Goal: Task Accomplishment & Management: Complete application form

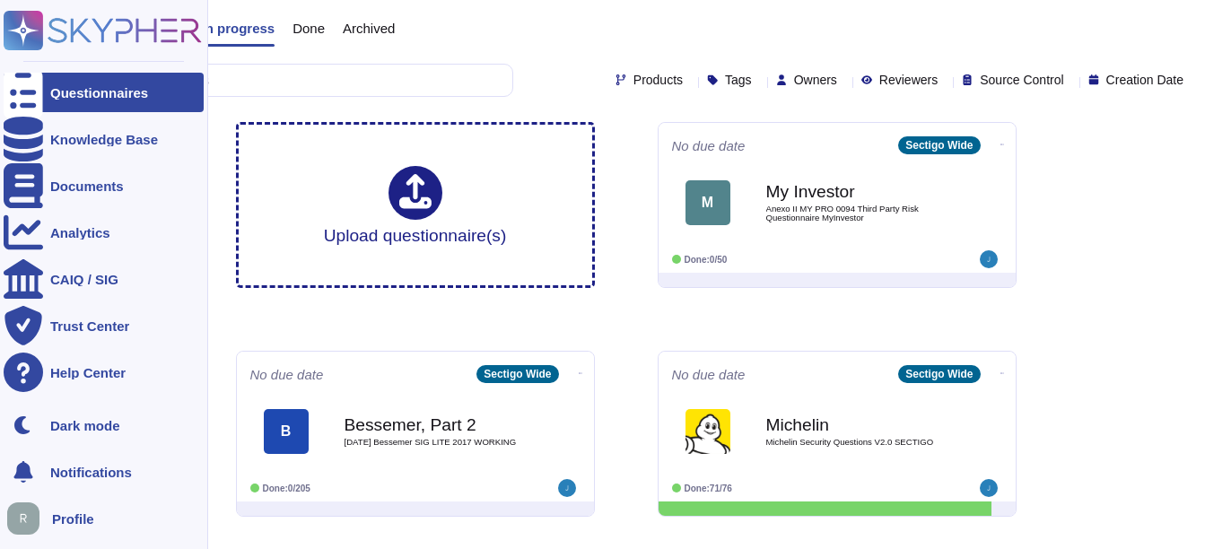
click at [34, 86] on div at bounding box center [23, 92] width 39 height 39
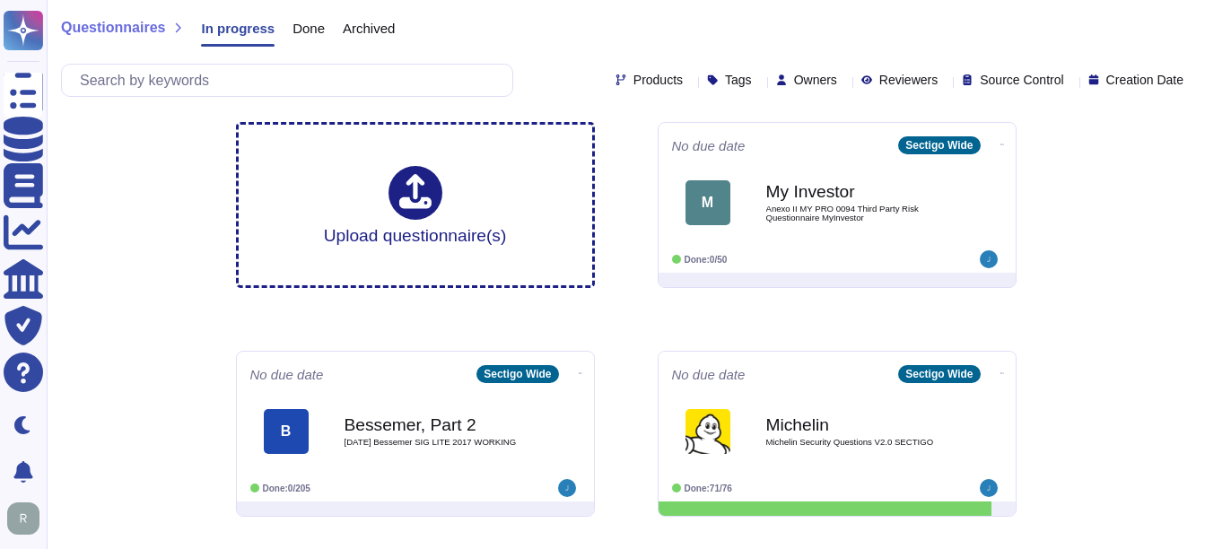
click at [315, 25] on span "Done" at bounding box center [308, 28] width 32 height 13
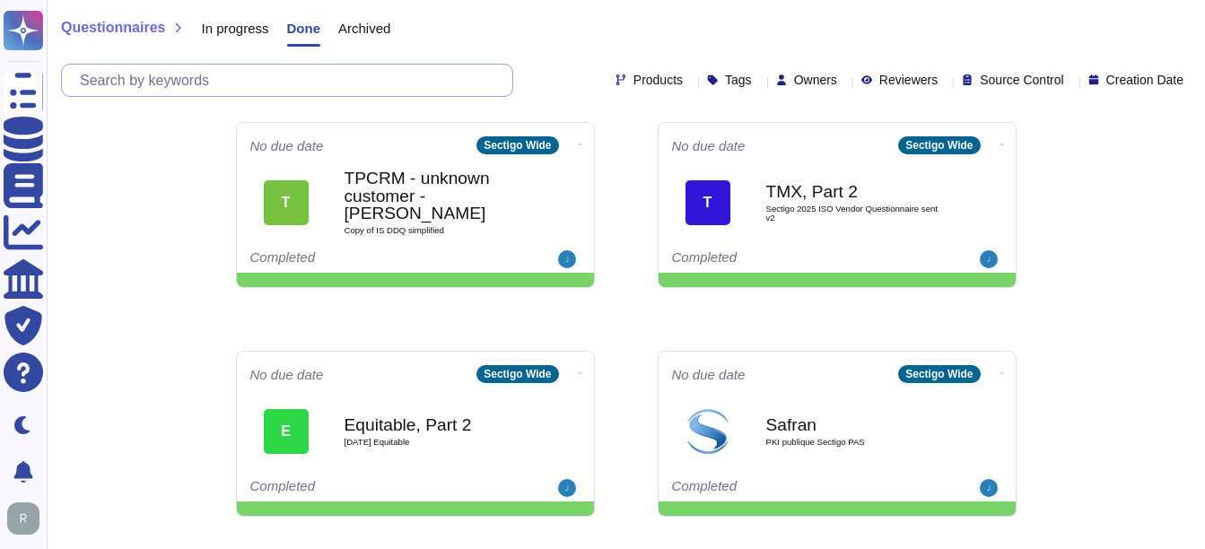
click at [273, 85] on input "text" at bounding box center [291, 80] width 441 height 31
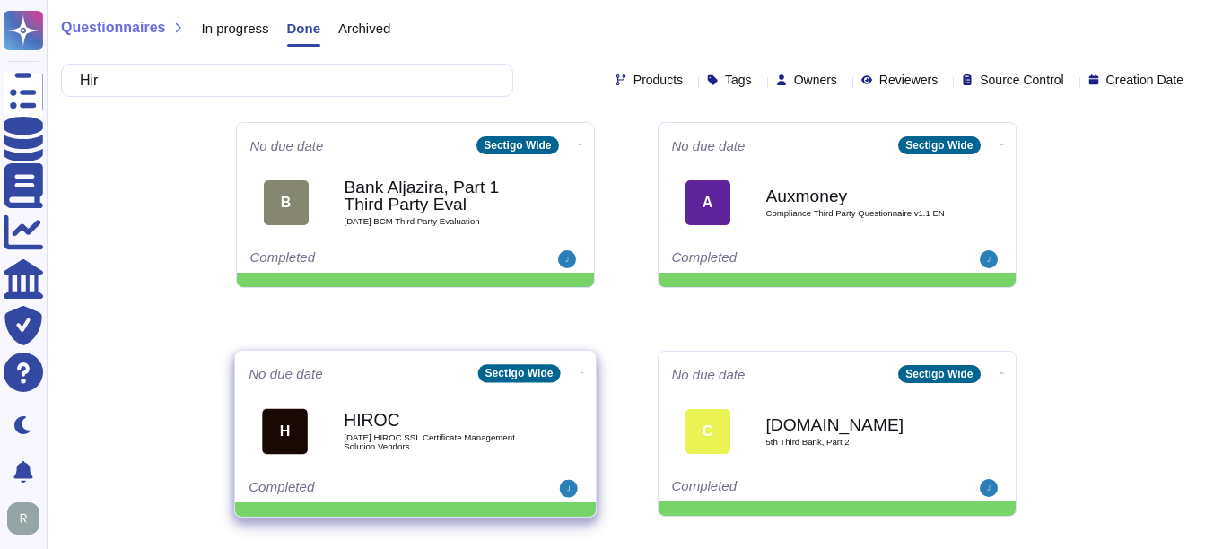
type input "Hir"
click at [403, 451] on div "HIROC [DATE] HIROC SSL Certificate Management Solution Vendors" at bounding box center [434, 431] width 181 height 73
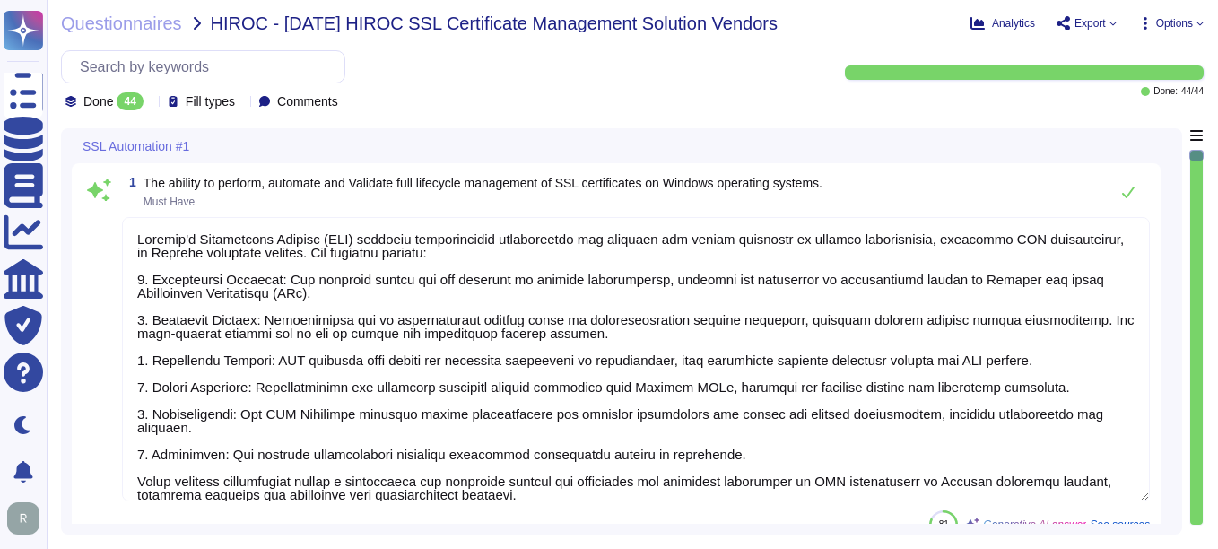
type textarea "Sectigo's Certificate Manager (SCM) provides comprehensive capabilities for man…"
type textarea "Sectigo Certificate Manager (SCM) provides comprehensive capabilities for manag…"
click at [151, 103] on icon at bounding box center [151, 103] width 0 height 0
click at [152, 135] on div "All 44" at bounding box center [155, 147] width 160 height 40
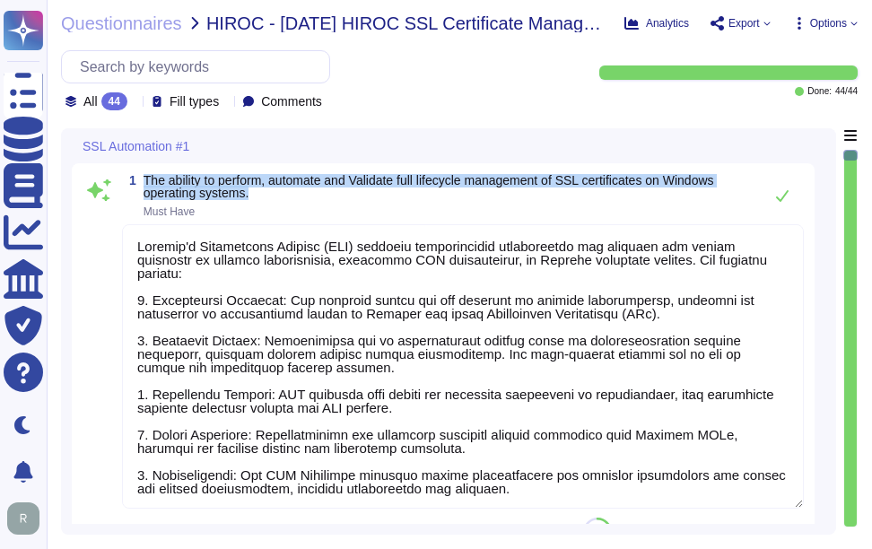
drag, startPoint x: 145, startPoint y: 178, endPoint x: 268, endPoint y: 200, distance: 124.9
click at [268, 200] on span "The ability to perform, automate and Validate full lifecycle management of SSL …" at bounding box center [449, 195] width 610 height 43
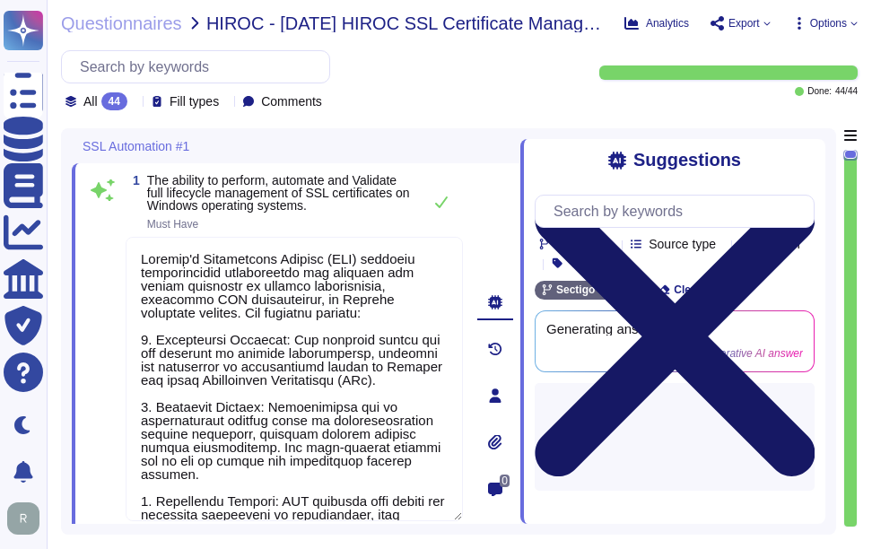
click at [803, 156] on icon at bounding box center [675, 336] width 280 height 373
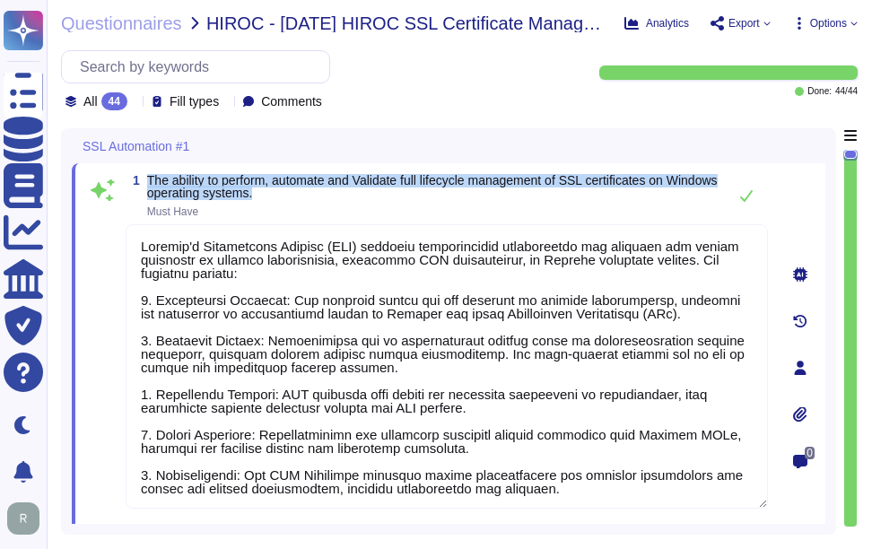
drag, startPoint x: 148, startPoint y: 177, endPoint x: 353, endPoint y: 195, distance: 205.3
click at [353, 195] on span "The ability to perform, automate and Validate full lifecycle management of SSL …" at bounding box center [432, 186] width 571 height 25
click at [179, 181] on span "The ability to perform, automate and Validate full lifecycle management of SSL …" at bounding box center [432, 186] width 571 height 27
drag, startPoint x: 146, startPoint y: 176, endPoint x: 341, endPoint y: 199, distance: 196.1
click at [341, 199] on span "1 The ability to perform, automate and Validate full lifecycle management of SS…" at bounding box center [422, 195] width 592 height 43
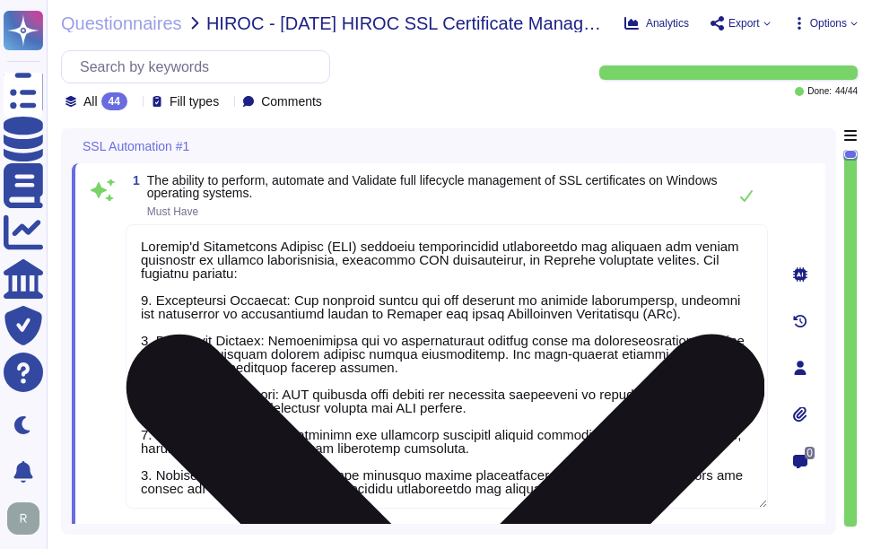
click at [305, 379] on textarea at bounding box center [447, 366] width 642 height 284
paste textarea "SSL certificates on Windows operating systems. Key features include: 1. Certifi…"
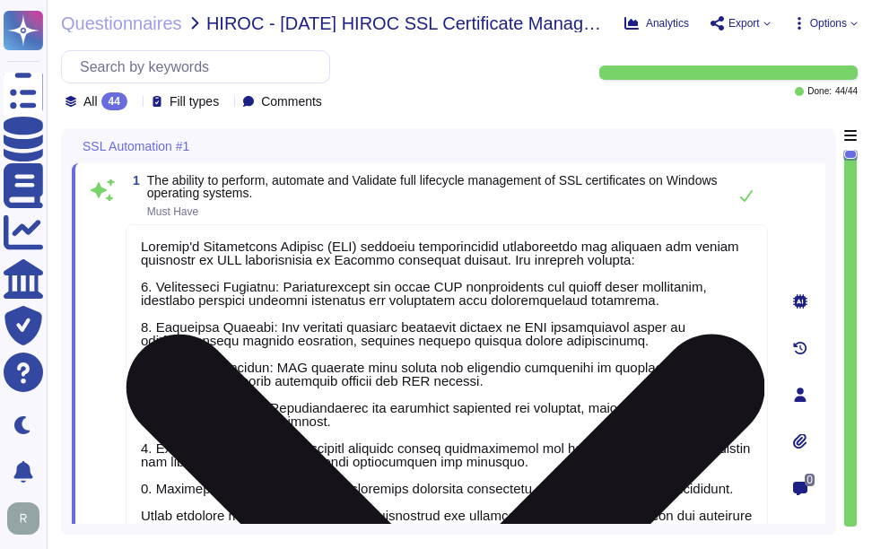
scroll to position [27, 0]
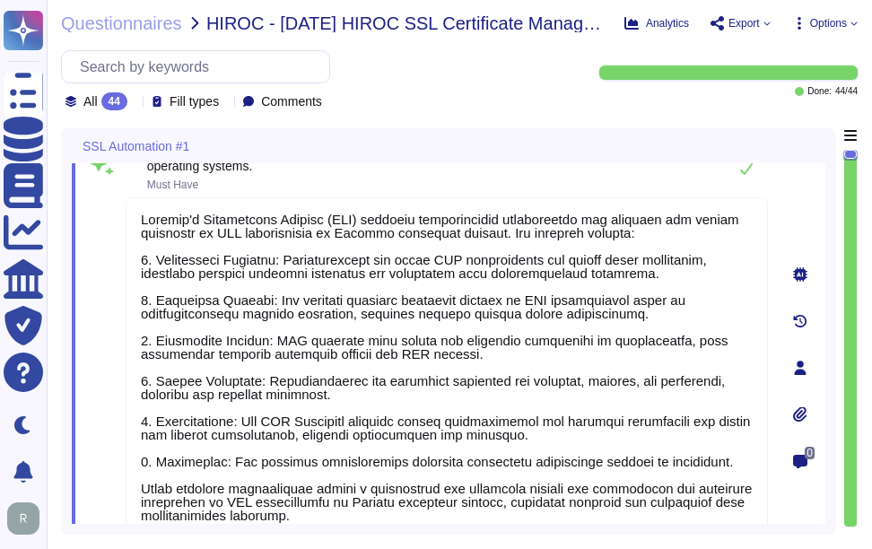
type textarea "Sectigo's Certificate Manager (SCM) provides comprehensive capabilities for man…"
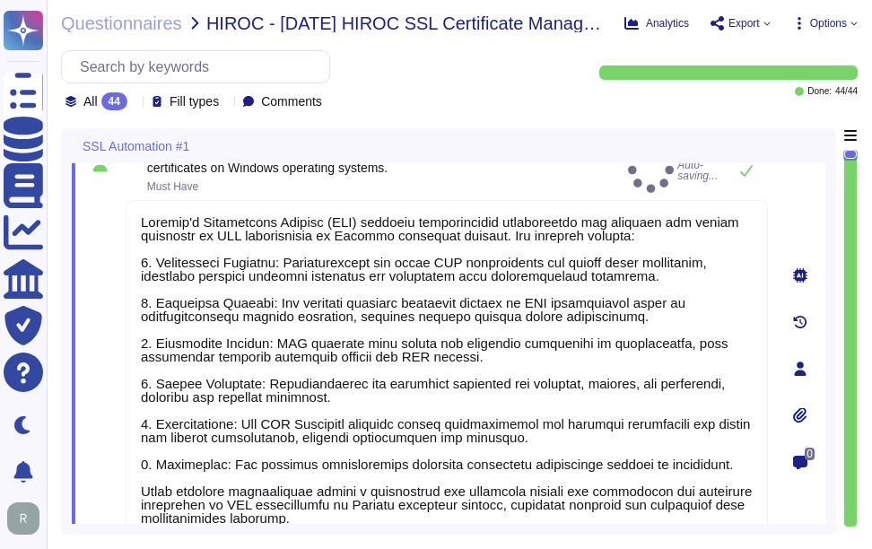
click at [510, 172] on span "The ability to perform, automate and Validate full lifecycle management of SSL …" at bounding box center [384, 170] width 474 height 43
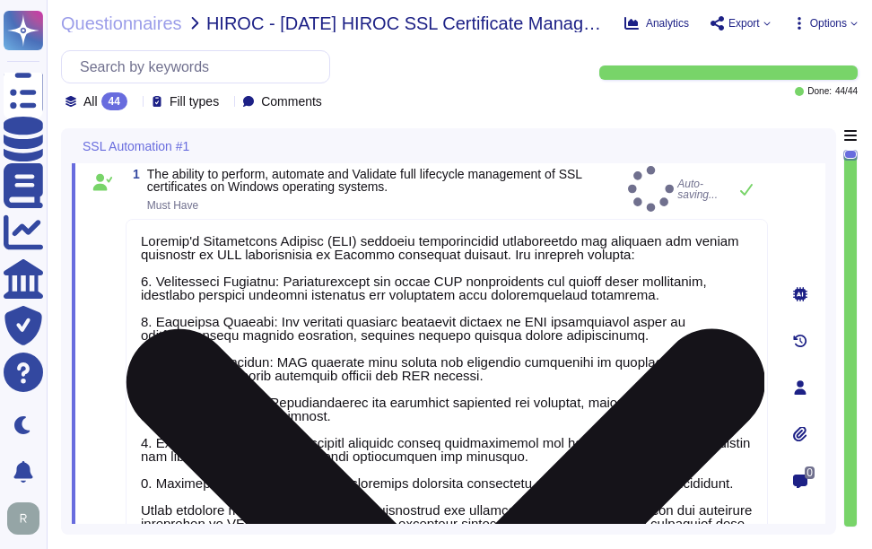
scroll to position [0, 0]
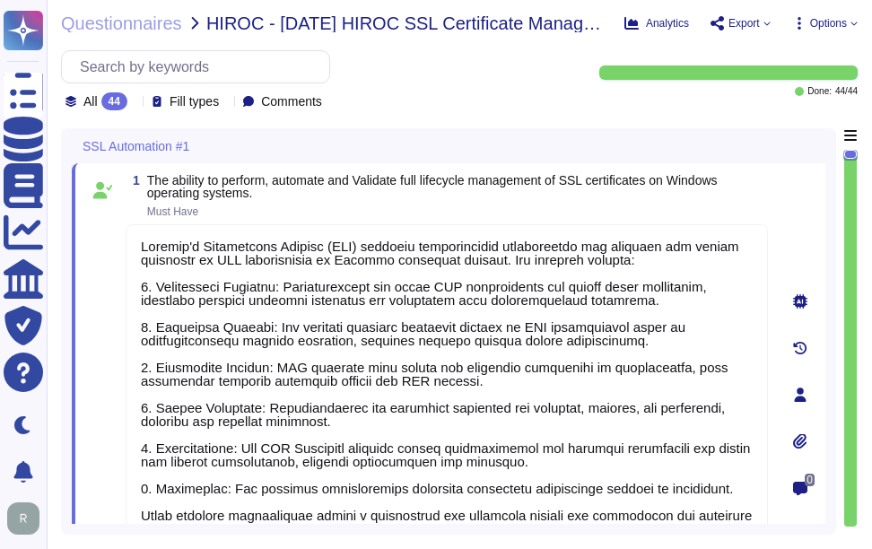
click at [705, 201] on span "The ability to perform, automate and Validate full lifecycle management of SSL …" at bounding box center [457, 195] width 621 height 43
click at [608, 201] on span "The ability to perform, automate and Validate full lifecycle management of SSL …" at bounding box center [457, 195] width 621 height 43
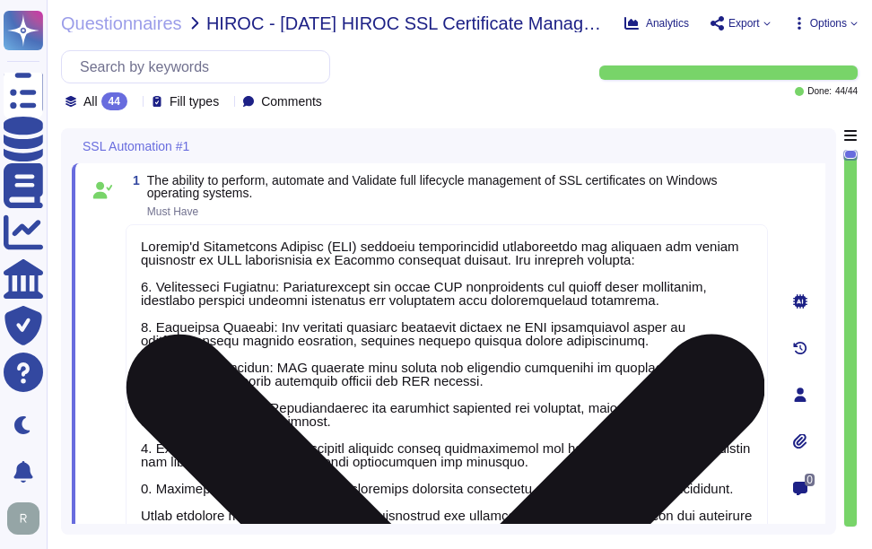
scroll to position [2, 0]
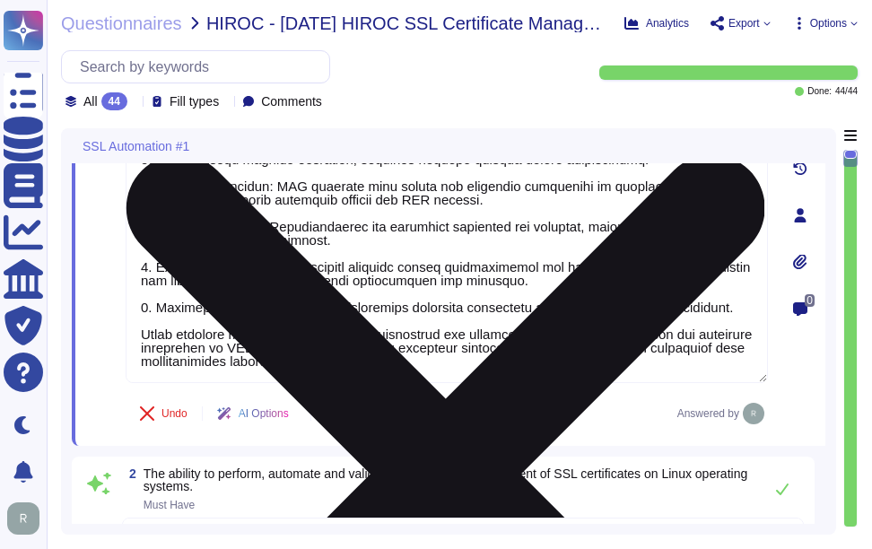
type textarea "Sectigo Certificate Manager (SCM) provides comprehensive capabilities for manag…"
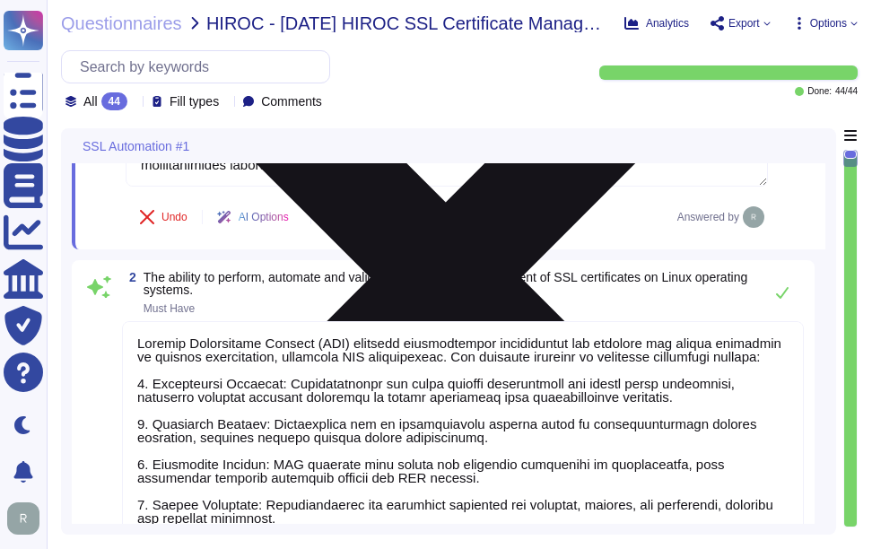
scroll to position [449, 0]
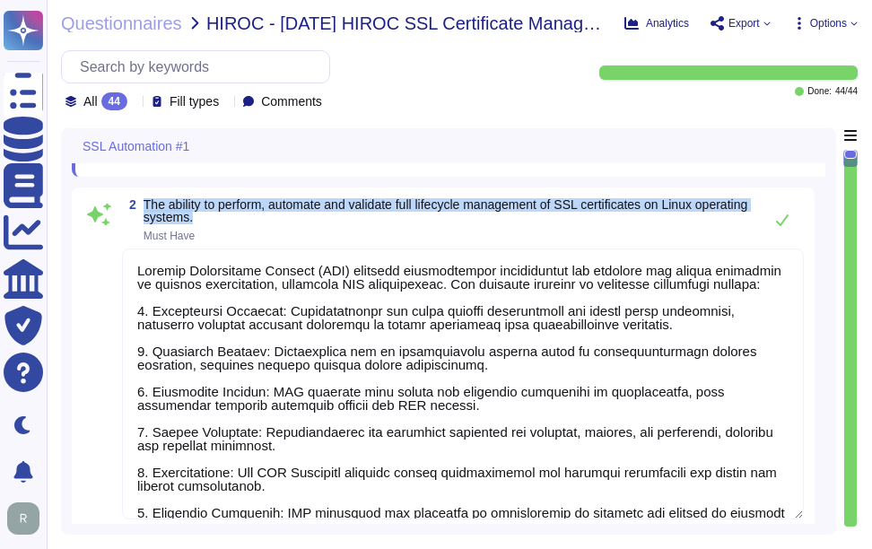
drag, startPoint x: 145, startPoint y: 202, endPoint x: 251, endPoint y: 221, distance: 107.5
click at [251, 221] on span "The ability to perform, automate and validate full lifecycle management of SSL …" at bounding box center [449, 210] width 610 height 25
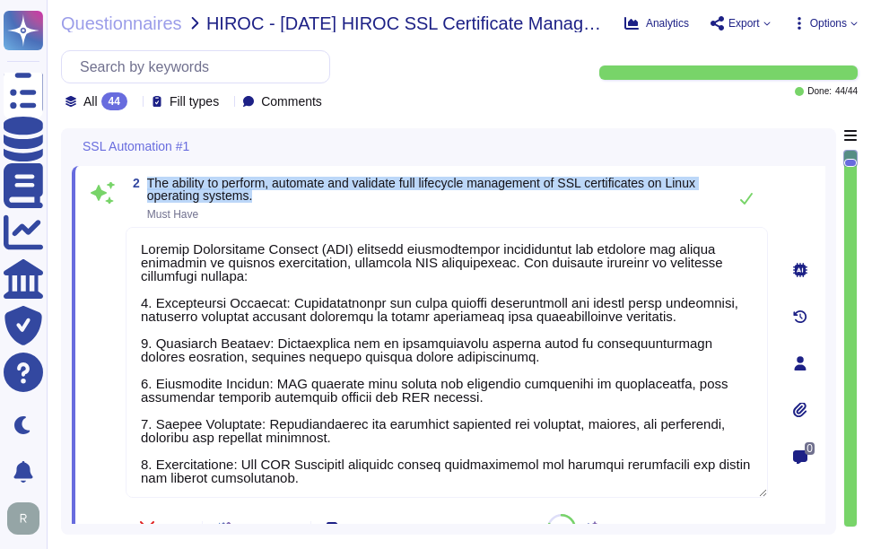
drag, startPoint x: 147, startPoint y: 183, endPoint x: 279, endPoint y: 196, distance: 132.5
click at [279, 196] on span "The ability to perform, automate and validate full lifecycle management of SSL …" at bounding box center [432, 189] width 571 height 25
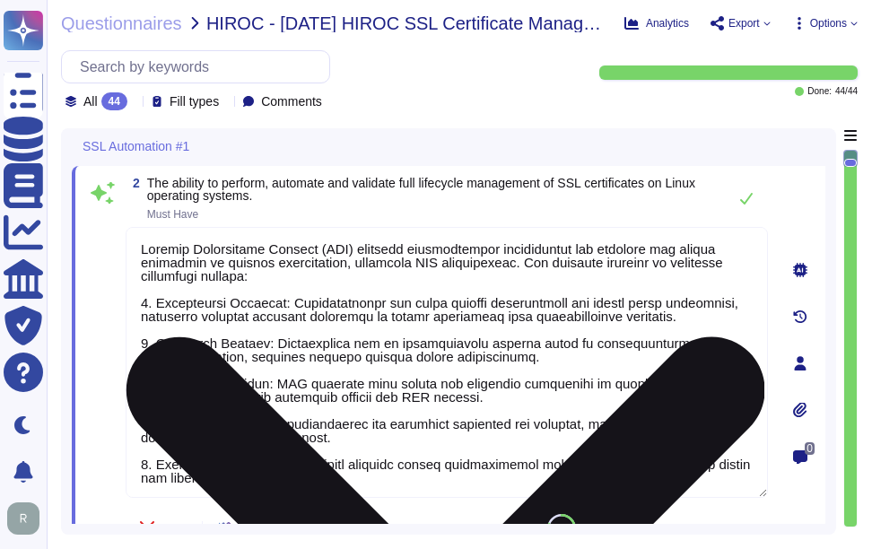
click at [415, 402] on textarea at bounding box center [447, 362] width 642 height 271
paste textarea "'s Certificate Manager (SCM) provides comprehensive capabilities for managing t…"
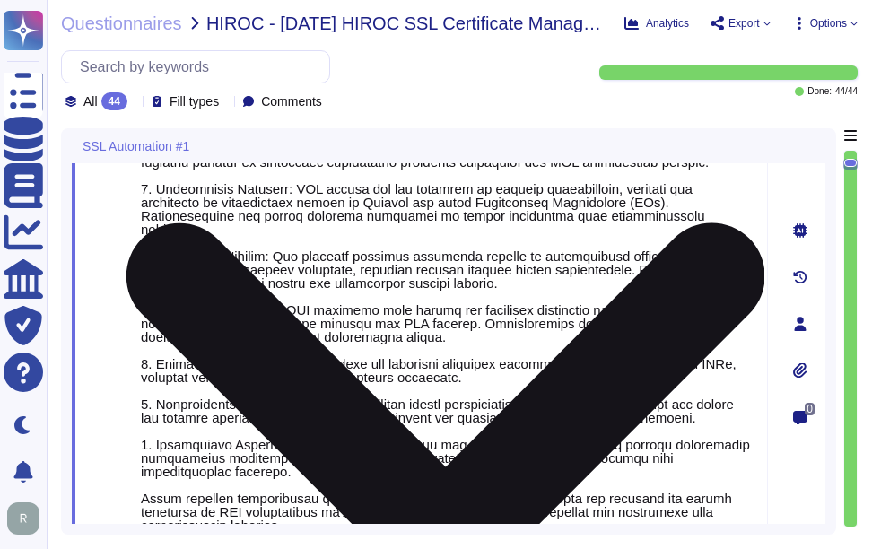
scroll to position [383, 0]
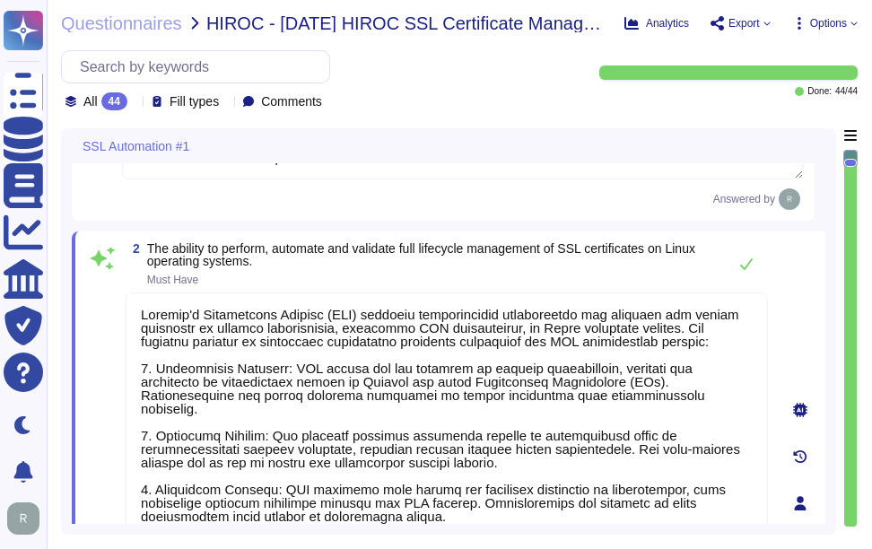
type textarea "Sectigo's Certificate Manager (SCM) provides comprehensive capabilities for man…"
click at [541, 282] on span "Must Have" at bounding box center [432, 279] width 571 height 11
click at [543, 281] on span "Must Have" at bounding box center [457, 279] width 621 height 11
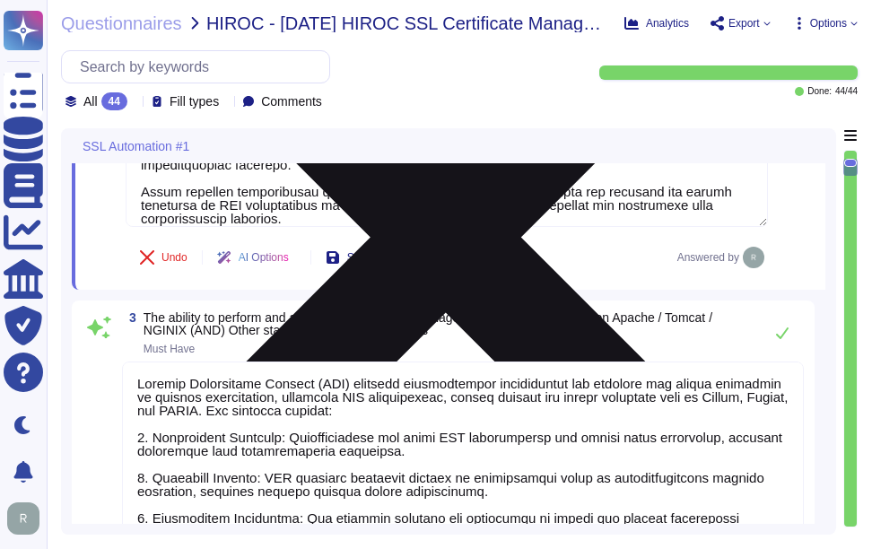
scroll to position [921, 0]
type textarea "please see External URL tab within this document"
type textarea "Sectigo's Certificate Manager (SCM) provides comprehensive capabilities for man…"
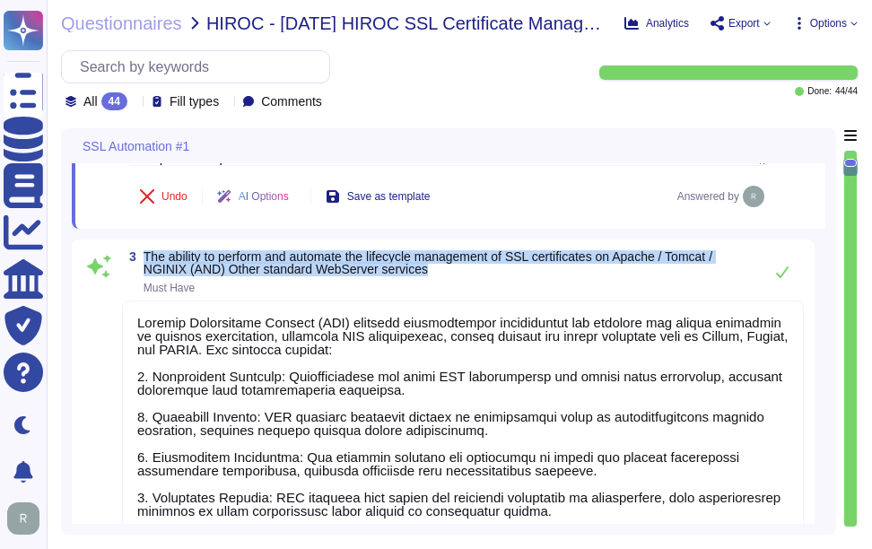
drag, startPoint x: 145, startPoint y: 250, endPoint x: 439, endPoint y: 270, distance: 294.0
click at [439, 270] on span "The ability to perform and automate the lifecycle management of SSL certificate…" at bounding box center [449, 262] width 610 height 25
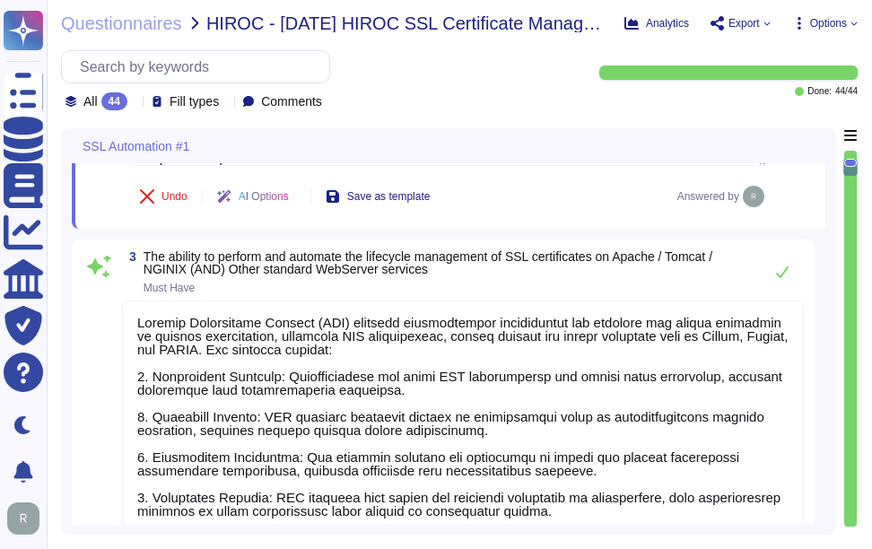
scroll to position [0, 0]
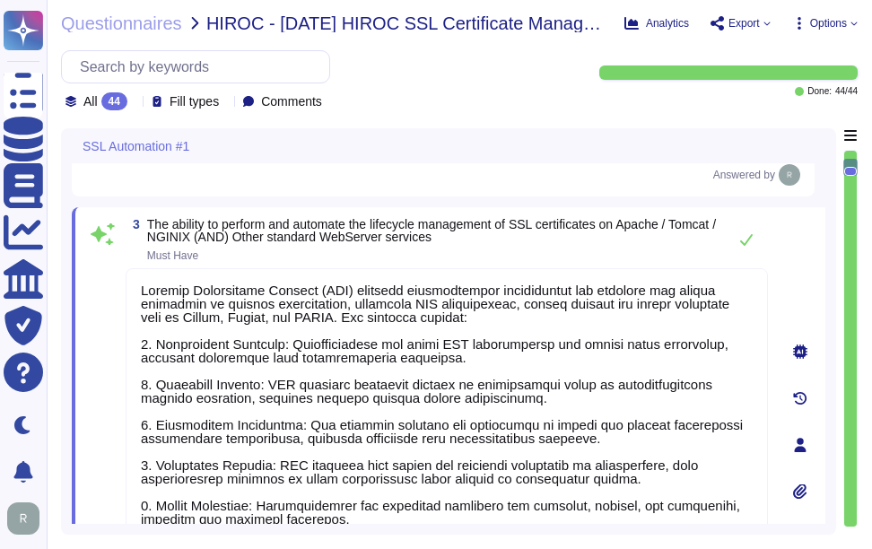
click at [559, 257] on span "The ability to perform and automate the lifecycle management of SSL certificate…" at bounding box center [432, 239] width 571 height 43
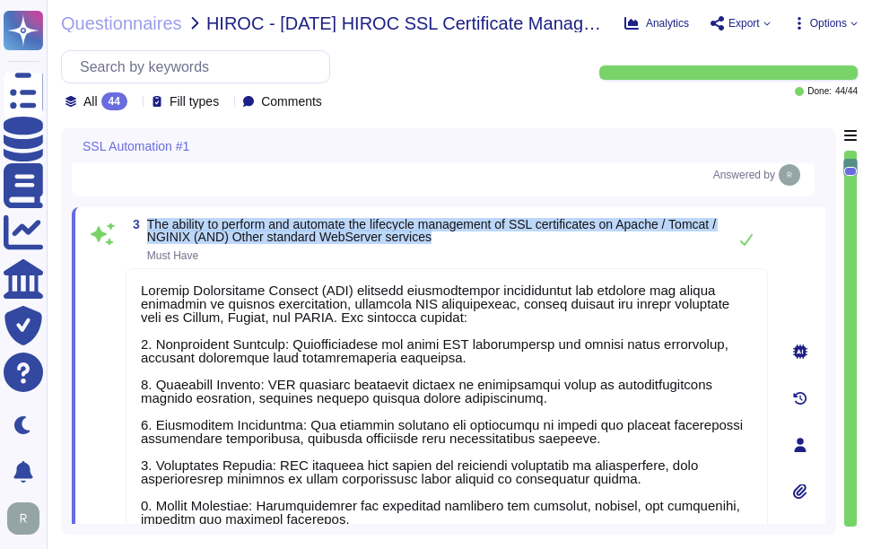
drag, startPoint x: 147, startPoint y: 233, endPoint x: 521, endPoint y: 254, distance: 374.6
click at [521, 243] on span "The ability to perform and automate the lifecycle management of SSL certificate…" at bounding box center [432, 230] width 571 height 25
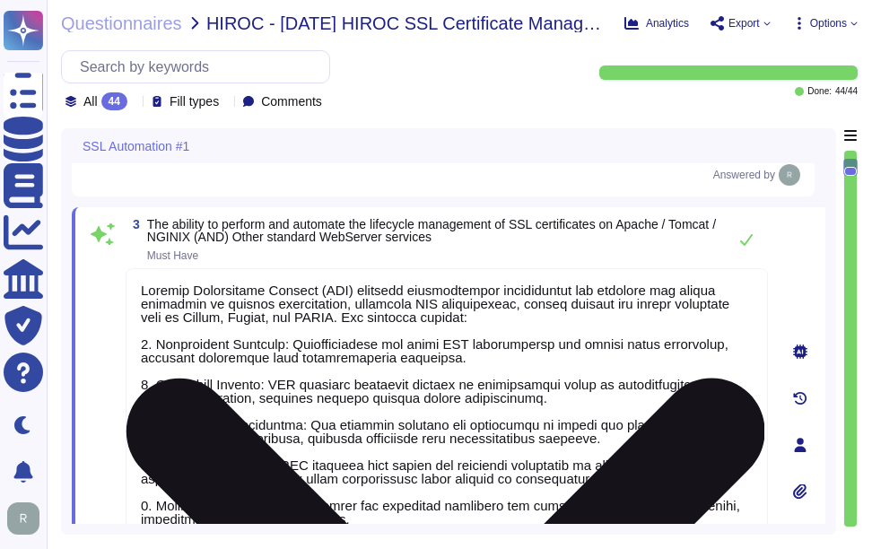
click at [242, 362] on textarea at bounding box center [447, 444] width 642 height 352
paste textarea "'s Certificate Manager (SCM) provides comprehensive capabilities for managing t…"
type textarea "Sectigo's Certificate Manager (SCM) provides comprehensive capabilities for man…"
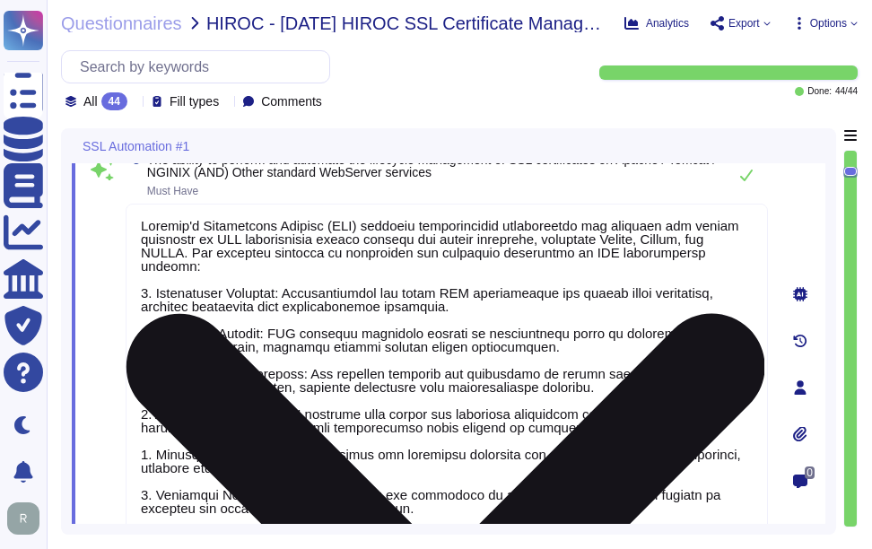
scroll to position [854, 0]
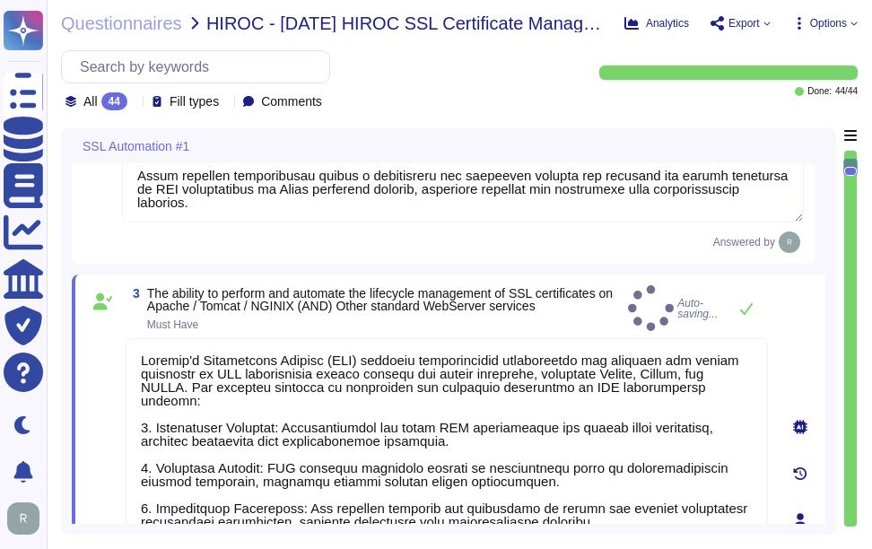
type textarea "Sectigo's Certificate Manager (SCM) provides comprehensive capabilities for man…"
click at [537, 312] on span "The ability to perform and automate the lifecycle management of SSL certificate…" at bounding box center [384, 299] width 474 height 25
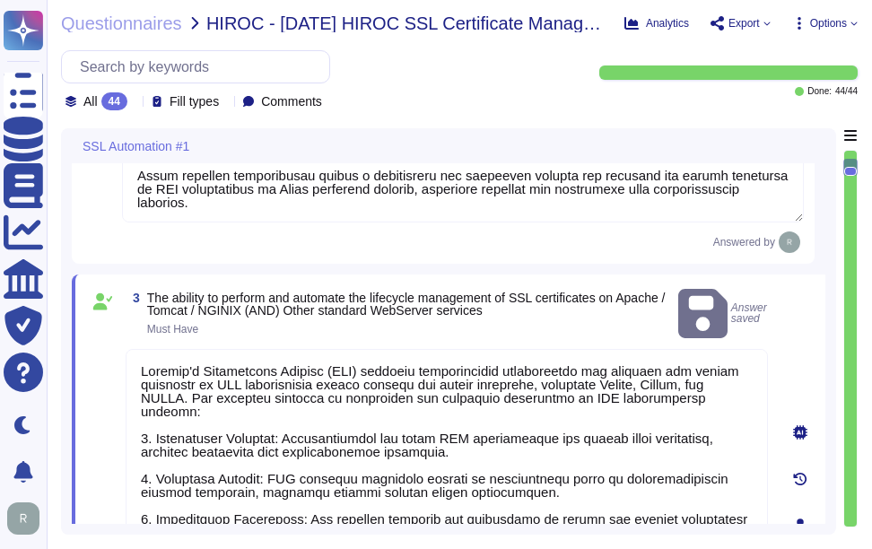
click at [545, 334] on span "Must Have" at bounding box center [409, 329] width 524 height 11
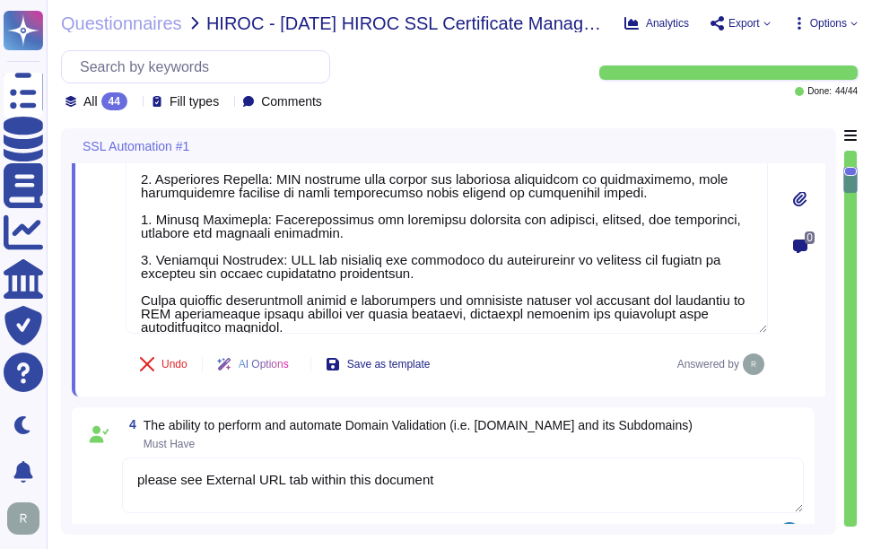
scroll to position [1392, 0]
type textarea "Sectigo's Certificate Manager (SCM) provides comprehensive capabilities for man…"
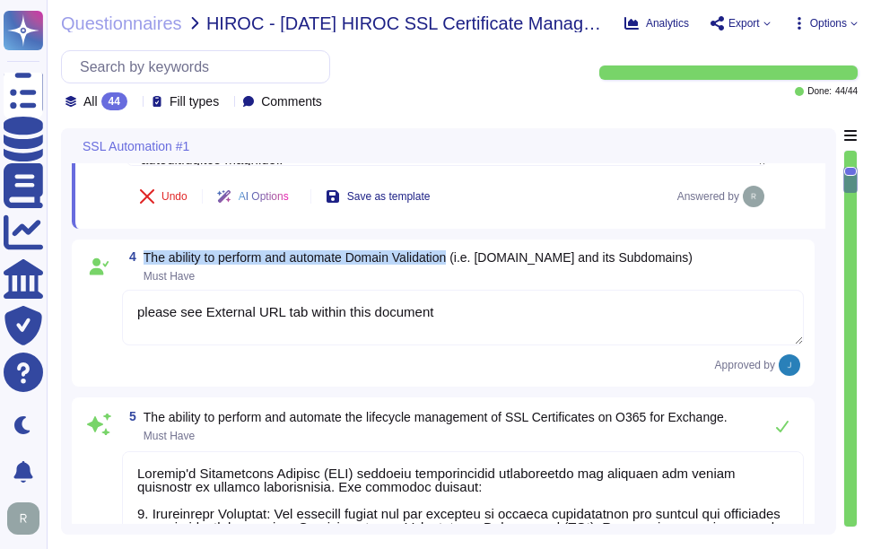
drag, startPoint x: 146, startPoint y: 254, endPoint x: 460, endPoint y: 262, distance: 314.1
click at [460, 262] on span "The ability to perform and automate Domain Validation (i.e. [DOMAIN_NAME] and i…" at bounding box center [418, 257] width 549 height 14
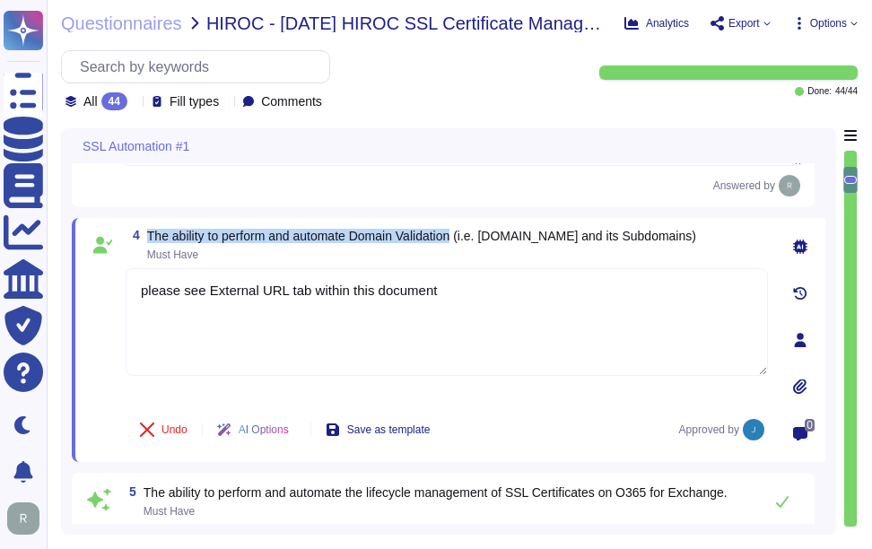
drag, startPoint x: 149, startPoint y: 233, endPoint x: 462, endPoint y: 232, distance: 313.1
click at [462, 232] on span "The ability to perform and automate Domain Validation (i.e. [DOMAIN_NAME] and i…" at bounding box center [421, 236] width 549 height 14
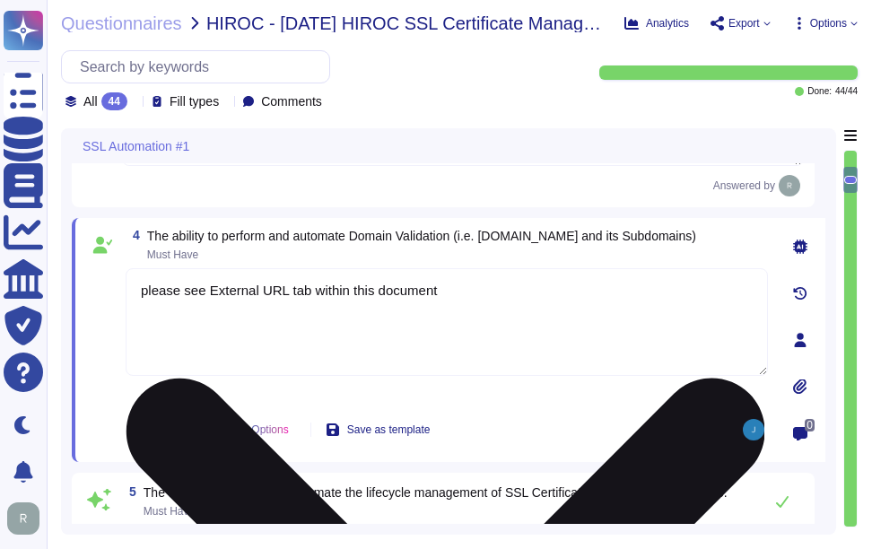
click at [499, 309] on textarea "please see External URL tab within this document" at bounding box center [447, 322] width 642 height 108
paste textarea "Our SCM solution includes domain validation options as part of its features. Fo…"
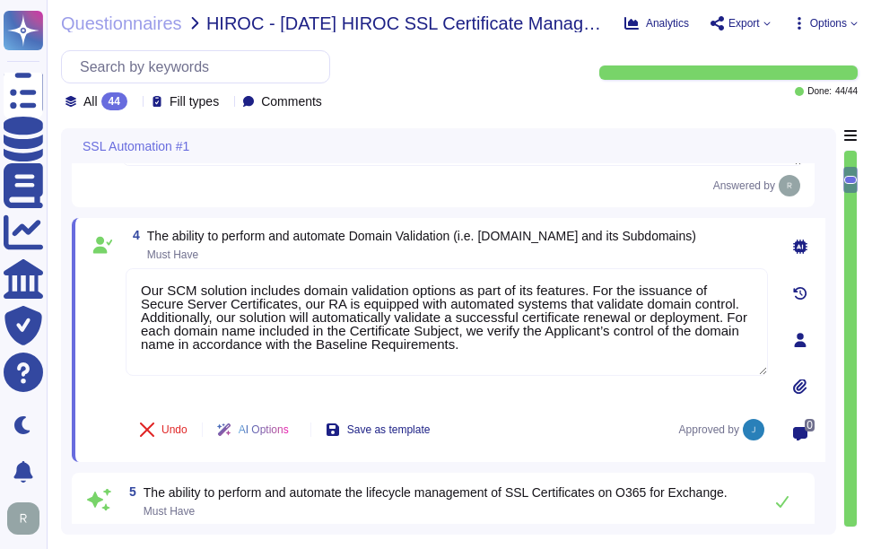
type textarea "Our SCM solution includes domain validation options as part of its features. Fo…"
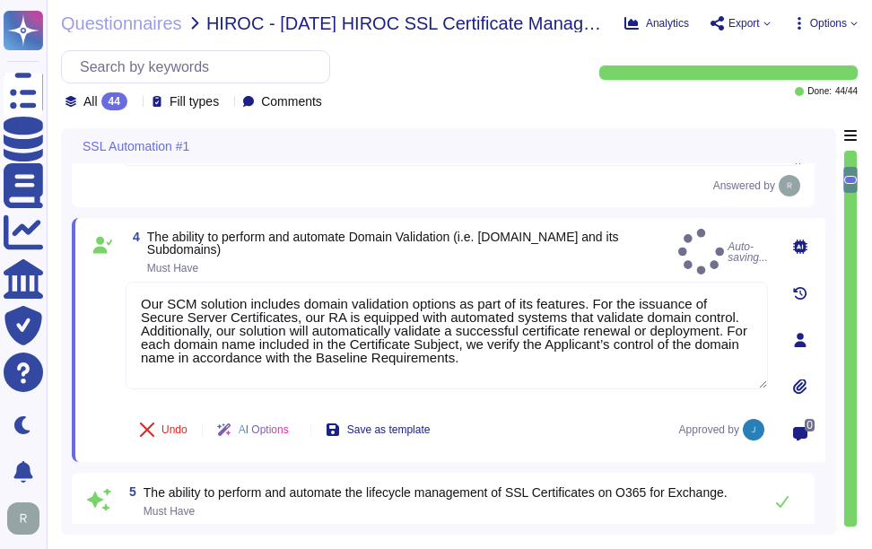
click at [501, 251] on span "The ability to perform and automate Domain Validation (i.e. [DOMAIN_NAME] and i…" at bounding box center [409, 252] width 524 height 43
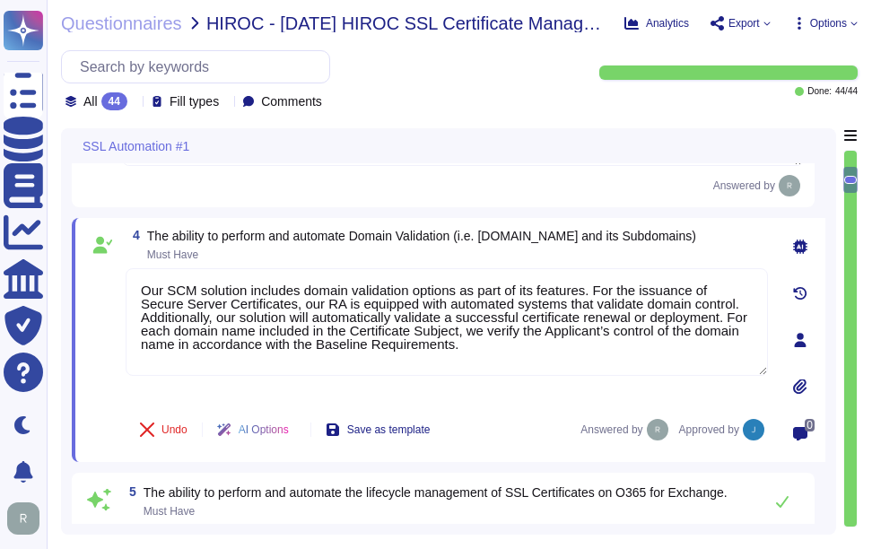
click at [471, 259] on span "Must Have" at bounding box center [421, 254] width 549 height 11
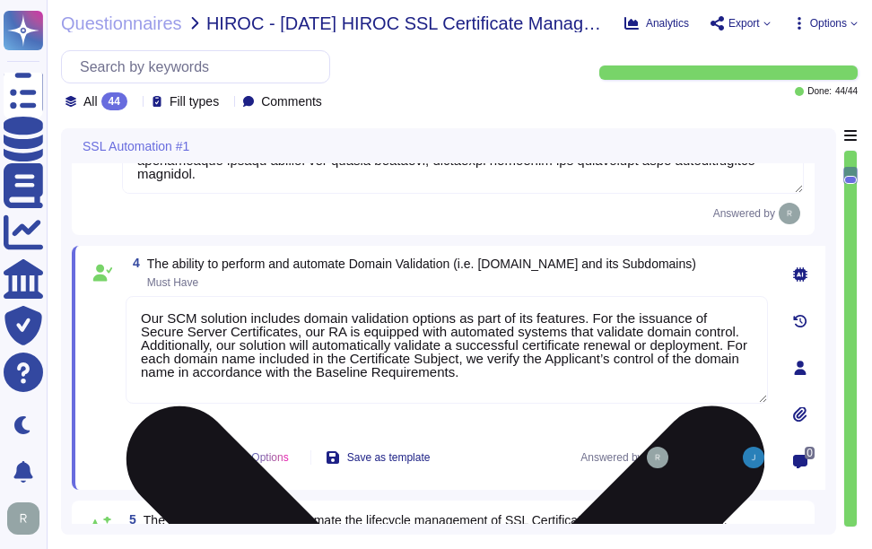
type textarea "Sectigo's Certificate Manager (SCM) provides comprehensive capabilities for man…"
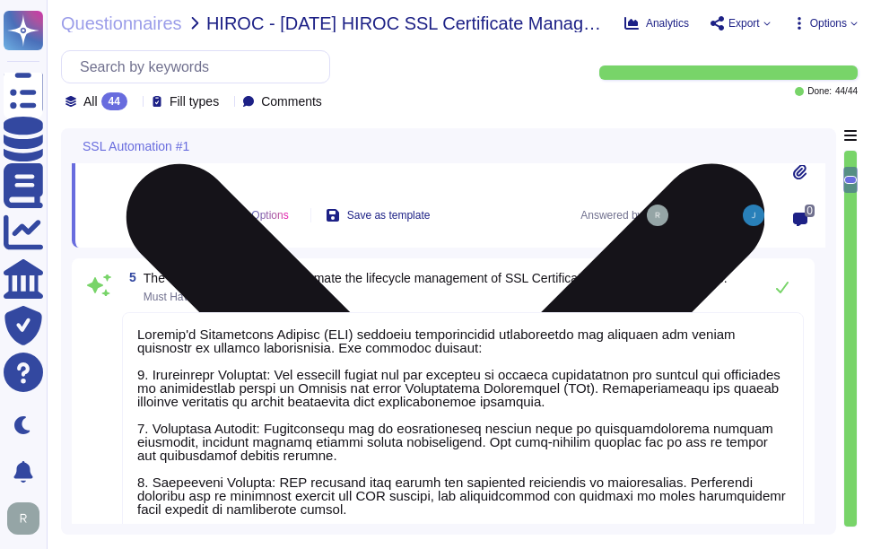
scroll to position [1631, 0]
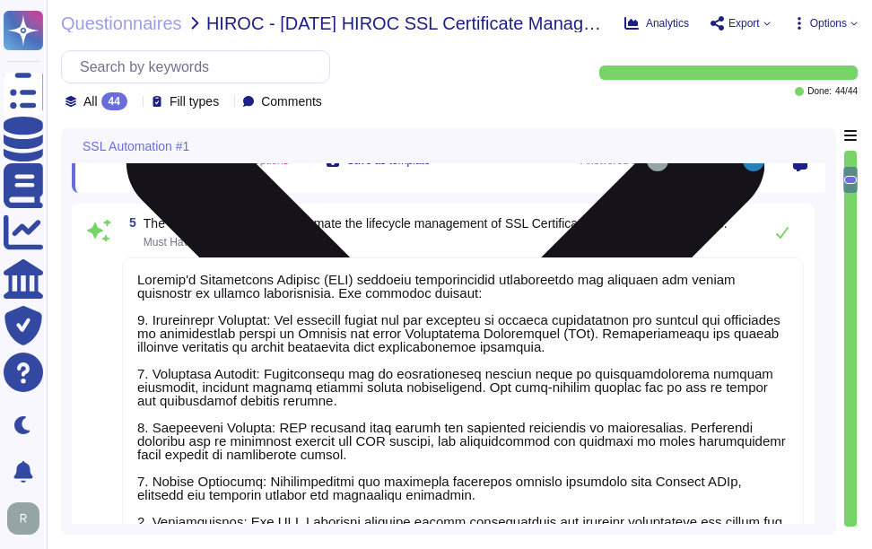
type textarea "Sectigo's Certificate Manager (SCM) provides comprehensive capabilities for man…"
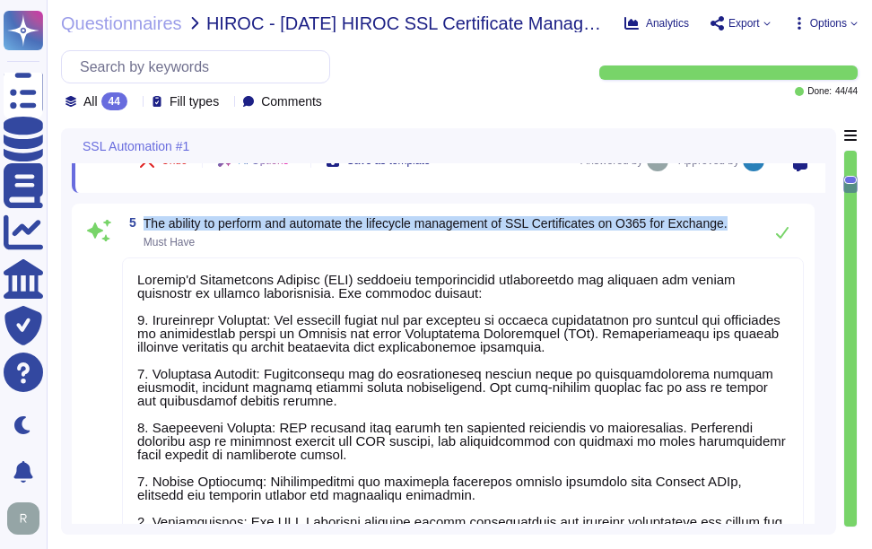
drag, startPoint x: 144, startPoint y: 220, endPoint x: 744, endPoint y: 228, distance: 599.3
click at [744, 228] on div "5 The ability to perform and automate the lifecycle management of SSL Certifica…" at bounding box center [463, 232] width 682 height 36
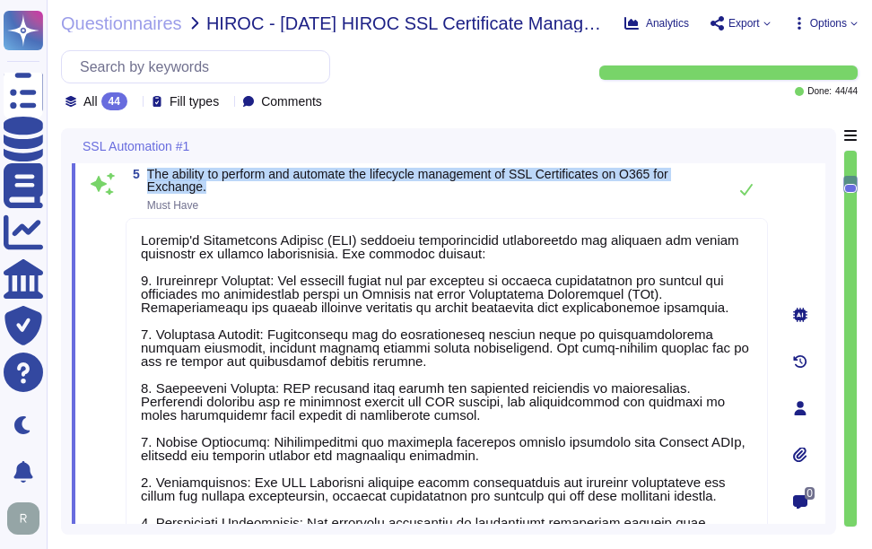
drag, startPoint x: 146, startPoint y: 173, endPoint x: 317, endPoint y: 192, distance: 171.5
click at [317, 192] on span "5 The ability to perform and automate the lifecycle management of SSL Certifica…" at bounding box center [422, 189] width 592 height 43
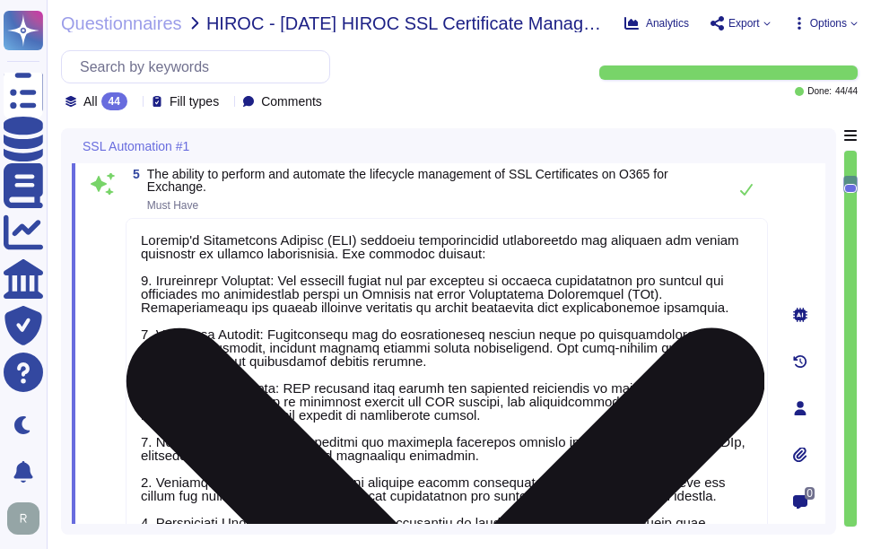
click at [379, 353] on textarea at bounding box center [447, 407] width 642 height 379
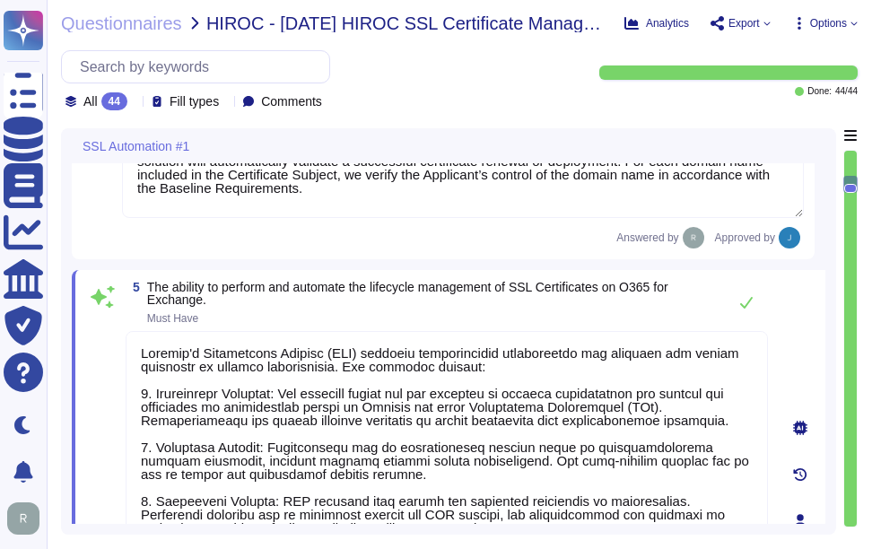
scroll to position [1516, 0]
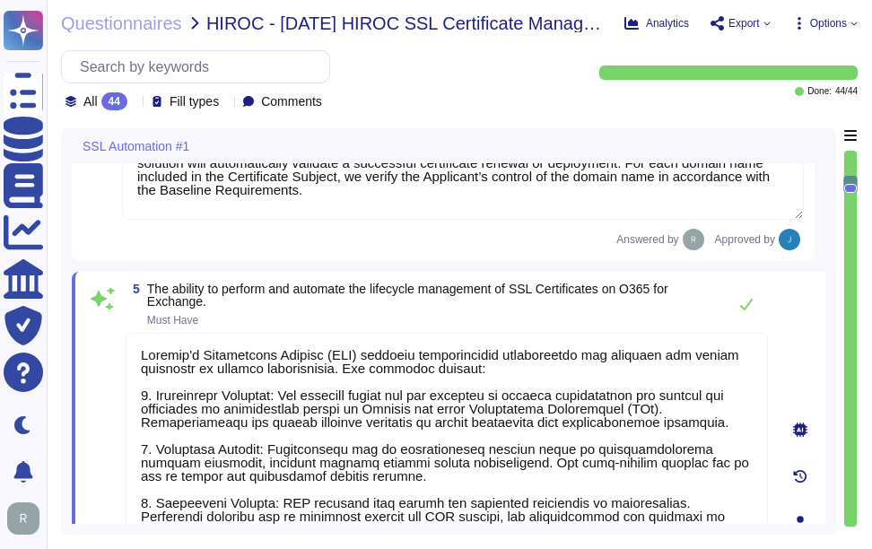
click at [457, 306] on span "The ability to perform and automate the lifecycle management of SSL Certificate…" at bounding box center [432, 295] width 571 height 25
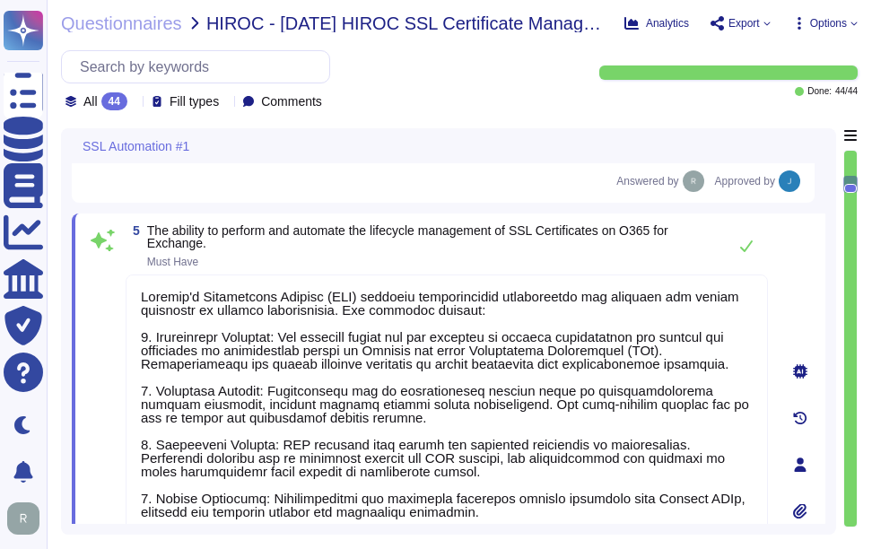
scroll to position [1606, 0]
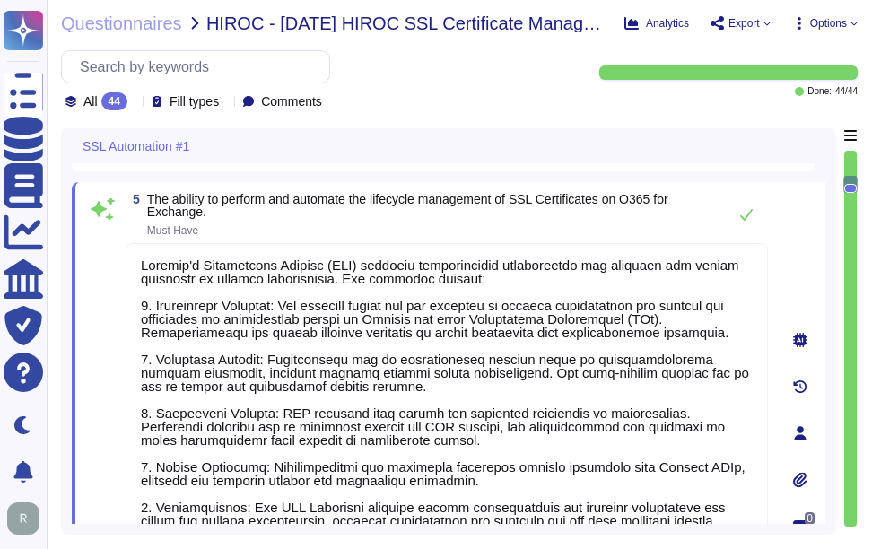
click at [466, 231] on span "Must Have" at bounding box center [432, 230] width 571 height 11
drag, startPoint x: 379, startPoint y: 201, endPoint x: 383, endPoint y: 215, distance: 15.0
click at [383, 215] on span "The ability to perform and automate the lifecycle management of SSL Certificate…" at bounding box center [432, 205] width 571 height 25
copy span "lifecycle management of SSL Certificates on O365 for Exchange."
click at [598, 243] on div "5 The ability to perform and automate the lifecycle management of SSL Certifica…" at bounding box center [427, 433] width 682 height 481
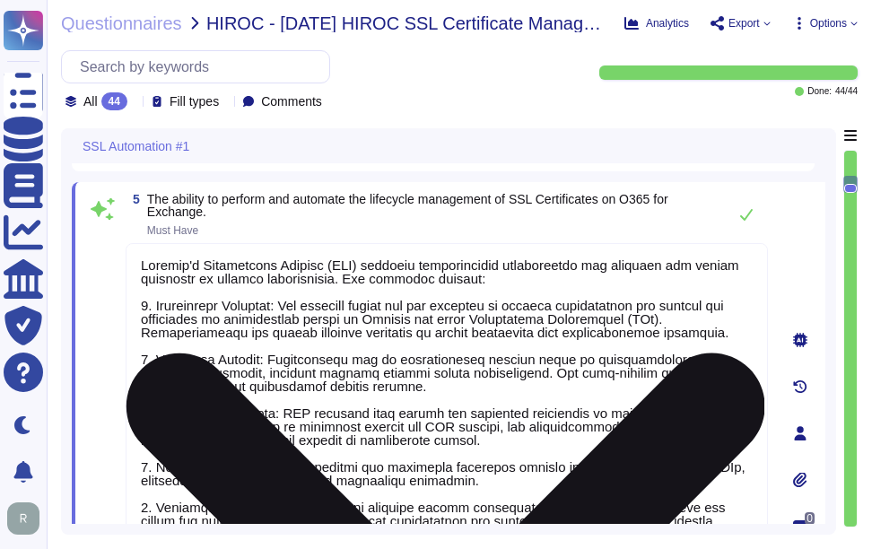
scroll to position [2, 0]
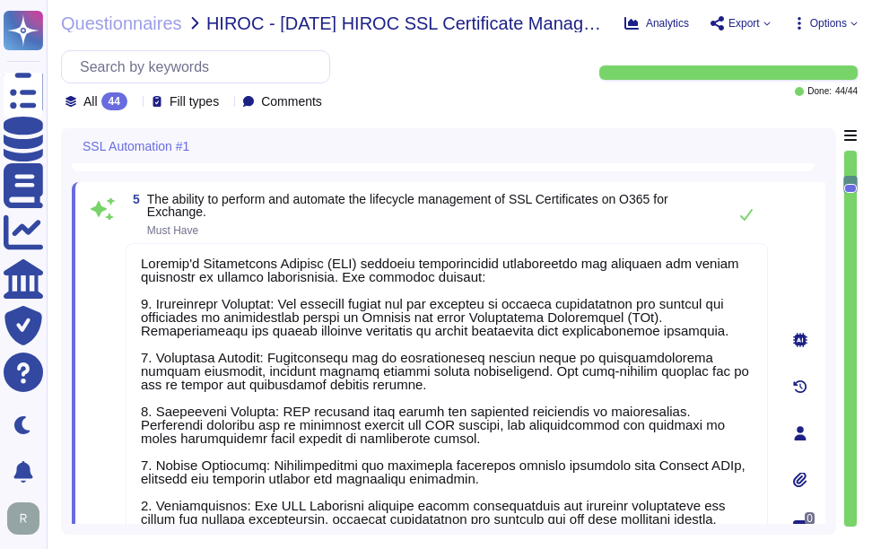
click at [582, 230] on span "Must Have" at bounding box center [432, 230] width 571 height 11
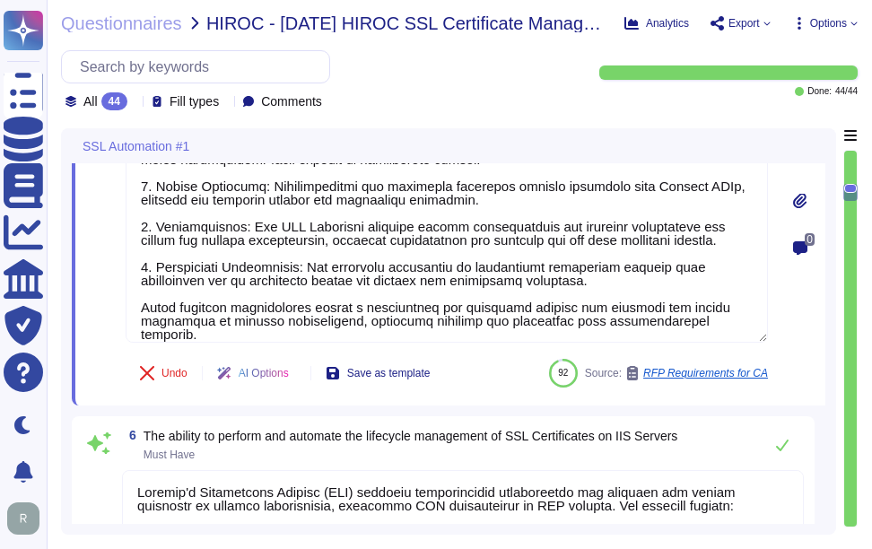
type textarea "Sectigo Certificate Manager (SCM) can be utilized for TLS certificate lifecycle…"
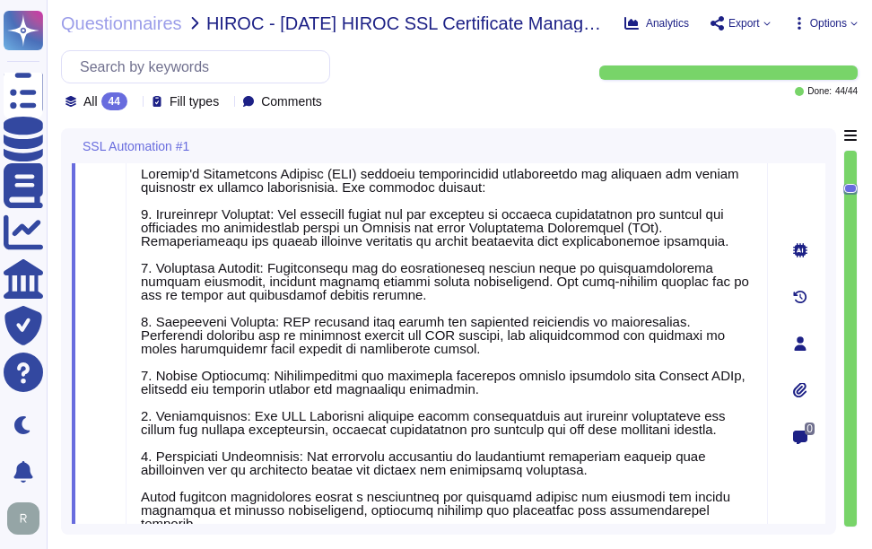
type textarea "Sectigo's Certificate Manager (SCM) provides comprehensive capabilities for man…"
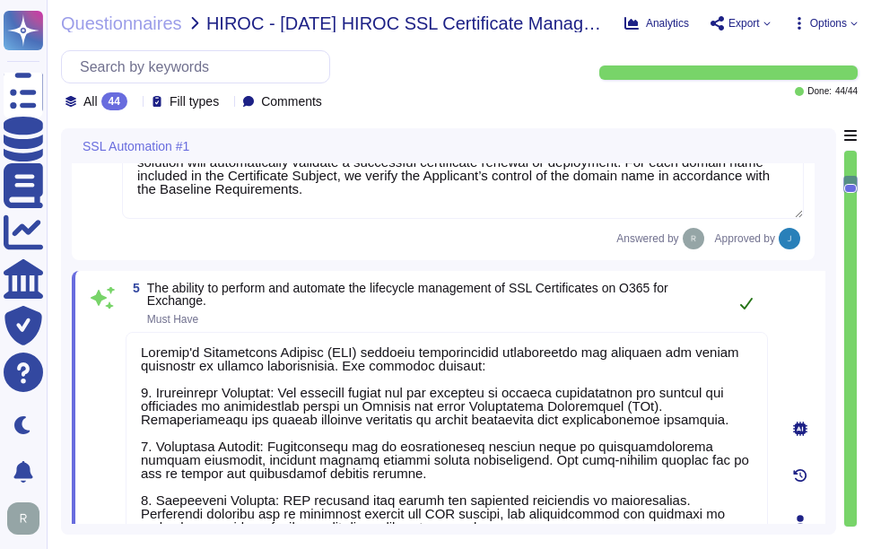
scroll to position [1516, 0]
click at [754, 309] on button at bounding box center [746, 304] width 43 height 36
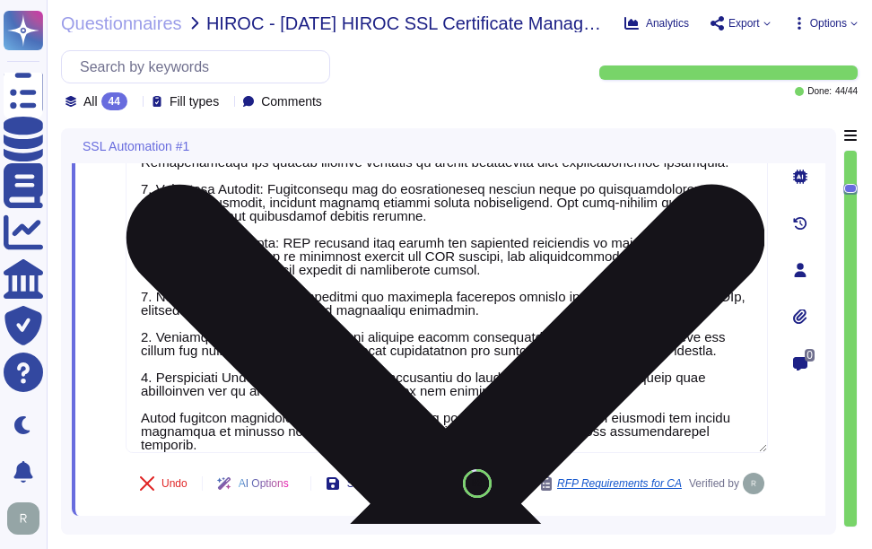
type textarea "Sectigo Certificate Manager (SCM) can be utilized for TLS certificate lifecycle…"
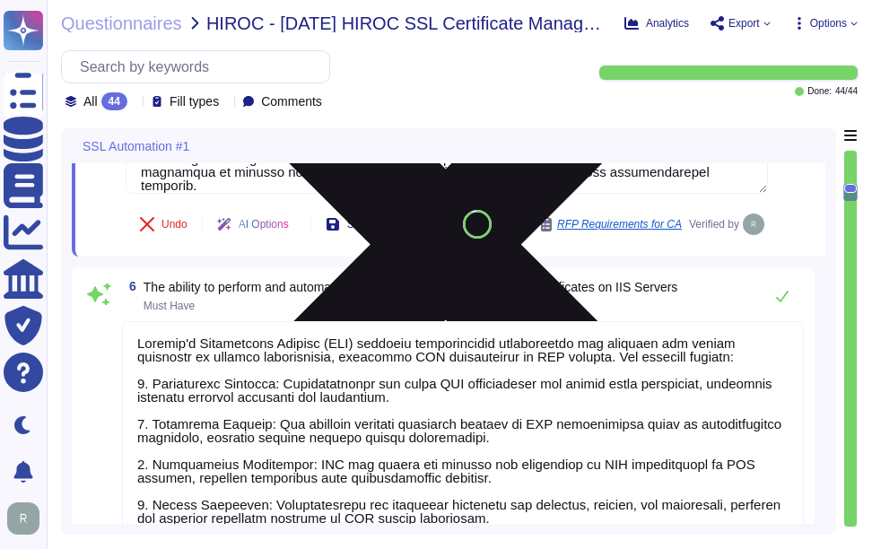
scroll to position [2054, 0]
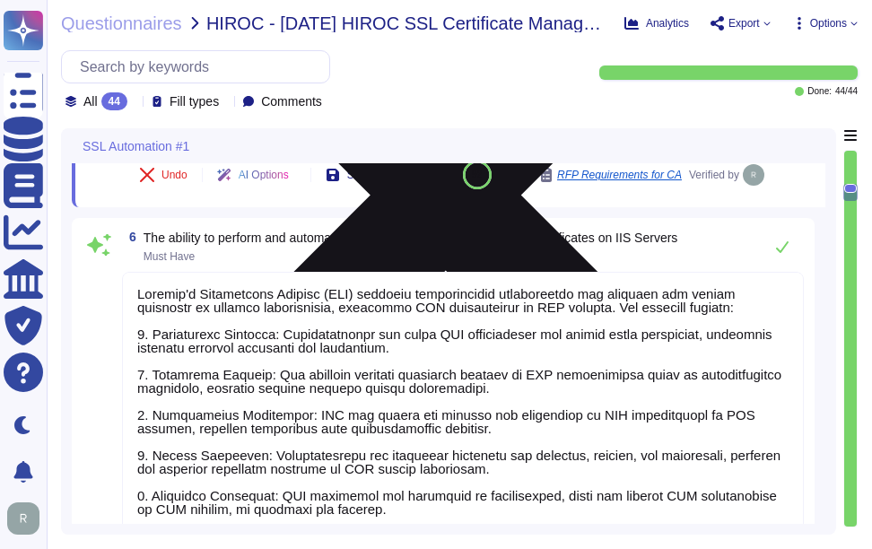
type textarea "Sectigo's Certificate Manager (SCM) provides a comprehensive solution for manag…"
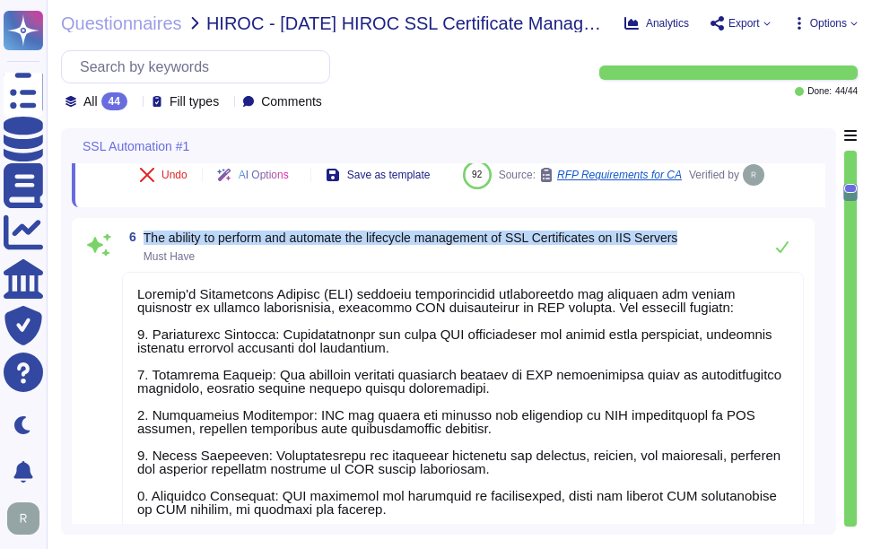
drag, startPoint x: 143, startPoint y: 235, endPoint x: 723, endPoint y: 246, distance: 580.5
click at [723, 246] on div "6 The ability to perform and automate the lifecycle management of SSL Certifica…" at bounding box center [463, 247] width 682 height 36
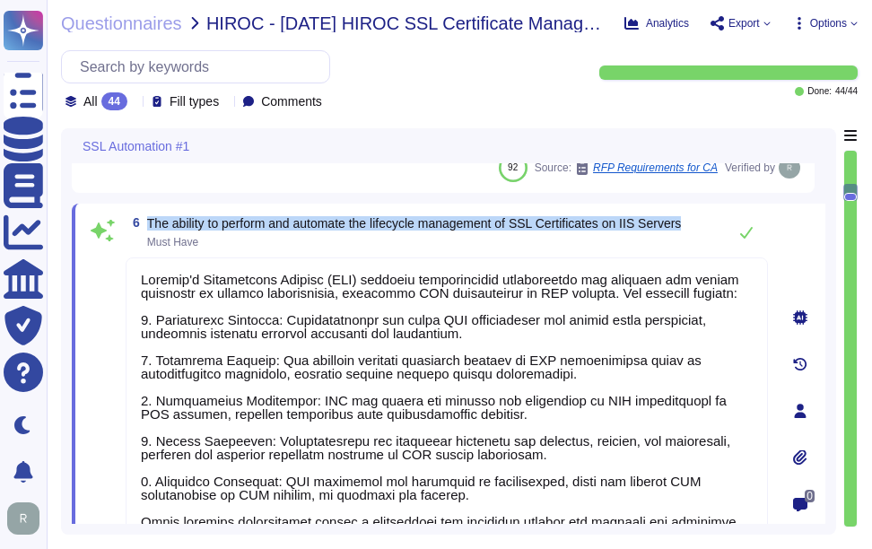
drag, startPoint x: 150, startPoint y: 222, endPoint x: 707, endPoint y: 230, distance: 557.1
click at [707, 230] on div "6 The ability to perform and automate the lifecycle management of SSL Certifica…" at bounding box center [447, 232] width 642 height 36
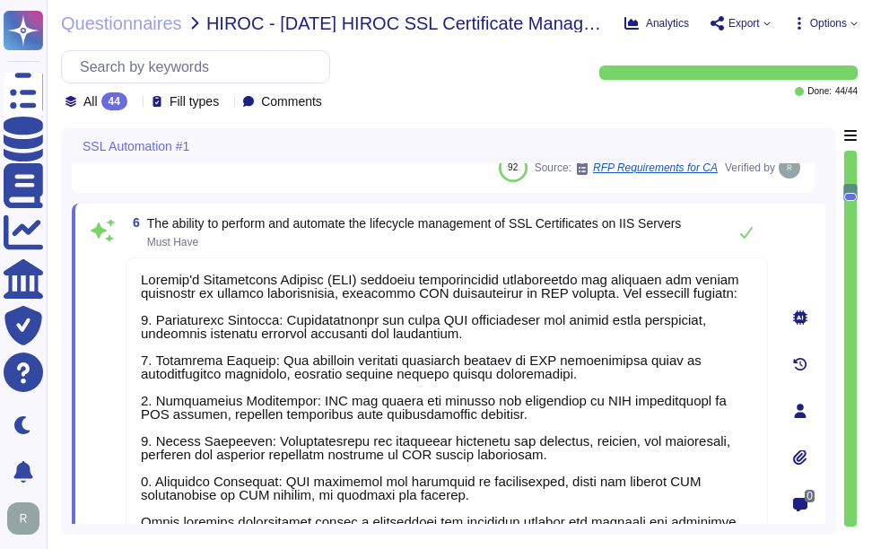
click at [271, 242] on span "Must Have" at bounding box center [414, 242] width 535 height 11
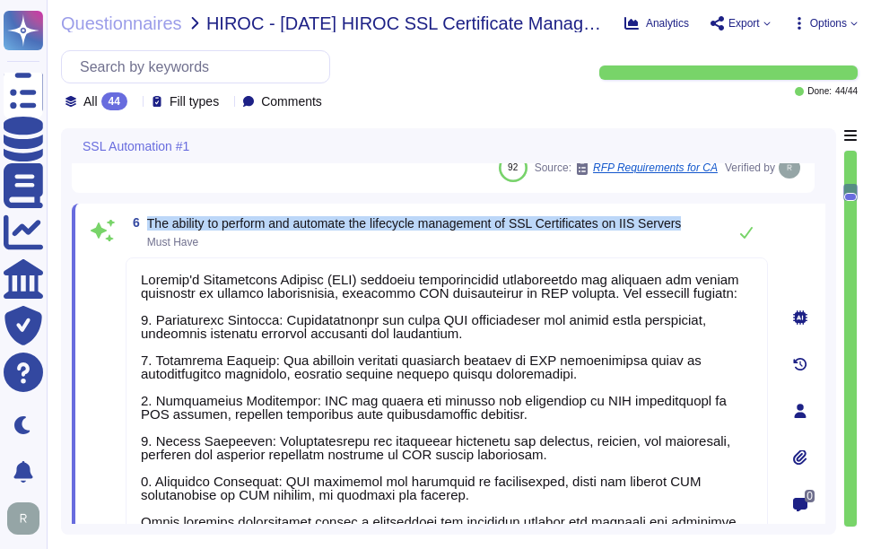
drag, startPoint x: 149, startPoint y: 218, endPoint x: 707, endPoint y: 223, distance: 558.0
click at [707, 223] on div "6 The ability to perform and automate the lifecycle management of SSL Certifica…" at bounding box center [447, 232] width 642 height 36
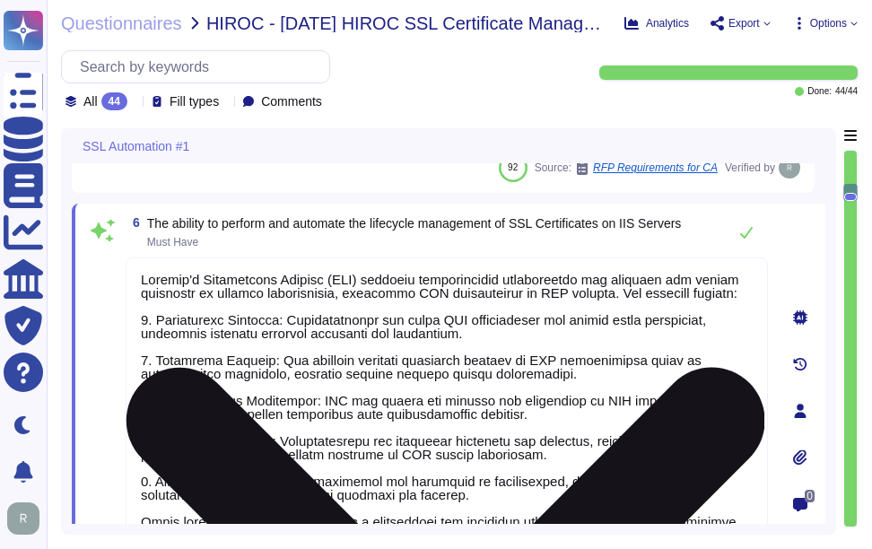
click at [552, 419] on textarea at bounding box center [447, 406] width 642 height 298
paste textarea "SSL certificates on IIS servers. Key features include: 1. Certificate Issuance:…"
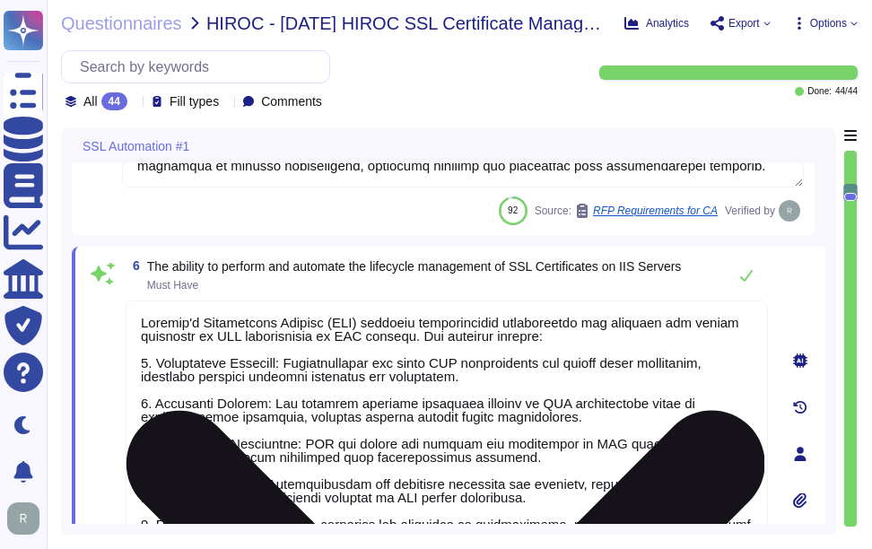
scroll to position [1984, 0]
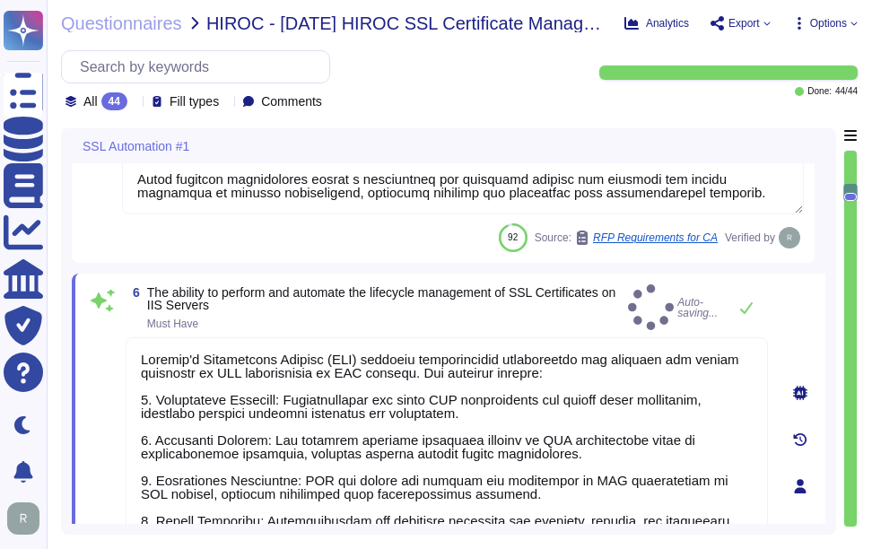
type textarea "Sectigo's Certificate Manager (SCM) provides comprehensive capabilities for man…"
click at [546, 313] on span "The ability to perform and automate the lifecycle management of SSL Certificate…" at bounding box center [384, 307] width 474 height 43
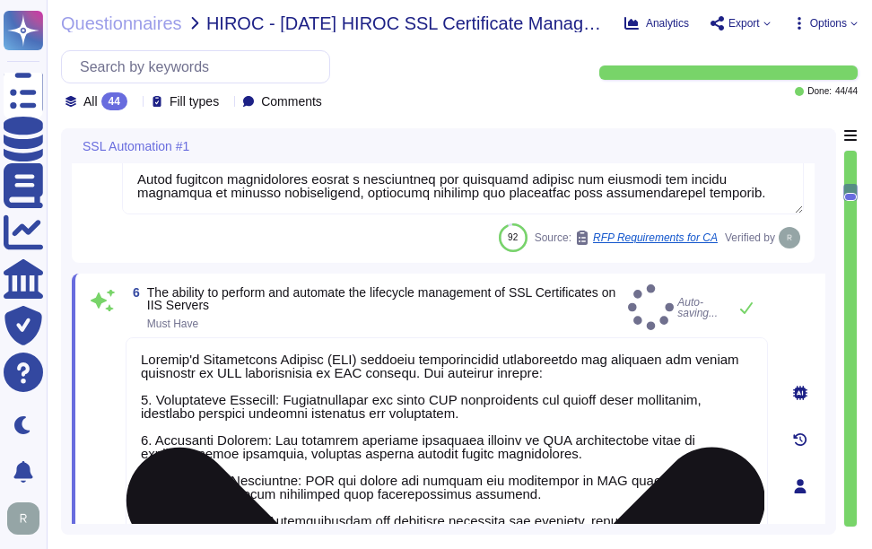
scroll to position [2, 0]
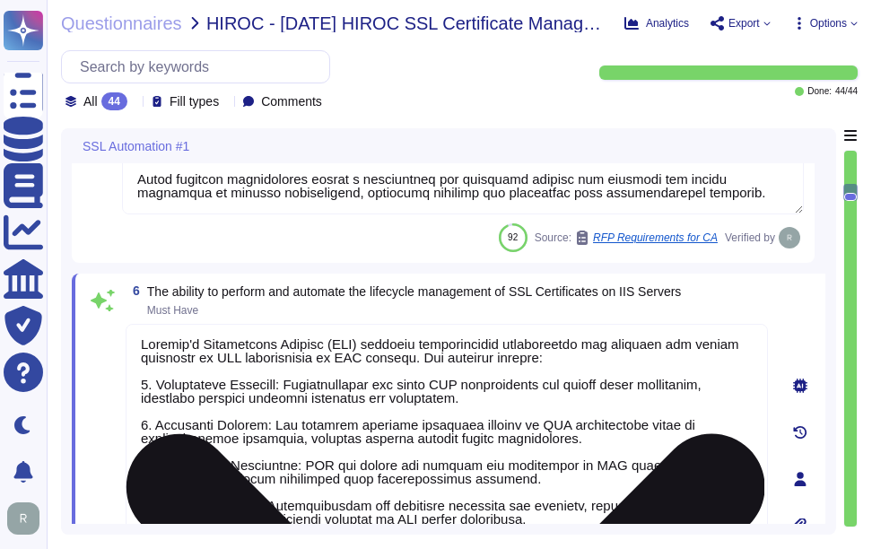
type textarea "Sectigo's Certificate Manager (SCM) provides a comprehensive solution for manag…"
click at [521, 384] on textarea at bounding box center [447, 473] width 642 height 298
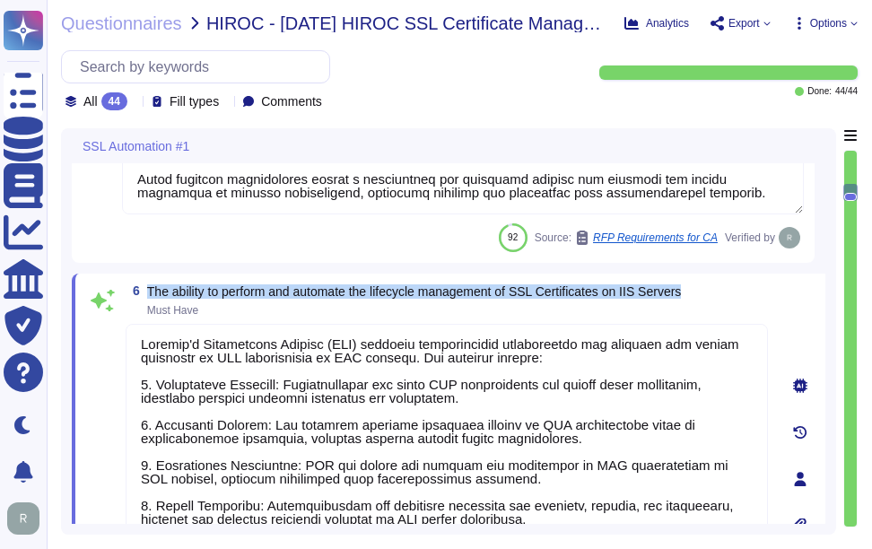
drag, startPoint x: 148, startPoint y: 287, endPoint x: 699, endPoint y: 280, distance: 550.8
click at [699, 280] on div "6 The ability to perform and automate the lifecycle management of SSL Certifica…" at bounding box center [449, 479] width 754 height 411
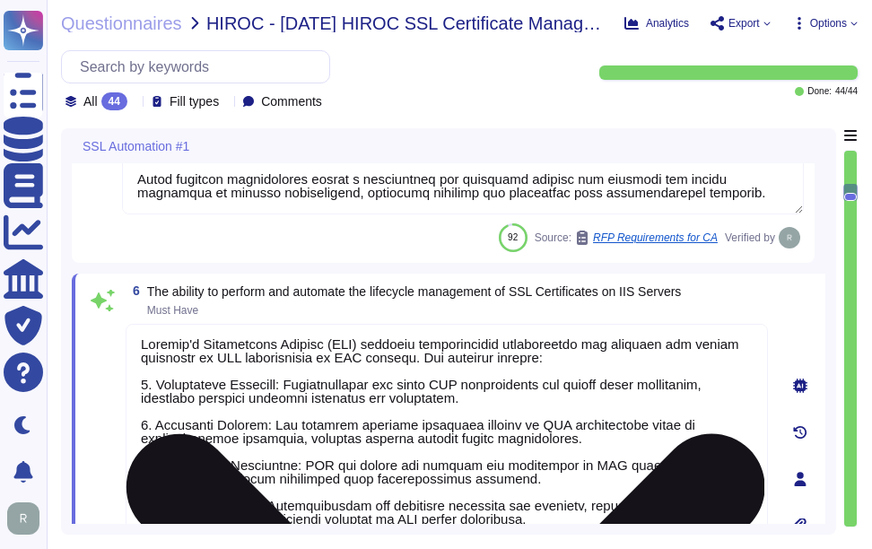
click at [478, 427] on textarea at bounding box center [447, 473] width 642 height 298
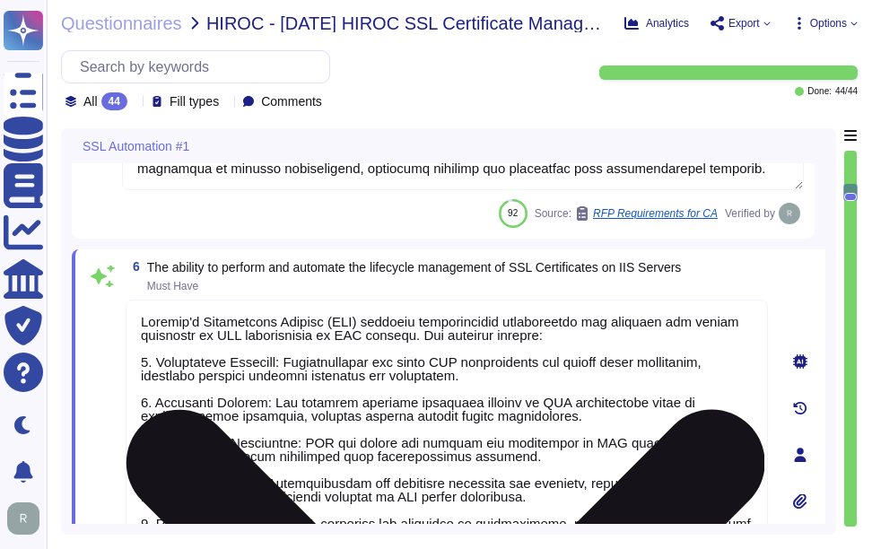
scroll to position [1981, 0]
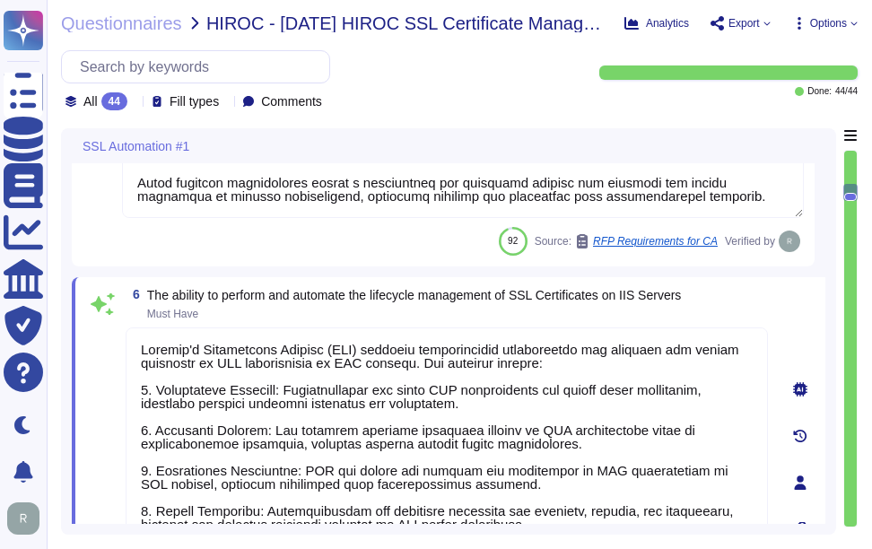
click at [512, 310] on span "Must Have" at bounding box center [414, 314] width 535 height 11
click at [497, 313] on span "Must Have" at bounding box center [414, 314] width 535 height 11
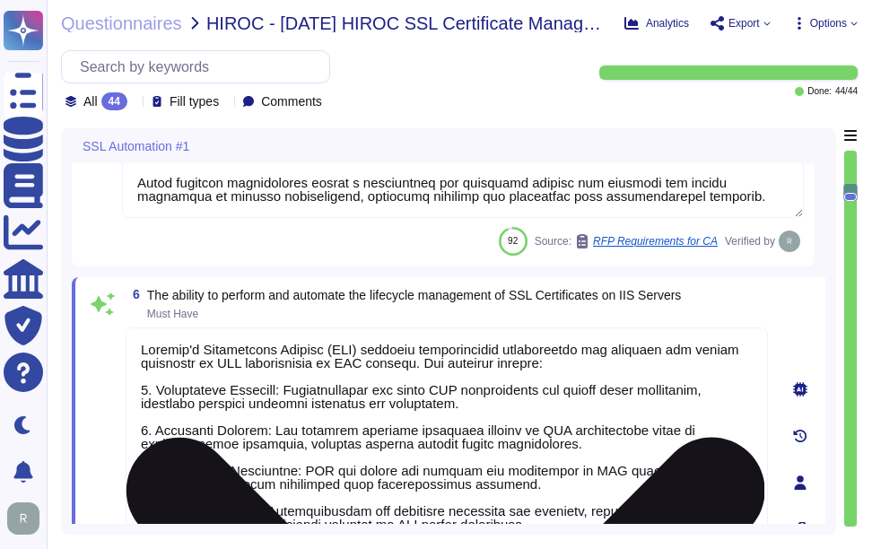
scroll to position [2, 0]
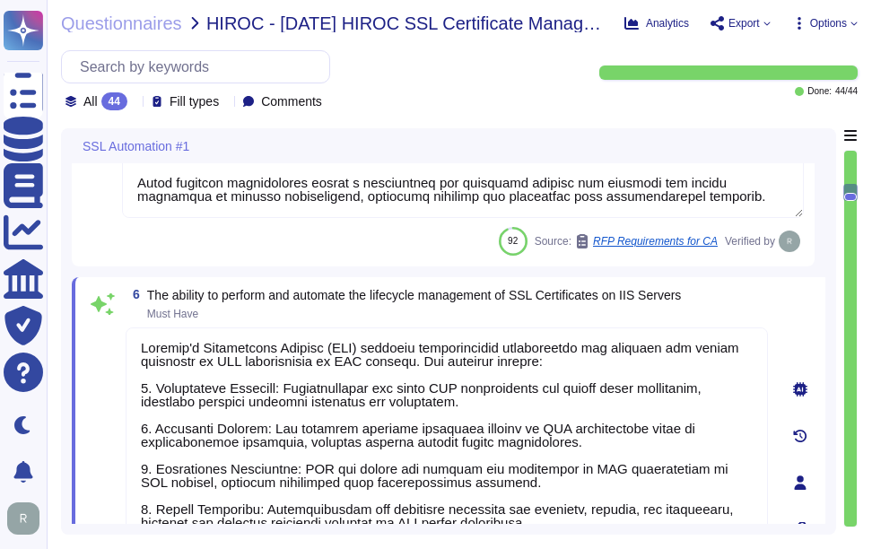
click at [432, 308] on span "The ability to perform and automate the lifecycle management of SSL Certificate…" at bounding box center [414, 304] width 535 height 30
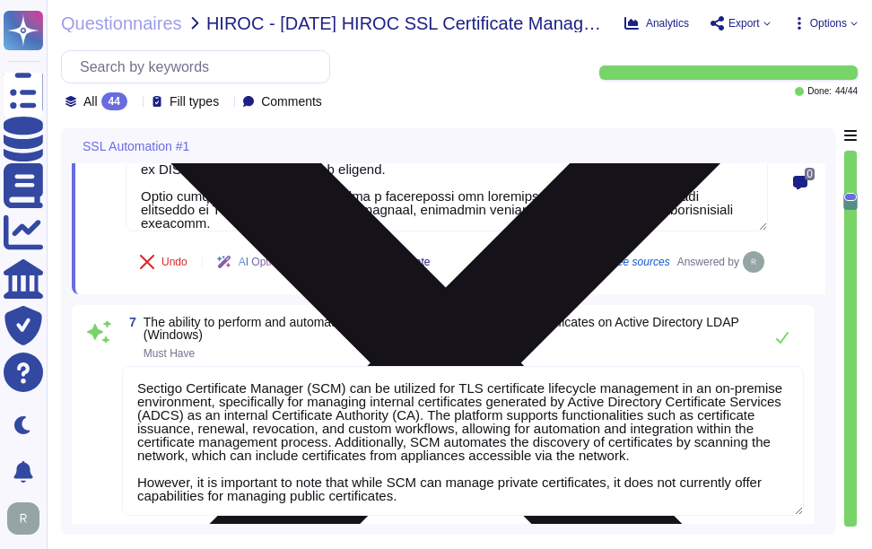
scroll to position [2429, 0]
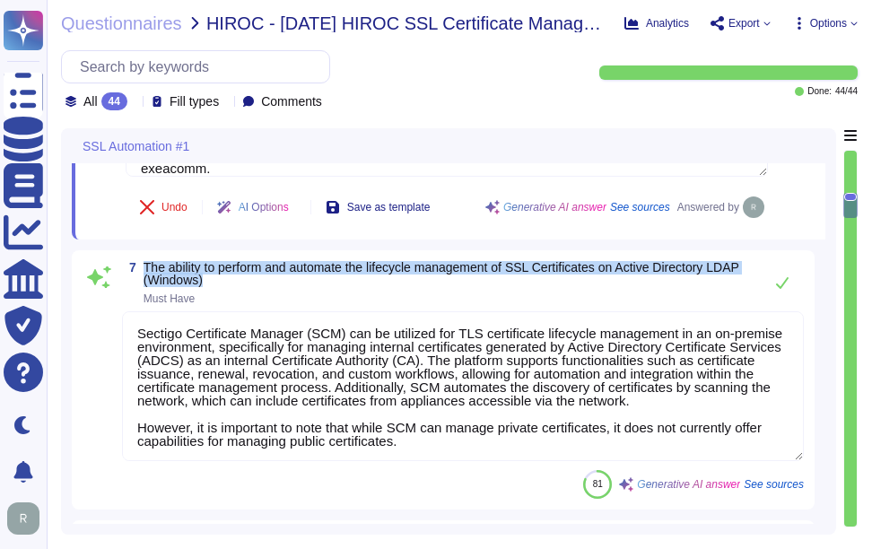
drag, startPoint x: 144, startPoint y: 264, endPoint x: 266, endPoint y: 286, distance: 124.9
click at [266, 286] on span "The ability to perform and automate the lifecycle management of SSL Certificate…" at bounding box center [449, 282] width 610 height 43
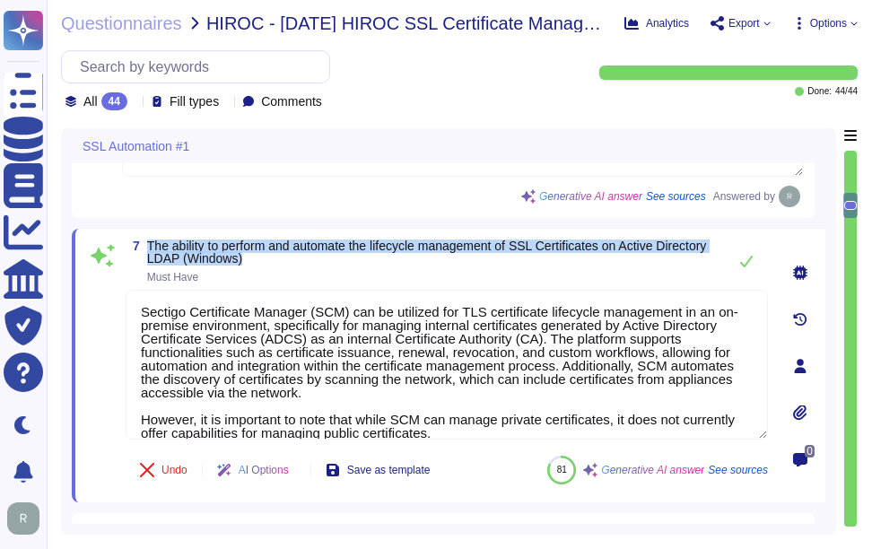
drag, startPoint x: 148, startPoint y: 247, endPoint x: 403, endPoint y: 259, distance: 255.1
click at [403, 259] on span "The ability to perform and automate the lifecycle management of SSL Certificate…" at bounding box center [432, 252] width 571 height 25
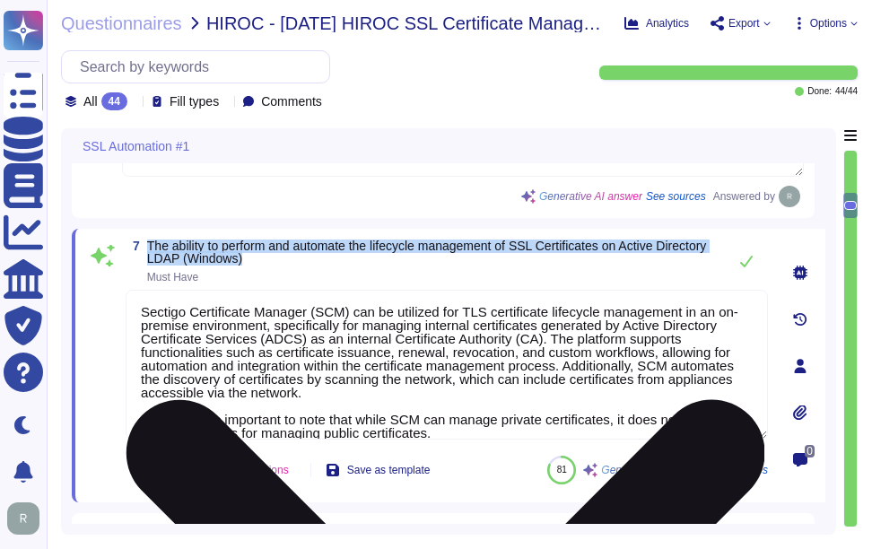
scroll to position [15, 0]
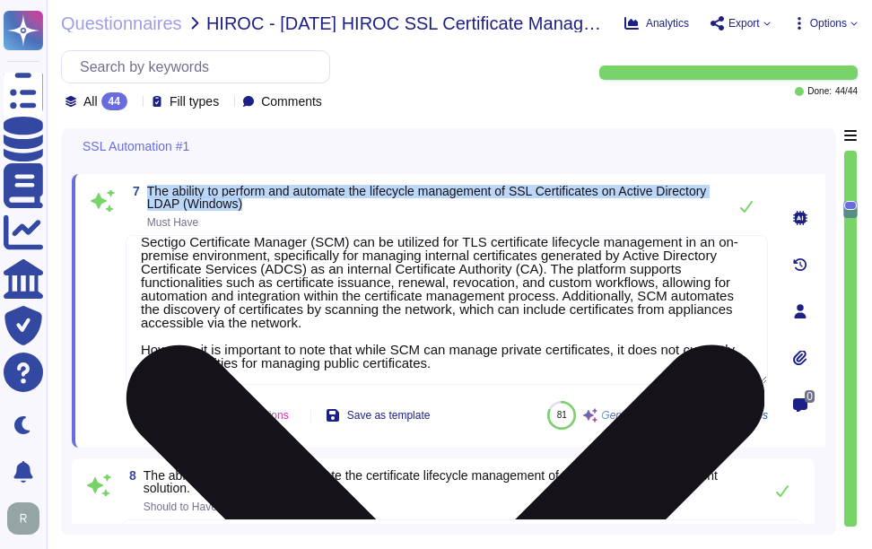
type textarea "This section addresses certain technological aspects of the Sectigo infrastruct…"
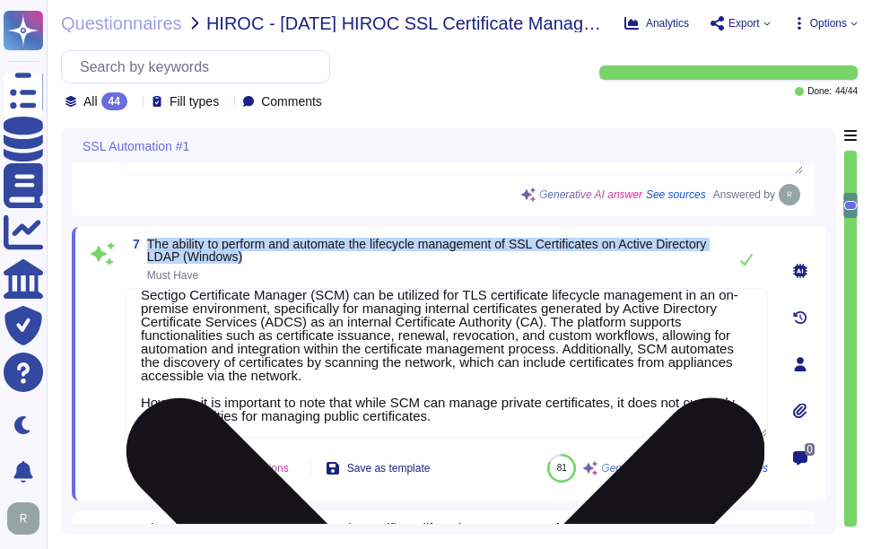
scroll to position [2429, 0]
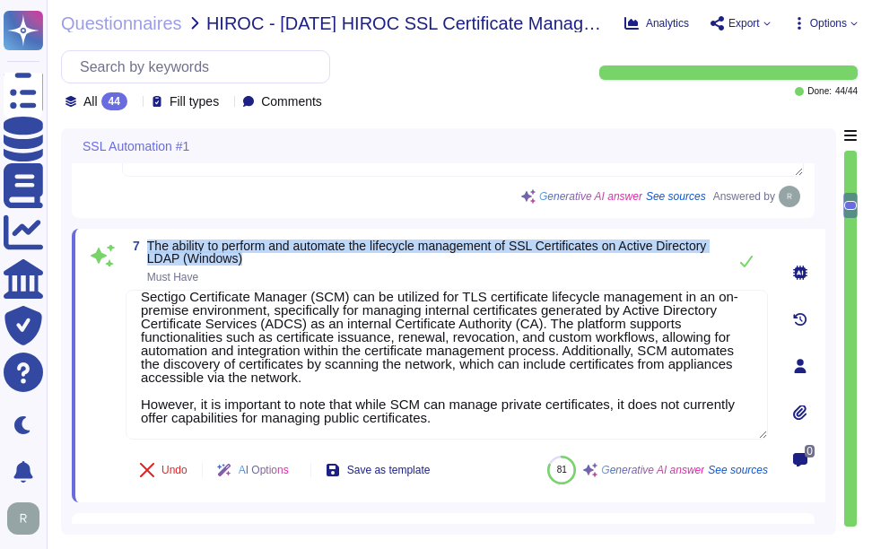
click at [207, 235] on div "7 The ability to perform and automate the lifecycle management of SSL Certifica…" at bounding box center [449, 366] width 754 height 274
click at [177, 252] on span "The ability to perform and automate the lifecycle management of SSL Certificate…" at bounding box center [427, 252] width 560 height 27
click at [151, 250] on span "The ability to perform and automate the lifecycle management of SSL Certificate…" at bounding box center [427, 252] width 560 height 27
drag, startPoint x: 146, startPoint y: 246, endPoint x: 322, endPoint y: 265, distance: 176.8
click at [322, 265] on span "7 The ability to perform and automate the lifecycle management of SSL Certifica…" at bounding box center [422, 261] width 592 height 43
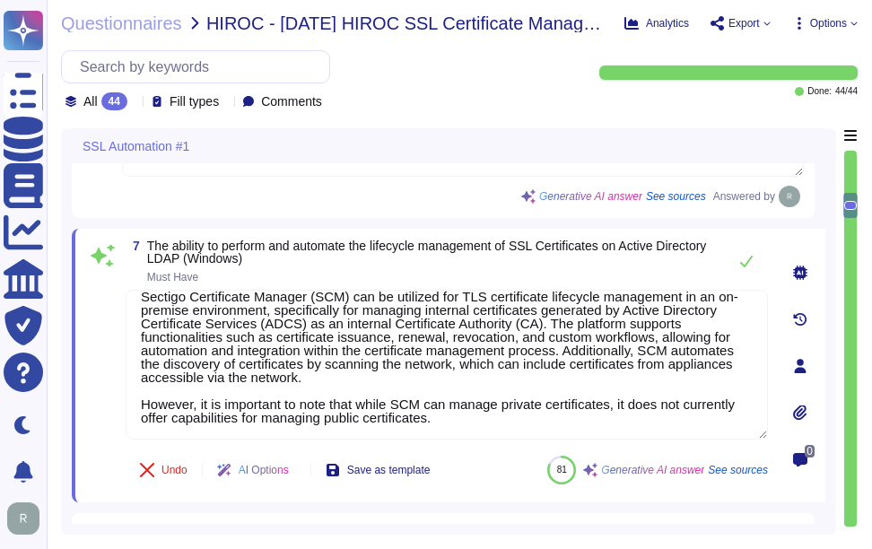
paste textarea "'s Certificate Manager (SCM) provides comprehensive capabilities for managing t…"
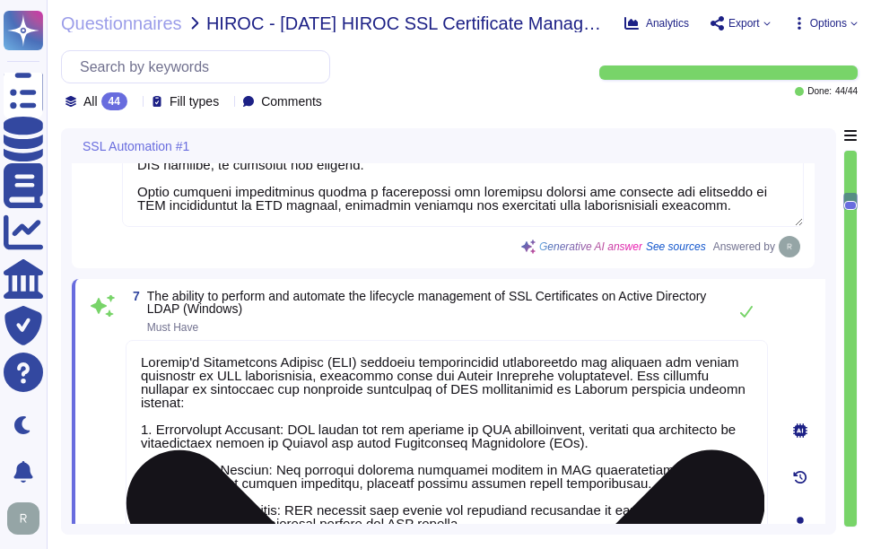
scroll to position [2373, 0]
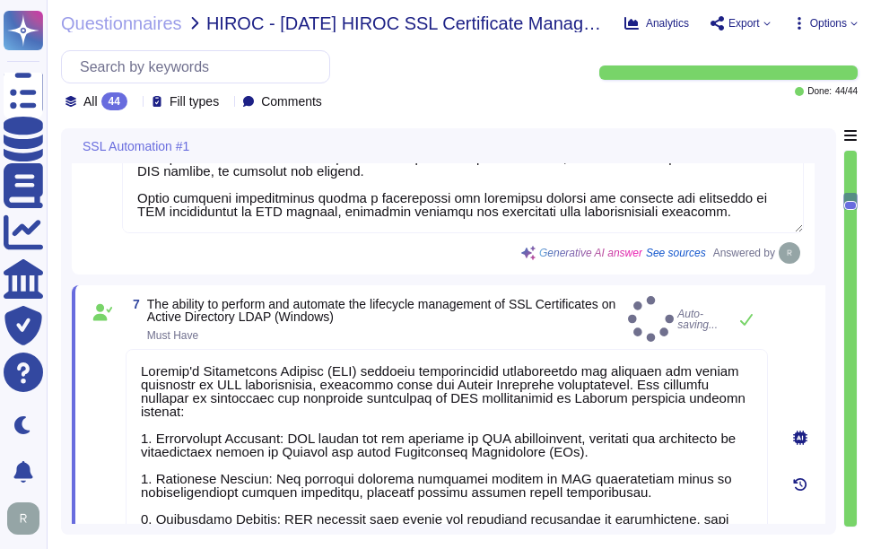
type textarea "Sectigo's Certificate Manager (SCM) provides comprehensive capabilities for man…"
click at [566, 336] on span "Must Have" at bounding box center [384, 335] width 474 height 11
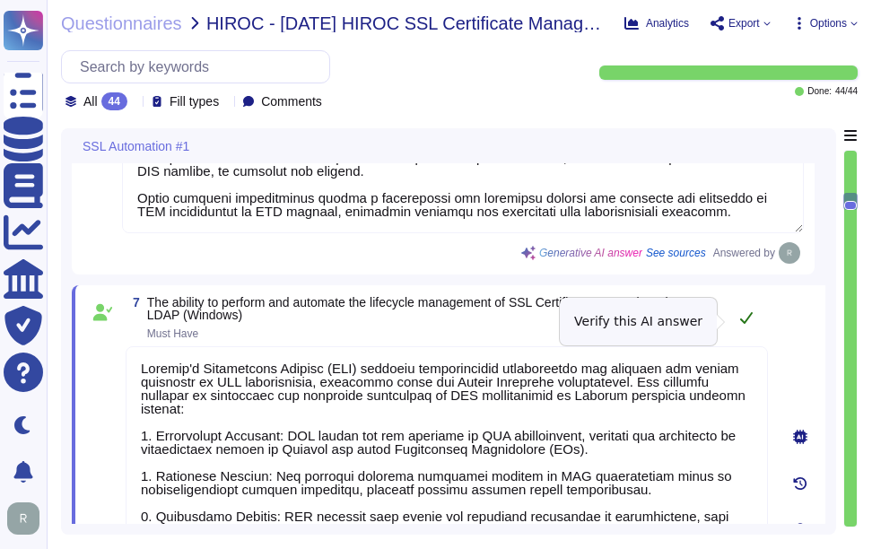
click at [746, 325] on icon at bounding box center [746, 317] width 14 height 14
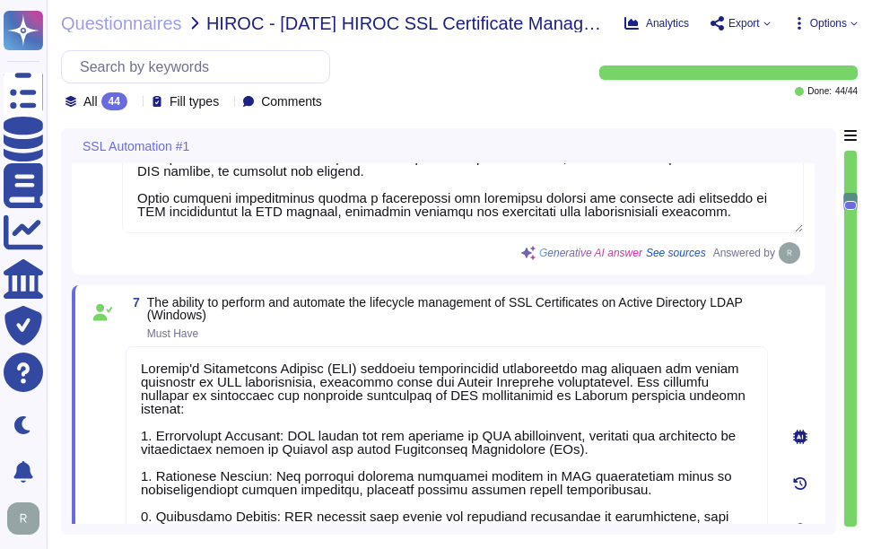
click at [150, 298] on div "7 The ability to perform and automate the lifecycle management of SSL Certifica…" at bounding box center [449, 529] width 754 height 489
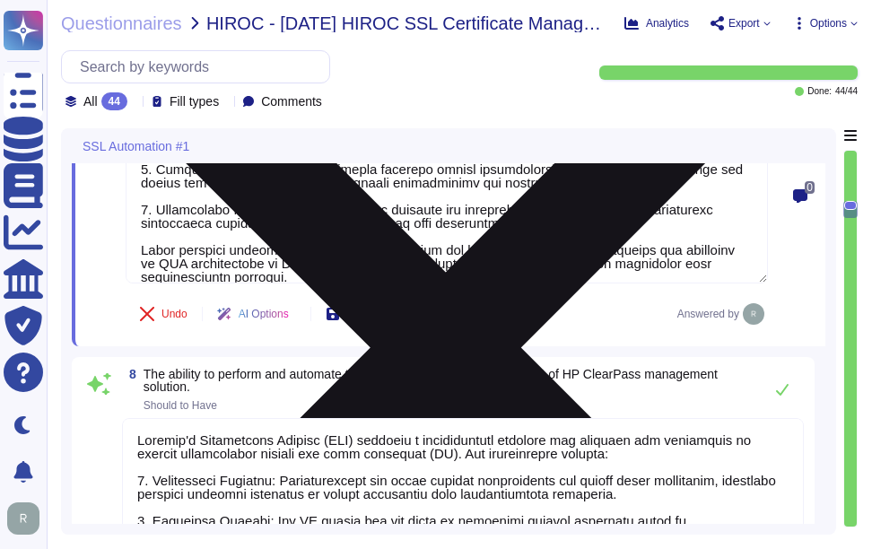
type textarea "This section addresses certain technological aspects of the Sectigo infrastruct…"
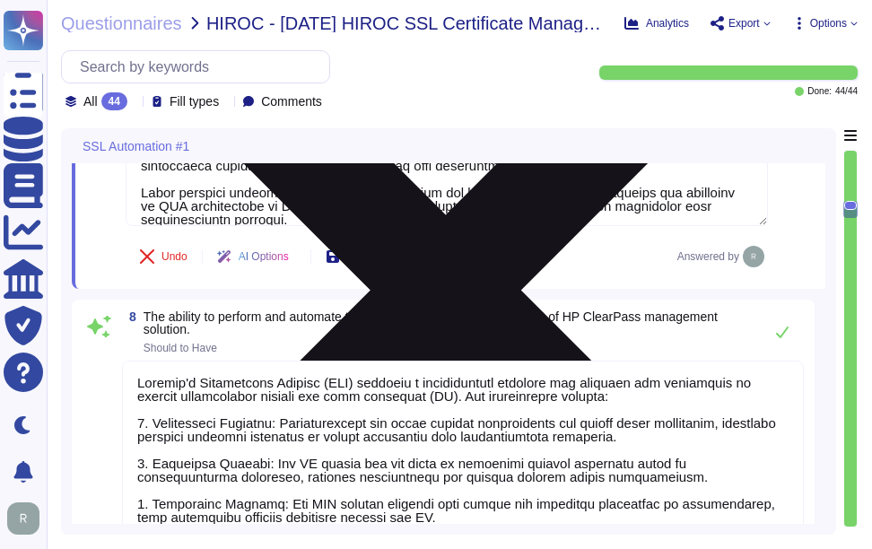
type textarea "A process shall be in place that enables the differentiation between Standard, …"
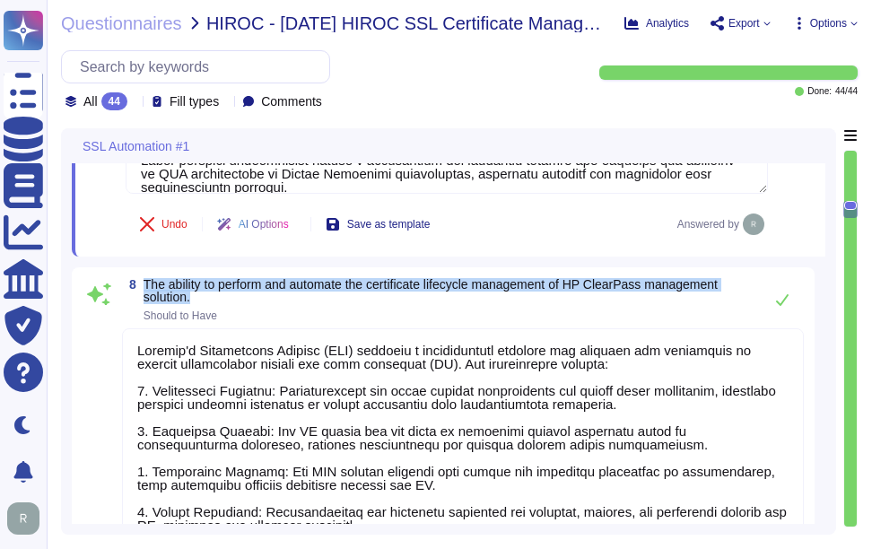
drag, startPoint x: 145, startPoint y: 284, endPoint x: 201, endPoint y: 304, distance: 59.0
click at [201, 303] on span "The ability to perform and automate the certificate lifecycle management of HP …" at bounding box center [449, 290] width 610 height 25
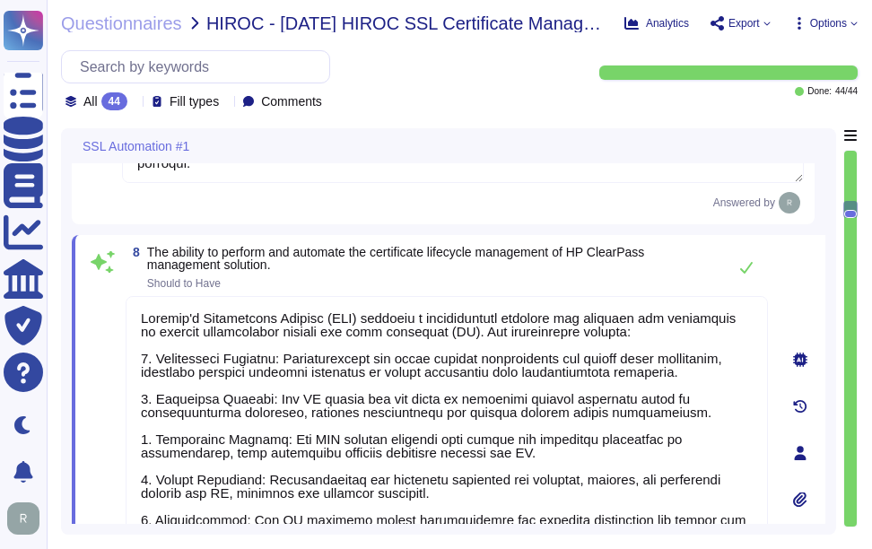
click at [614, 271] on span "The ability to perform and automate the certificate lifecycle management of HP …" at bounding box center [432, 258] width 571 height 25
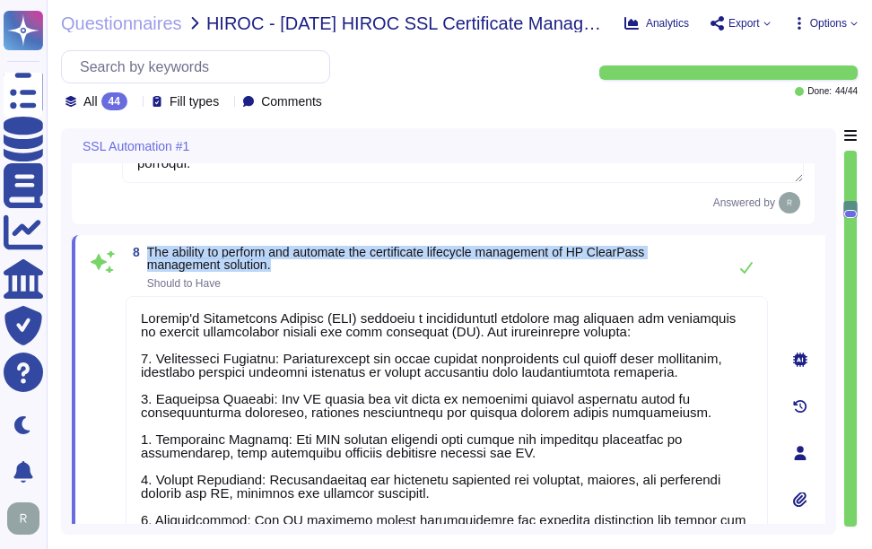
drag, startPoint x: 146, startPoint y: 266, endPoint x: 307, endPoint y: 283, distance: 161.4
click at [307, 283] on span "8 The ability to perform and automate the certificate lifecycle management of H…" at bounding box center [422, 267] width 592 height 43
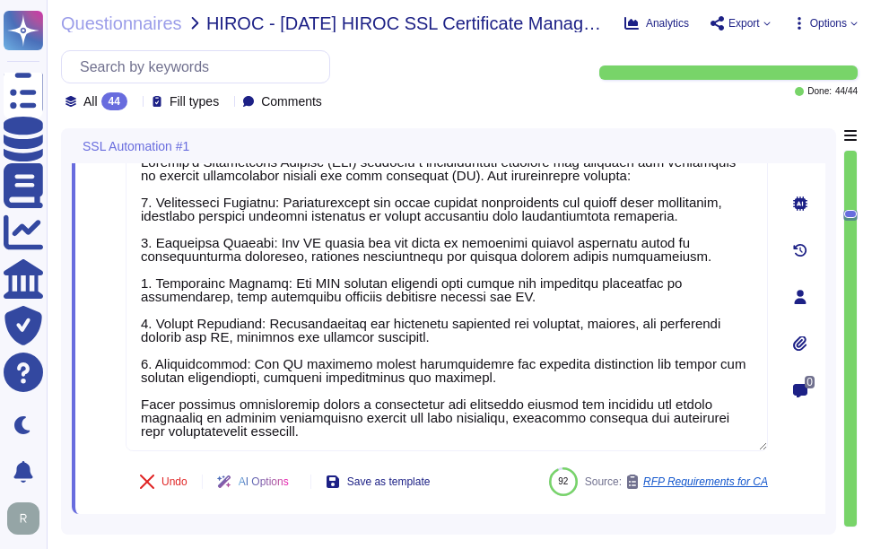
type textarea "SCM is a leading, CA-agnostic, cloud-based CLM platform purpose-built to issue …"
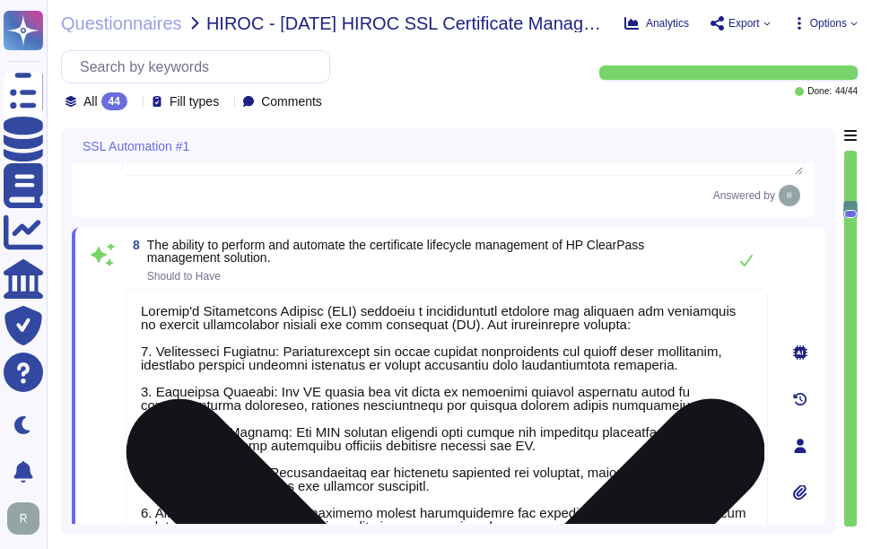
click at [431, 428] on textarea at bounding box center [447, 444] width 642 height 311
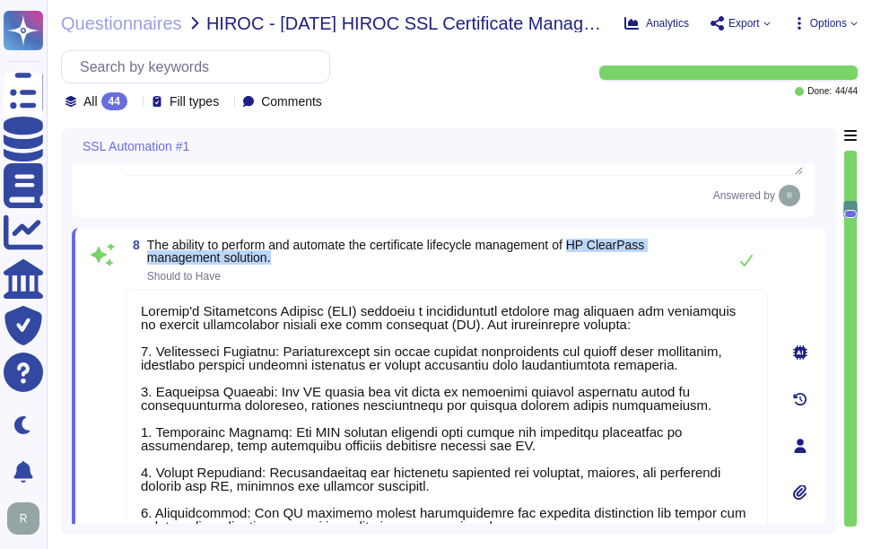
drag, startPoint x: 585, startPoint y: 258, endPoint x: 589, endPoint y: 271, distance: 13.3
click at [589, 264] on span "The ability to perform and automate the certificate lifecycle management of HP …" at bounding box center [432, 251] width 571 height 25
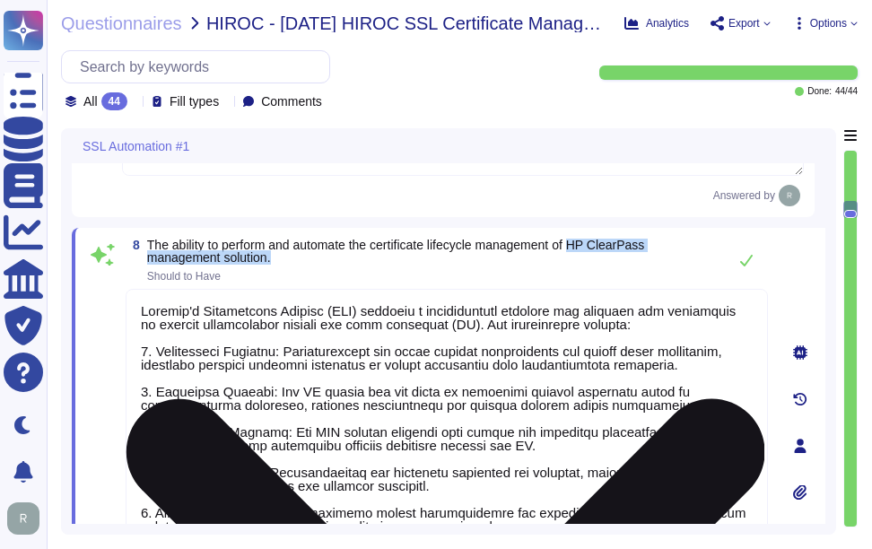
copy span "HP ClearPass management solution."
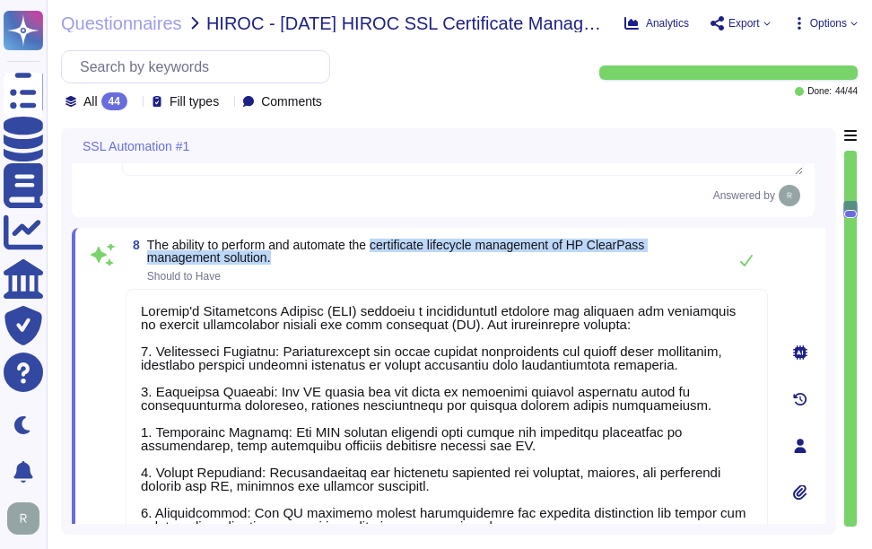
drag, startPoint x: 383, startPoint y: 259, endPoint x: 390, endPoint y: 276, distance: 18.5
click at [390, 264] on span "The ability to perform and automate the certificate lifecycle management of HP …" at bounding box center [432, 251] width 571 height 25
copy span "certificate lifecycle management of HP ClearPass management solution."
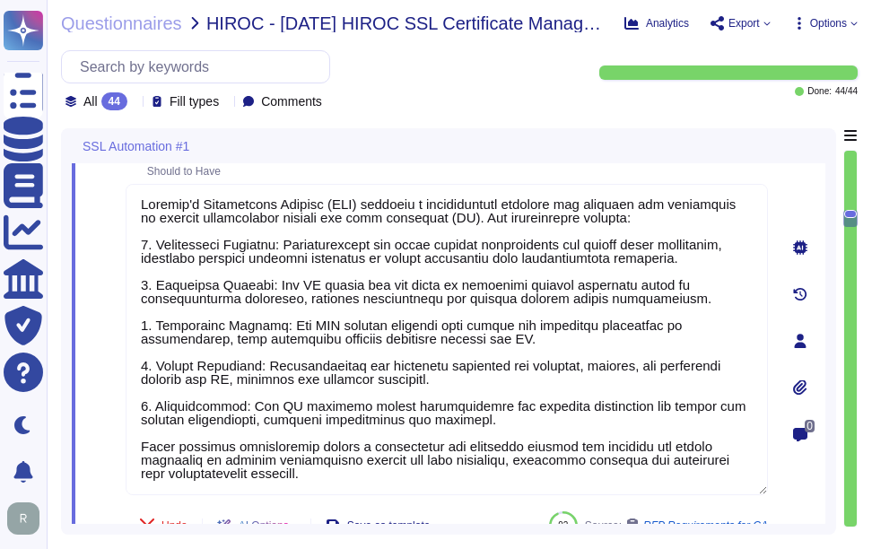
scroll to position [3149, 0]
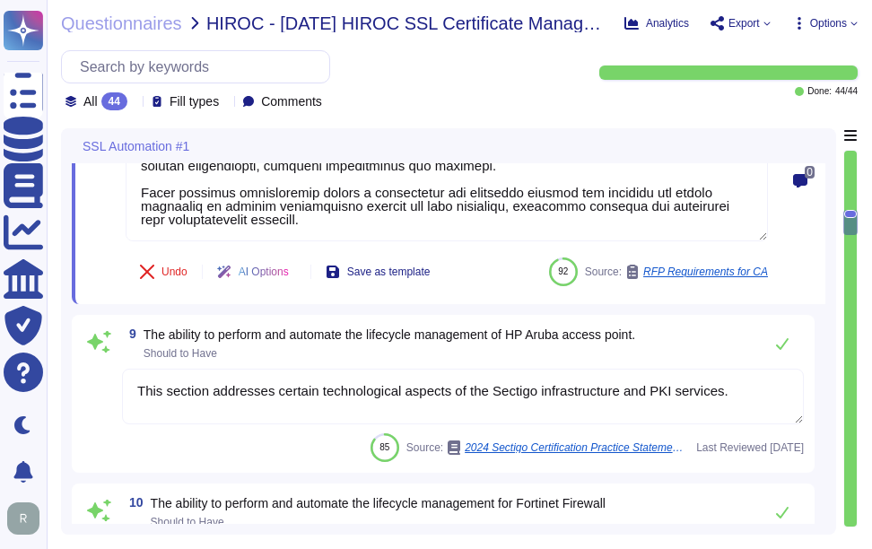
type textarea "Sectigo's Certificate Manager (SCM) provides comprehensive capabilities for man…"
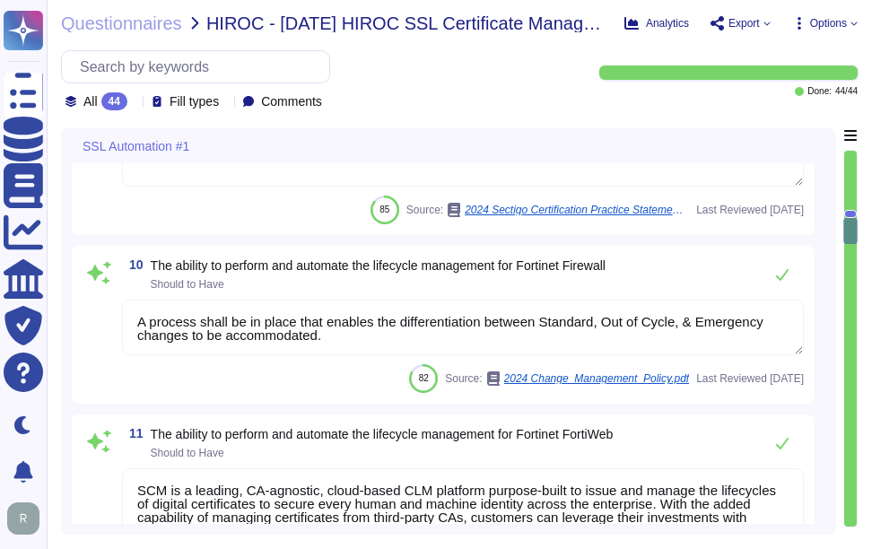
scroll to position [3507, 0]
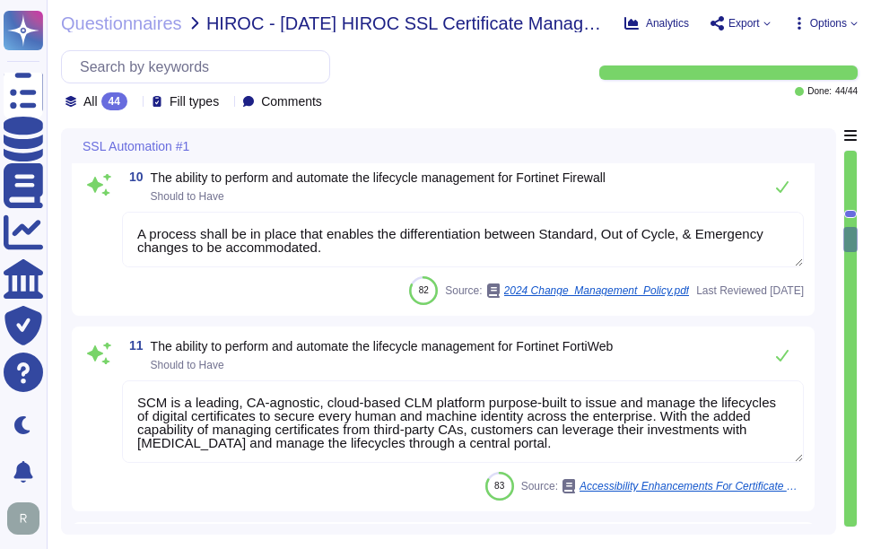
type textarea "Sectigo's automated, cloud-native platform gives you complete visibility and co…"
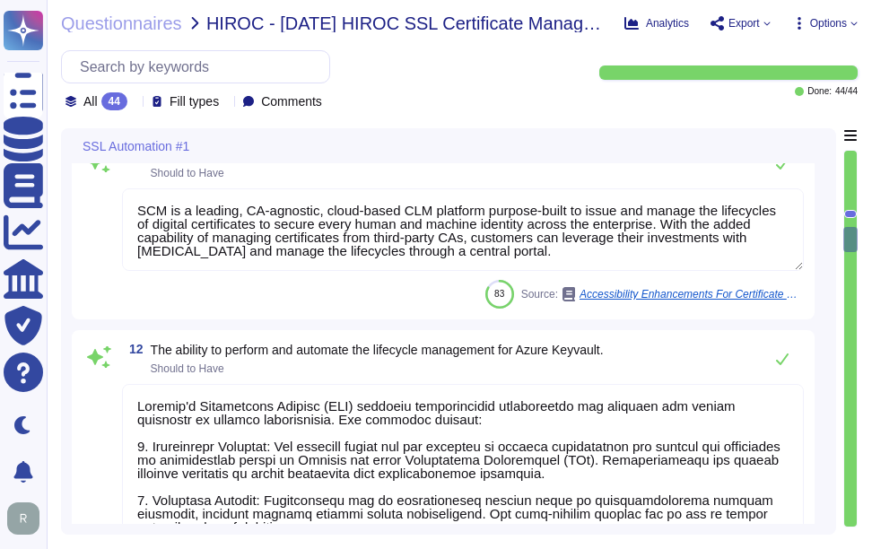
scroll to position [3866, 0]
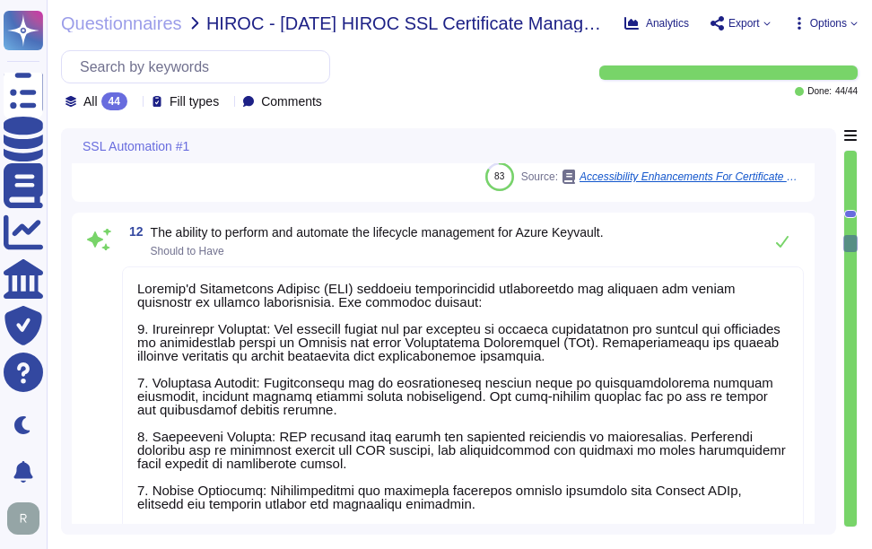
type textarea "Sectigo's Certificate Manager (SCM) provides a comprehensive solution for manag…"
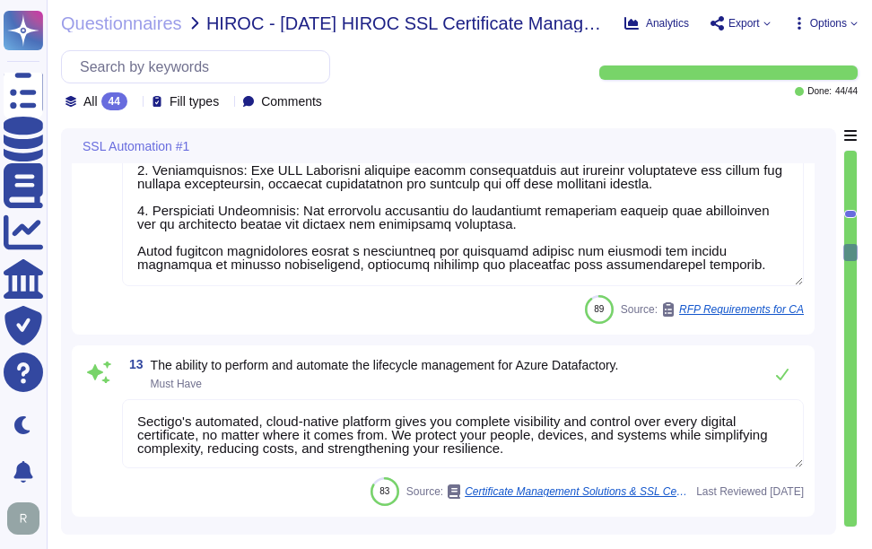
scroll to position [2, 0]
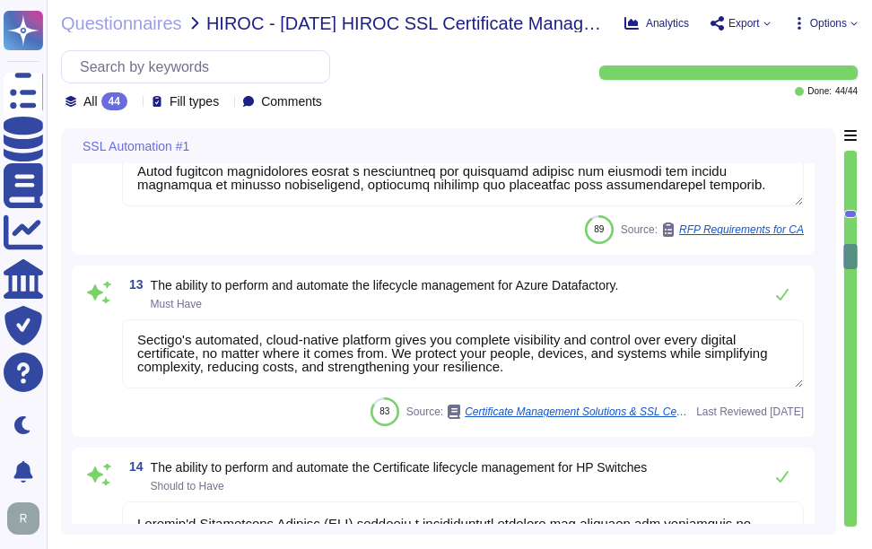
type textarea "Sectigo's Certificate Manager (SCM) provides comprehensive capabilities for man…"
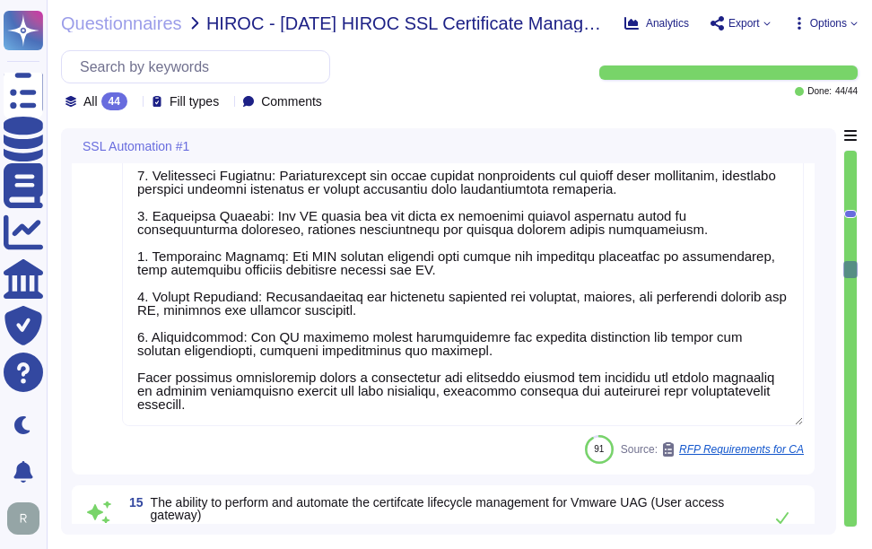
type textarea "Sectigo Certificate Manager (SCM) can automate certificate deployments to Conte…"
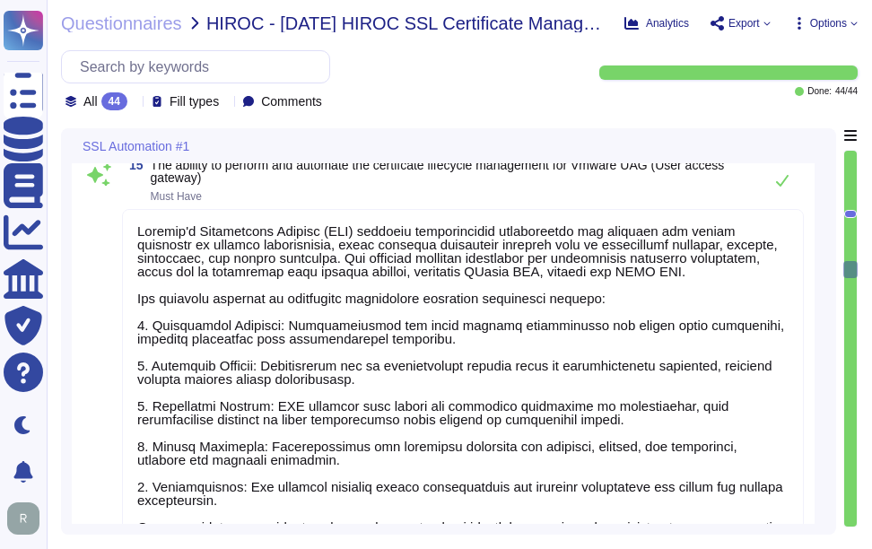
scroll to position [5032, 0]
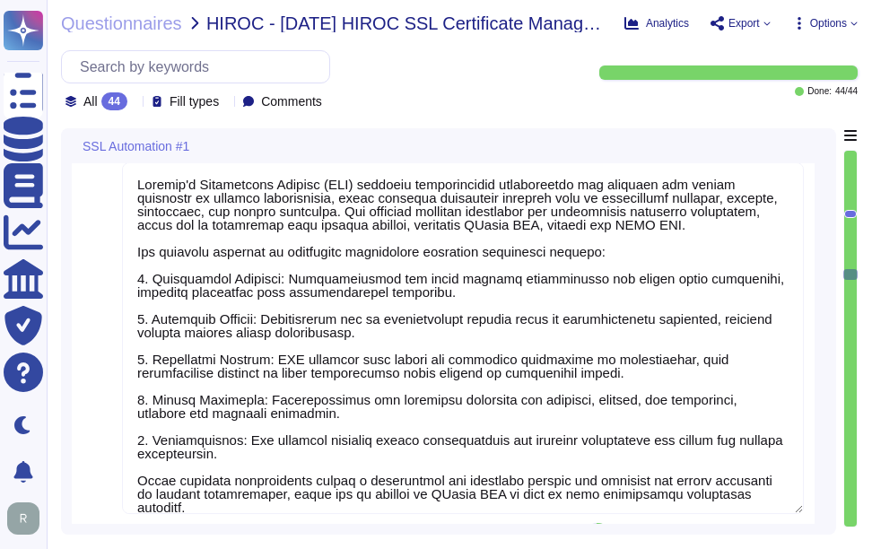
type textarea "SCM is a leading, CA-agnostic, cloud-based CLM platform purpose-built to issue …"
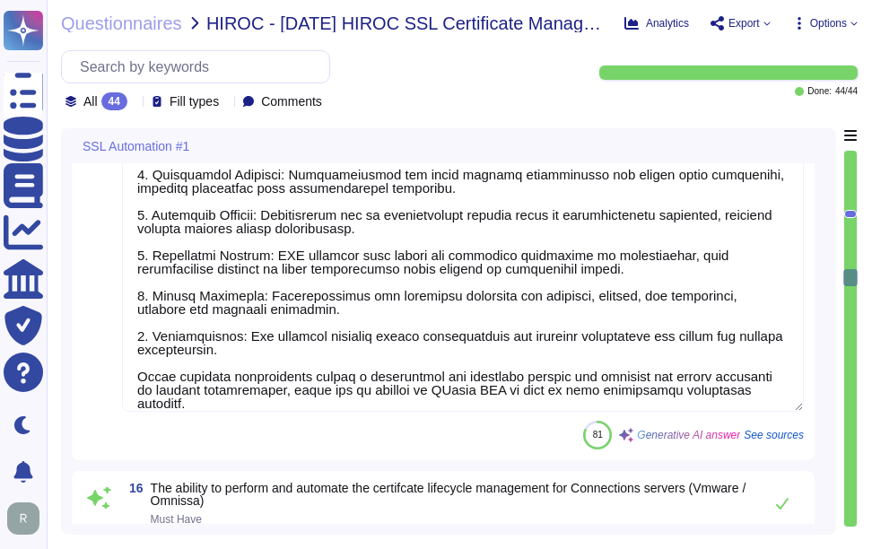
type textarea "Sectigo Certificate Manager (SCM) can automate certificate deployment to contai…"
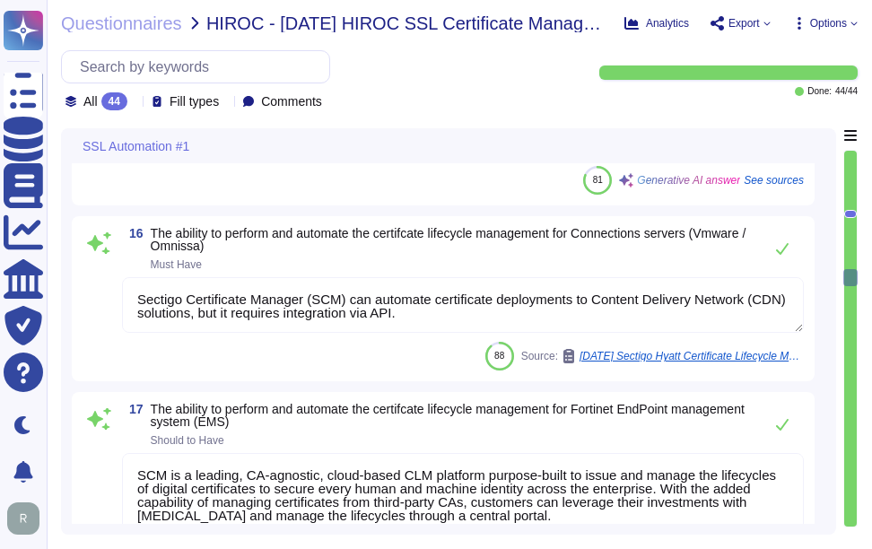
scroll to position [5571, 0]
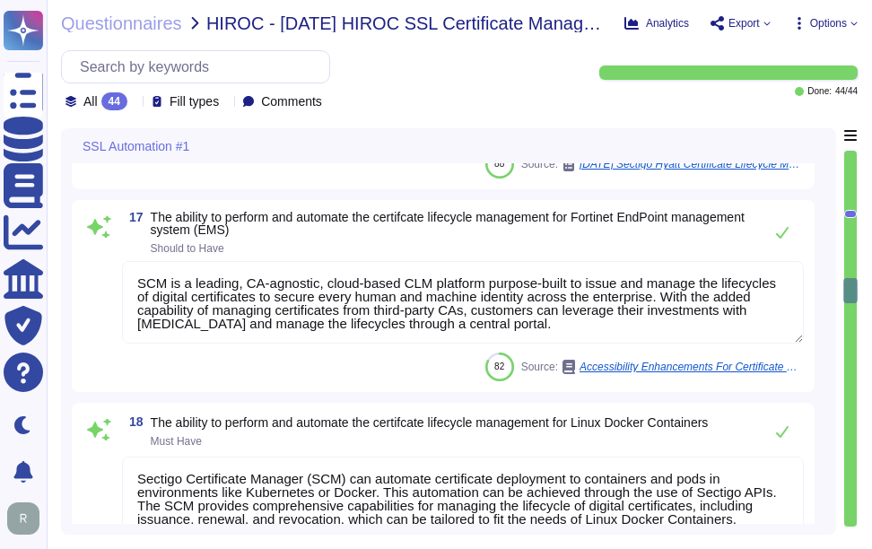
type textarea "Sectigo's Certificate Manager (SCM) provides comprehensive capabilities for man…"
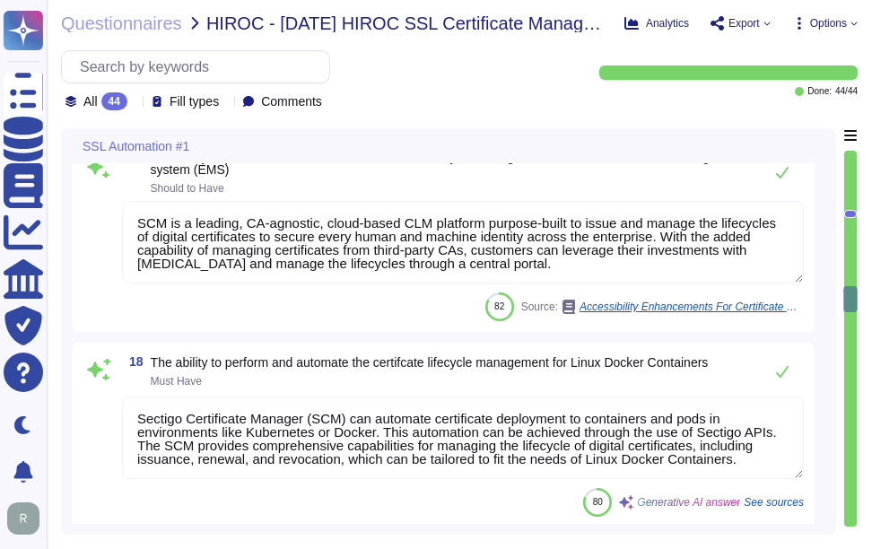
type textarea "Sectigo's Certificate Manager (SCM) supports integration with various MDM solut…"
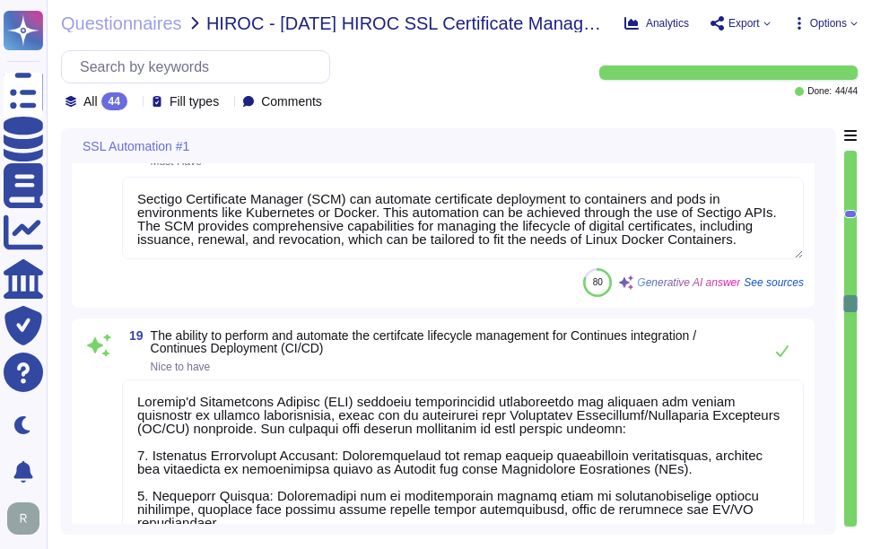
scroll to position [2, 0]
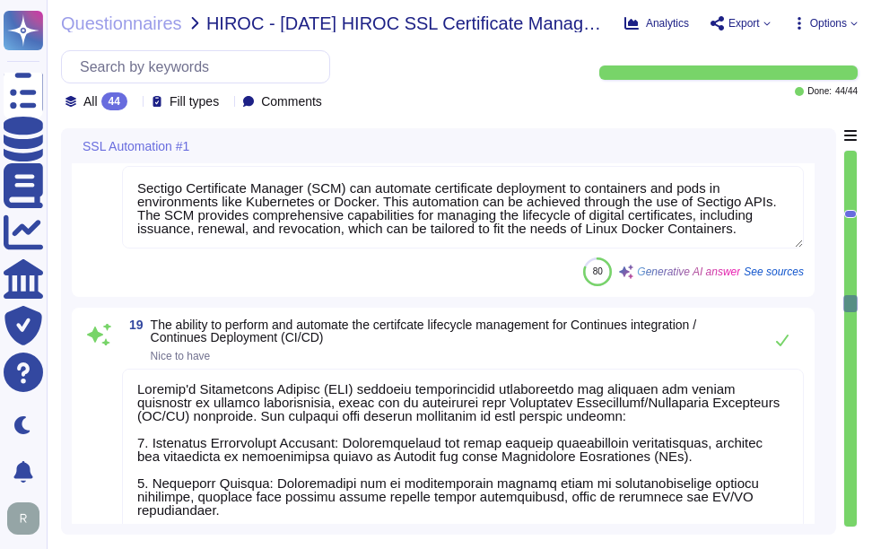
type textarea "Sectigo's Certificate Manager (SCM) supports integration with various Mobile De…"
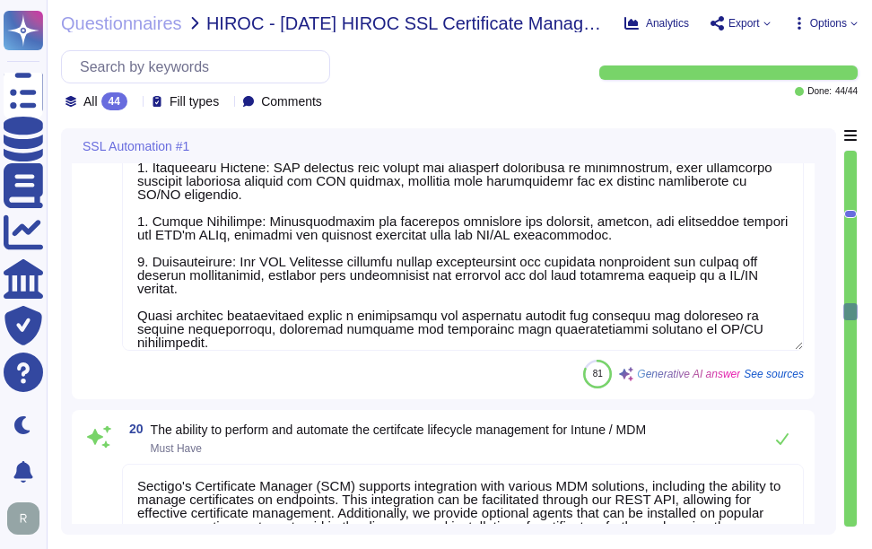
type textarea "Sectigo Certificate Manager (SCM) provides the capability to manage the lifecyc…"
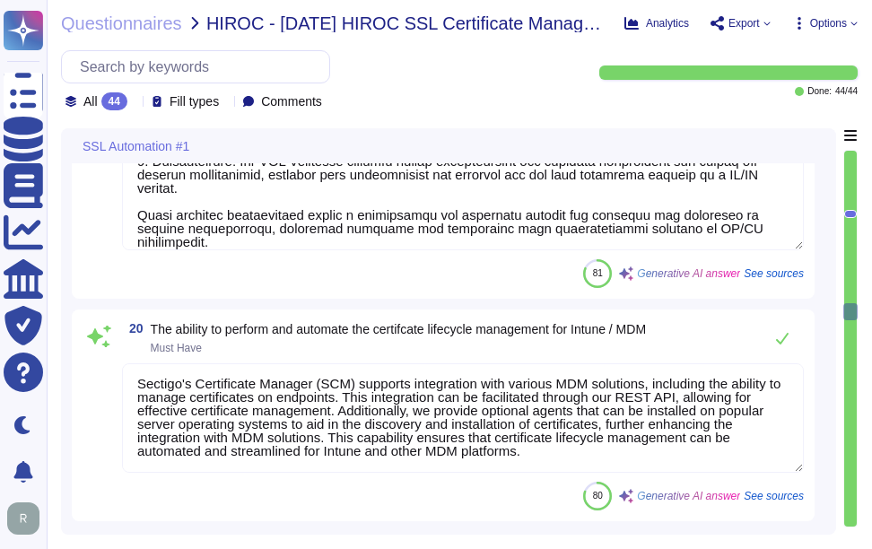
type textarea "Sectigo's Certificate Manager (SCM) provides a comprehensive solution for manag…"
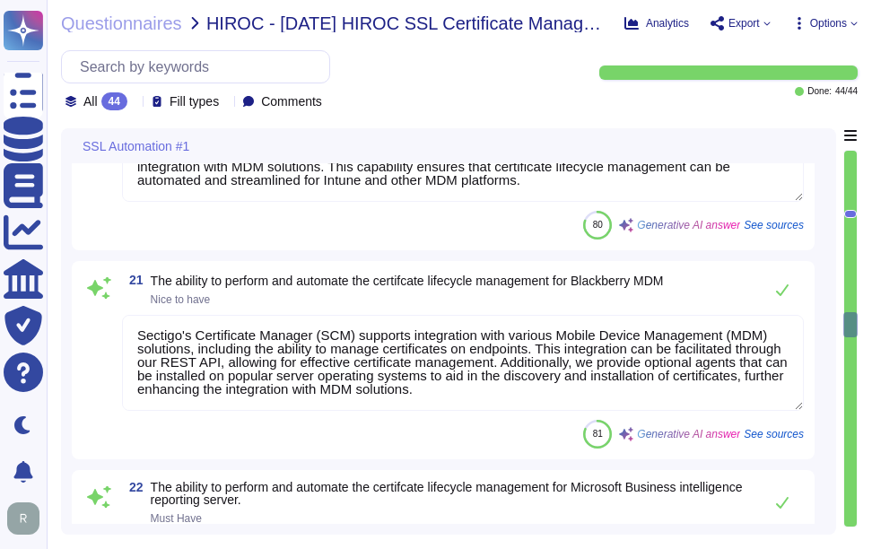
scroll to position [6647, 0]
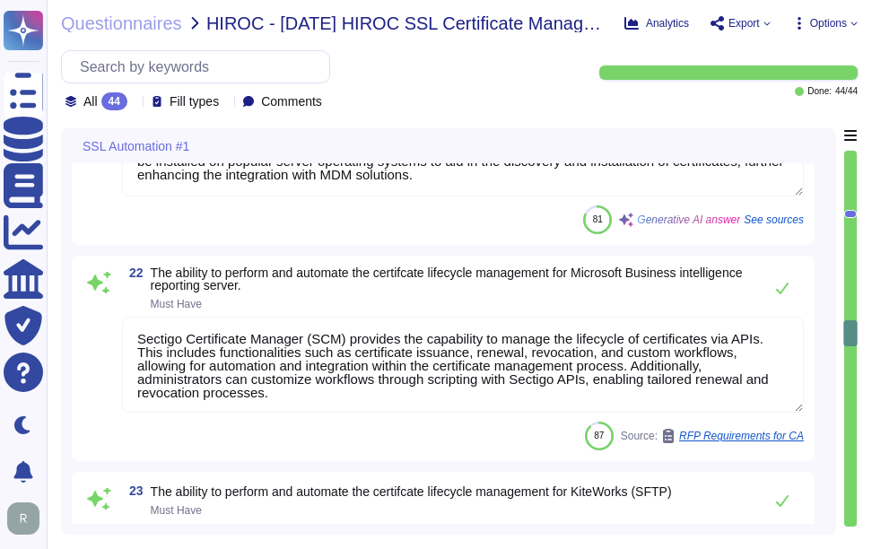
type textarea "Sectigo Certificate Manager can be utilized for TLS certificate lifecycle manag…"
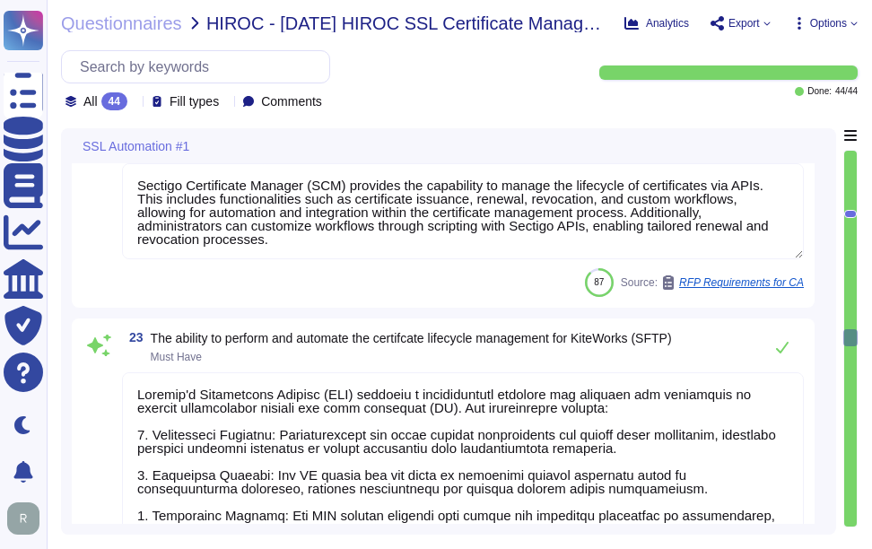
scroll to position [2, 0]
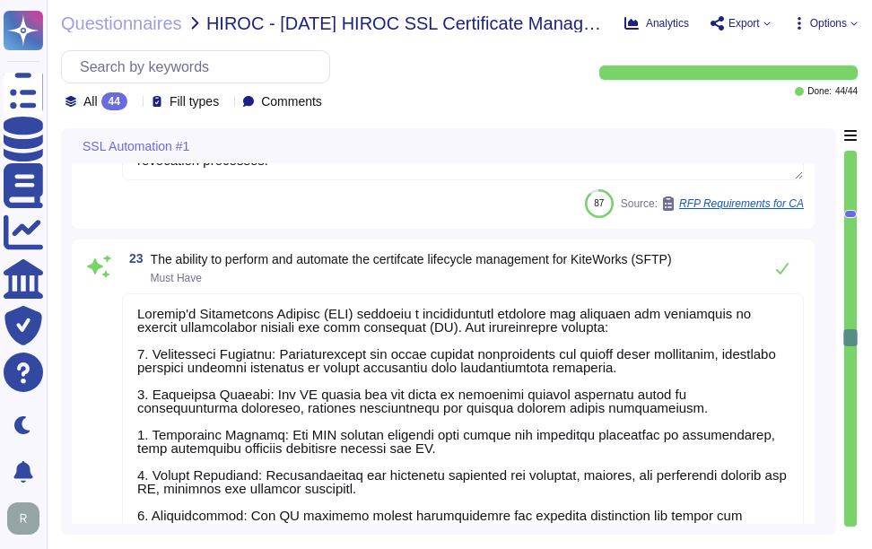
type textarea "Sectigo's Certificate Manager (SCM) provides a comprehensive solution for manag…"
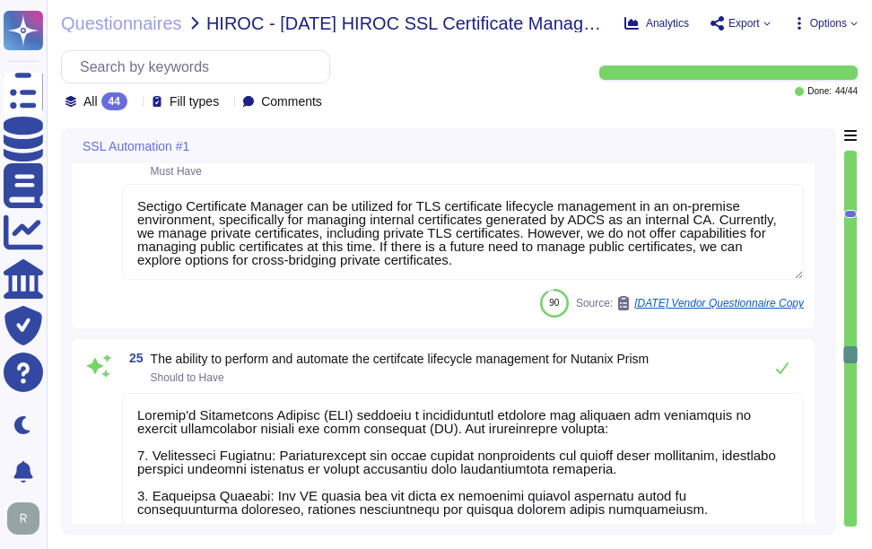
scroll to position [7544, 0]
type textarea "NOTE: this service and system sits within our OCI Tenant running on Windows OS …"
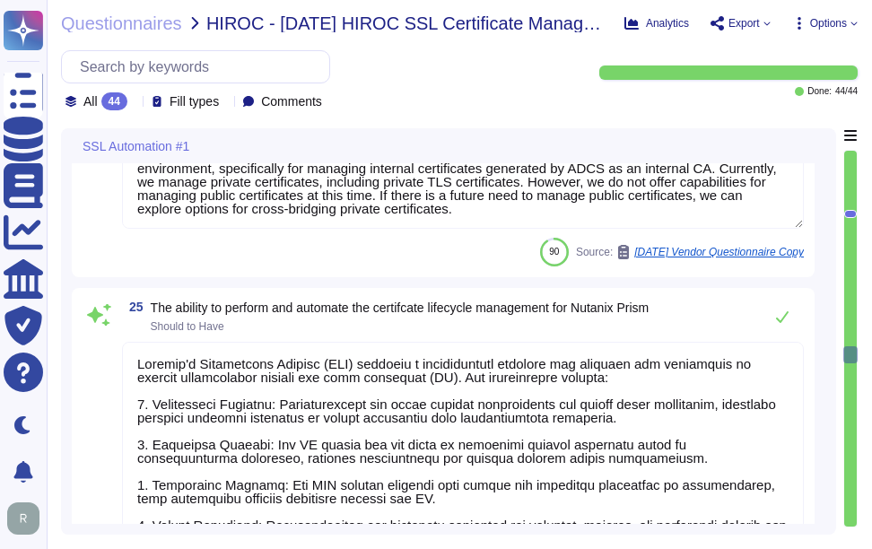
type textarea "Yes, we do also offer a PQC kit, free of charge, for the community to test: [UR…"
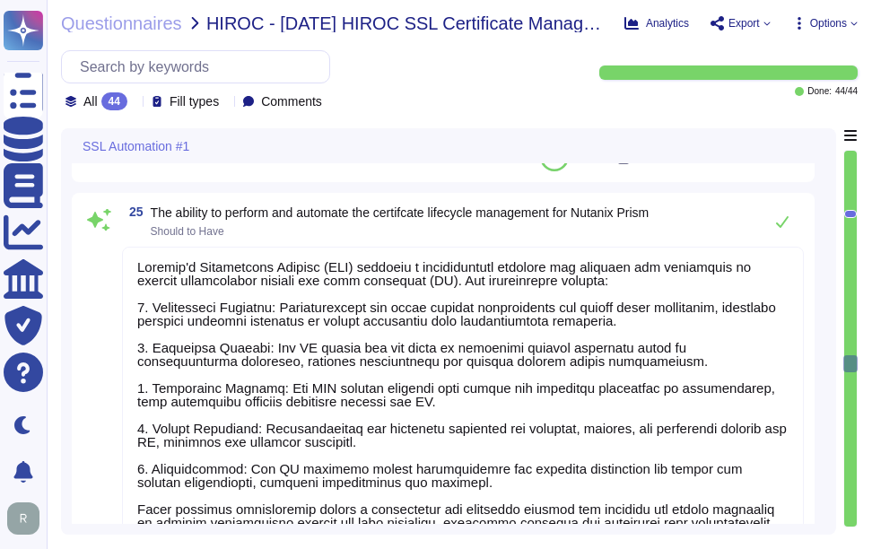
type textarea "Sectigo's Certificate Manager (SCM) provides comprehensive capabilities for man…"
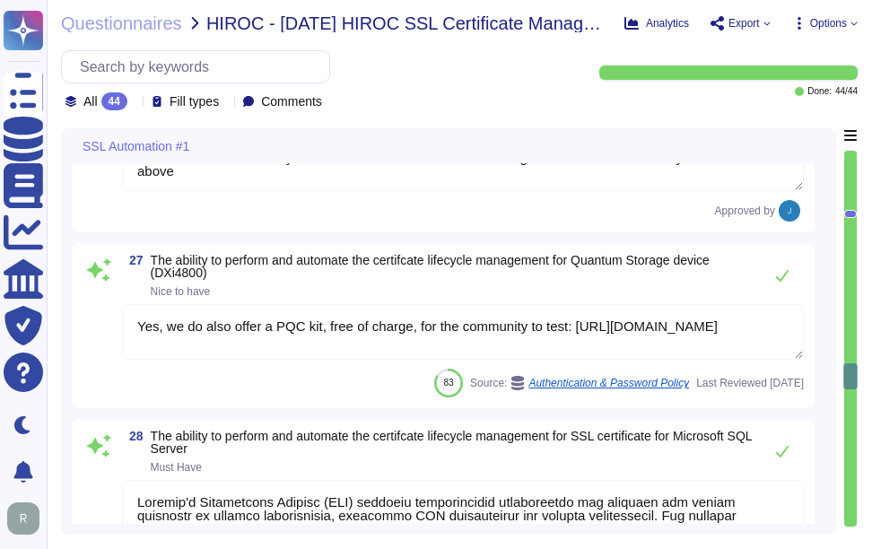
type textarea "Secure access for administrators is ensured through the implementation of Multi…"
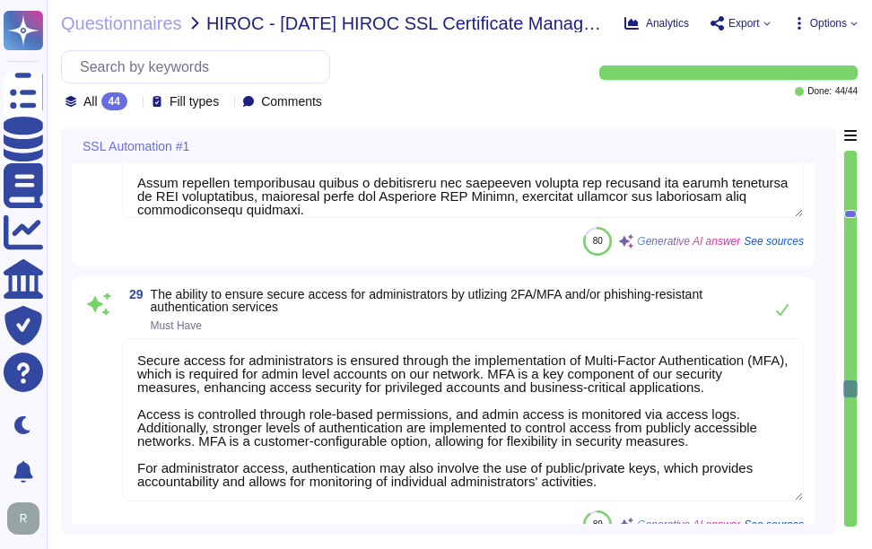
type textarea "Sectigo Certificate Manager (SCM) provides robust reporting capabilities that a…"
type textarea "Sectigo offers robust automated monitoring and alerting capabilities, ensuring …"
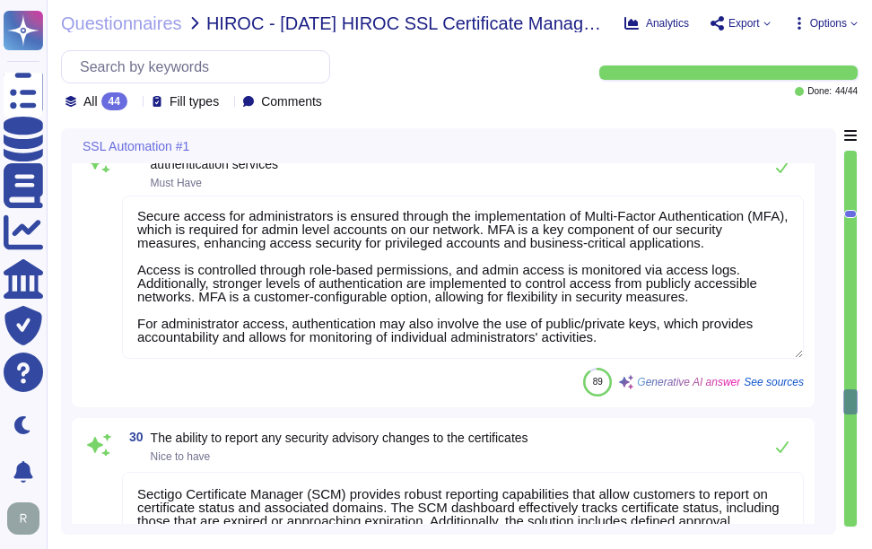
scroll to position [9069, 0]
type textarea "Our solution integrates with Microsoft CA - ADCS for private certificate manage…"
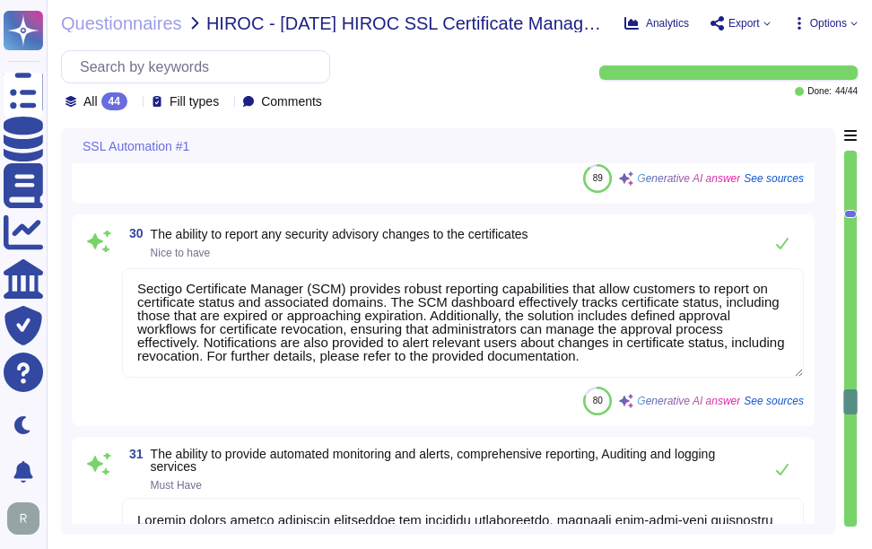
scroll to position [9159, 0]
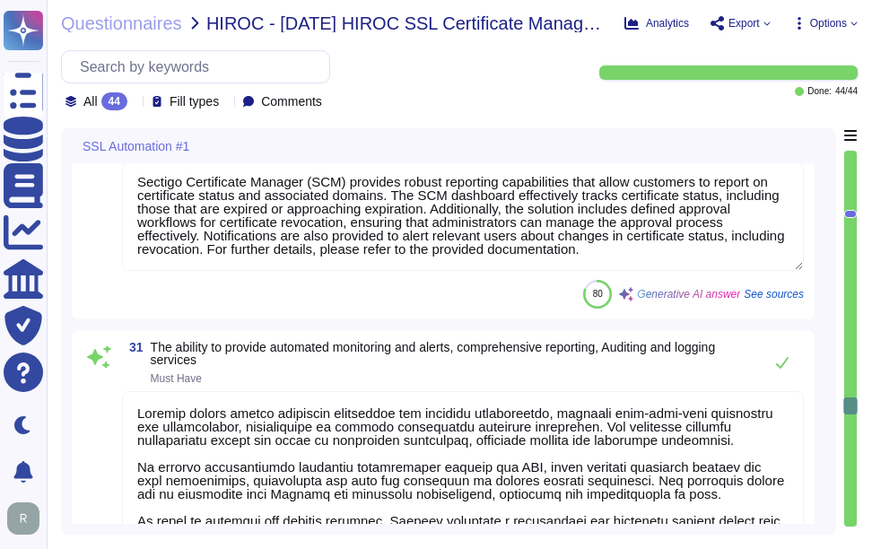
type textarea "We offer Wildcard Certificates. Please refer the URL -[URL][DOMAIN_NAME]"
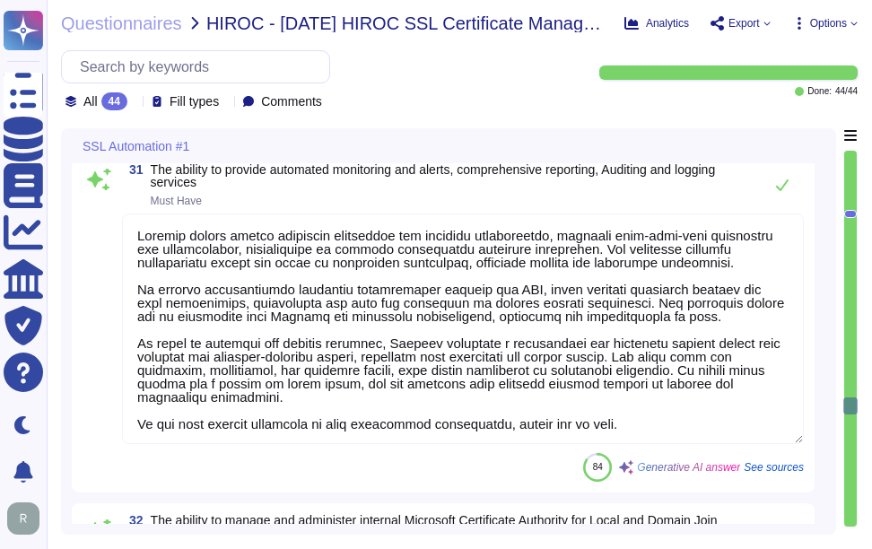
scroll to position [9428, 0]
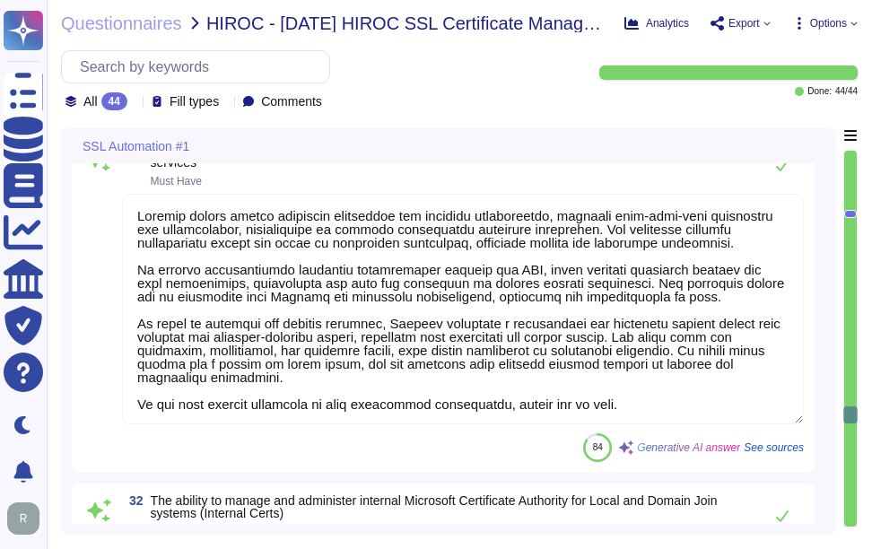
type textarea "Sectigo's Certificate Manager can manage internal certificates generated by ADC…"
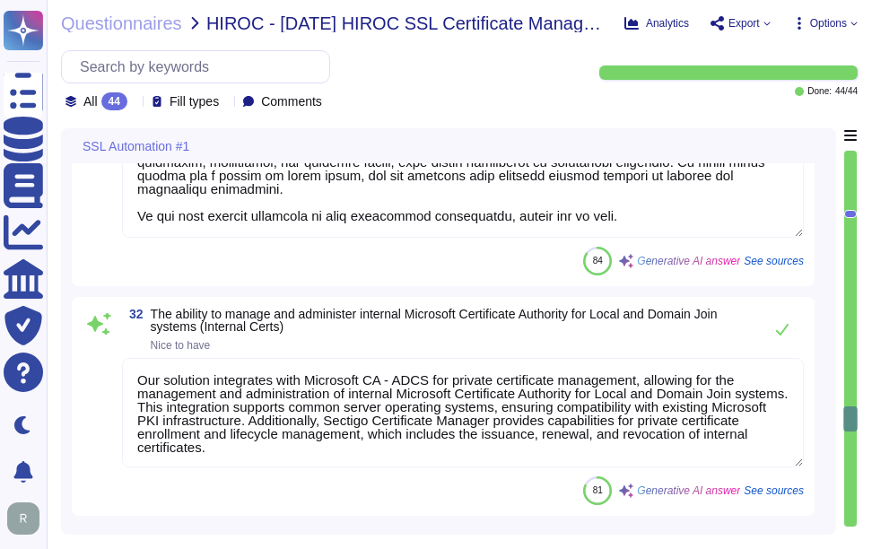
scroll to position [9607, 0]
type textarea "Sectigo Certificate Manager can discover certificates from appliances so long a…"
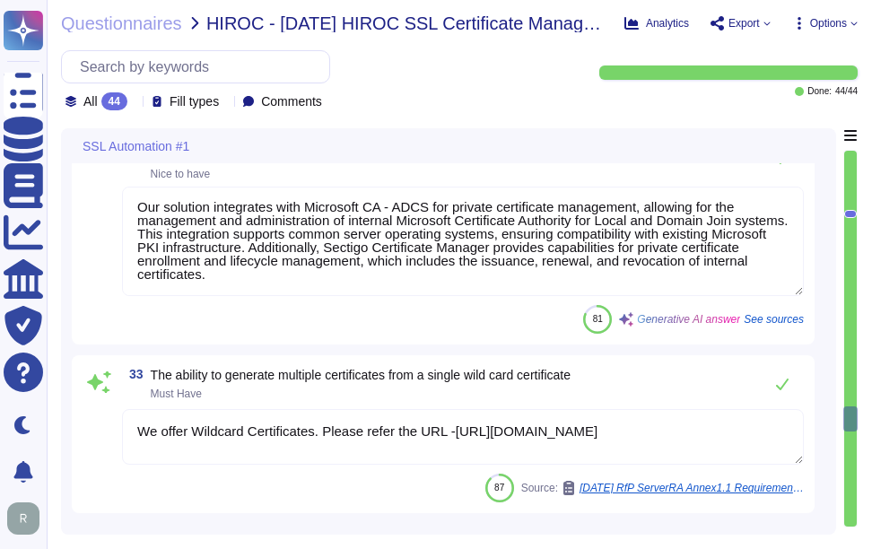
scroll to position [9966, 0]
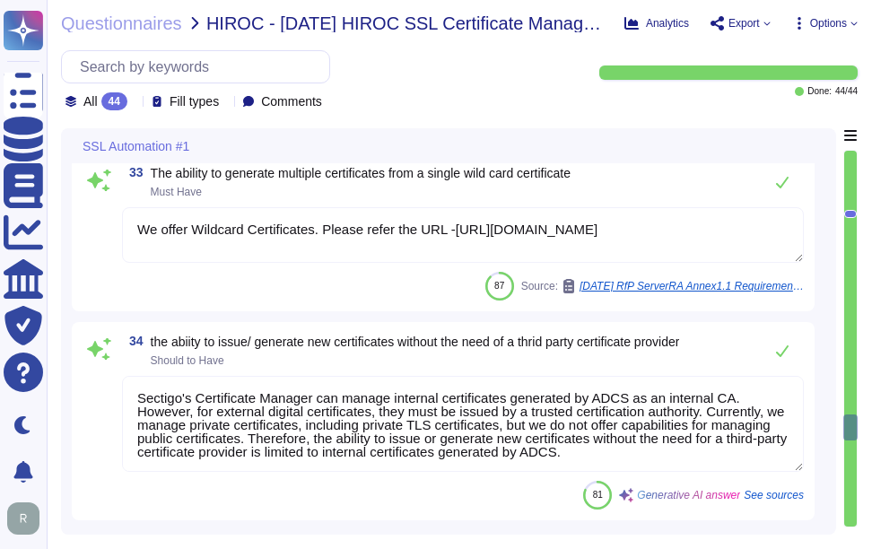
type textarea "- Sectigo reserves the right to revoke a Certificate at any time, without recei…"
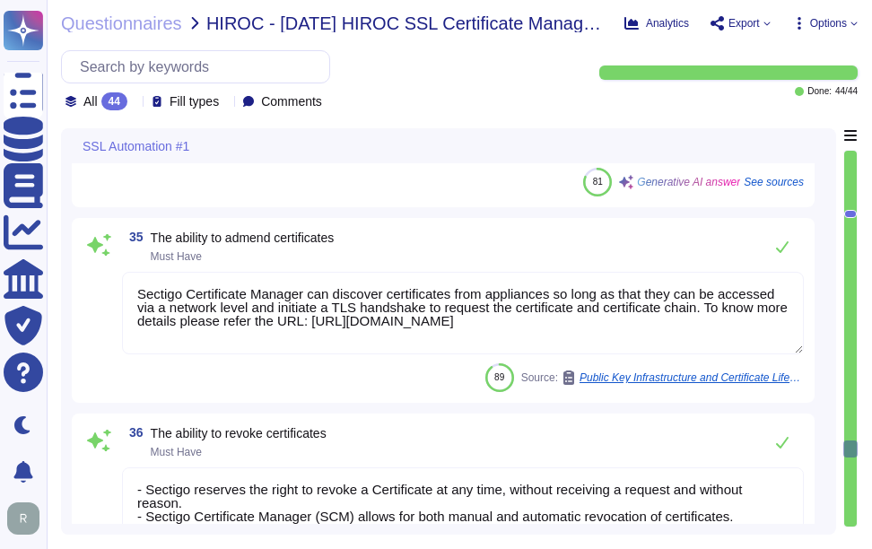
type textarea "Sectigo Certificate Manager supports the issuance and management of various val…"
type textarea "Sectigo Certificate Manager supports a variety of certificate types, including:…"
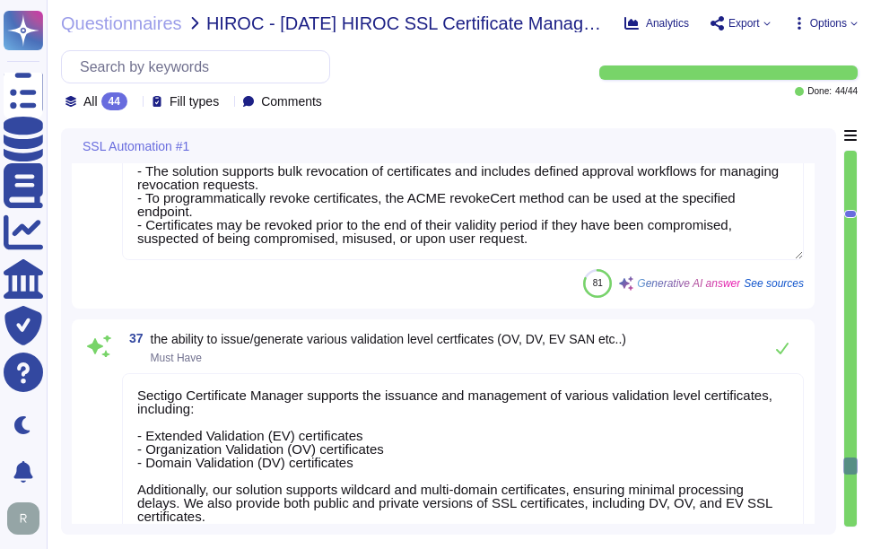
type textarea "Sectigo Certificate Manager (SCM) offers a user-friendly interface designed to …"
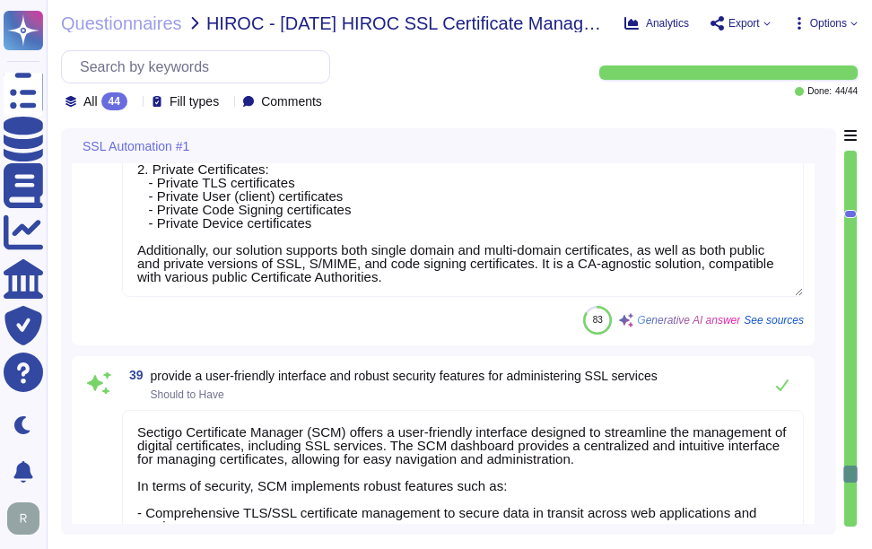
scroll to position [11671, 0]
type textarea "Sectigo employs industry best practices for managing private keys through the u…"
type textarea "Sectigo Certificate Manager provides the capability to perform automated certif…"
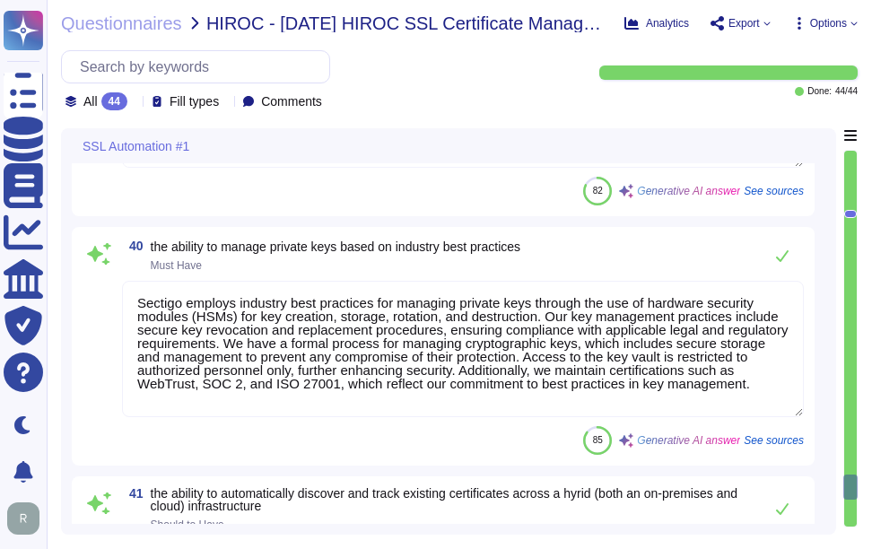
type textarea "Sectigo offers more than 50 integration capabilities, including APIs and webhoo…"
type textarea "Yes, Azure AD SSO can be implemented for user sign-in."
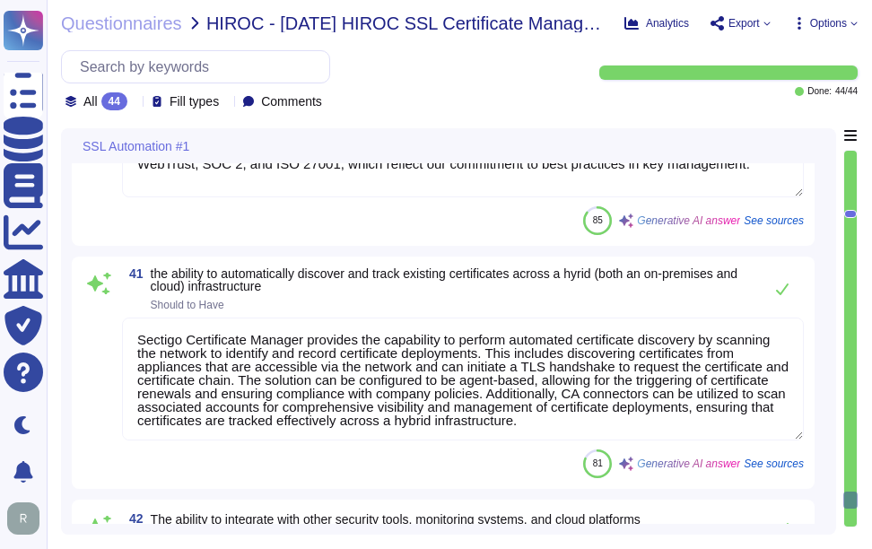
type textarea "Sectigo's Certificate Manager (SCM) provides comprehensive capabilities for man…"
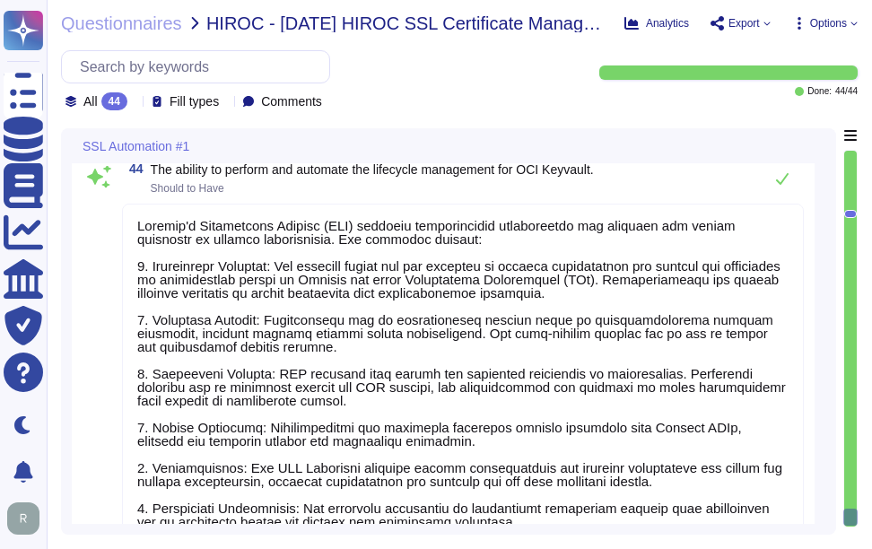
scroll to position [12502, 0]
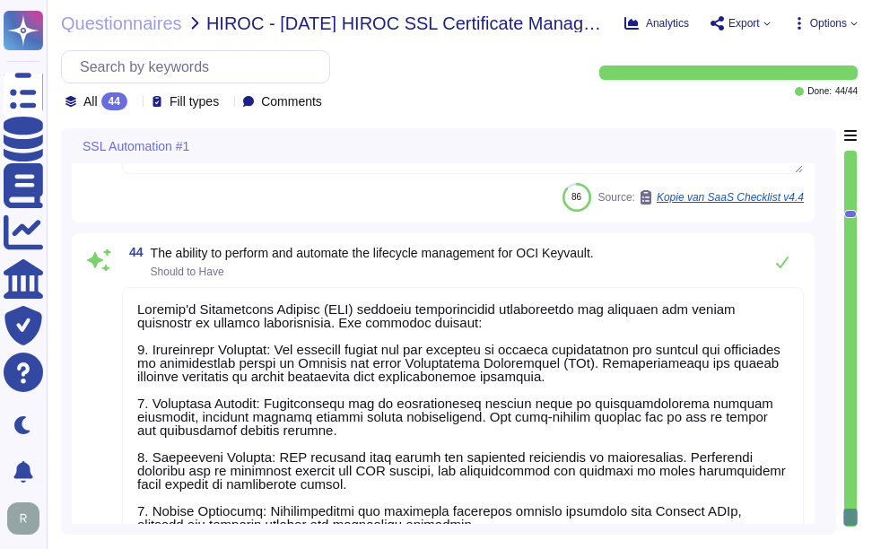
type textarea "Sectigo Certificate Manager provides the capability to perform automated certif…"
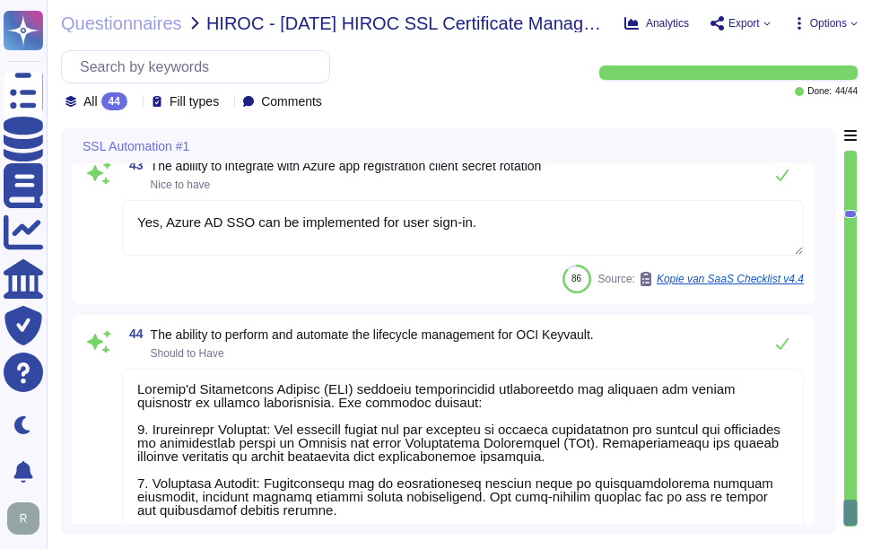
scroll to position [12412, 0]
type textarea "Sectigo Certificate Manager provides the capability to perform automated certif…"
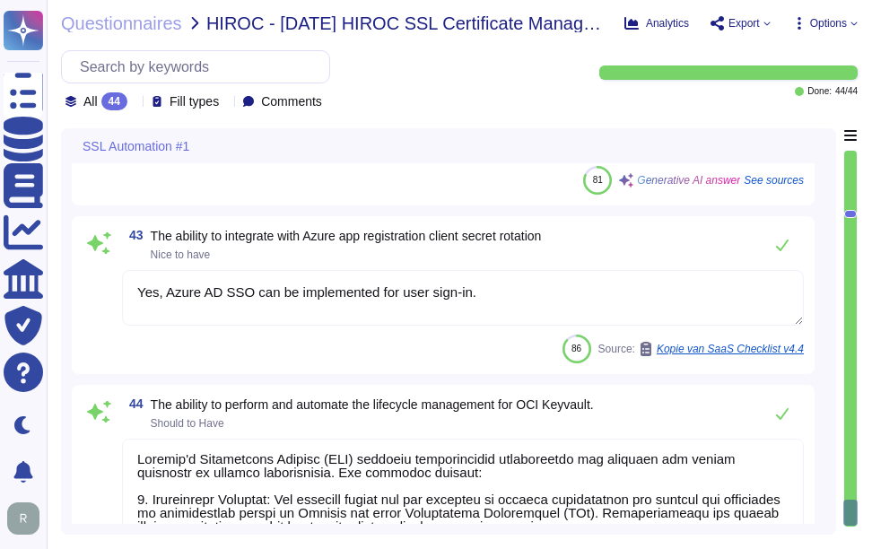
scroll to position [12323, 0]
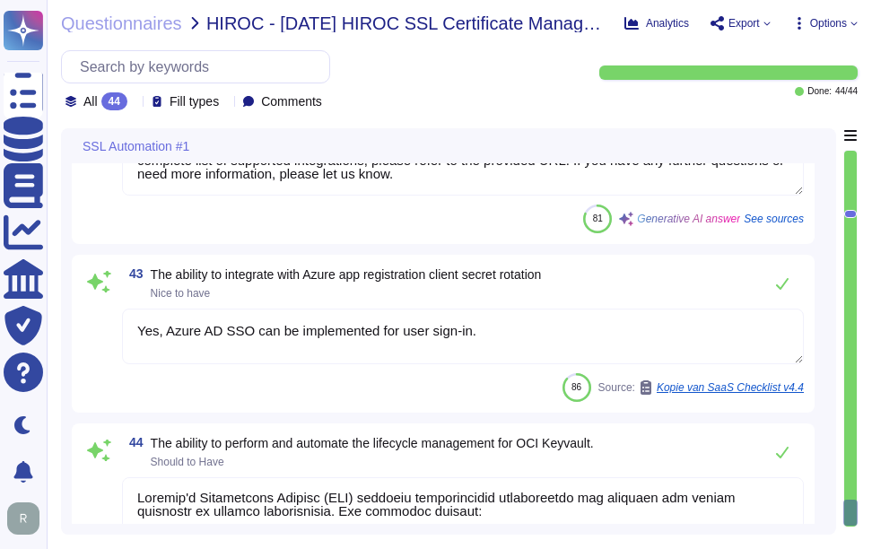
type textarea "Sectigo employs industry best practices for managing private keys through the u…"
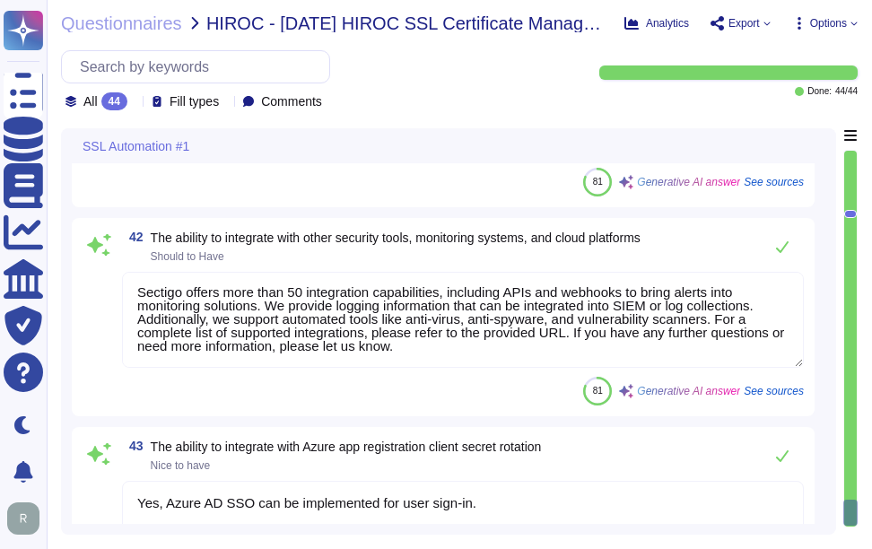
scroll to position [12143, 0]
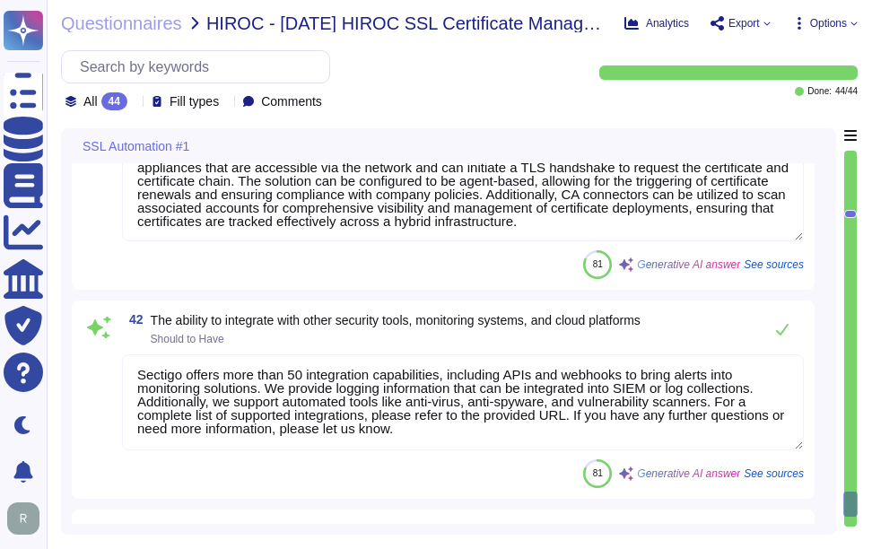
type textarea "Sectigo Certificate Manager (SCM) offers a user-friendly interface designed to …"
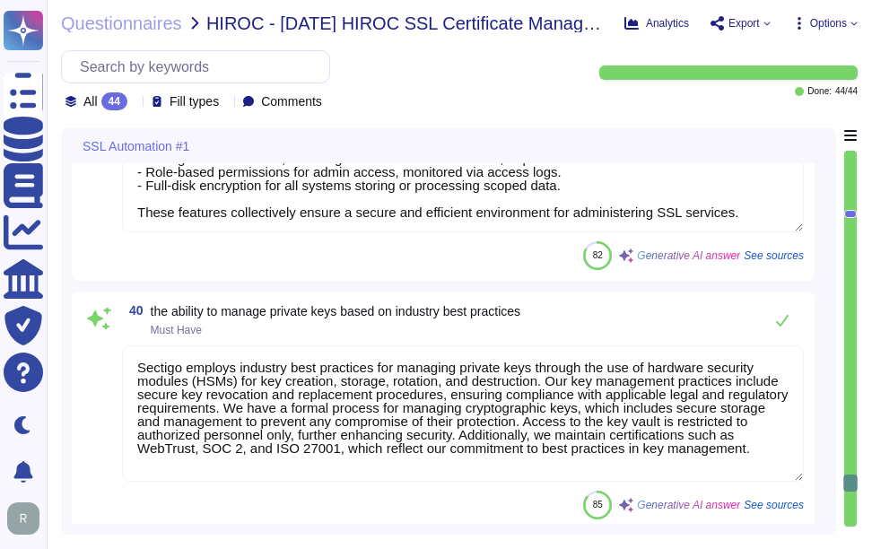
scroll to position [11605, 0]
type textarea "Sectigo Certificate Manager supports a variety of certificate types, including:…"
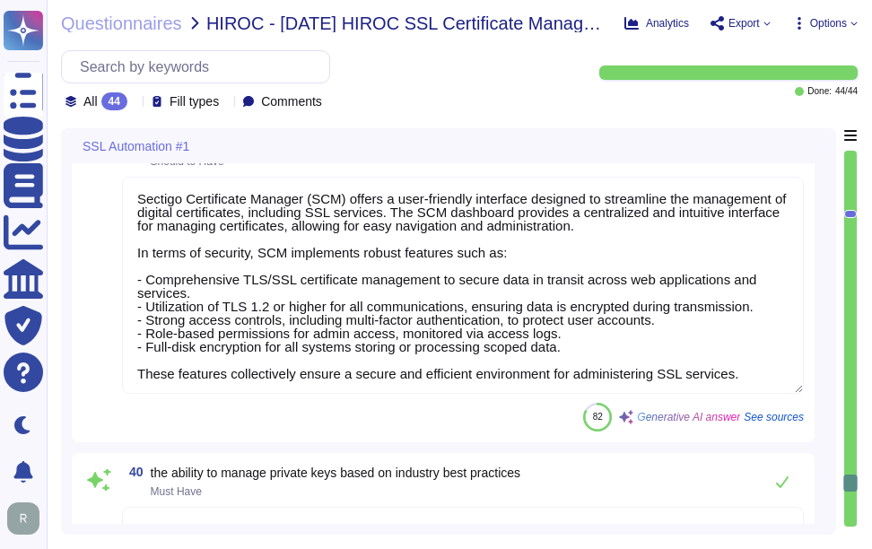
scroll to position [11336, 0]
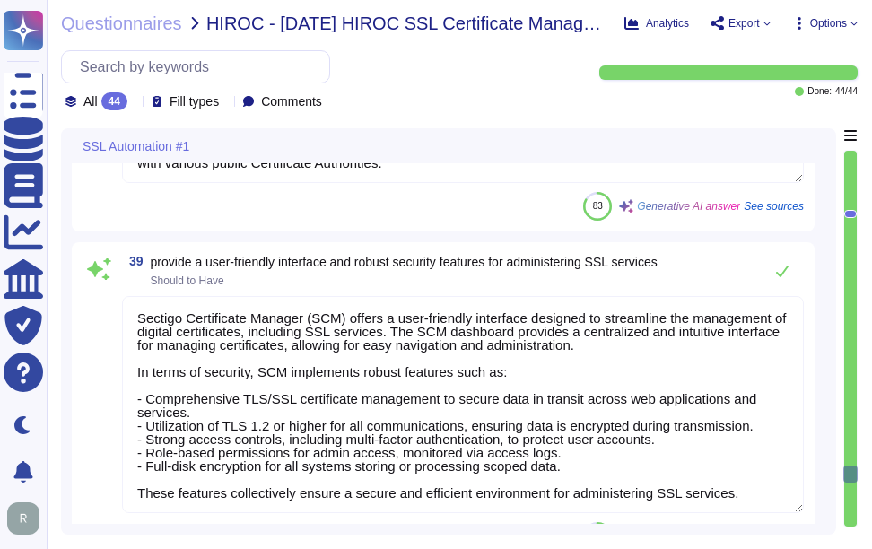
type textarea "Sectigo Certificate Manager supports the issuance and management of various val…"
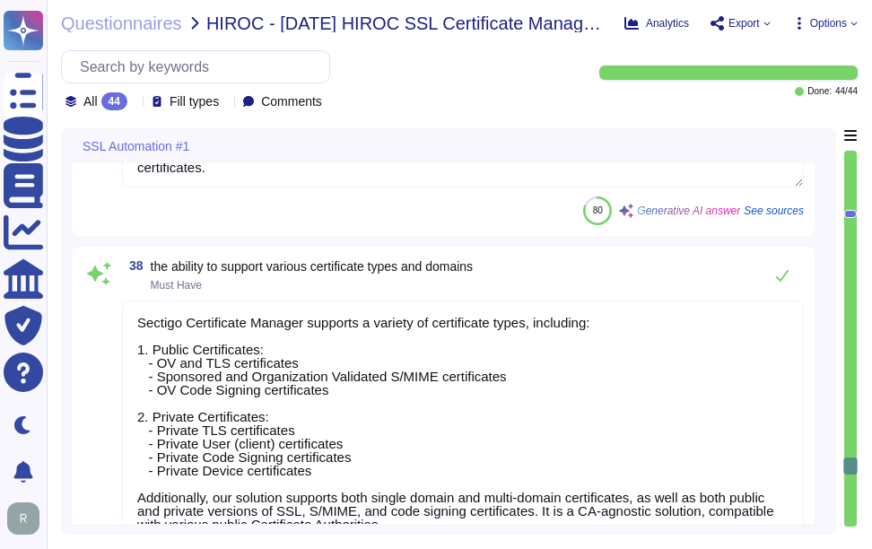
scroll to position [10977, 0]
type textarea "- Sectigo reserves the right to revoke a Certificate at any time, without recei…"
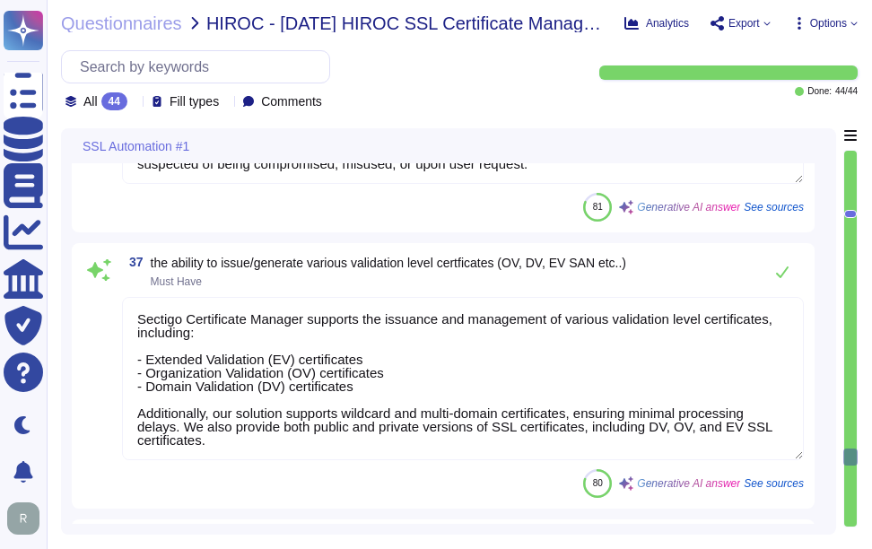
type textarea "Sectigo Certificate Manager can discover certificates from appliances so long a…"
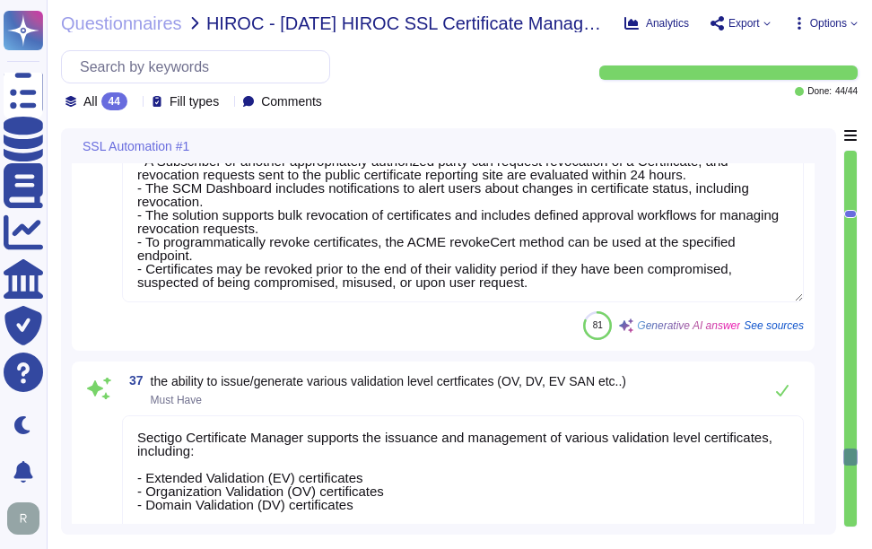
type textarea "Sectigo's Certificate Manager can manage internal certificates generated by ADC…"
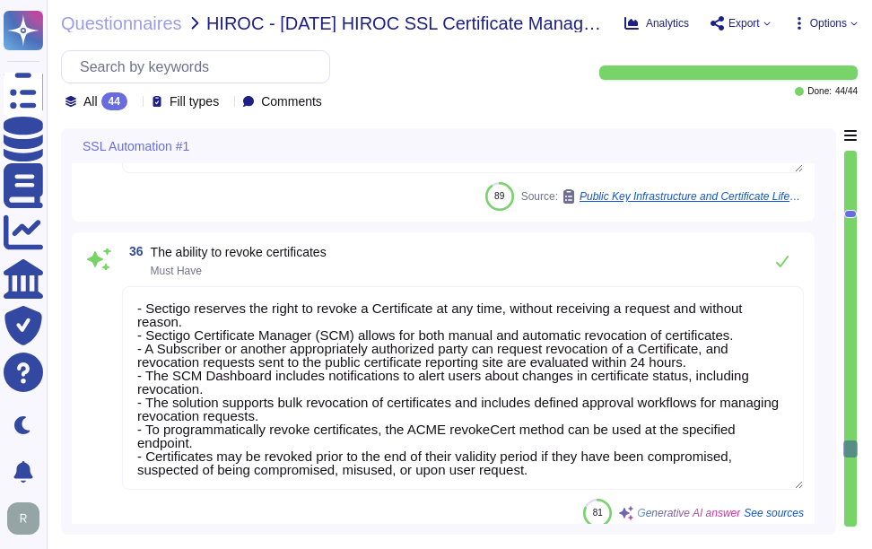
type textarea "We offer Wildcard Certificates. Please refer the URL -[URL][DOMAIN_NAME]"
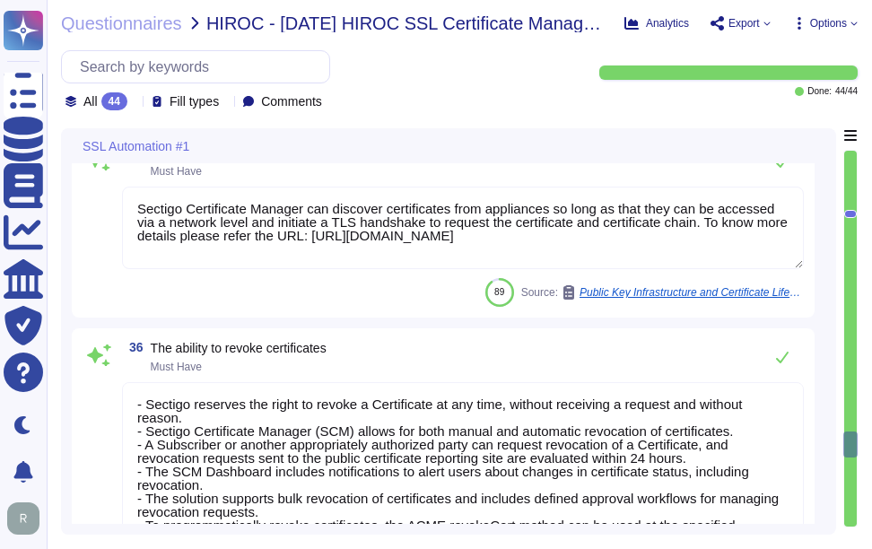
type textarea "Our solution integrates with Microsoft CA - ADCS for private certificate manage…"
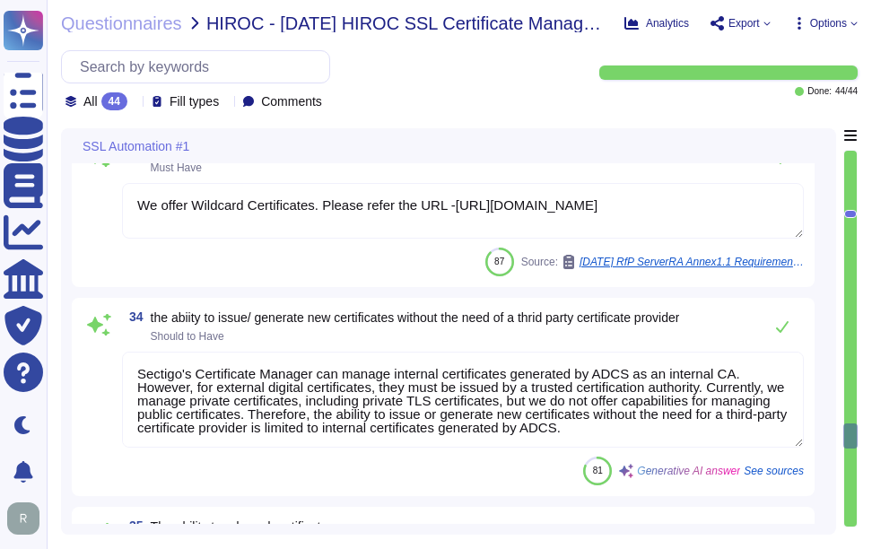
type textarea "Sectigo offers robust automated monitoring and alerting capabilities, ensuring …"
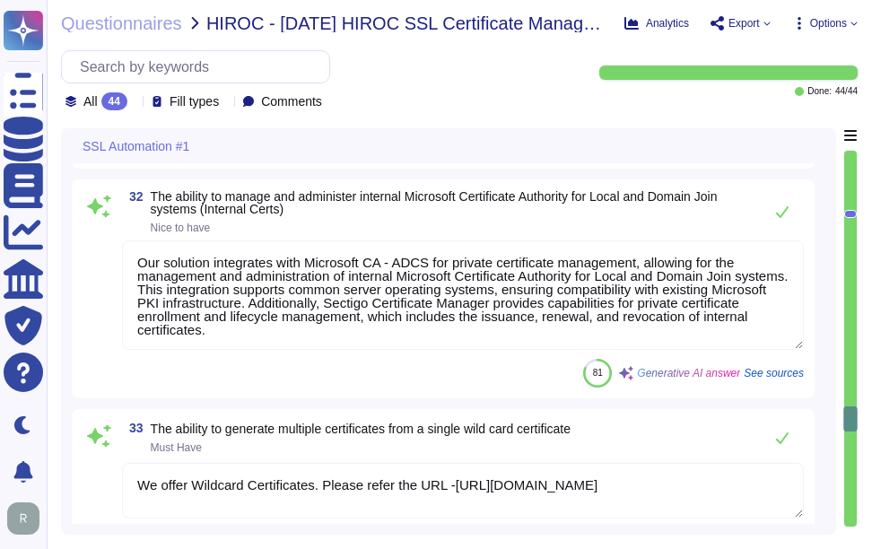
type textarea "Sectigo Certificate Manager (SCM) provides robust reporting capabilities that a…"
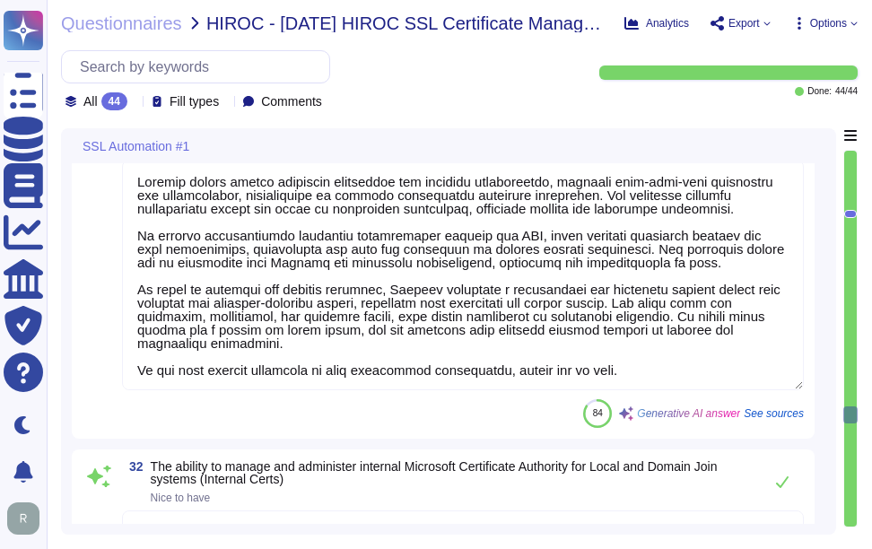
type textarea "Secure access for administrators is ensured through the implementation of Multi…"
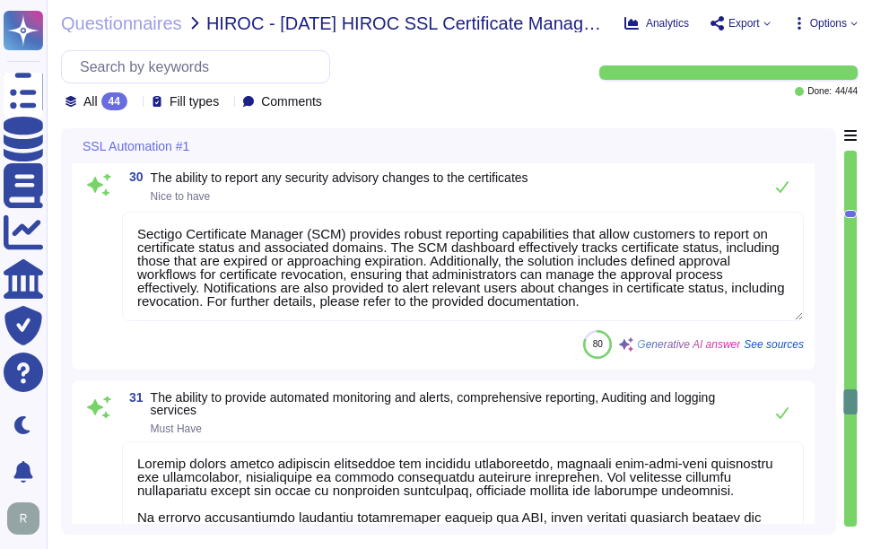
type textarea "Sectigo's Certificate Manager (SCM) provides comprehensive capabilities for man…"
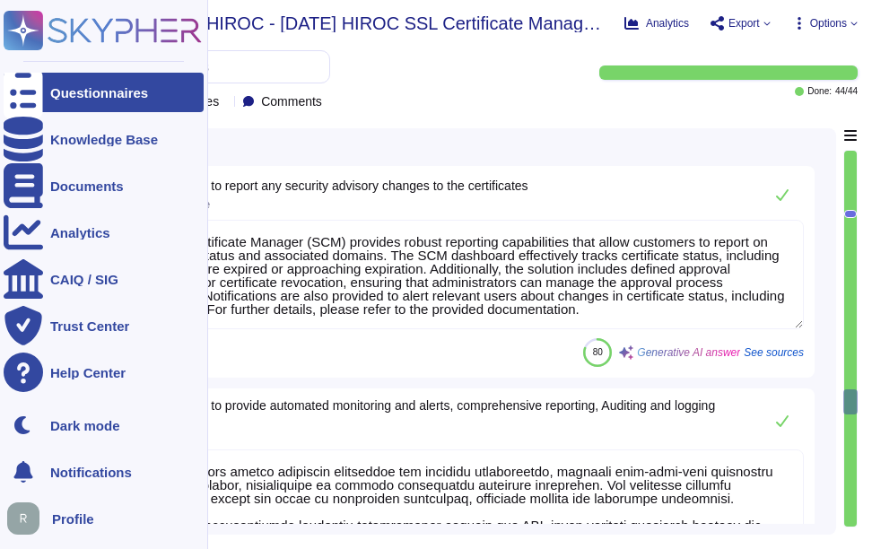
click at [27, 93] on icon at bounding box center [23, 92] width 39 height 53
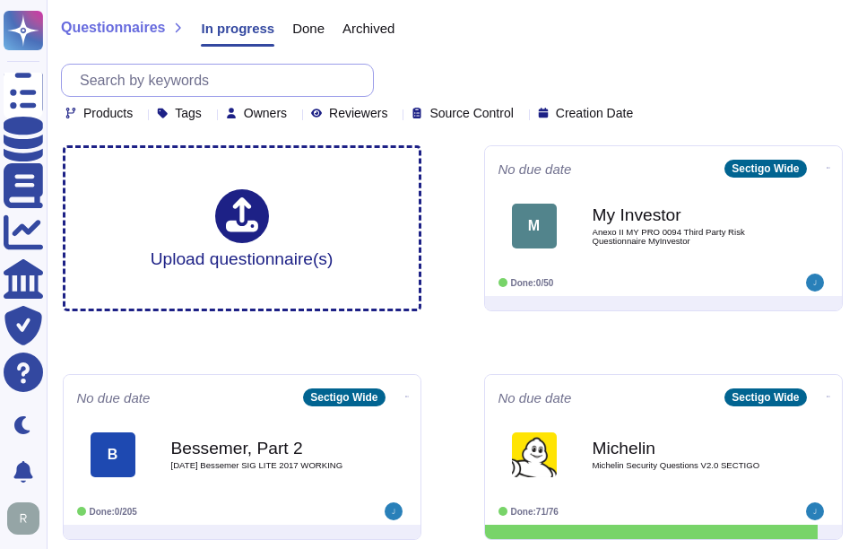
click at [198, 80] on input "text" at bounding box center [222, 80] width 302 height 31
paste input "NatWest"
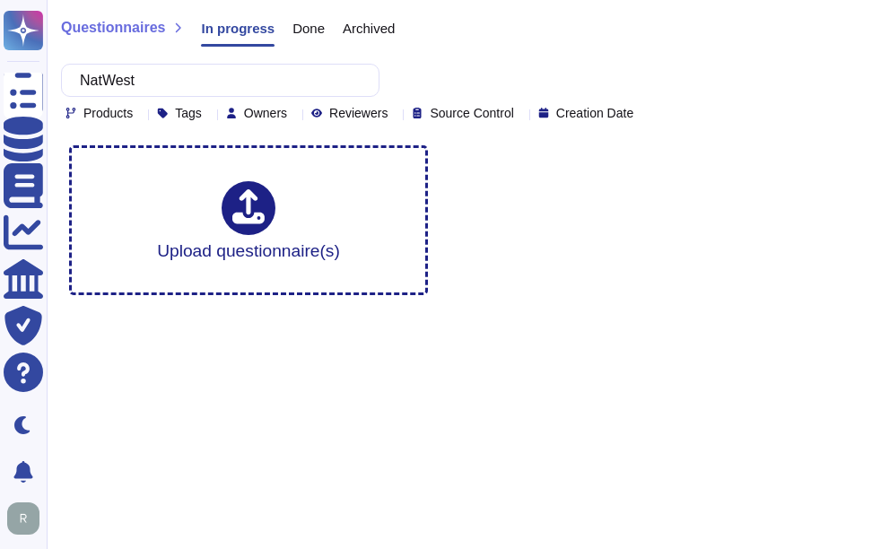
type input "NatWest"
click at [313, 31] on span "Done" at bounding box center [308, 28] width 32 height 13
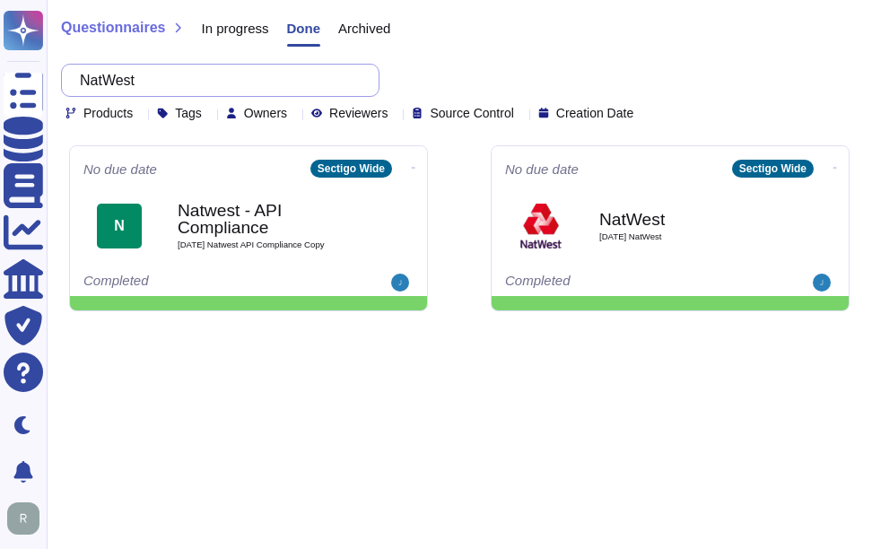
click at [230, 79] on input "NatWest" at bounding box center [216, 80] width 290 height 31
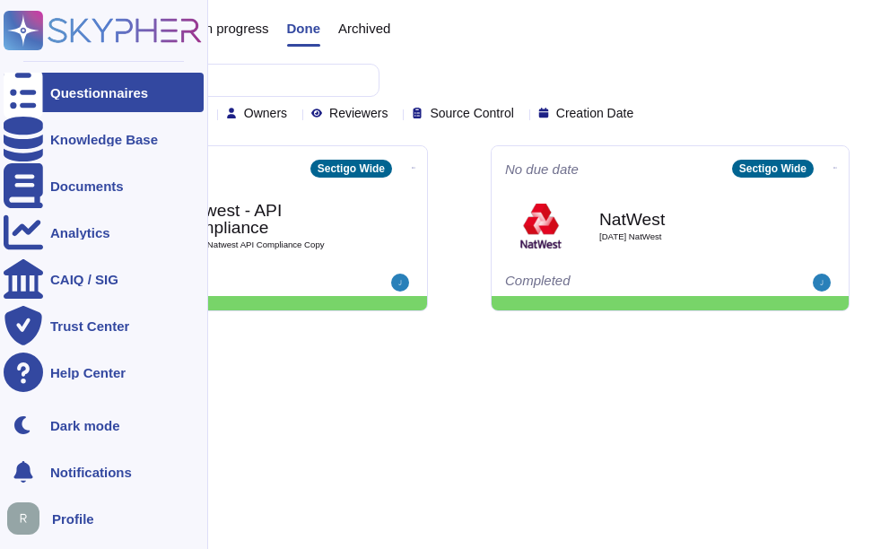
click at [63, 88] on div "Questionnaires" at bounding box center [99, 92] width 98 height 13
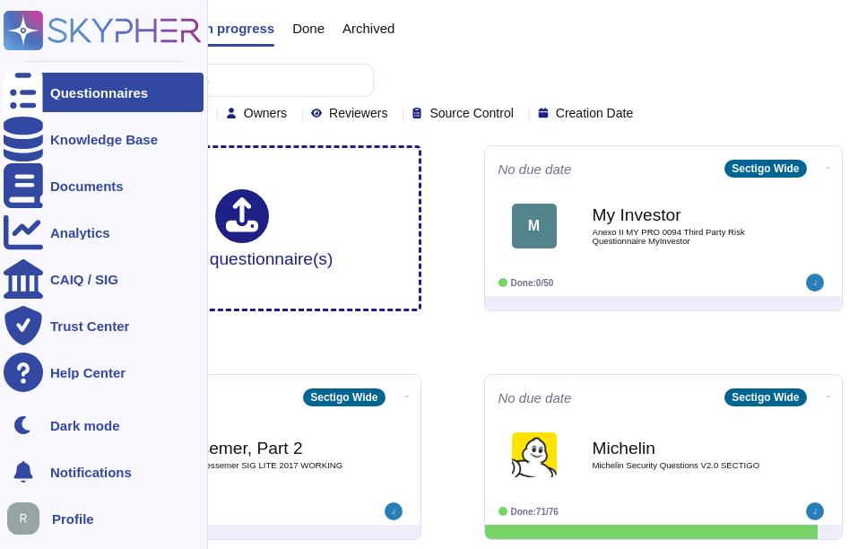
click at [16, 100] on div at bounding box center [23, 92] width 39 height 39
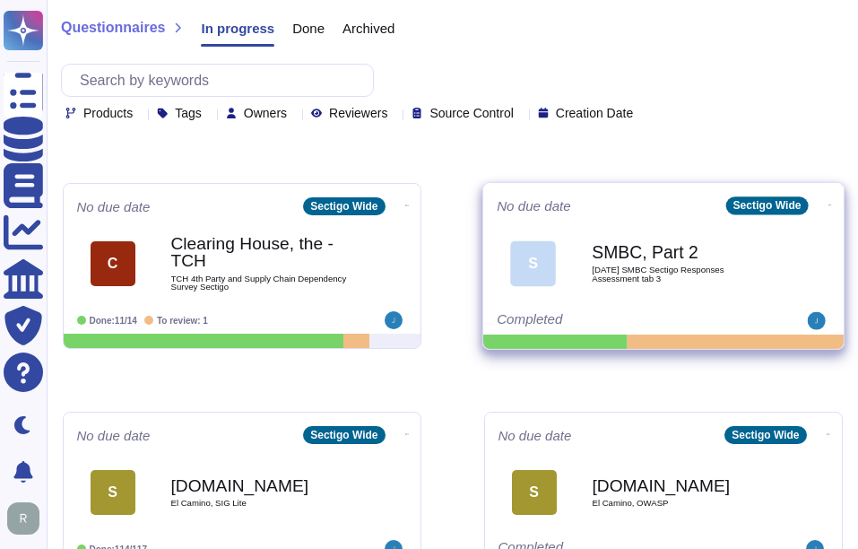
scroll to position [449, 0]
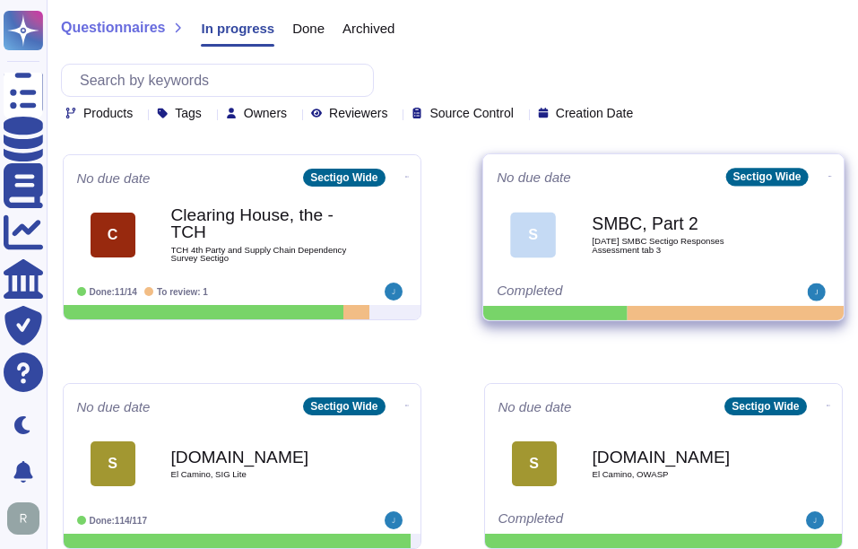
click at [685, 205] on div "SMBC, Part 2 2025 09 22 SMBC Sectigo Responses Assessment tab 3" at bounding box center [682, 234] width 181 height 73
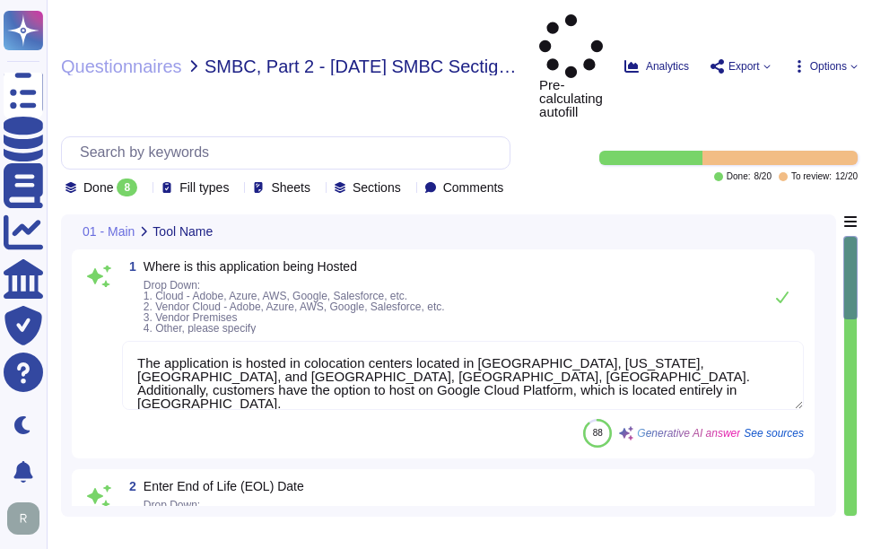
type textarea "The application is hosted in colocation centers located in [GEOGRAPHIC_DATA], […"
type textarea "[DATE]"
type textarea "Yes, we have a well-documented Disaster Recovery Plan (DRP) that is active and …"
type textarea "The Recovery Time Objective (RTO) is set at 12 hours. This is the targeted dura…"
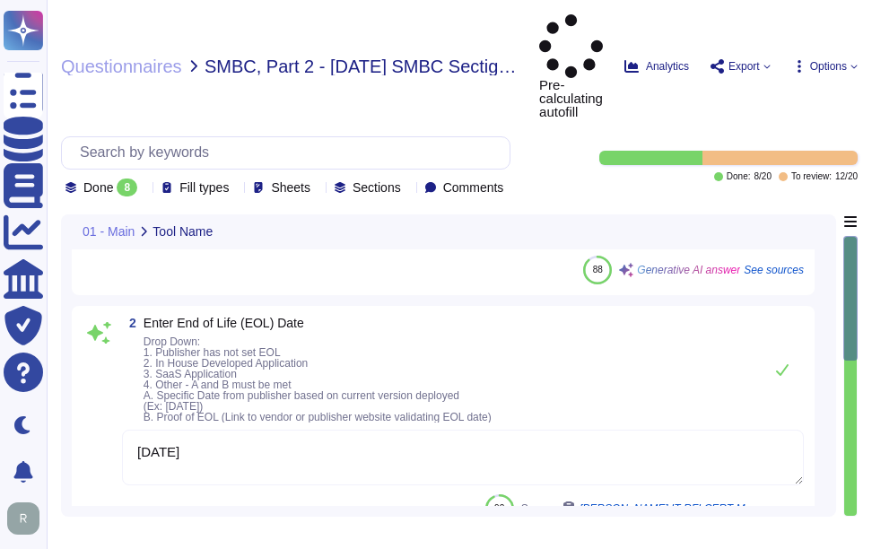
scroll to position [179, 0]
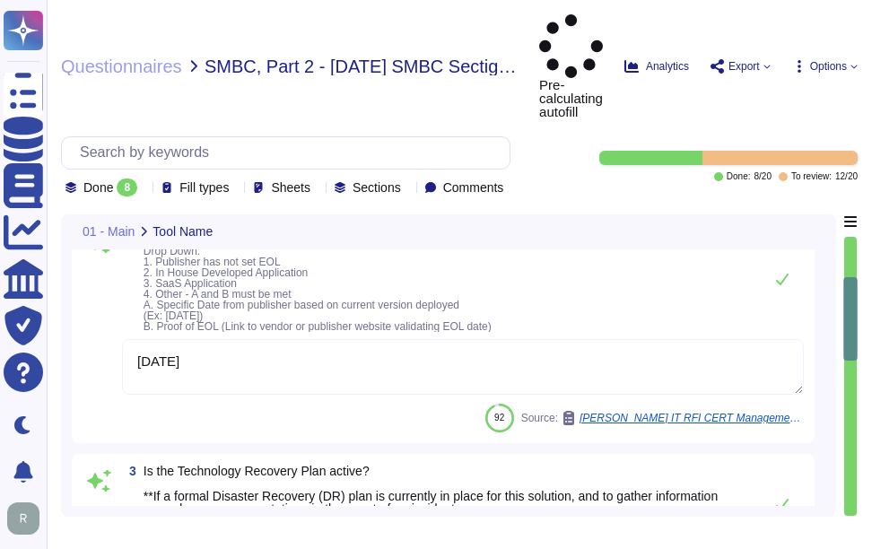
type textarea "The specified Recovery Point Objective (RPO) duration is under one hour."
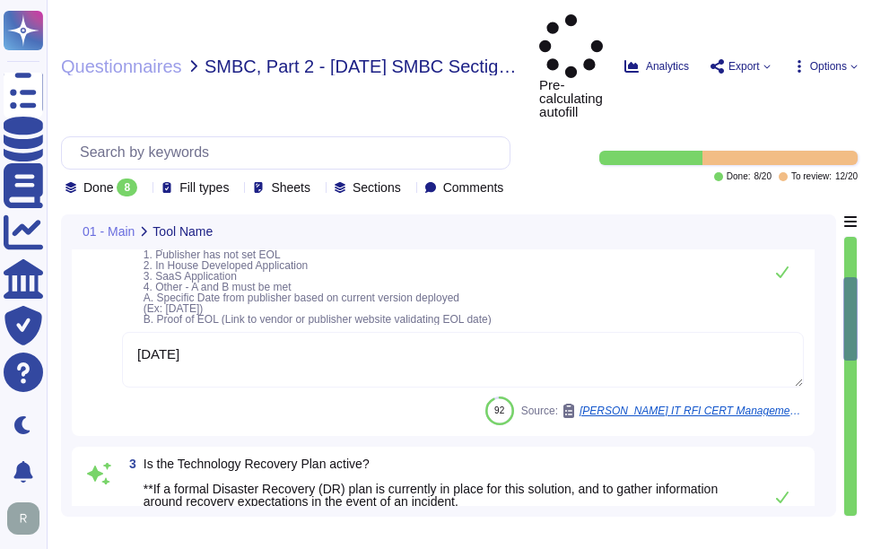
scroll to position [359, 0]
type textarea "The specified Recovery Point Objective (RPO) duration is under one hour."
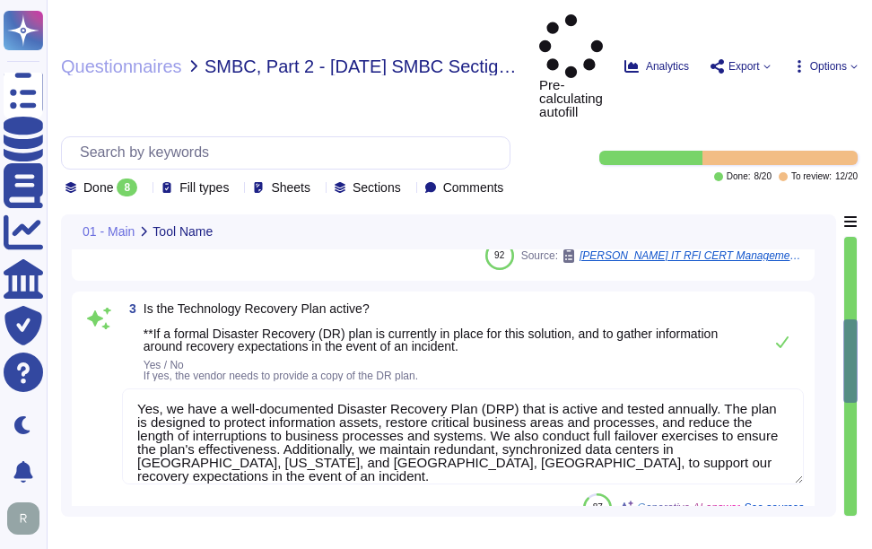
scroll to position [628, 0]
type textarea "Yes, the solution is deployed across multiple regions. Specifically, it is depl…"
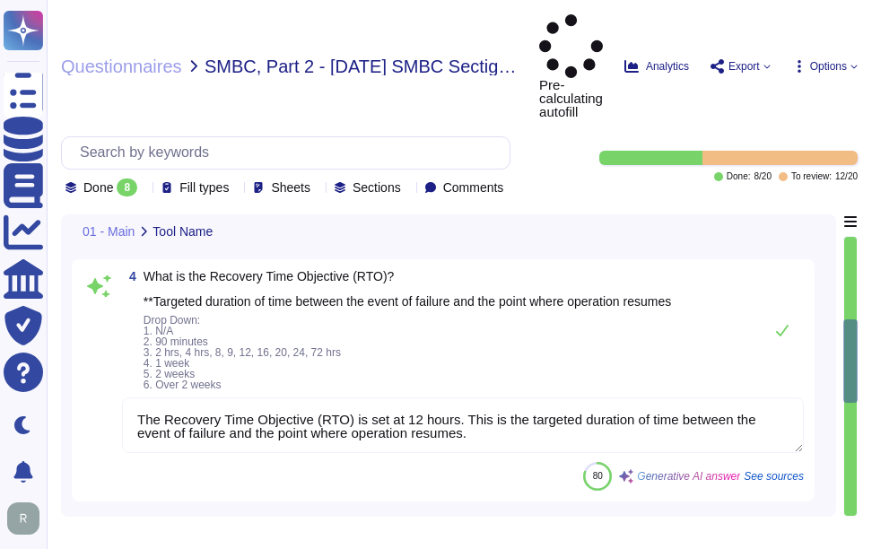
scroll to position [807, 0]
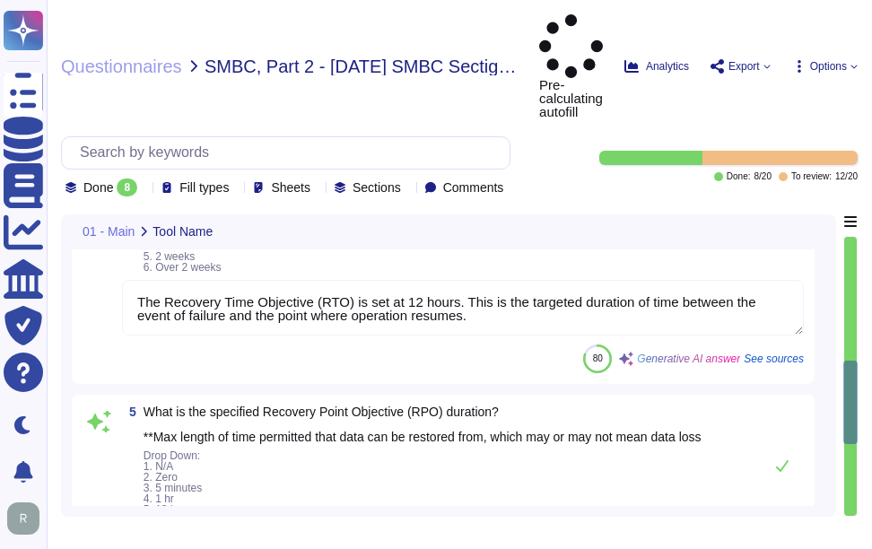
type textarea "A) Our application or system does not include GEN AI or AI/ML features, and we …"
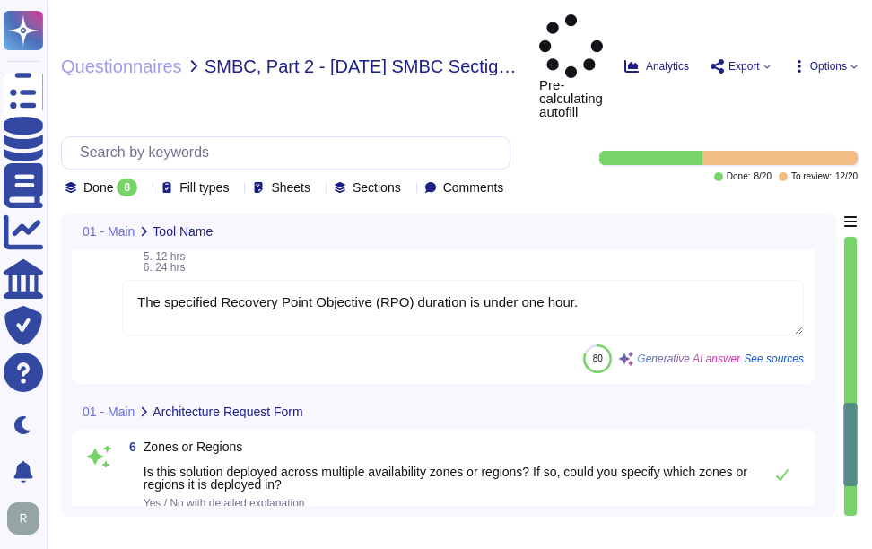
scroll to position [1166, 0]
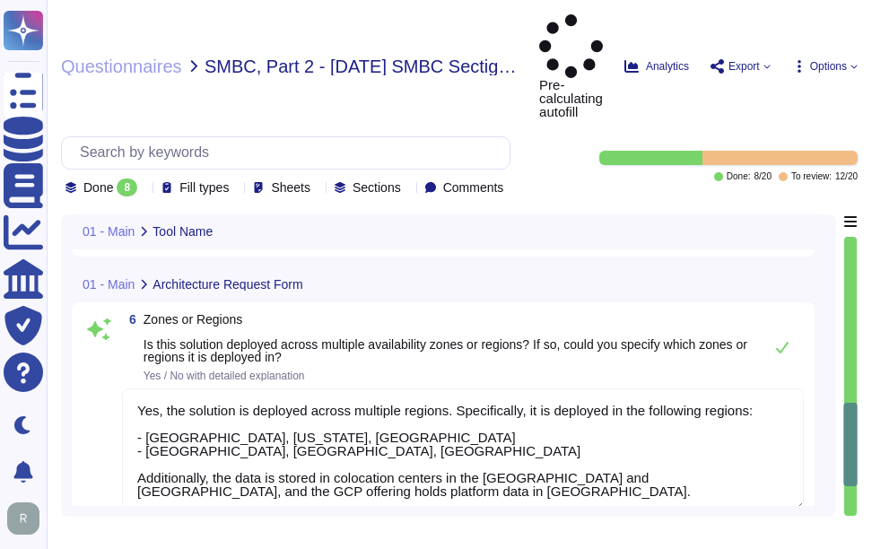
type textarea "N/a"
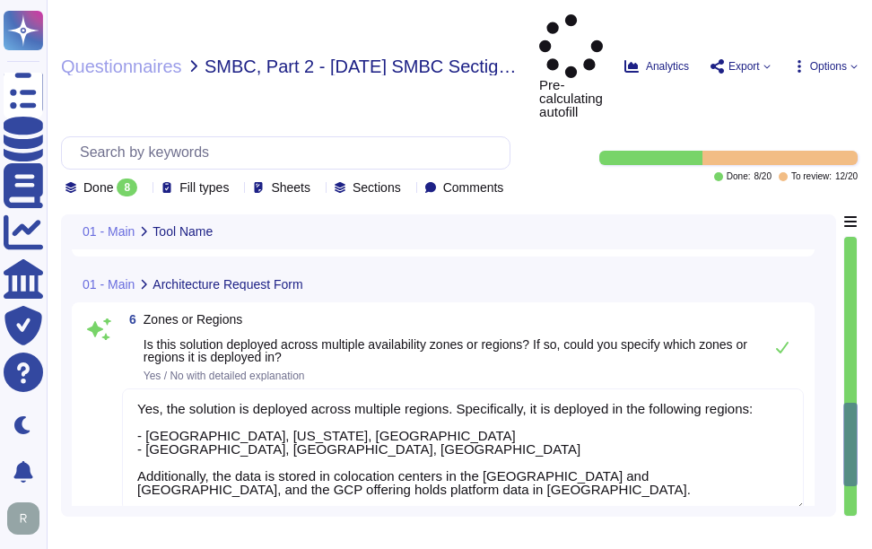
scroll to position [0, 0]
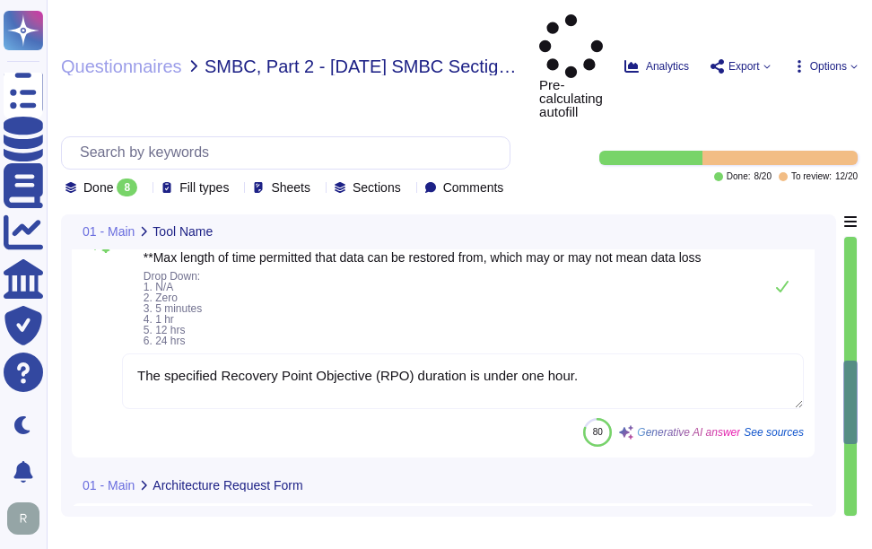
type textarea "Yes, we have a well-documented Disaster Recovery Plan (DRP) that is active and …"
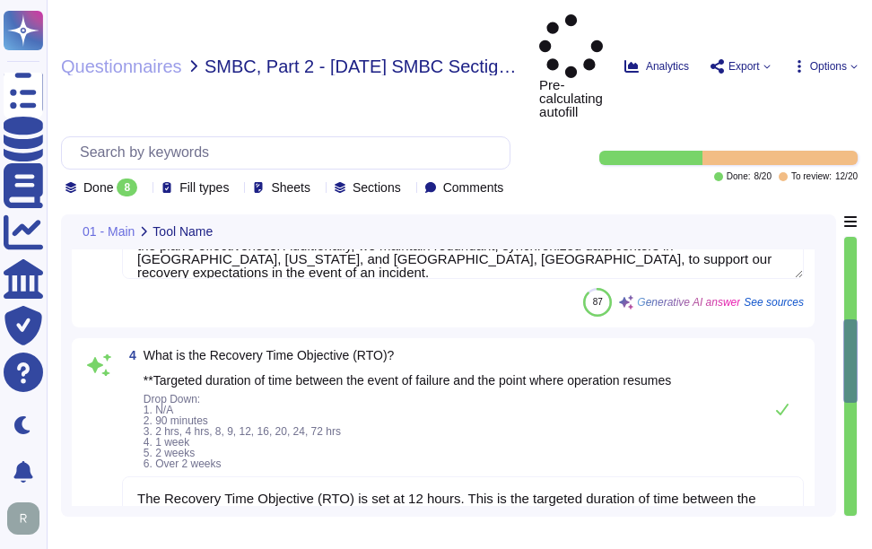
type textarea "[DATE]"
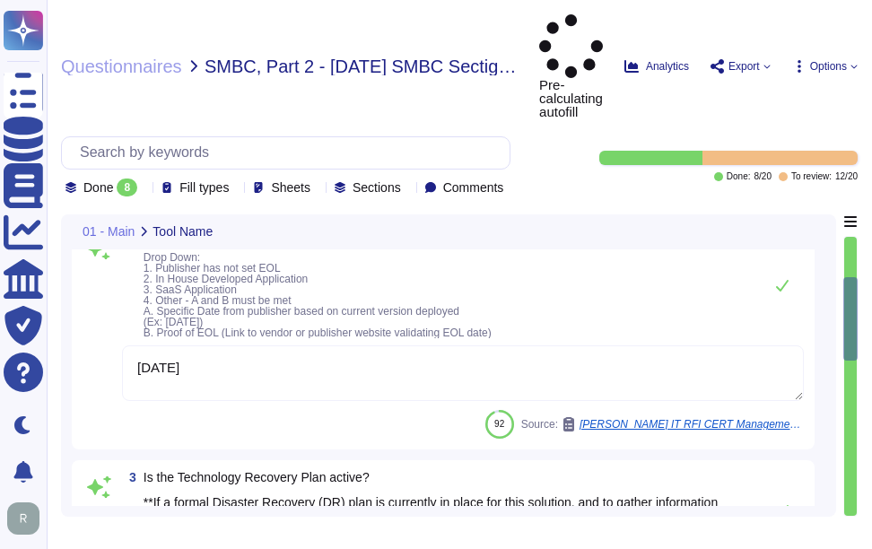
type textarea "The application is hosted in colocation centers located in [GEOGRAPHIC_DATA], […"
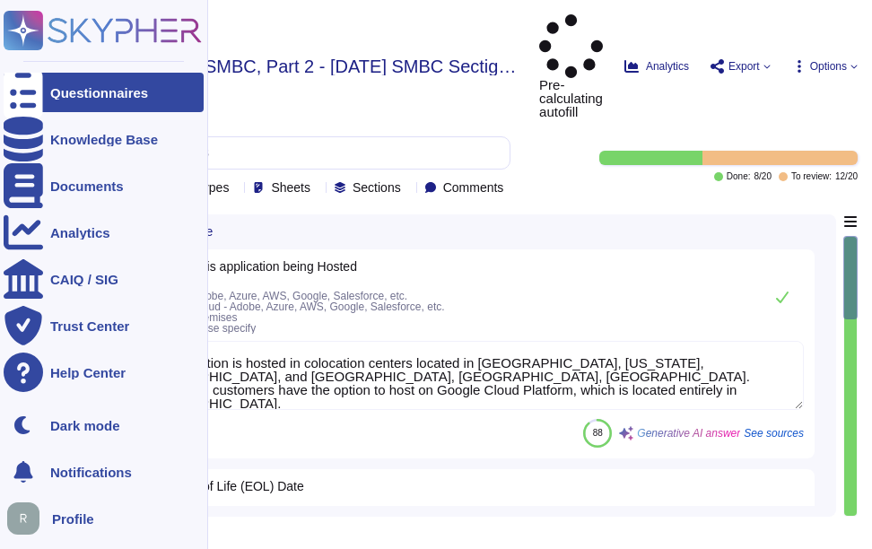
click at [57, 92] on div "Questionnaires" at bounding box center [99, 92] width 98 height 13
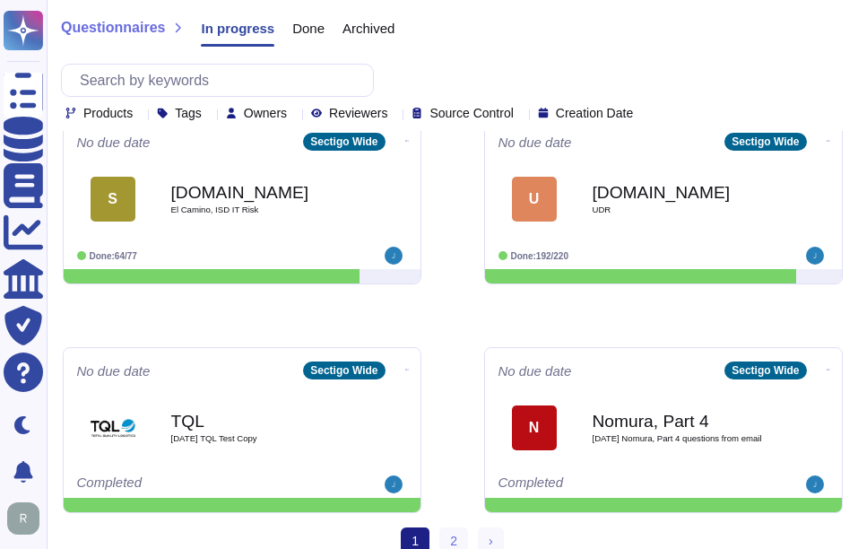
scroll to position [962, 0]
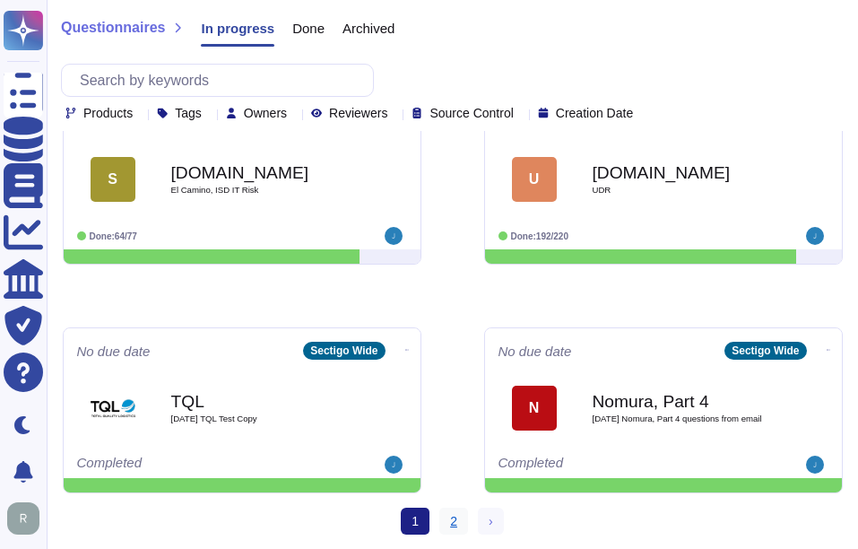
click at [446, 510] on link "2" at bounding box center [454, 521] width 29 height 27
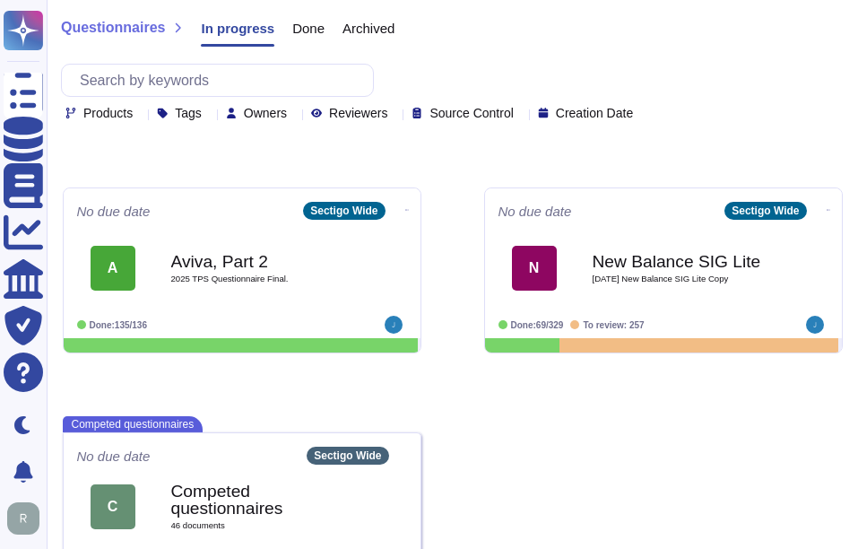
scroll to position [186, 0]
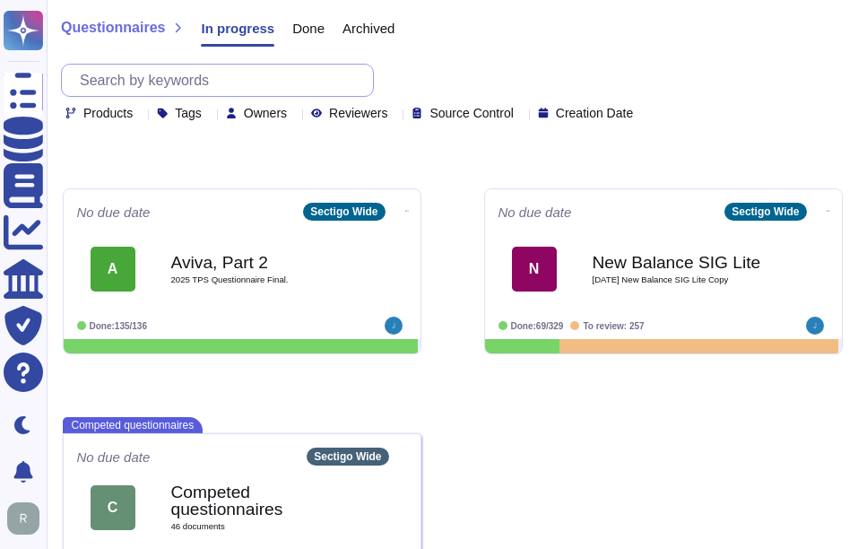
click at [235, 80] on input "text" at bounding box center [222, 80] width 302 height 31
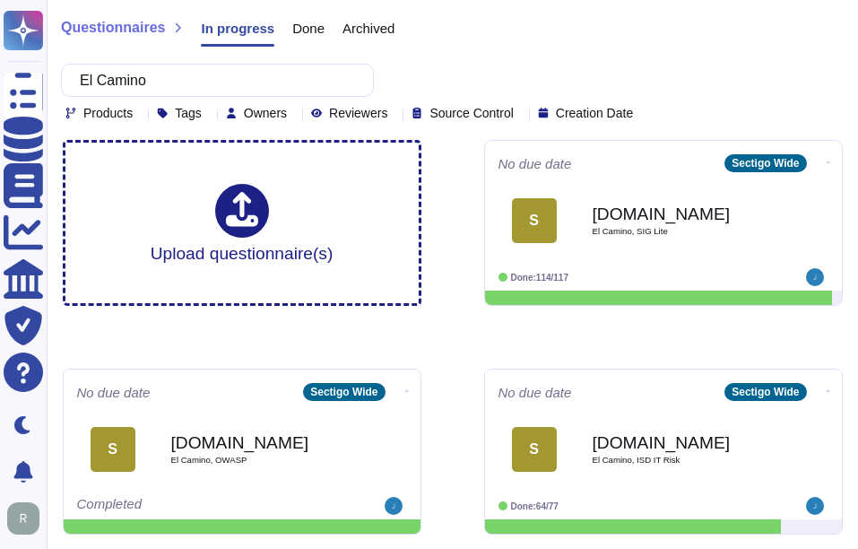
type input "El Camino"
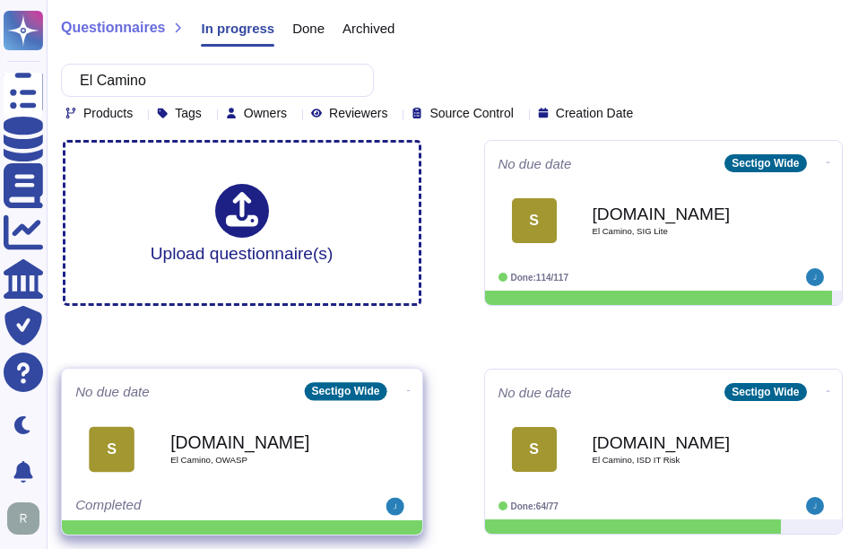
click at [221, 469] on div "[DOMAIN_NAME] [GEOGRAPHIC_DATA], OWASP" at bounding box center [260, 449] width 181 height 73
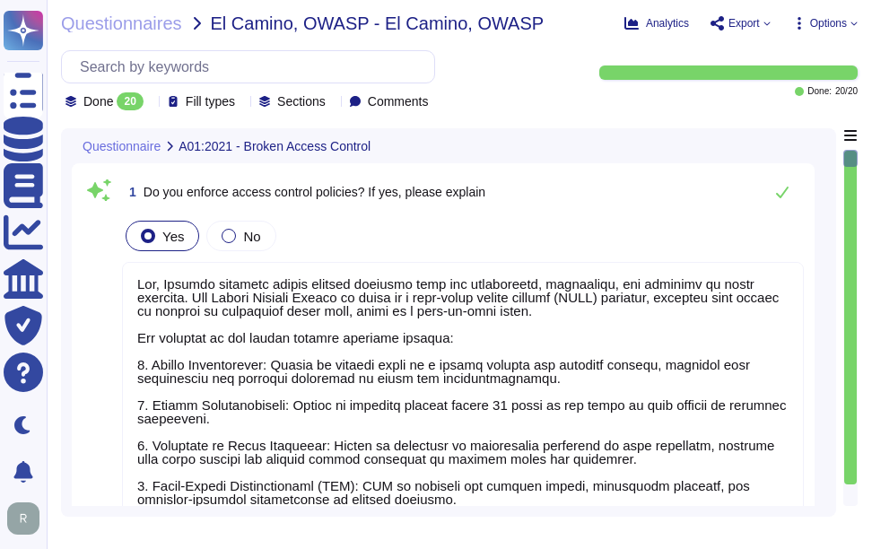
type textarea "Yes, Sectigo enforces access control policies that are established, documented,…"
type textarea "None"
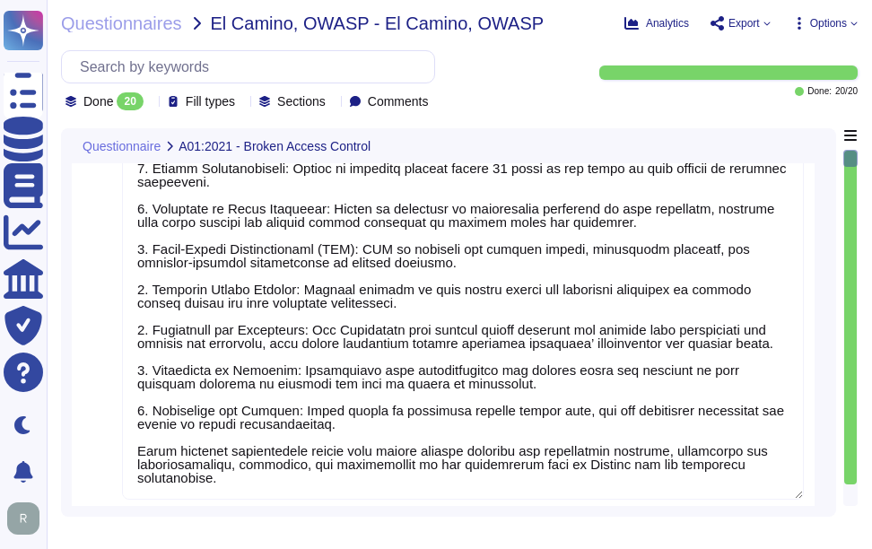
type textarea "Yes, we protect sensitive data, including PII, through a comprehensive security…"
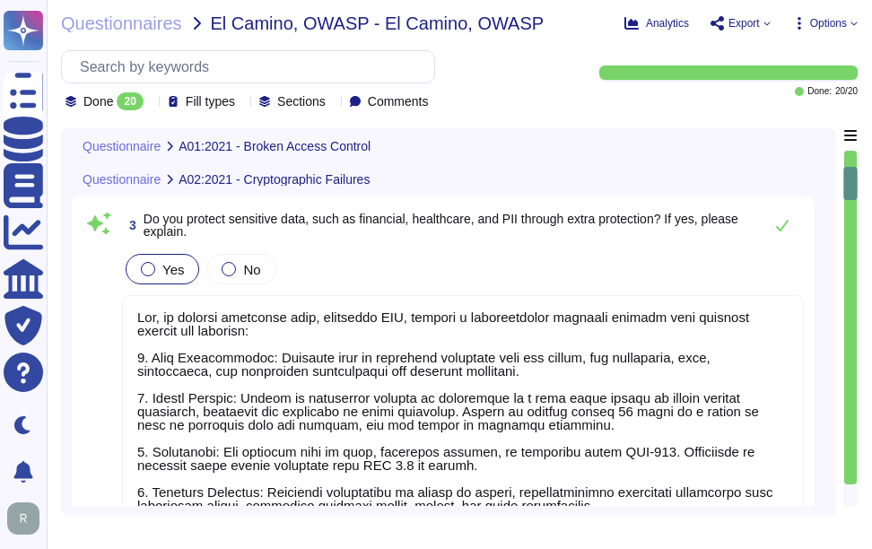
type textarea "None"
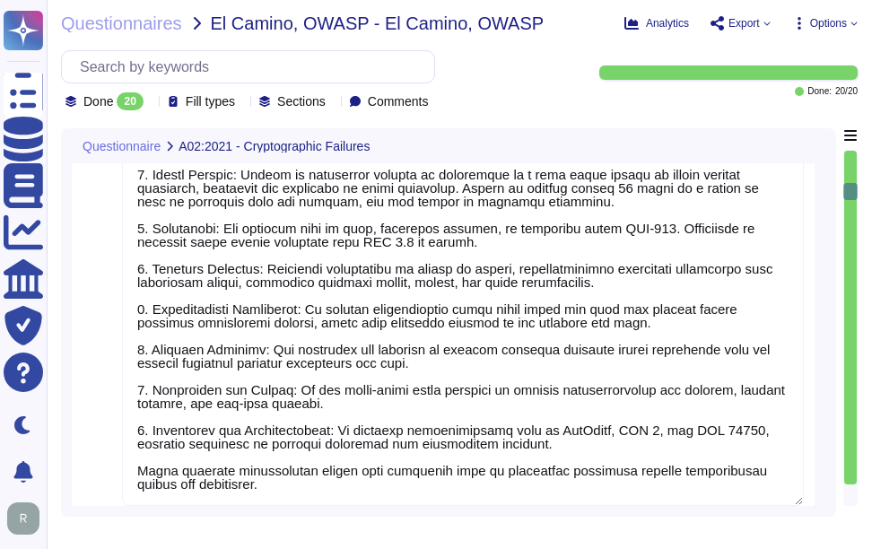
type textarea "Yes, we protect against injection flaws, including SQL, NoSQL, OS, and LDAP inj…"
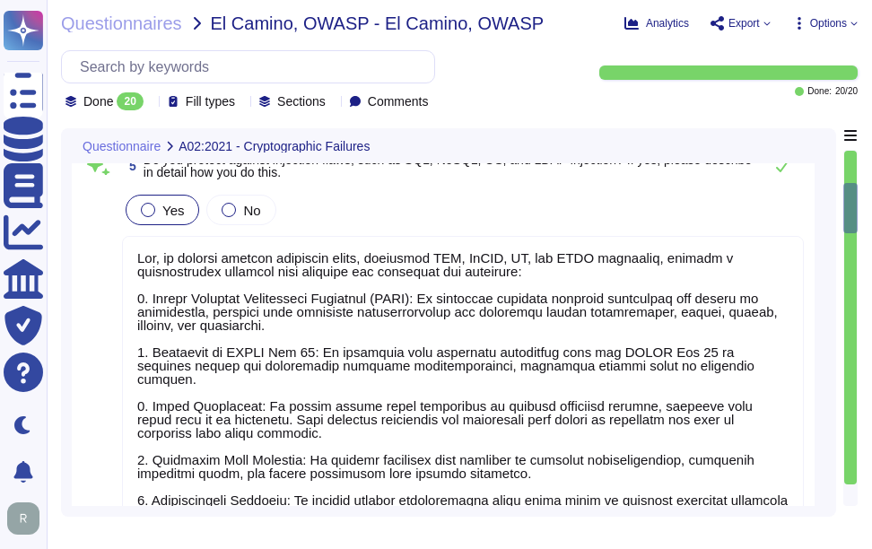
scroll to position [1704, 0]
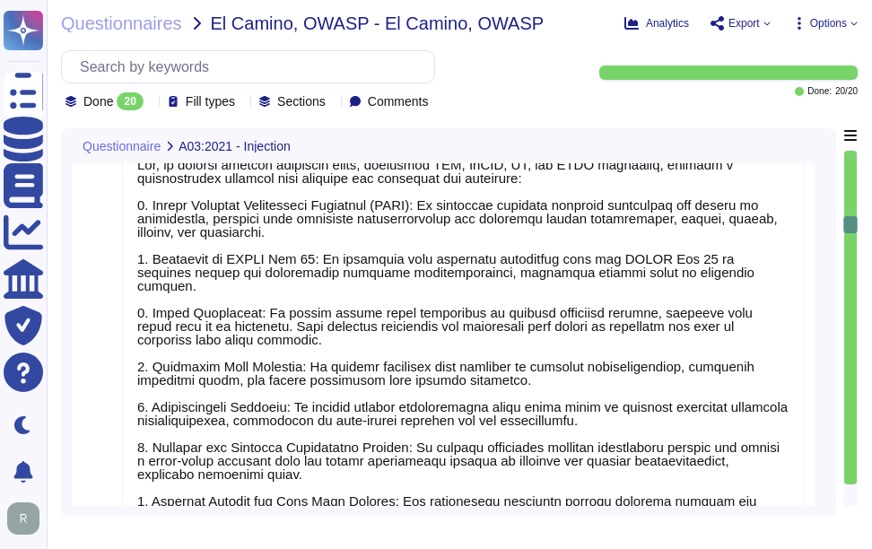
type textarea "None"
type textarea "Yes, Sectigo has established a formal Software Development Lifecycle (SDLC) pro…"
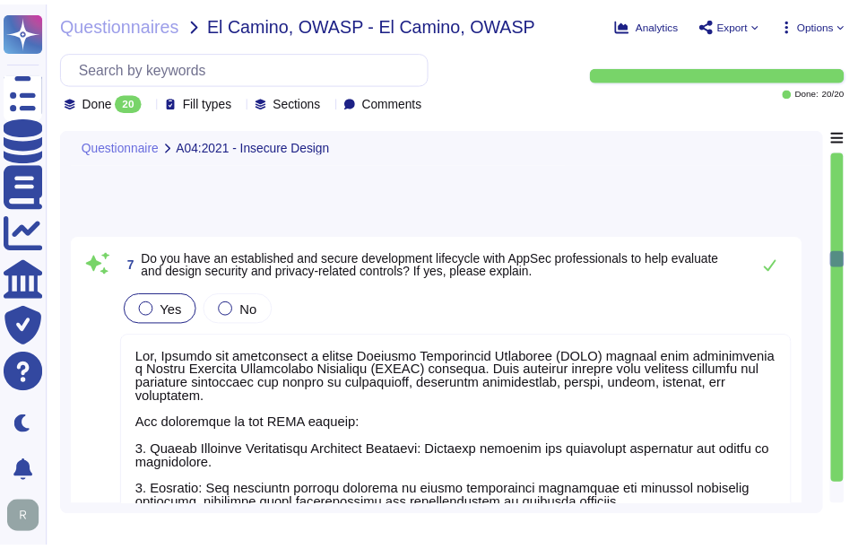
scroll to position [2422, 0]
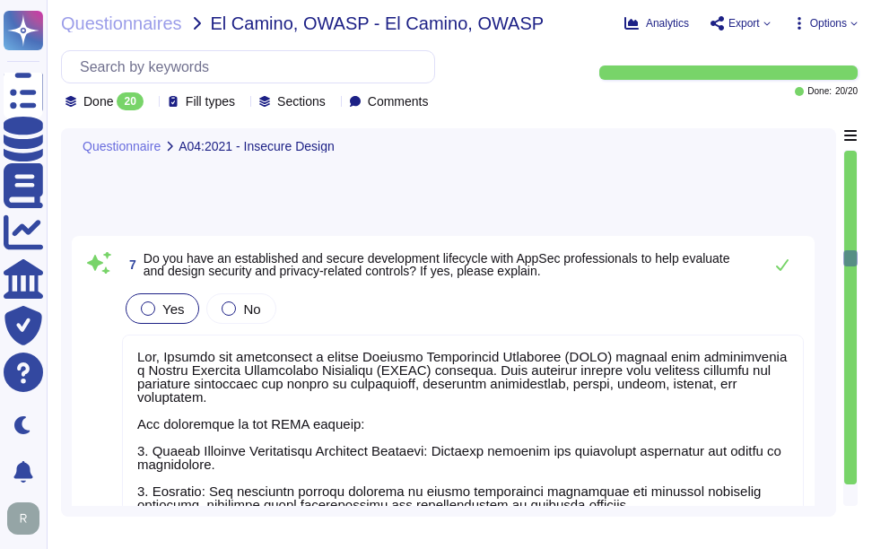
type textarea "None"
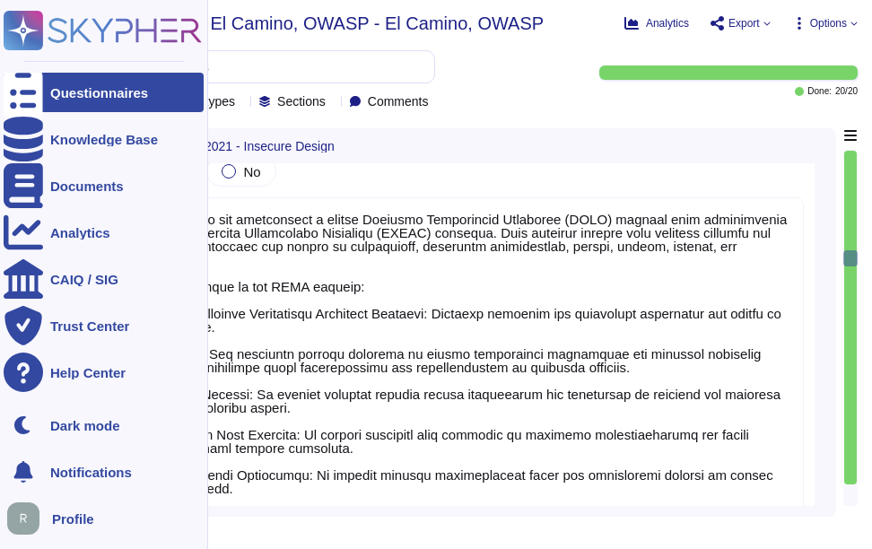
click at [38, 97] on div at bounding box center [23, 92] width 39 height 39
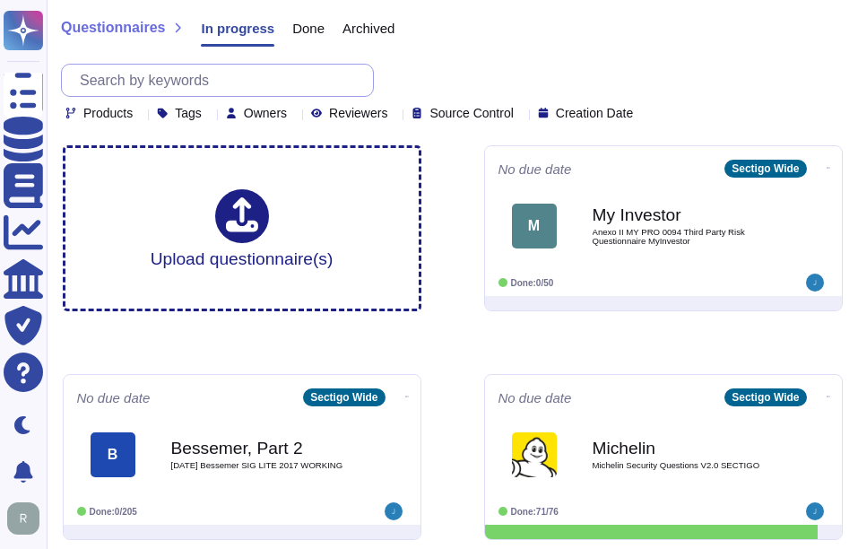
click at [351, 85] on input "text" at bounding box center [222, 80] width 302 height 31
paste input "El Camino"
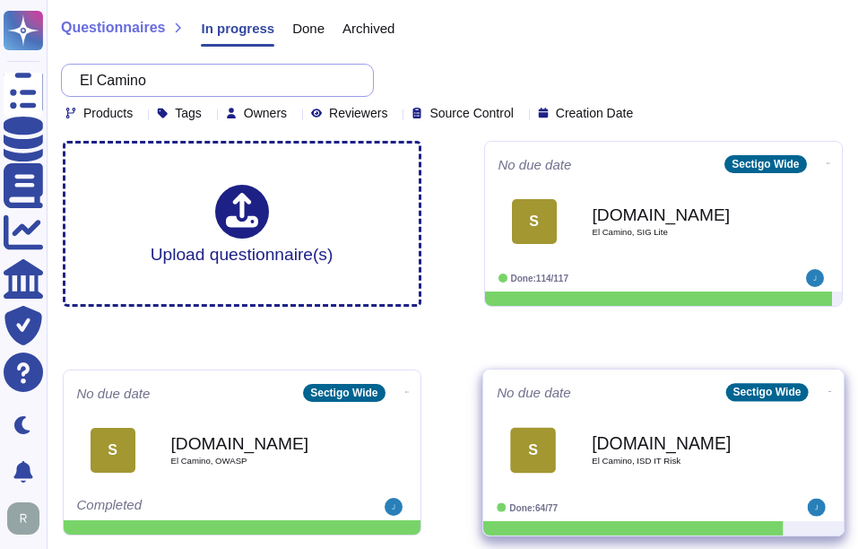
scroll to position [5, 0]
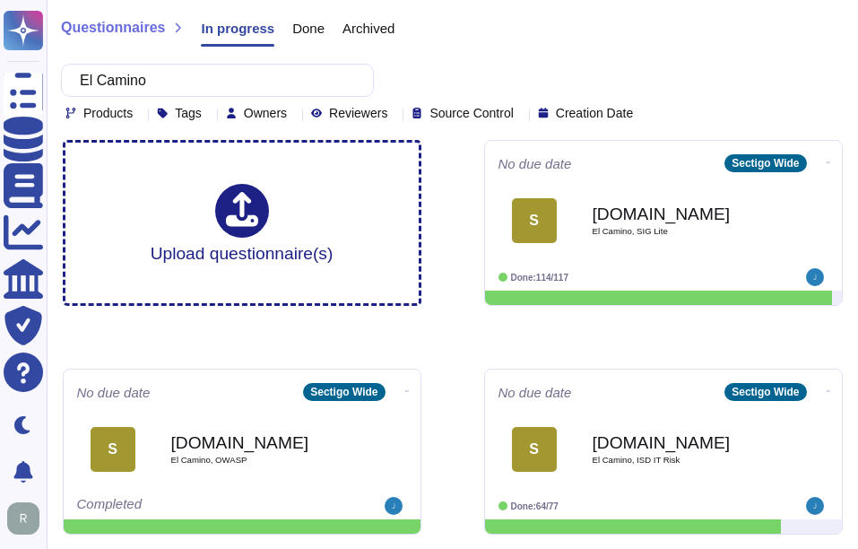
click at [301, 24] on span "Done" at bounding box center [308, 28] width 32 height 13
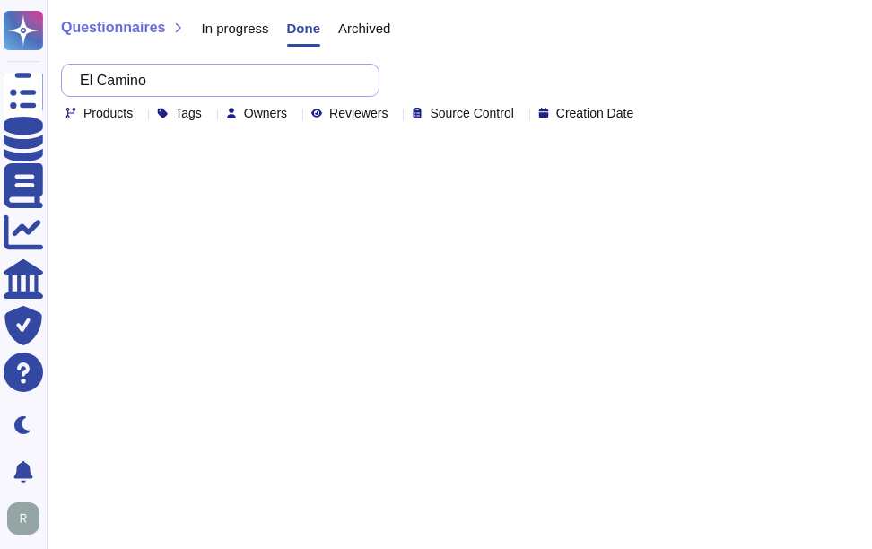
click at [264, 84] on input "El Camino" at bounding box center [216, 80] width 290 height 31
click at [231, 34] on span "In progress" at bounding box center [234, 28] width 67 height 13
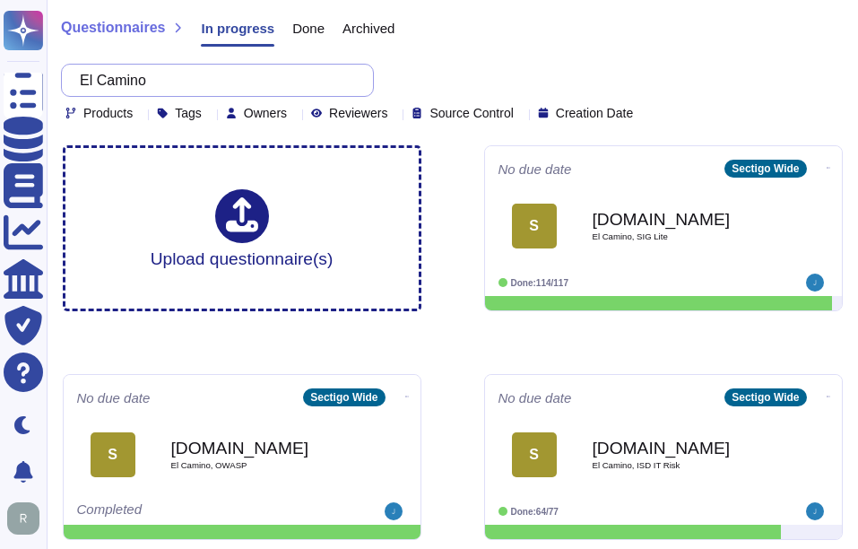
click at [222, 93] on input "El Camino" at bounding box center [213, 80] width 284 height 31
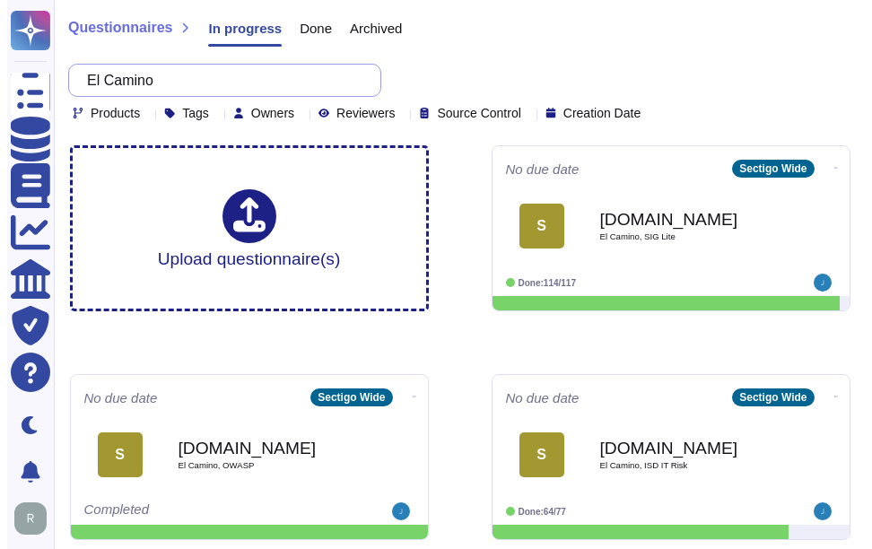
paste input "El"
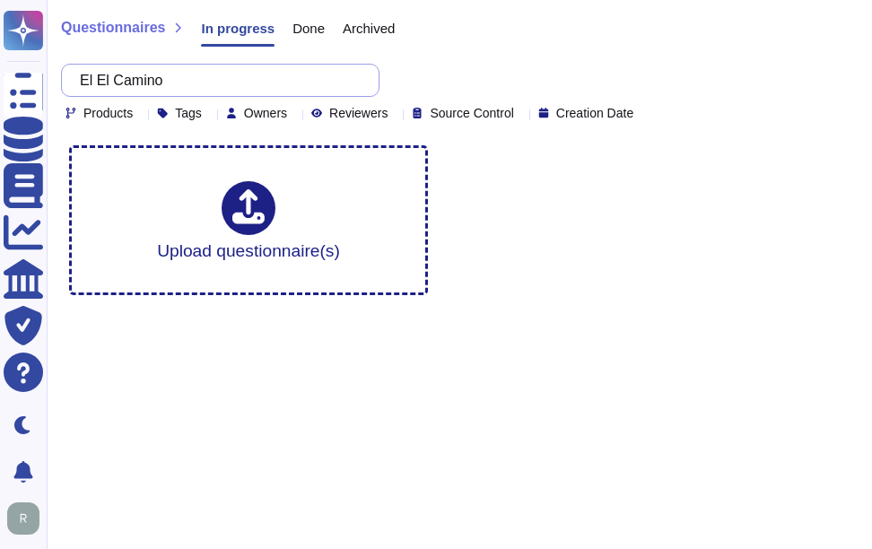
click at [294, 76] on input "El El Camino" at bounding box center [216, 80] width 290 height 31
paste input "text"
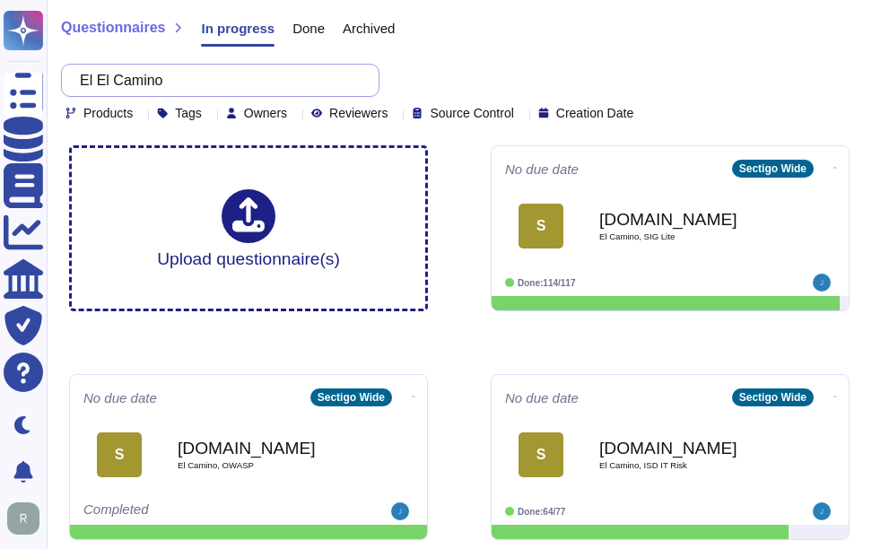
type input "El Camino"
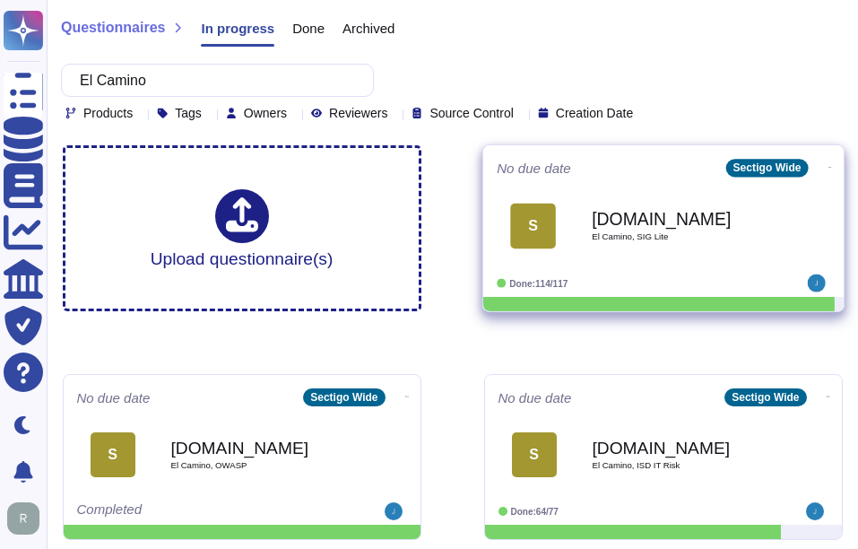
click at [680, 240] on span "El Camino, SIG Lite" at bounding box center [682, 236] width 181 height 9
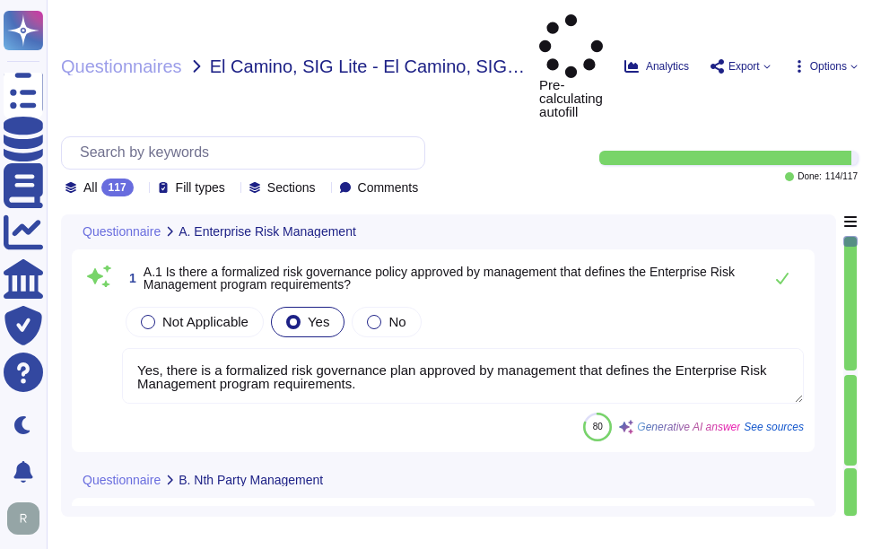
type textarea "Yes, there is a formalized risk governance plan approved by management that def…"
type textarea "There is a documented third-party risk management program in place for vendors,…"
type textarea "Yes, there is a contractual relationship that extends obligations to each entit…"
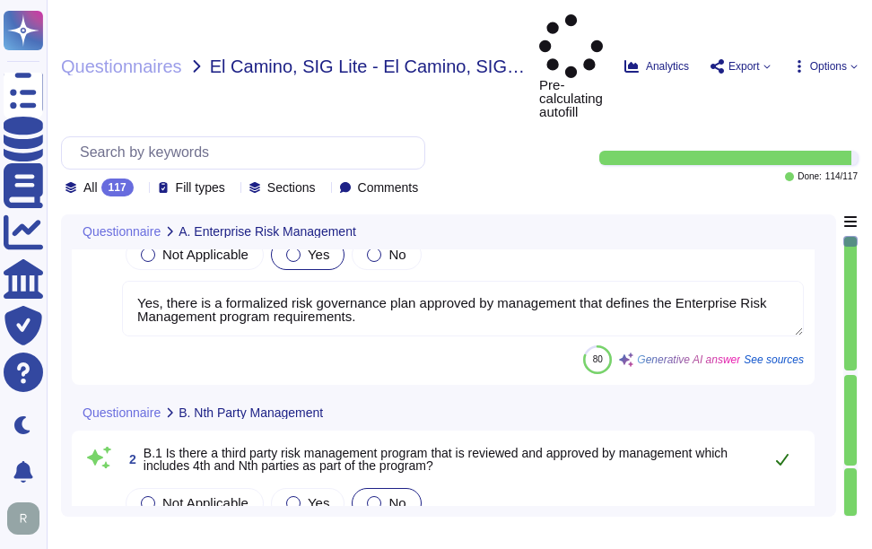
type textarea "Yes, the organization has implemented and documented an information security pr…"
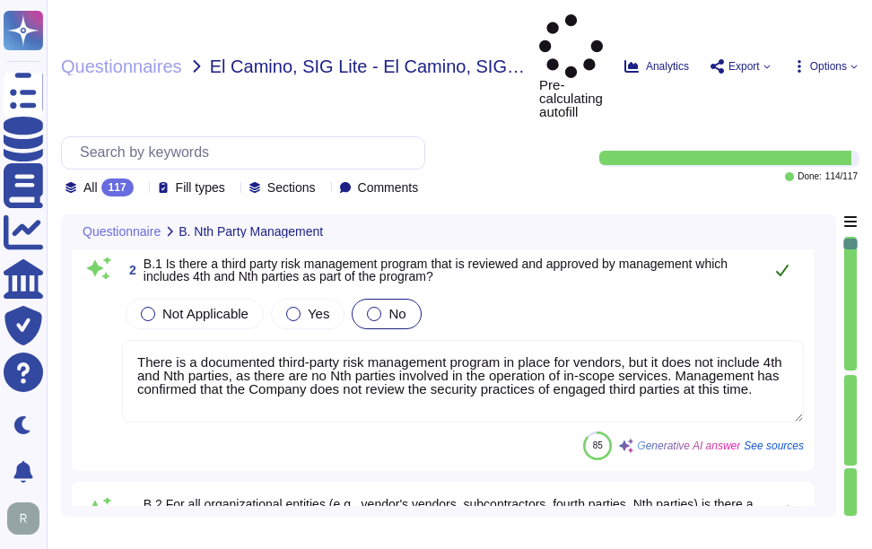
type textarea "Yes, Sectigo has adopted a formalized risk assessment process that identifies, …"
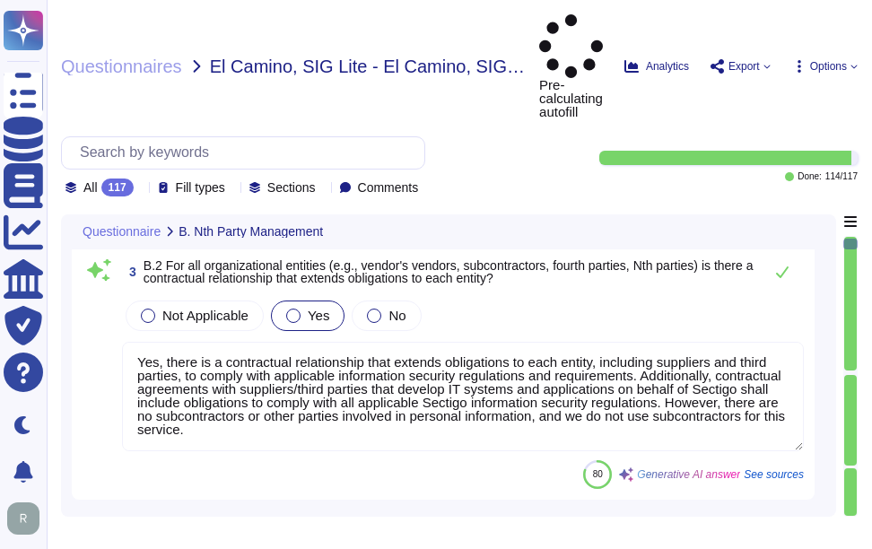
scroll to position [718, 0]
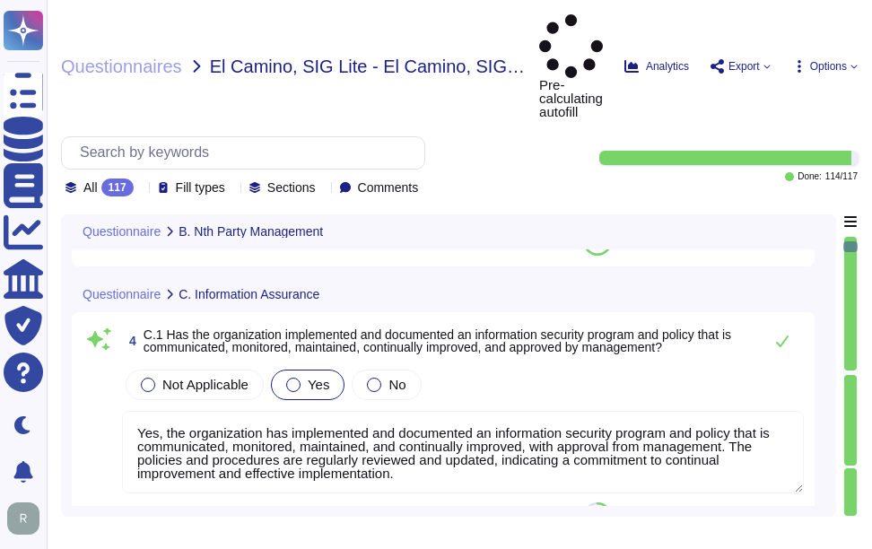
type textarea "Yes, there is an asset management program in place that is approved by manageme…"
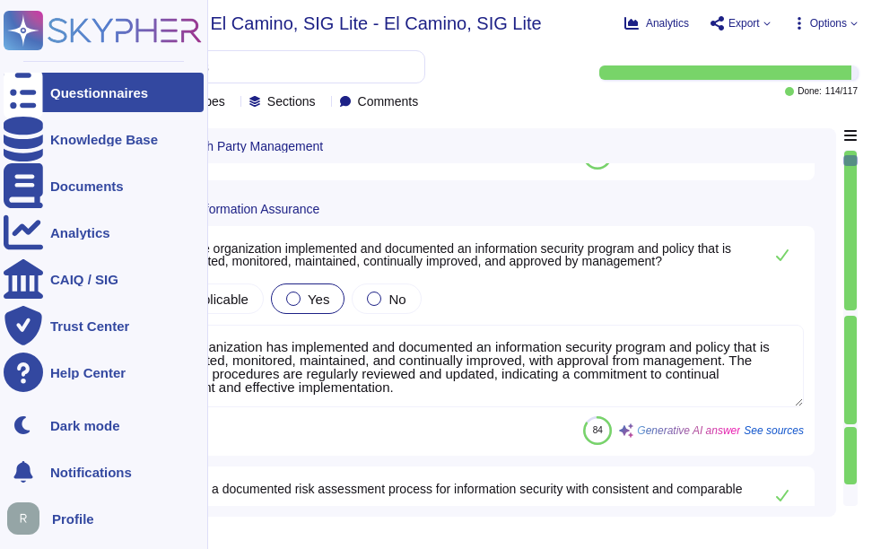
click at [64, 101] on div "Questionnaires" at bounding box center [104, 92] width 200 height 39
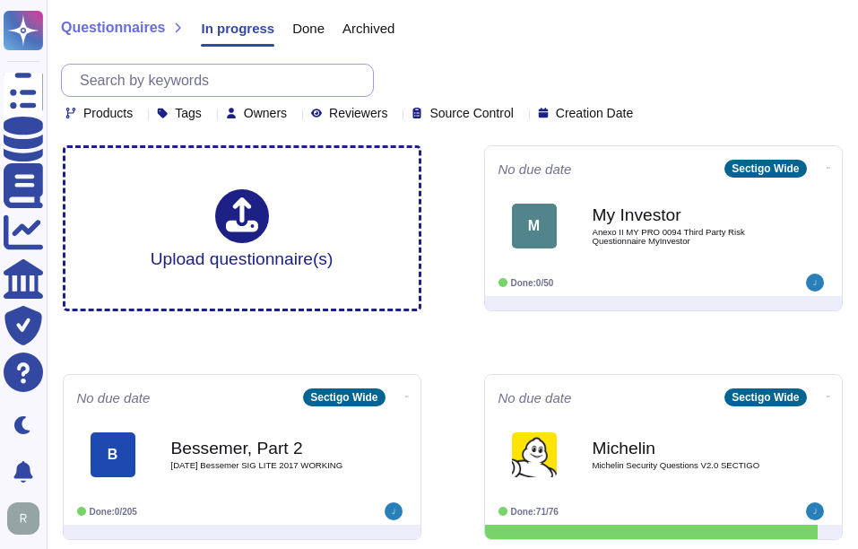
click at [301, 82] on input "text" at bounding box center [222, 80] width 302 height 31
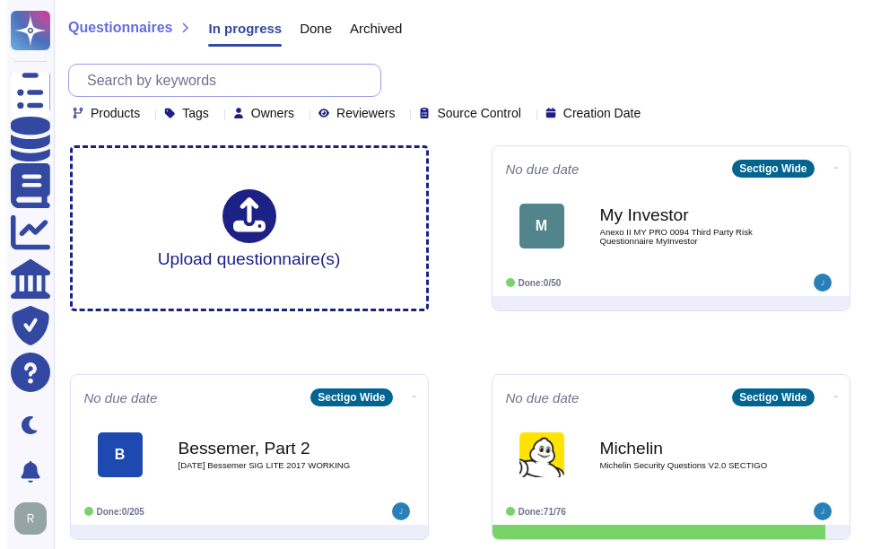
paste input "Sunlife"
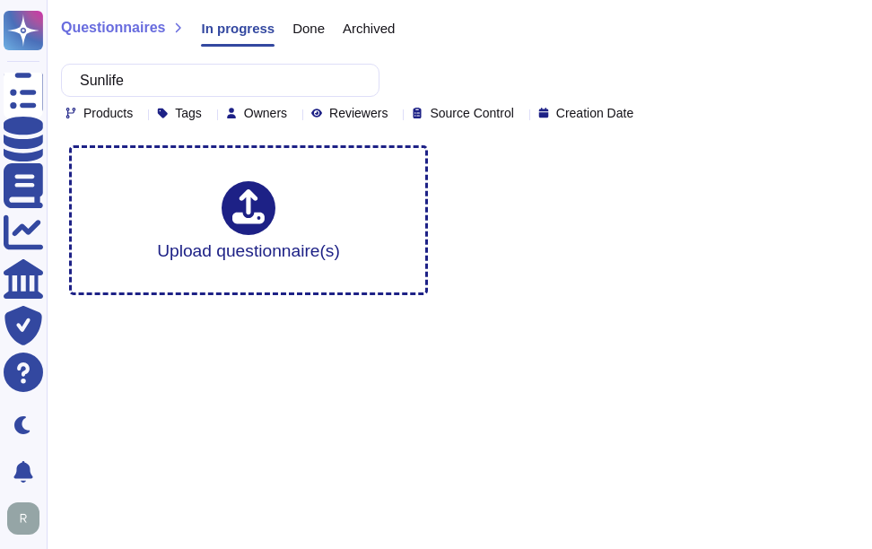
click at [299, 34] on span "Done" at bounding box center [308, 28] width 32 height 13
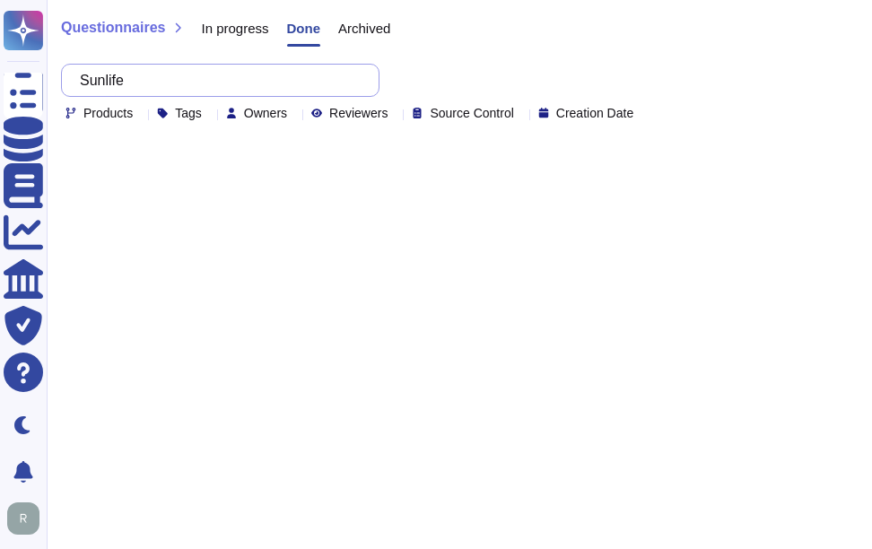
click at [267, 89] on input "Sunlife" at bounding box center [216, 80] width 290 height 31
drag, startPoint x: 263, startPoint y: 84, endPoint x: 54, endPoint y: 56, distance: 211.0
click at [54, 55] on div "Questionnaires In progress Done Archived Sunlife Products Tags Owners Reviewers…" at bounding box center [459, 65] width 825 height 131
click at [370, 22] on span "Archived" at bounding box center [364, 28] width 52 height 13
click at [289, 83] on input "Sunlife" at bounding box center [216, 80] width 290 height 31
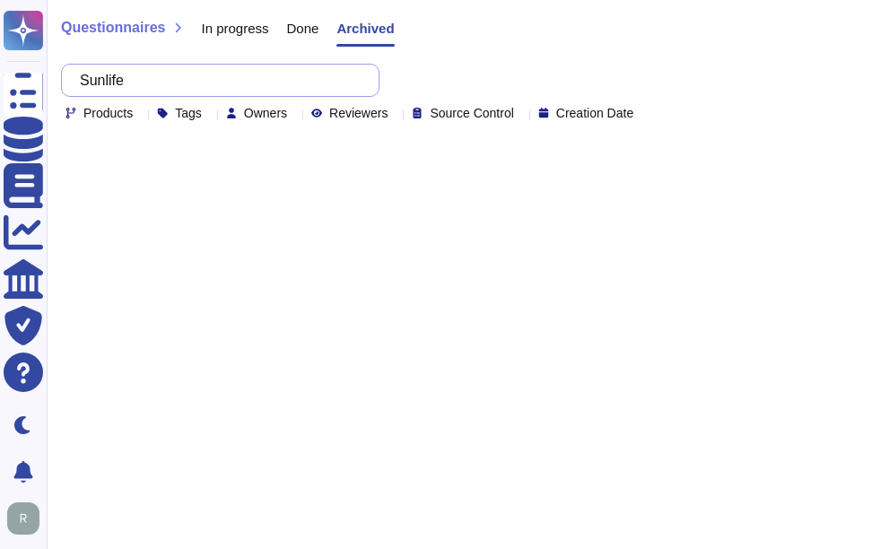
click at [289, 83] on input "Sunlife" at bounding box center [216, 80] width 290 height 31
click at [289, 28] on span "Done" at bounding box center [303, 28] width 32 height 13
click at [226, 10] on div "Questionnaires In progress Done Archived Sunlife Products Tags Owners Reviewers…" at bounding box center [459, 65] width 825 height 131
click at [224, 22] on span "In progress" at bounding box center [234, 28] width 67 height 13
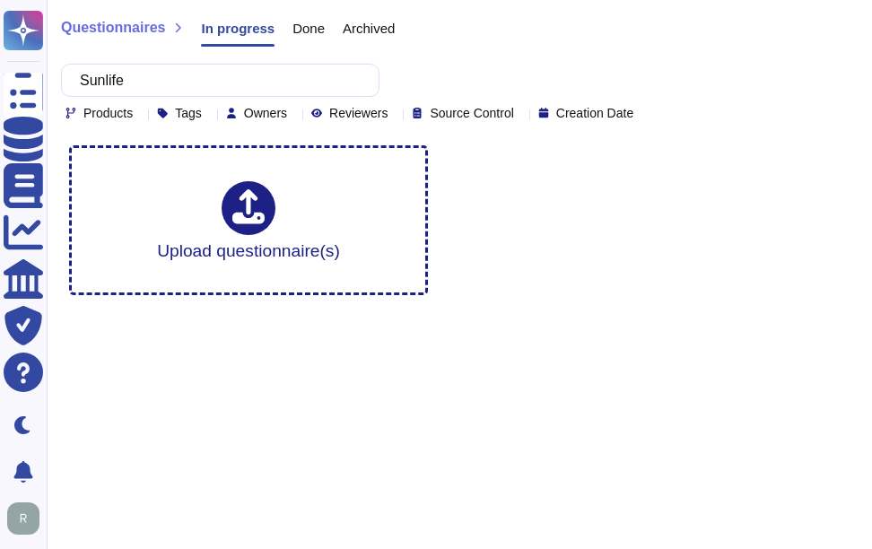
click at [730, 250] on div "Upload questionnaire(s)" at bounding box center [459, 220] width 809 height 179
click at [235, 72] on input "Sunlife" at bounding box center [216, 80] width 290 height 31
paste input "New Balanc"
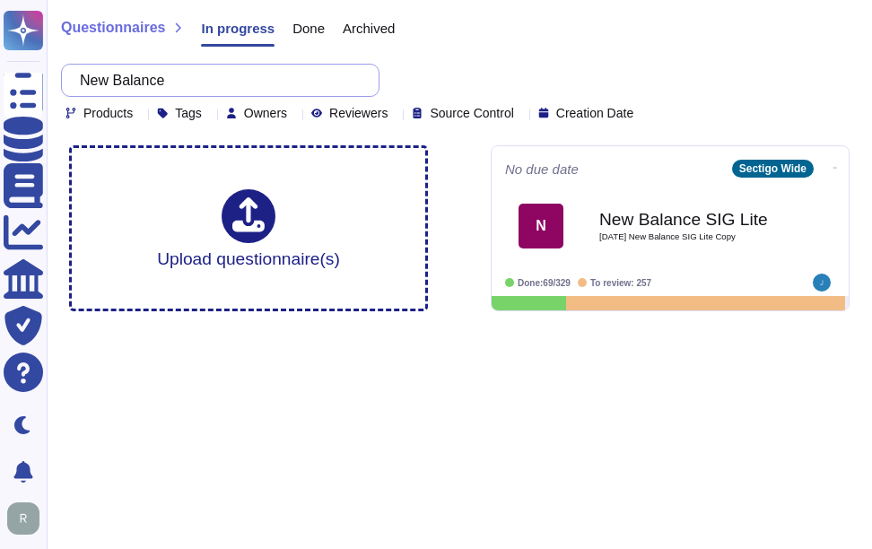
drag, startPoint x: 200, startPoint y: 68, endPoint x: 87, endPoint y: 83, distance: 113.9
click at [63, 66] on div "New Balance" at bounding box center [220, 80] width 318 height 33
paste input "Kica"
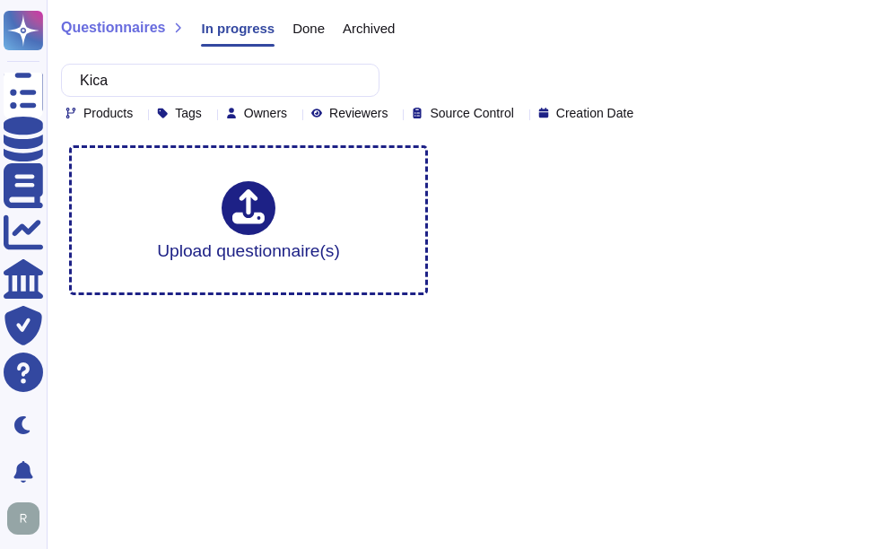
type input "Kica"
click at [308, 35] on span "Done" at bounding box center [308, 28] width 32 height 13
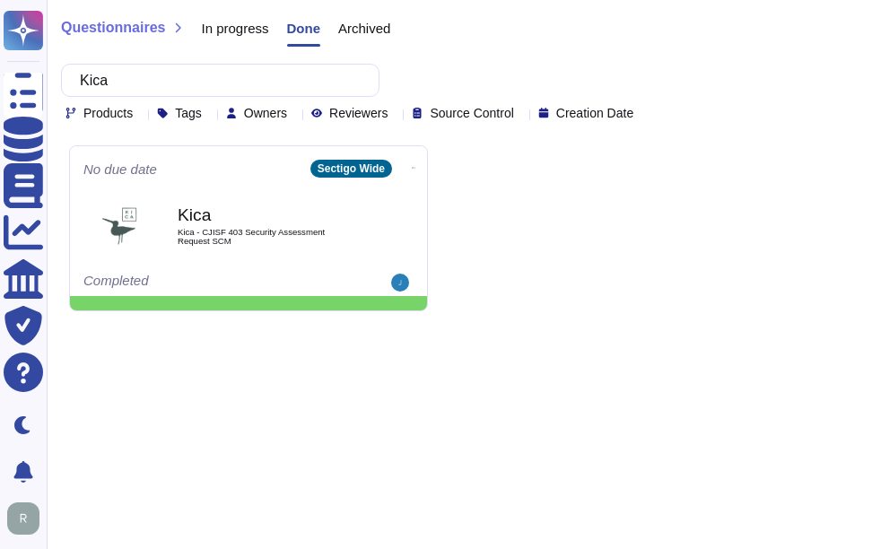
click at [362, 24] on span "Archived" at bounding box center [364, 28] width 52 height 13
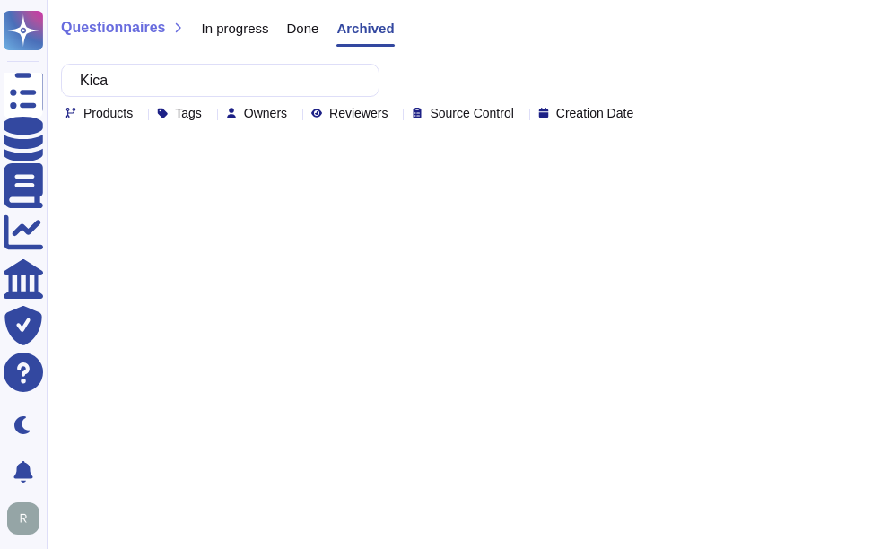
click at [315, 35] on span "Done" at bounding box center [303, 28] width 32 height 13
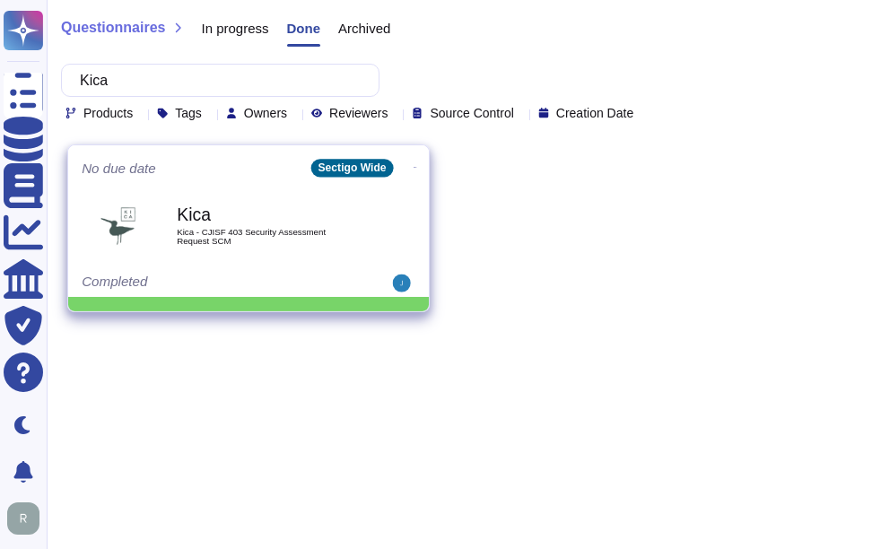
click at [268, 230] on span "Kica - CJISF 403 Security Assessment Request SCM" at bounding box center [267, 236] width 181 height 17
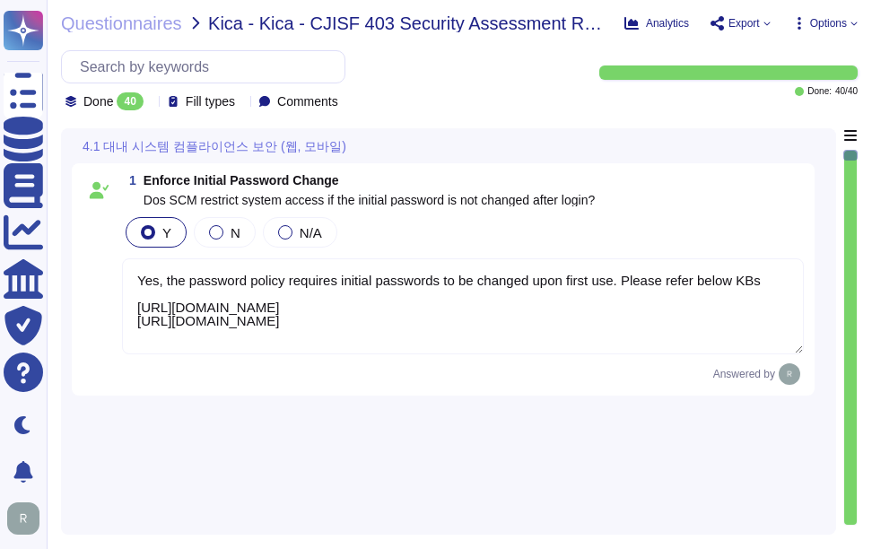
type textarea "Yes, the password policy requires initial passwords to be changed upon first us…"
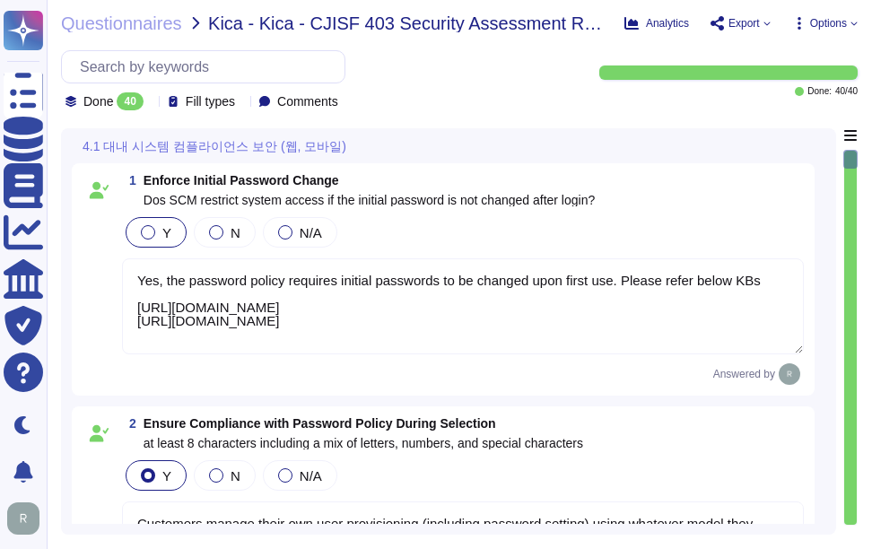
type textarea "Customers manage their own user provisioning (including password setting) using…"
click at [151, 103] on icon at bounding box center [151, 103] width 0 height 0
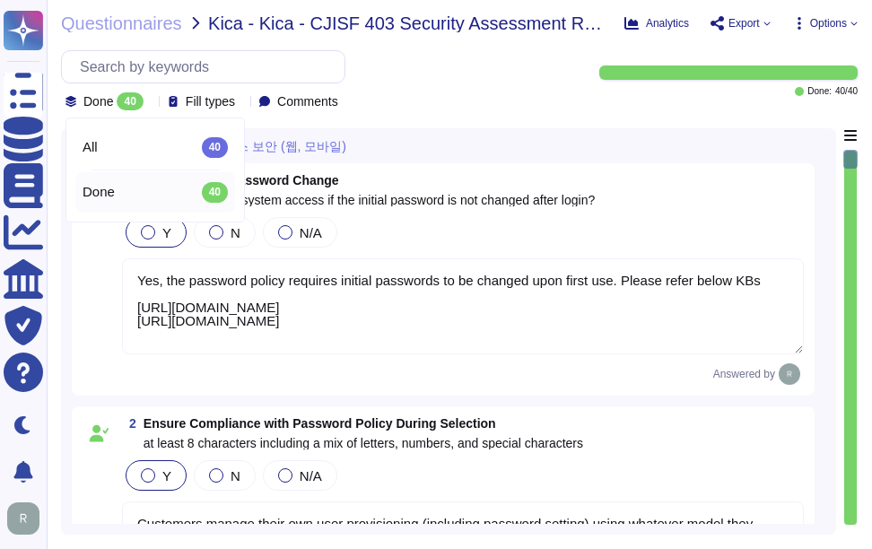
click at [151, 103] on icon at bounding box center [151, 103] width 0 height 0
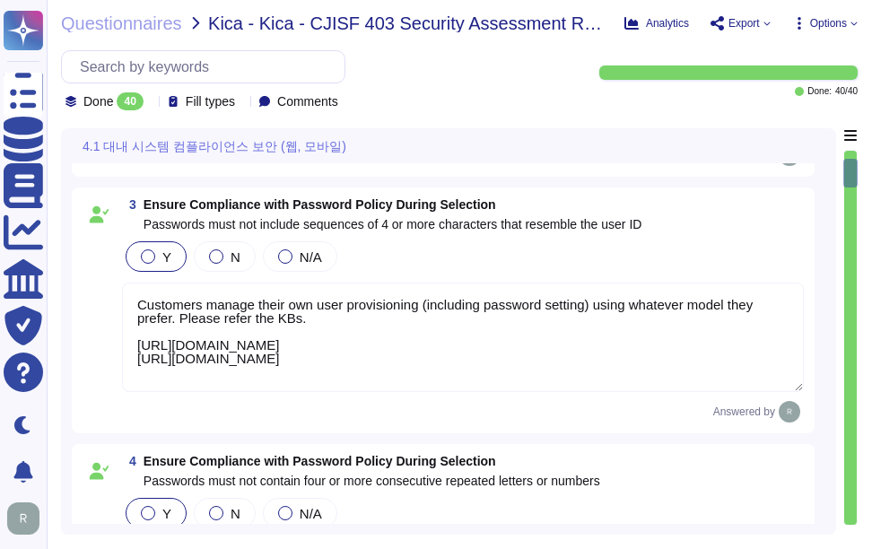
type textarea "Customers manage their own user provisioning (including password setting) using…"
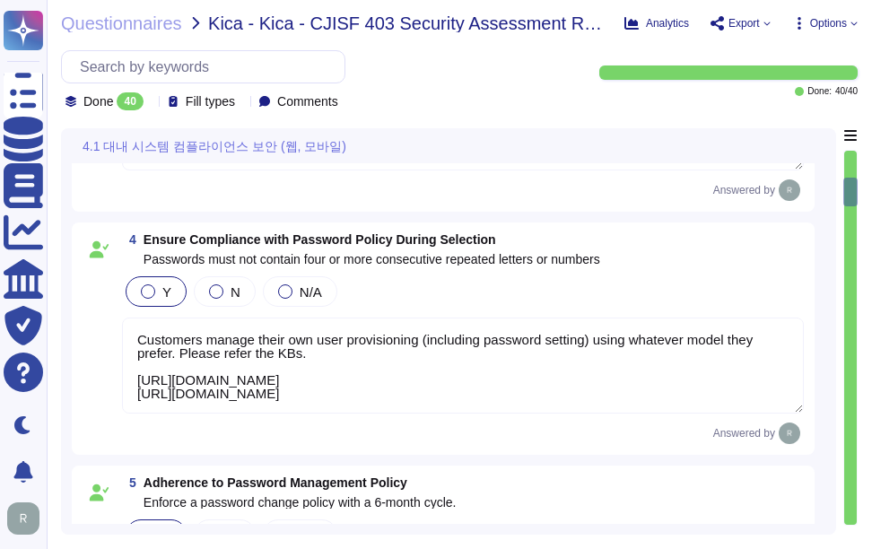
type textarea "SCM has the ability to prevent users from reusing previous passwords is a confi…"
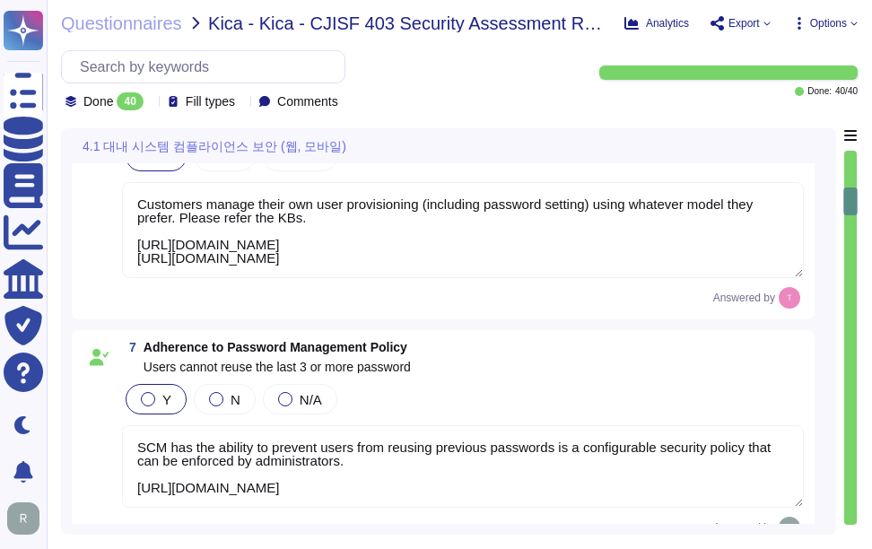
type textarea "Yes, the application will not reveal information upon failed authentication att…"
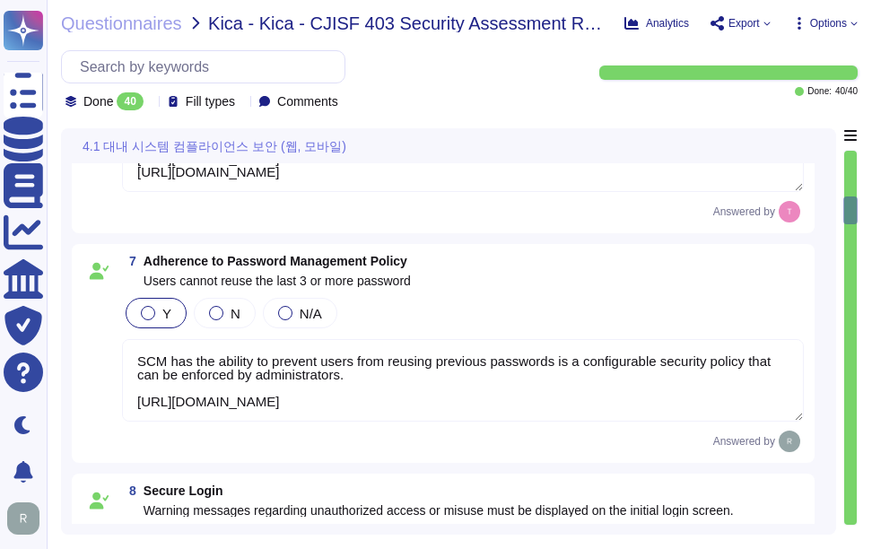
type textarea "Upon successful logon, the system will notify the user of the date and time of …"
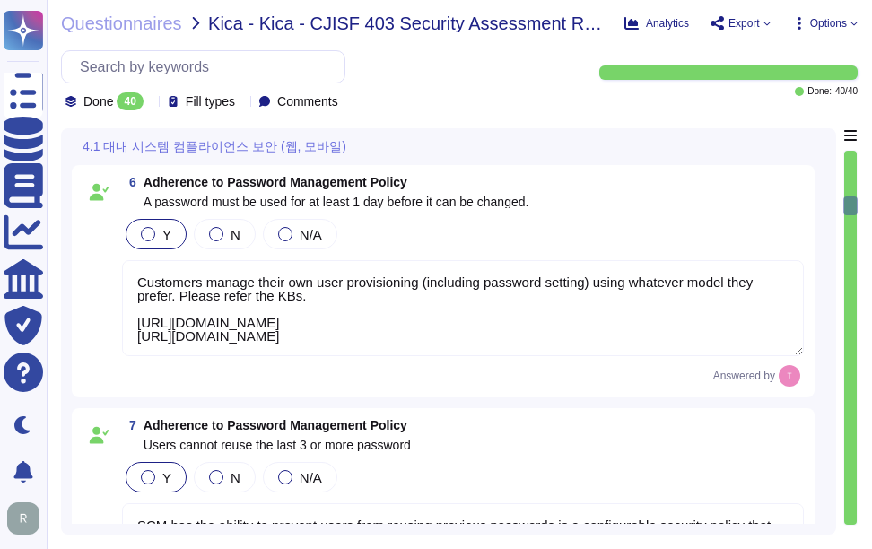
scroll to position [1346, 0]
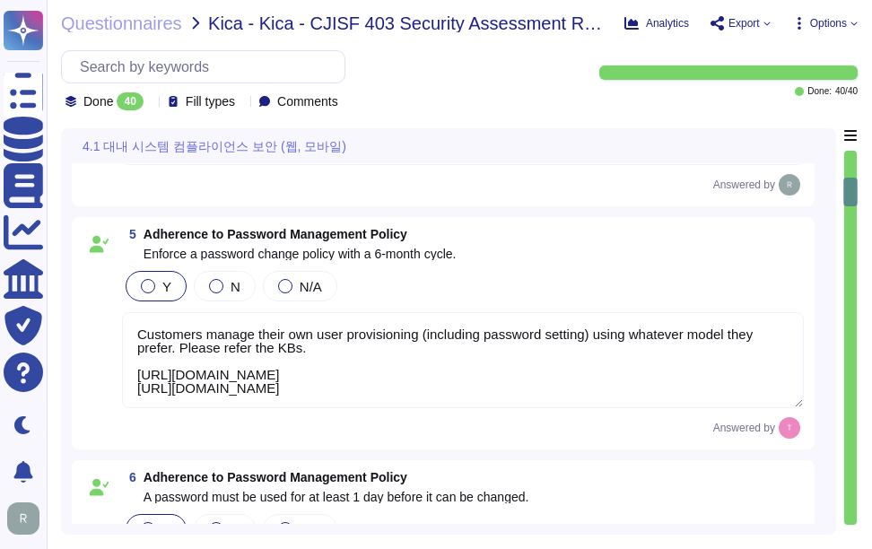
type textarea "Customers manage their own user provisioning (including password setting) using…"
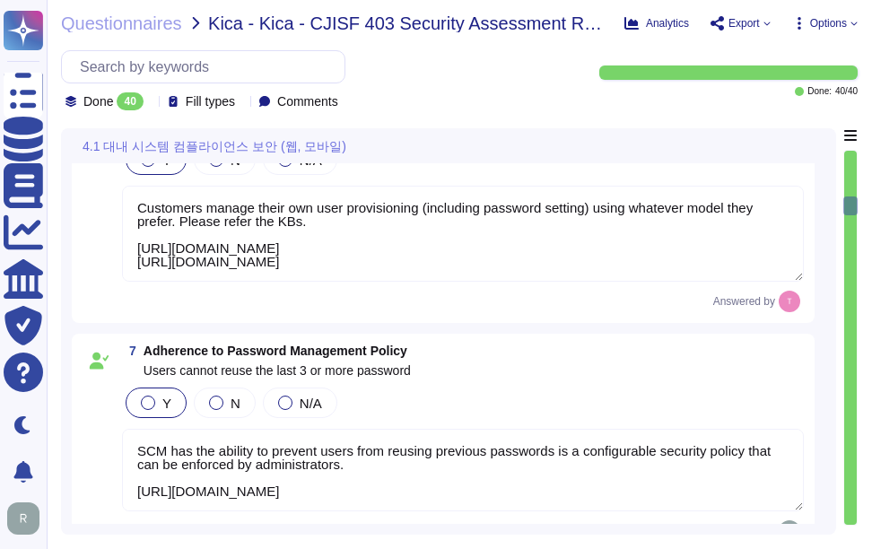
type textarea "Yes, the application will not reveal information upon failed authentication att…"
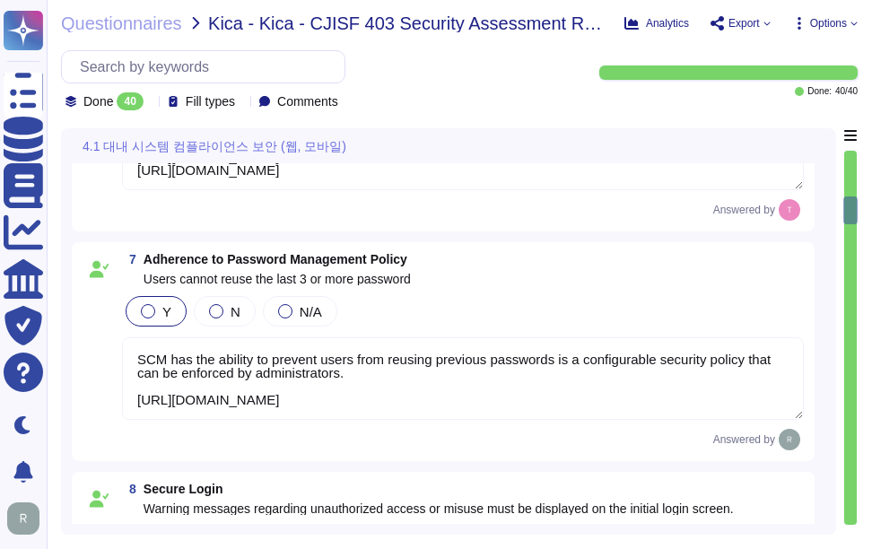
type textarea "Upon successful logon, the system will notify the user of the date and time of …"
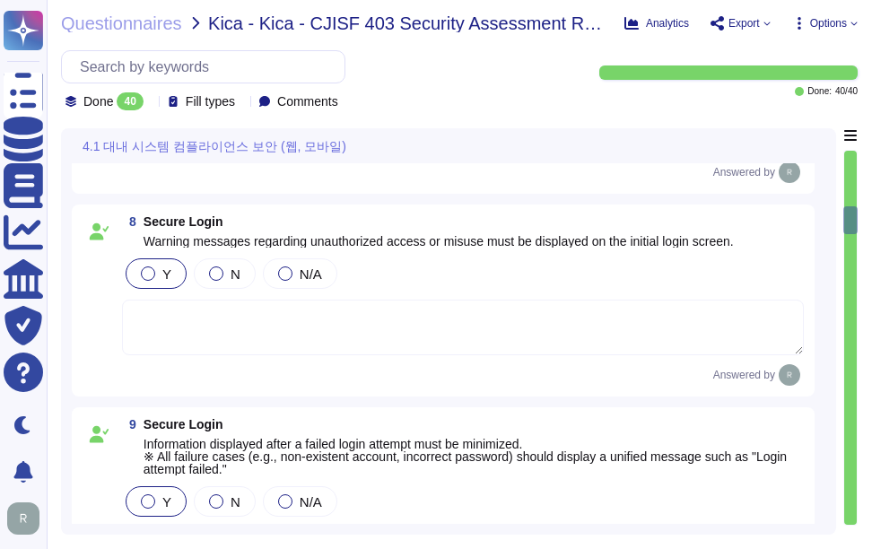
type textarea "Users can view their own login history through the Sectigo Certificate Manager …"
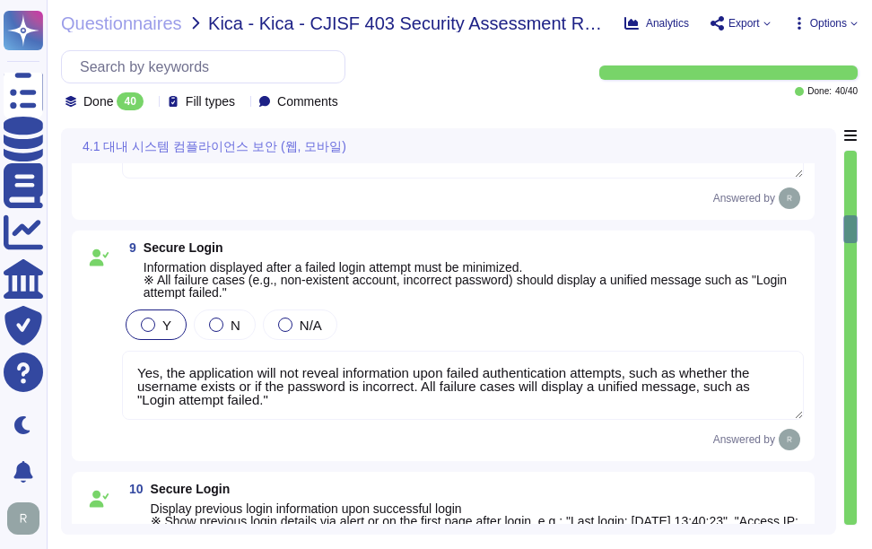
scroll to position [1794, 0]
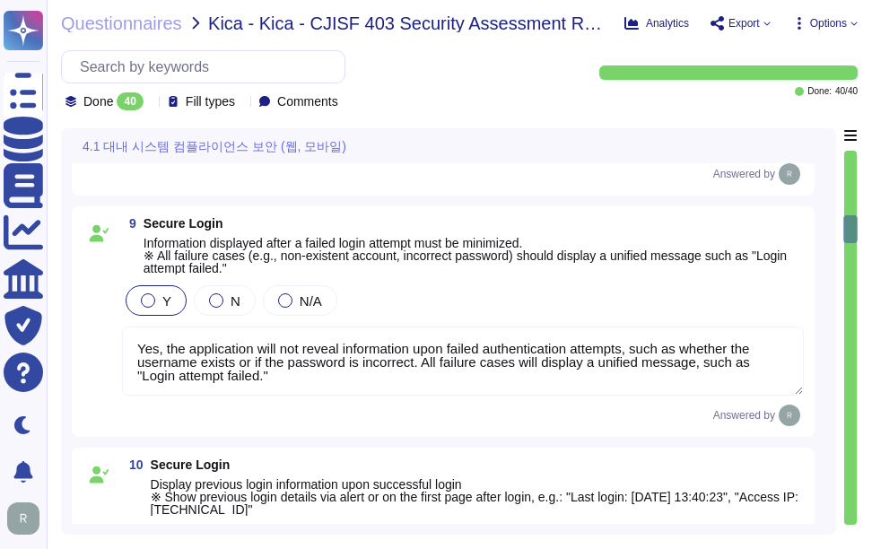
type textarea "Access to our SaaS platform requires manual entry of credentials for each sessi…"
click at [247, 67] on input "text" at bounding box center [208, 66] width 274 height 31
paste input "Aviva"
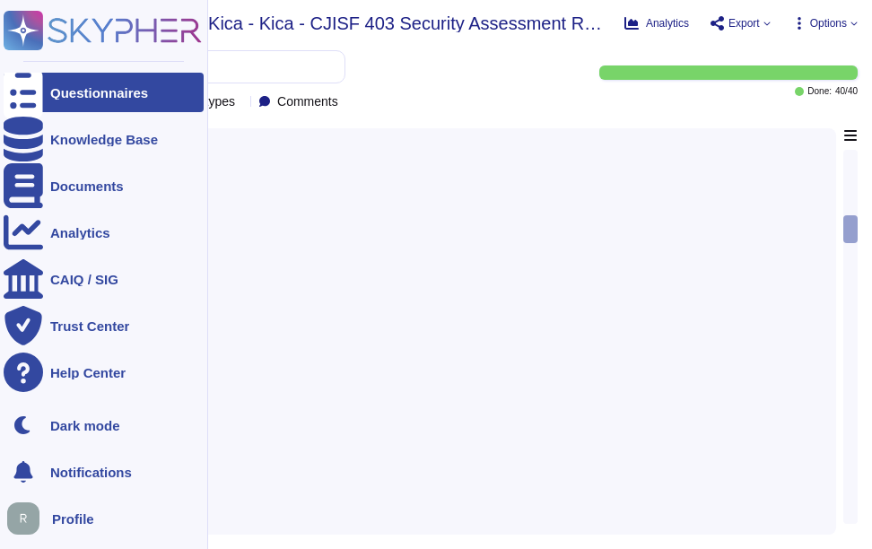
type input "Aviva"
click at [50, 91] on div "Questionnaires" at bounding box center [99, 92] width 98 height 13
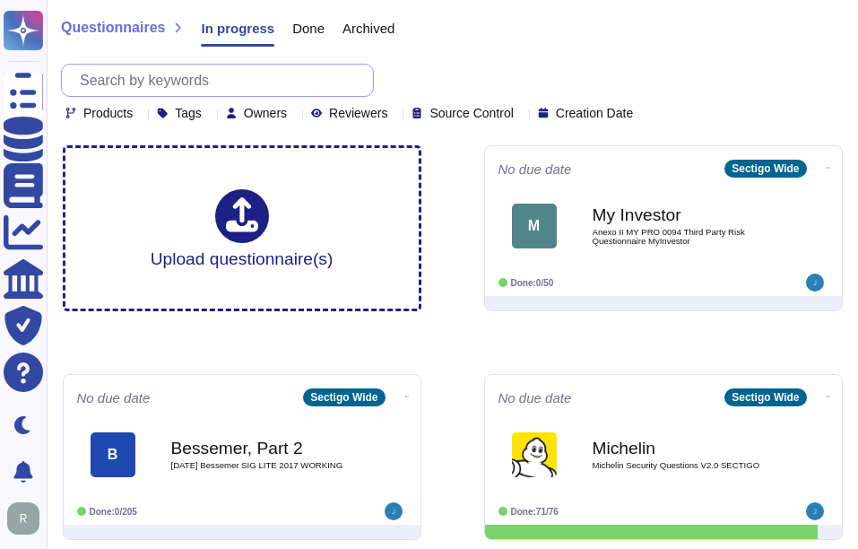
click at [300, 80] on input "text" at bounding box center [222, 80] width 302 height 31
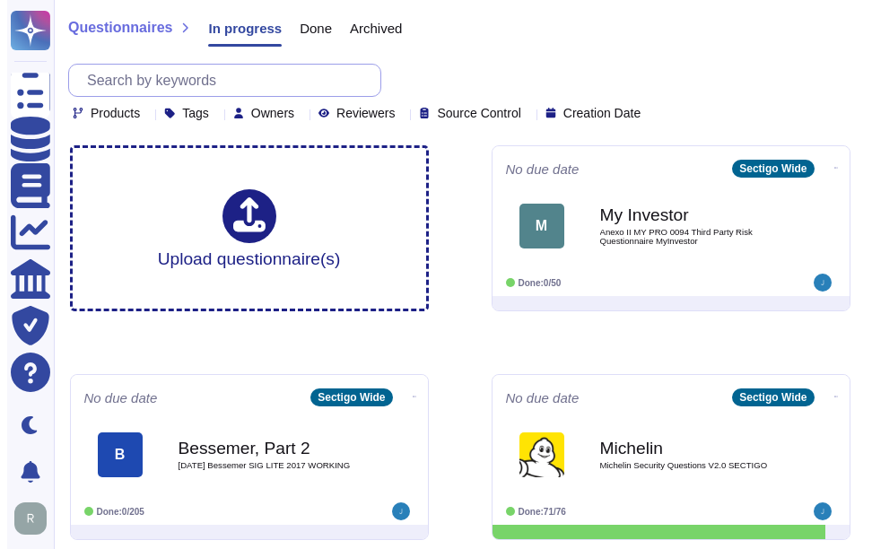
paste input "Aviva"
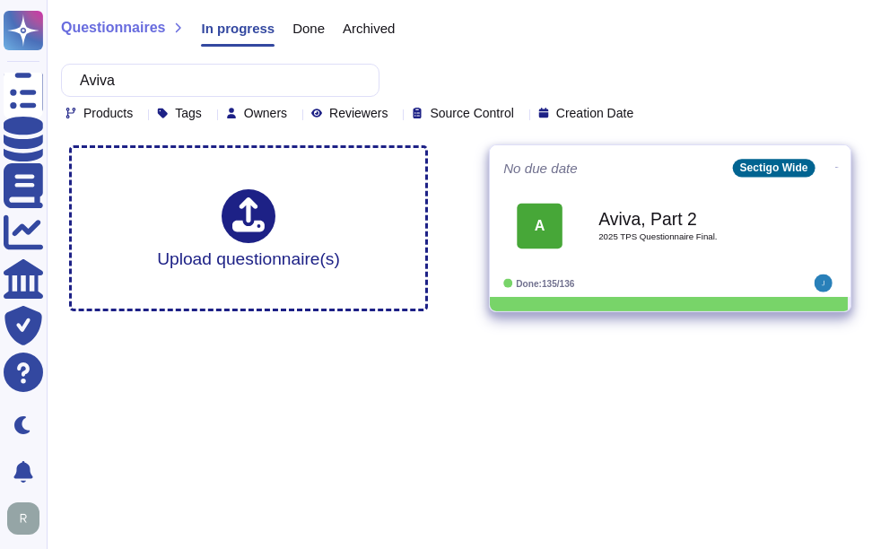
type input "Aviva"
click at [655, 241] on div "Aviva, Part 2 2025 TPS Questionnaire Final." at bounding box center [688, 225] width 181 height 73
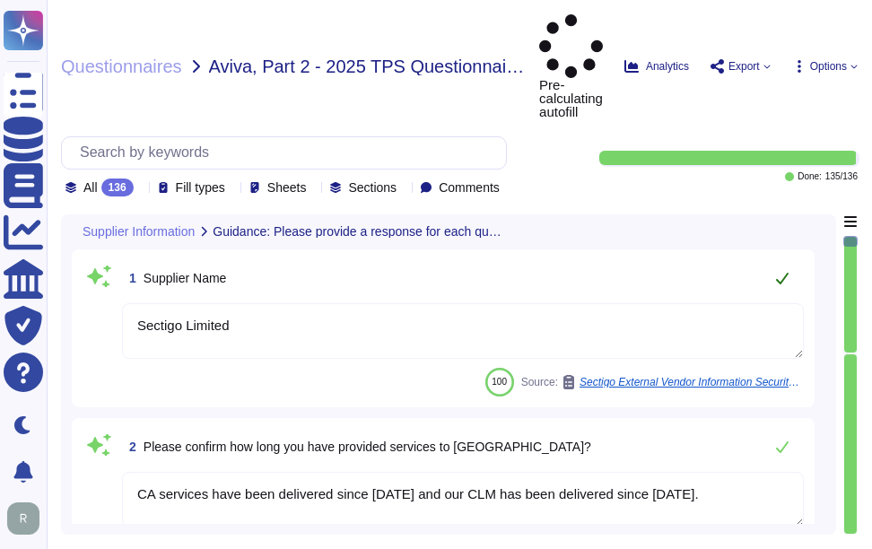
type textarea "Sectigo Limited"
type textarea "CA services have been delivered since [DATE] and our CLM has been delivered sin…"
type textarea "Sectigo acts as a data processor for the services provided to [GEOGRAPHIC_DATA]…"
type textarea "The primary region in which we operate is the [GEOGRAPHIC_DATA], specifically i…"
type textarea "Data received from Aviva is transmitted electronically using secure methods. Th…"
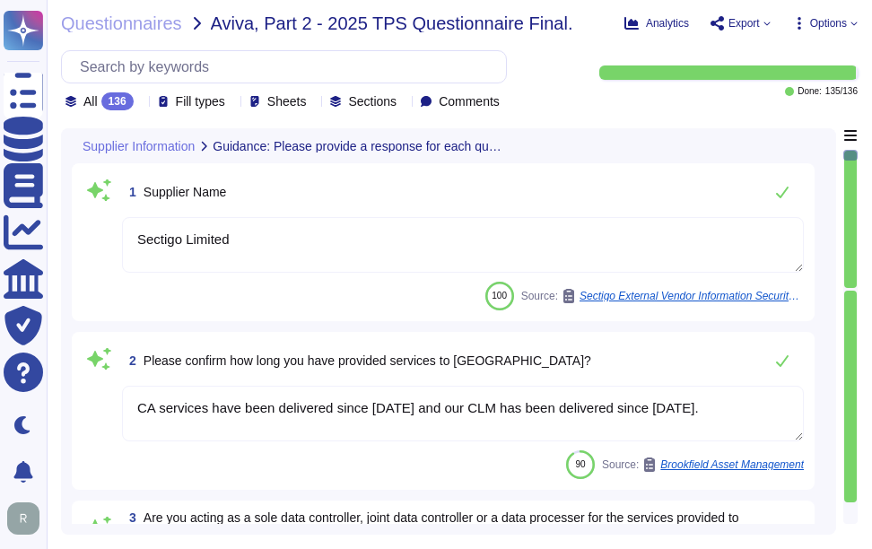
click at [141, 103] on icon at bounding box center [141, 103] width 0 height 0
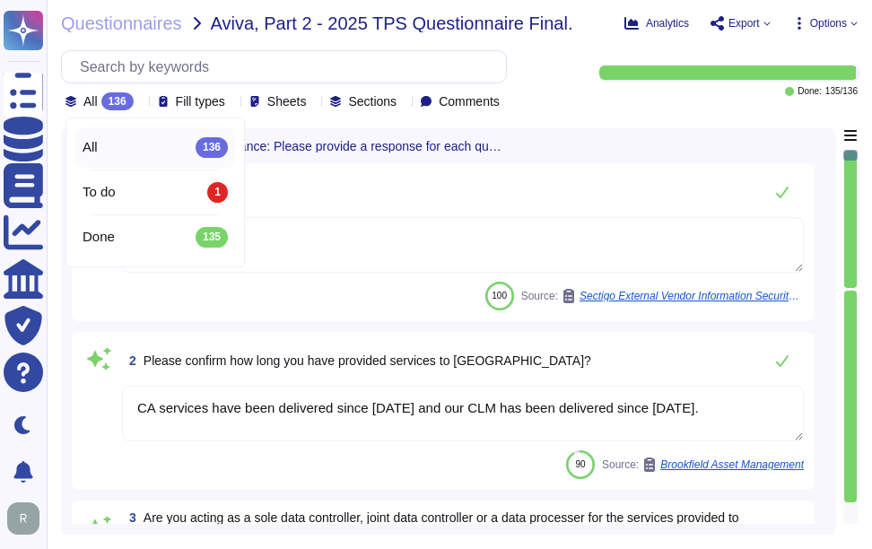
click at [120, 154] on div "All 136" at bounding box center [155, 147] width 145 height 20
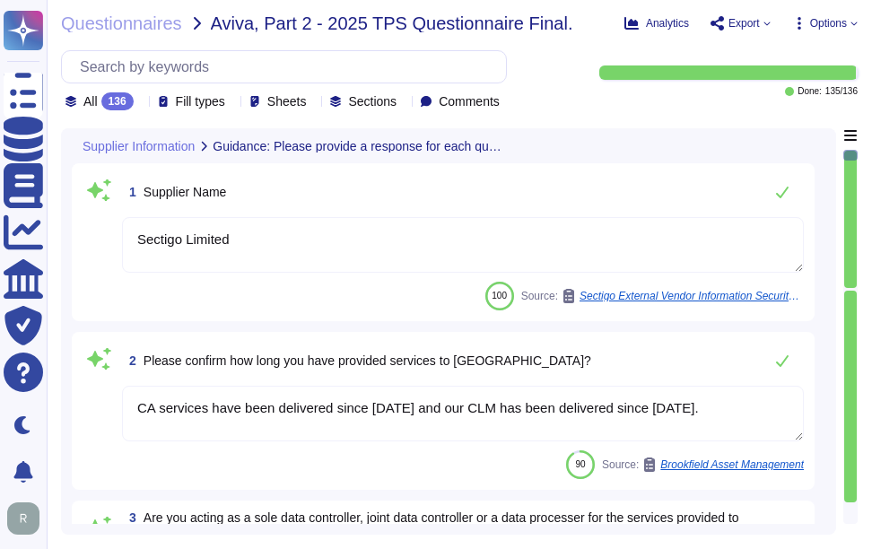
click at [633, 133] on div "Supplier Information Guidance: Please provide a response for each question. Res…" at bounding box center [449, 145] width 754 height 35
drag, startPoint x: 144, startPoint y: 188, endPoint x: 243, endPoint y: 185, distance: 98.7
click at [243, 185] on div "1 Supplier Name" at bounding box center [463, 192] width 682 height 36
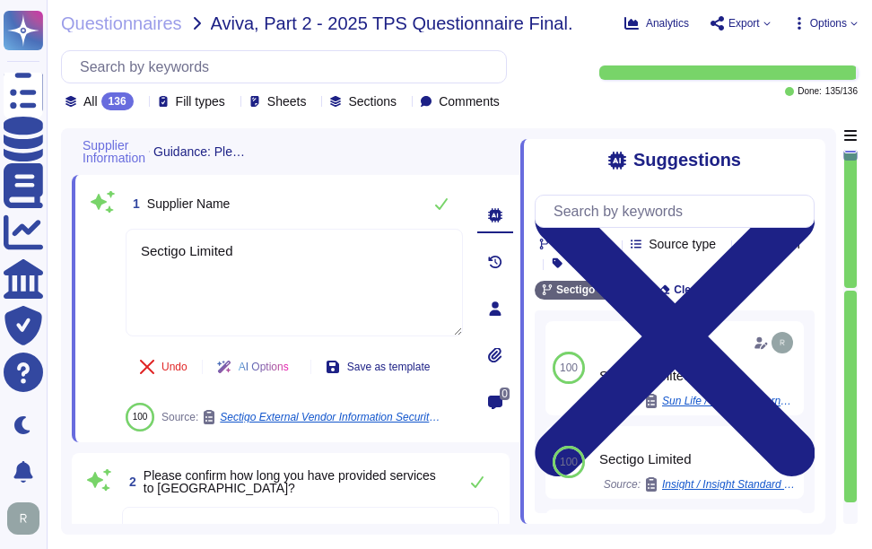
click at [788, 146] on div "Suggestions Products Source type Section Tags Sectigo Wide Clear filters 100 Se…" at bounding box center [672, 331] width 305 height 385
click at [804, 196] on icon at bounding box center [675, 336] width 280 height 280
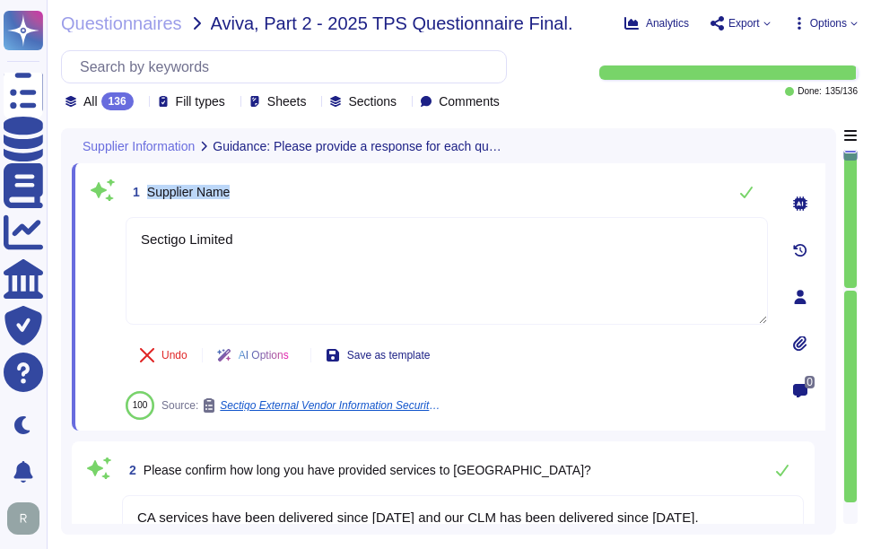
drag, startPoint x: 146, startPoint y: 187, endPoint x: 293, endPoint y: 187, distance: 147.1
click at [293, 187] on div "1 Supplier Name" at bounding box center [447, 192] width 642 height 36
click at [264, 185] on div "1 Supplier Name" at bounding box center [447, 192] width 642 height 36
drag, startPoint x: 149, startPoint y: 189, endPoint x: 364, endPoint y: 186, distance: 215.3
click at [364, 186] on div "1 Supplier Name" at bounding box center [447, 192] width 642 height 36
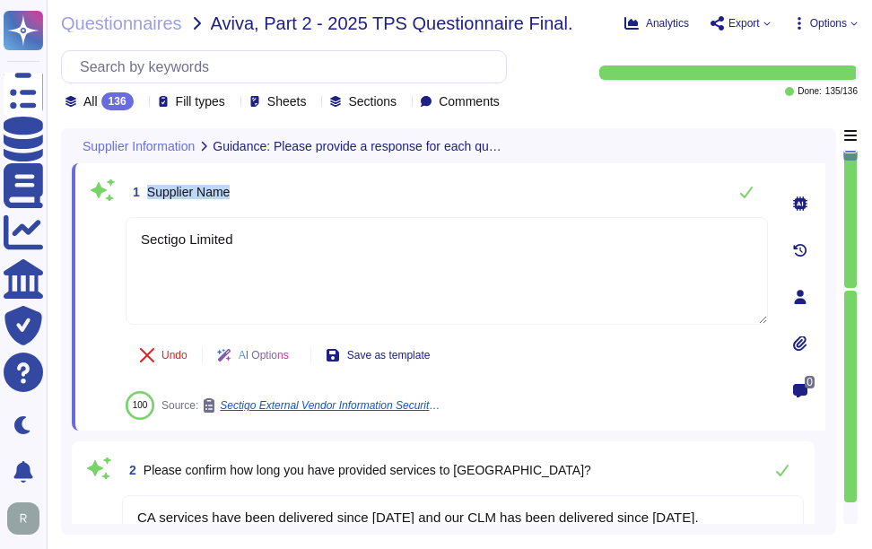
drag, startPoint x: 364, startPoint y: 186, endPoint x: 341, endPoint y: 188, distance: 23.5
click at [341, 188] on div "1 Supplier Name" at bounding box center [447, 192] width 642 height 36
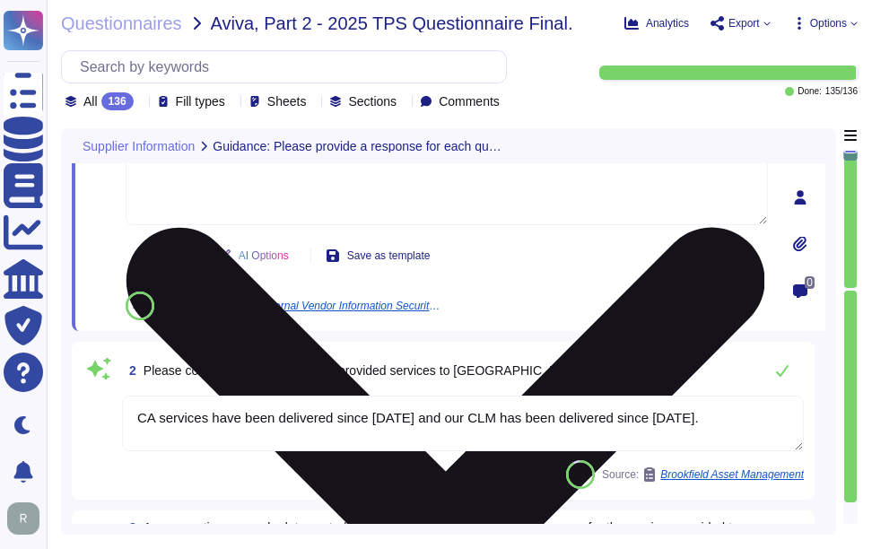
type textarea "Data received from Aviva is transmitted electronically using secure methods. Th…"
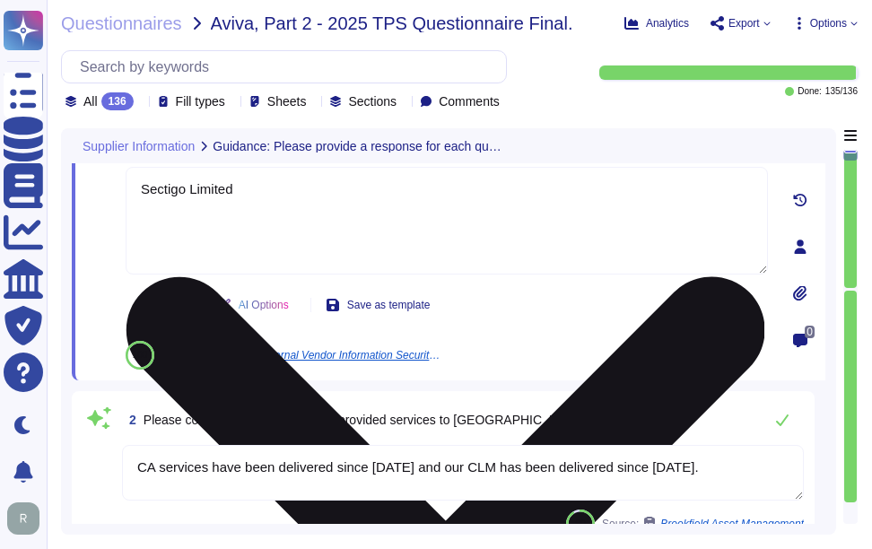
type textarea "Data received from Aviva is transmitted electronically using secure methods. Th…"
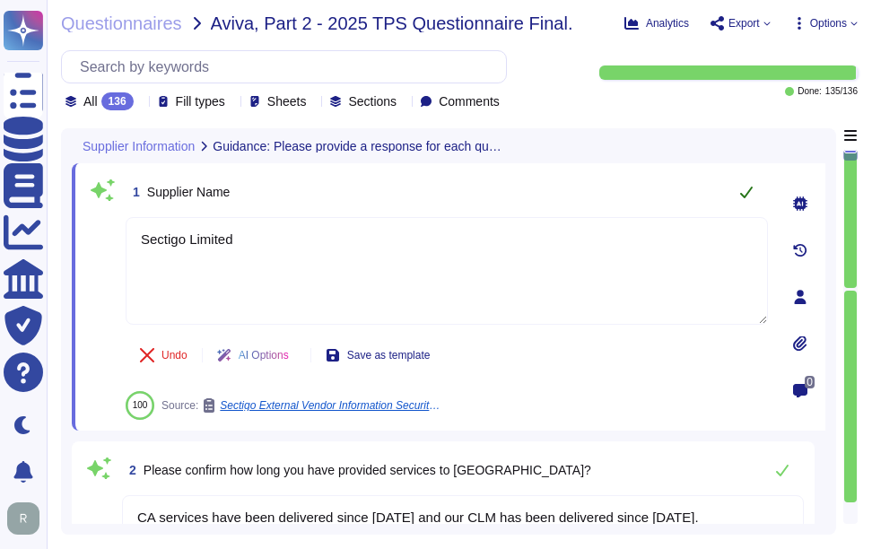
click at [747, 196] on icon at bounding box center [746, 192] width 14 height 14
click at [141, 96] on div at bounding box center [141, 101] width 0 height 13
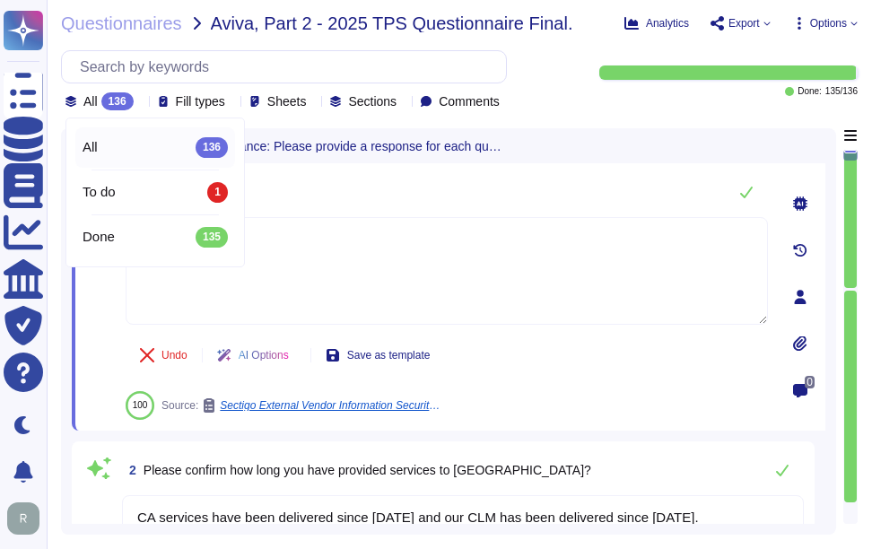
click at [141, 96] on div at bounding box center [141, 101] width 0 height 13
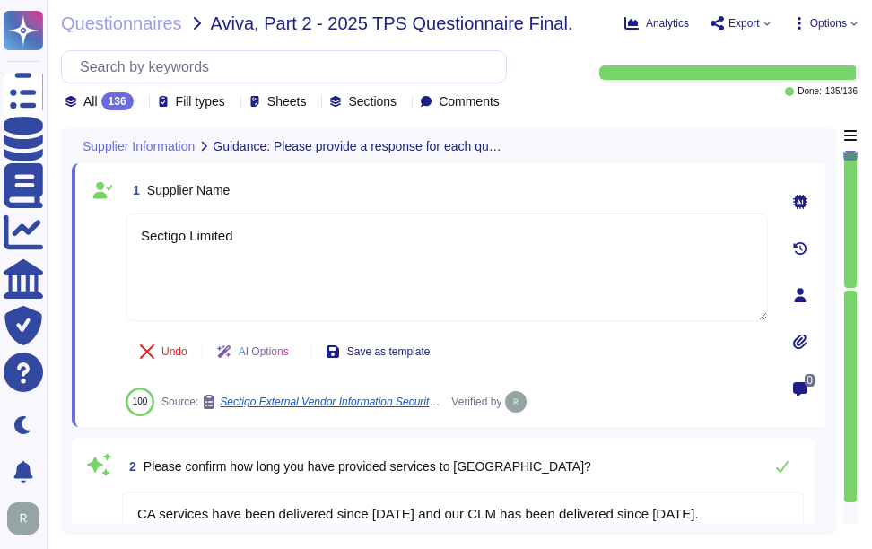
type textarea "Data received from Aviva is transmitted electronically using secure methods. Th…"
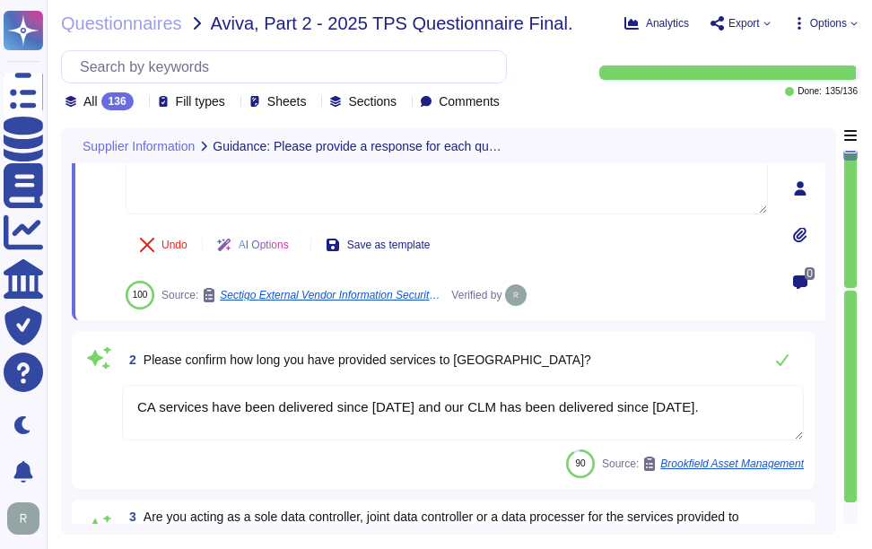
scroll to position [179, 0]
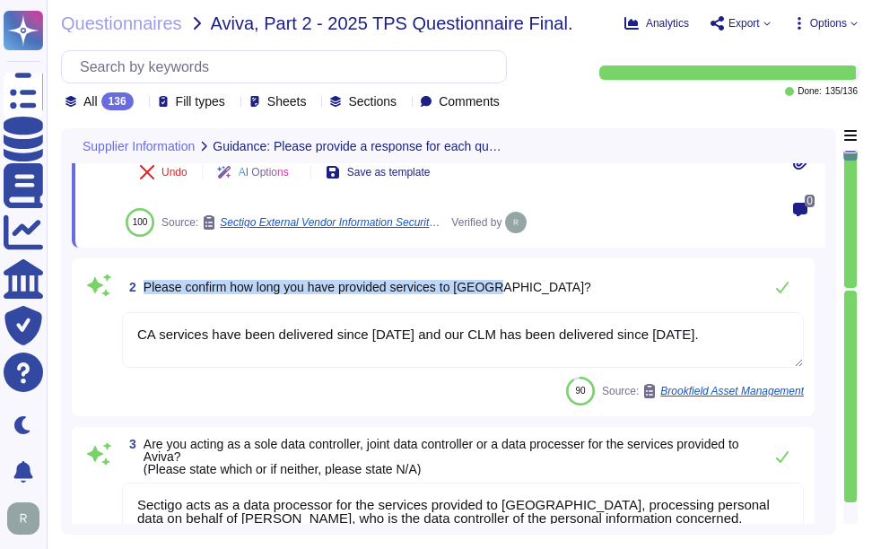
drag, startPoint x: 144, startPoint y: 283, endPoint x: 565, endPoint y: 279, distance: 421.6
click at [565, 279] on div "2 Please confirm how long you have provided services to [GEOGRAPHIC_DATA]?" at bounding box center [463, 287] width 682 height 36
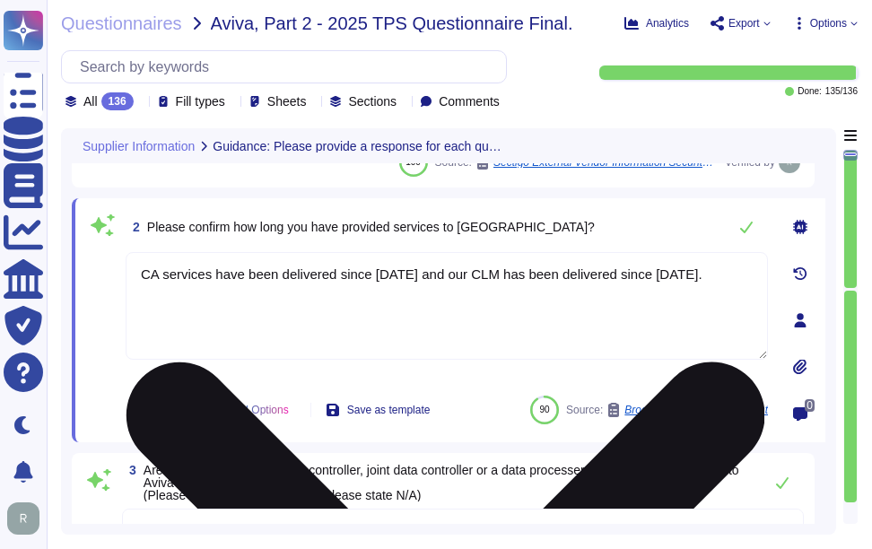
scroll to position [90, 0]
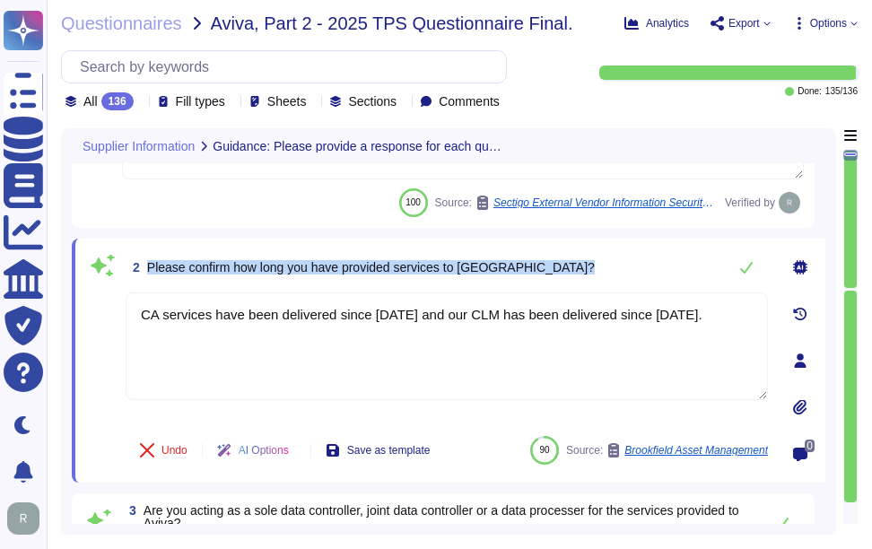
drag, startPoint x: 146, startPoint y: 263, endPoint x: 650, endPoint y: 252, distance: 504.3
click at [650, 252] on div "2 Please confirm how long you have provided services to [GEOGRAPHIC_DATA]?" at bounding box center [447, 267] width 642 height 36
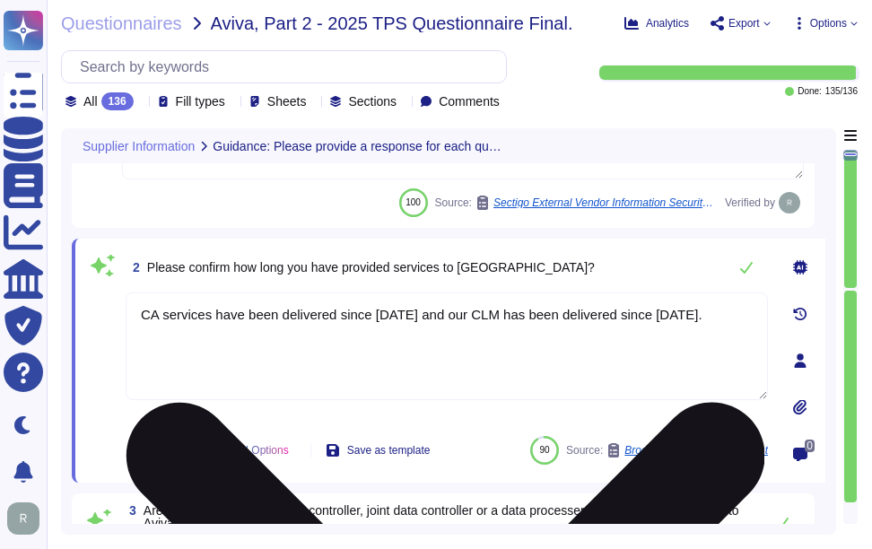
click at [379, 319] on textarea "CA services have been delivered since [DATE] and our CLM has been delivered sin…" at bounding box center [447, 346] width 642 height 108
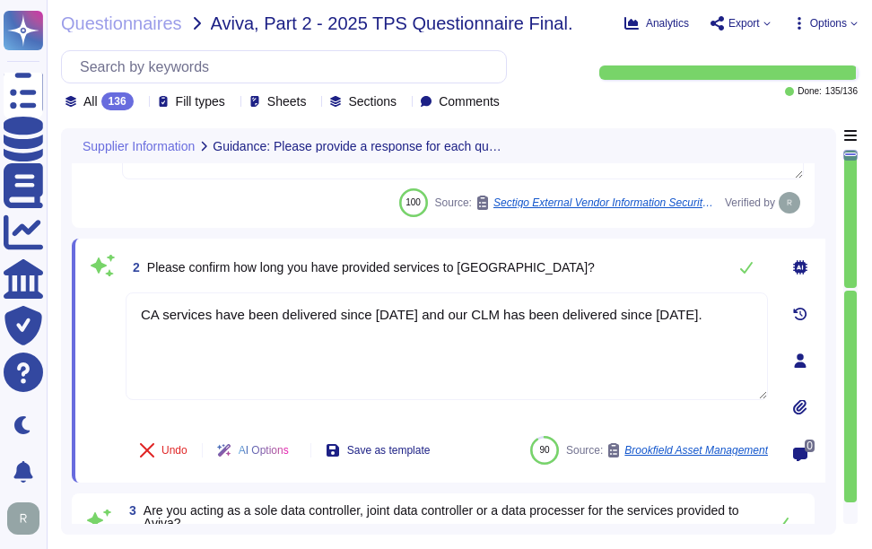
paste textarea "Please contact our enterprise sales representative for further discussion. They…"
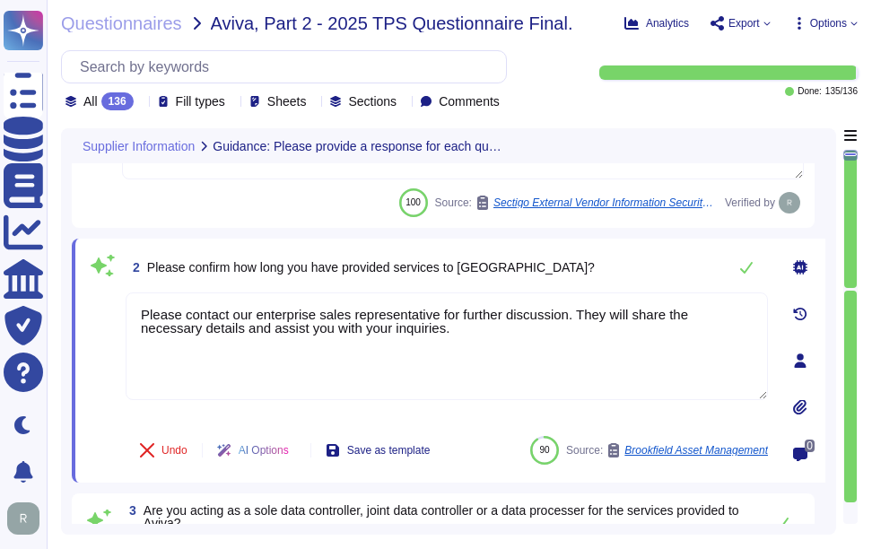
type textarea "Please contact our enterprise sales representative for further discussion. They…"
click at [588, 252] on div "2 Please confirm how long you have provided services to [GEOGRAPHIC_DATA]?" at bounding box center [447, 267] width 642 height 36
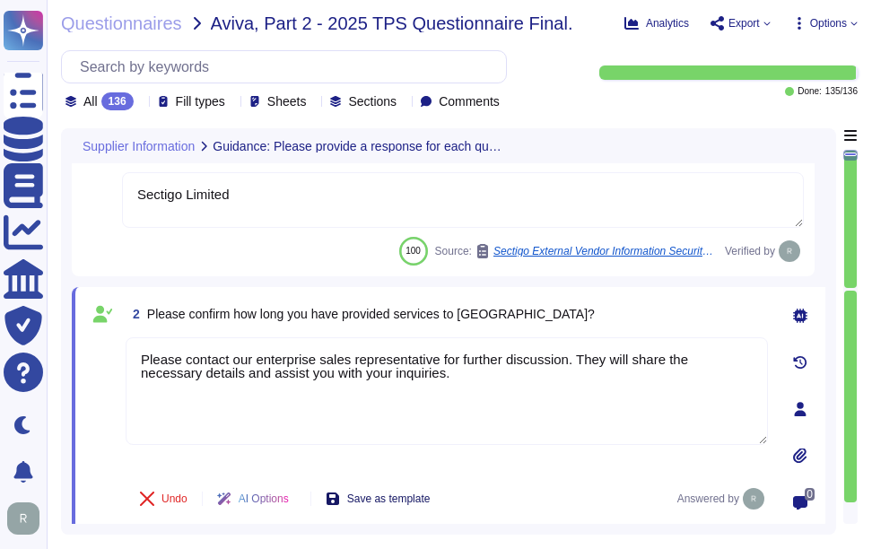
scroll to position [0, 0]
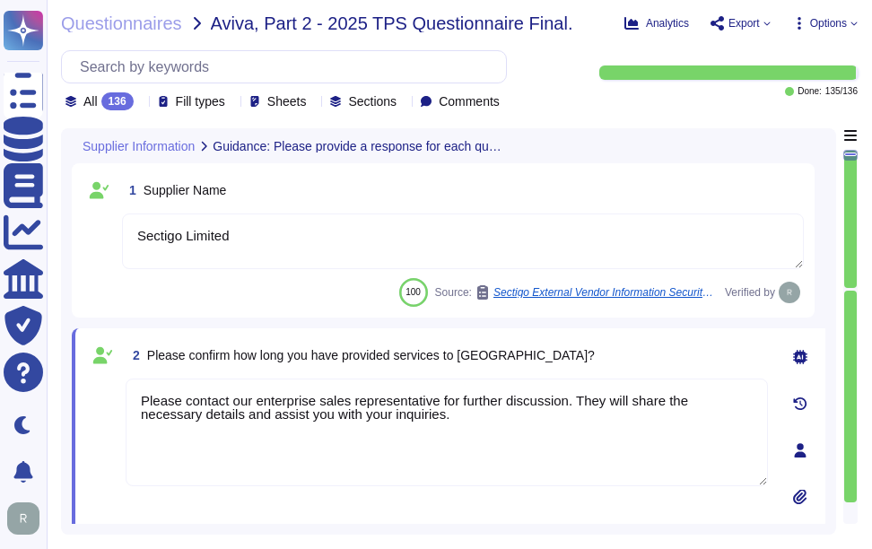
click at [570, 363] on div "2 Please confirm how long you have provided services to [GEOGRAPHIC_DATA]?" at bounding box center [447, 355] width 642 height 32
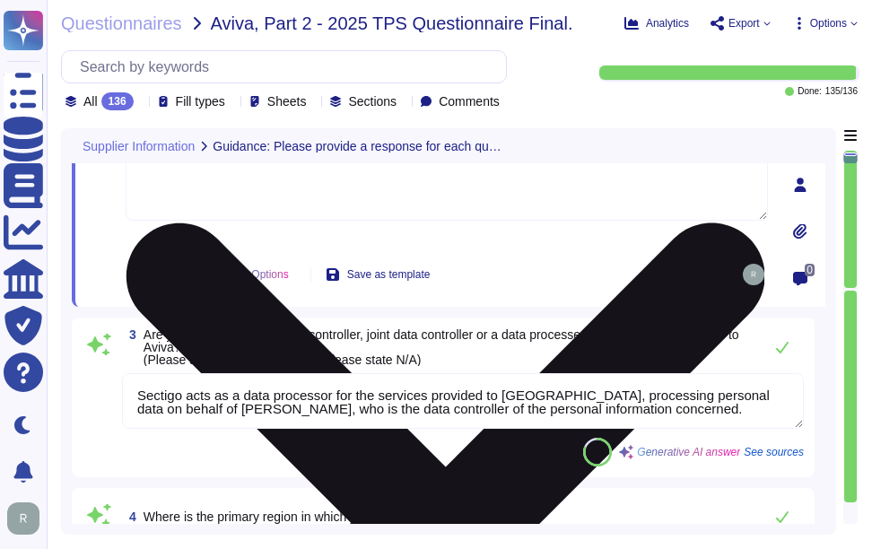
type textarea "No. We have a SaaS portal accessible through popular browsers."
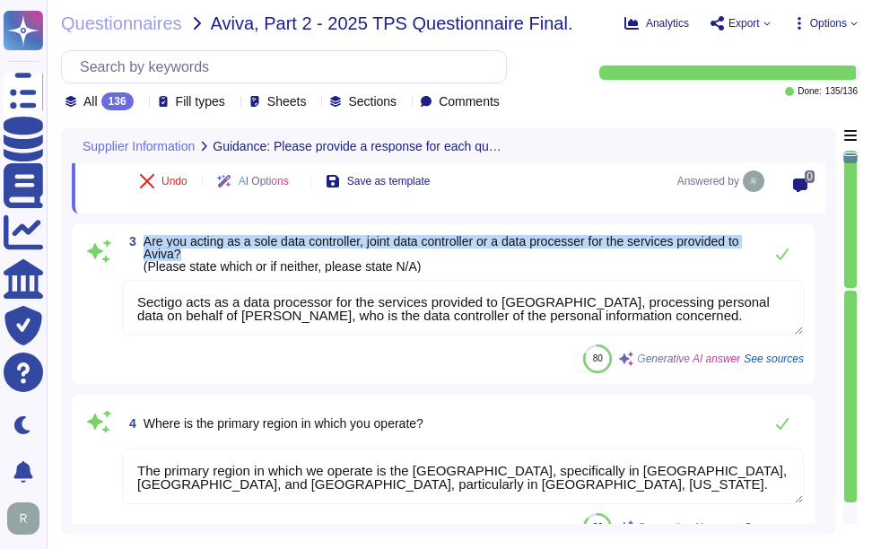
drag, startPoint x: 144, startPoint y: 241, endPoint x: 205, endPoint y: 253, distance: 62.1
click at [205, 253] on span "Are you acting as a sole data controller, joint data controller or a data proce…" at bounding box center [449, 254] width 610 height 38
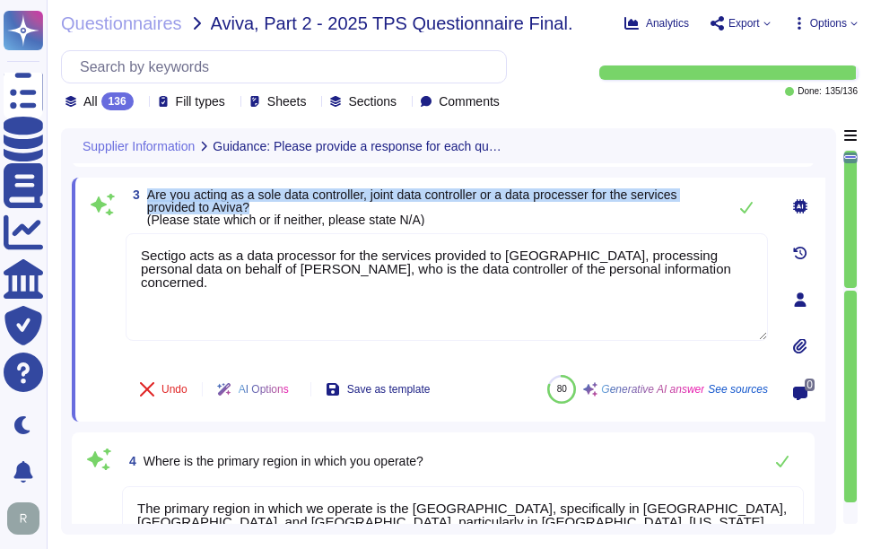
drag, startPoint x: 147, startPoint y: 193, endPoint x: 262, endPoint y: 206, distance: 115.6
click at [262, 206] on span "Are you acting as a sole data controller, joint data controller or a data proce…" at bounding box center [432, 207] width 571 height 38
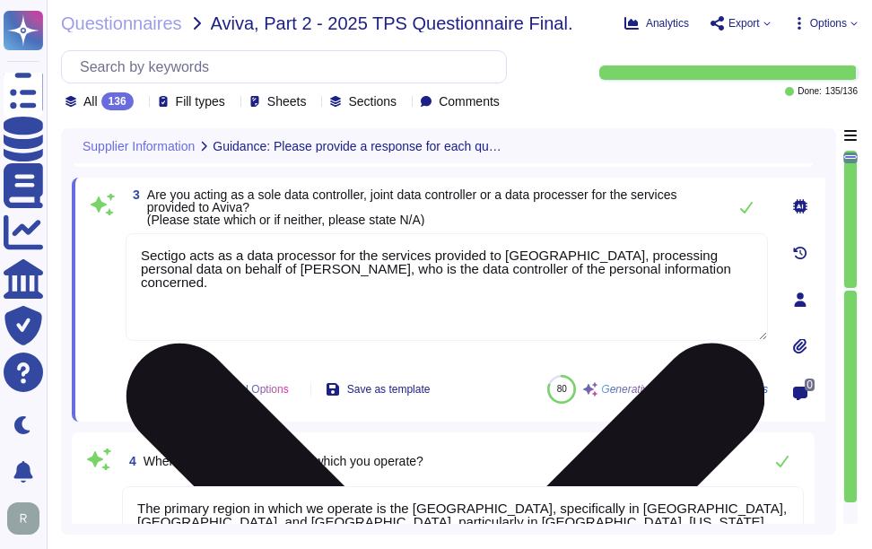
click at [672, 312] on textarea "Sectigo acts as a data processor for the services provided to [GEOGRAPHIC_DATA]…" at bounding box center [447, 287] width 642 height 108
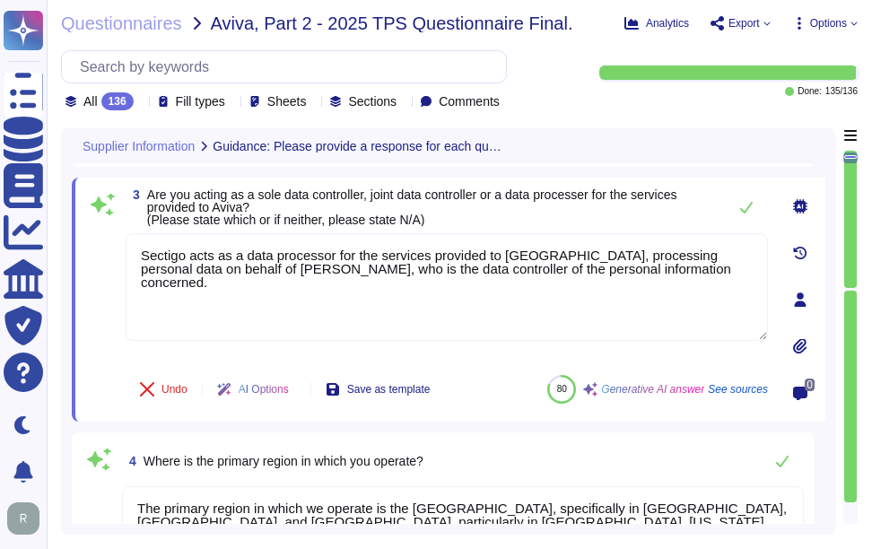
click at [657, 224] on span "Are you acting as a sole data controller, joint data controller or a data proce…" at bounding box center [432, 207] width 571 height 38
click at [745, 205] on icon at bounding box center [746, 207] width 14 height 14
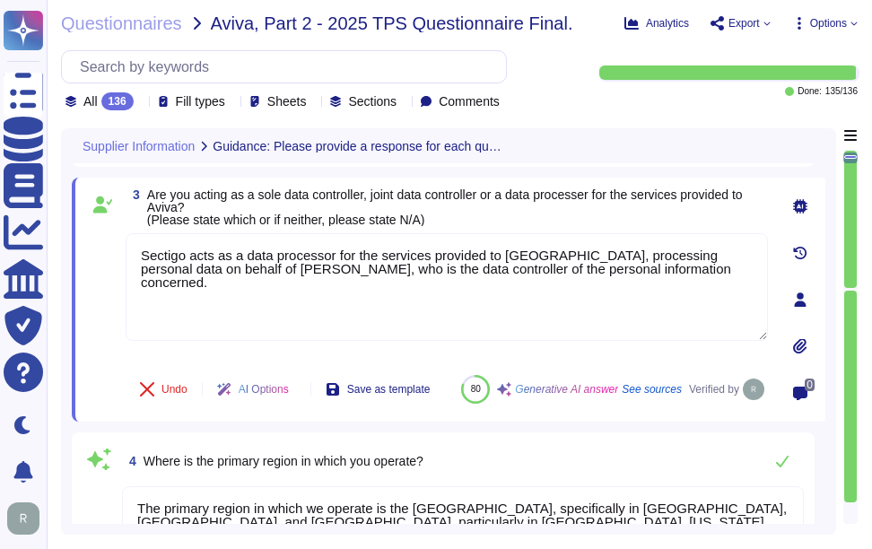
type textarea "No. We have a SaaS portal accessible through popular browsers."
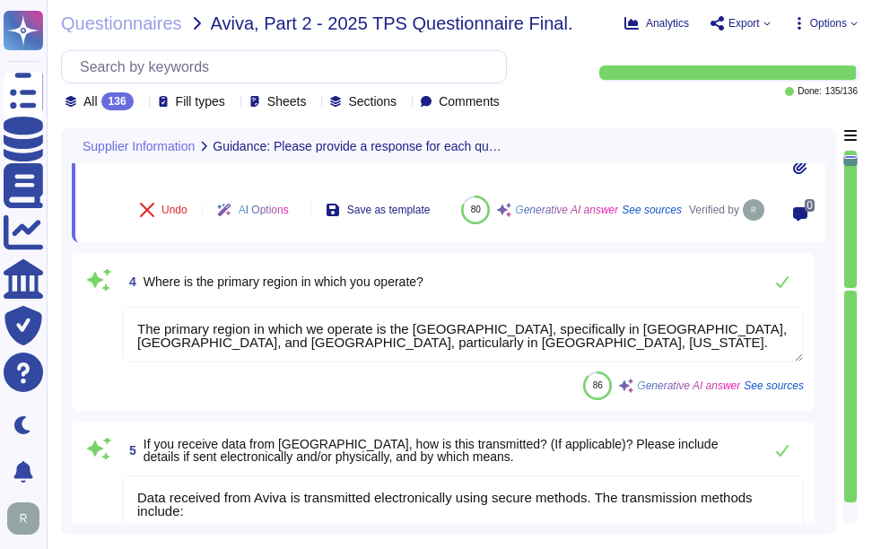
scroll to position [628, 0]
type textarea "Yes, there is data stored on internet-facing portals. The organization has inte…"
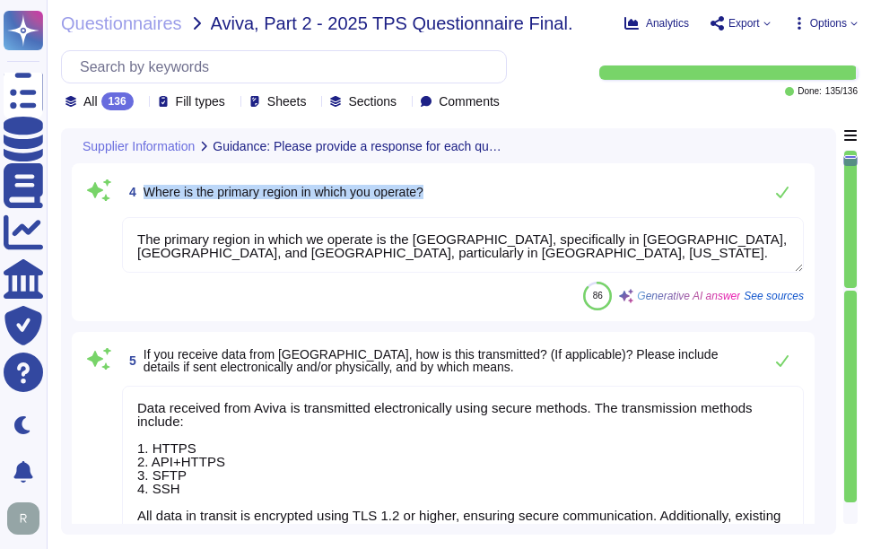
drag, startPoint x: 145, startPoint y: 213, endPoint x: 447, endPoint y: 214, distance: 301.4
click at [447, 210] on div "4 Where is the primary region in which you operate?" at bounding box center [463, 192] width 682 height 36
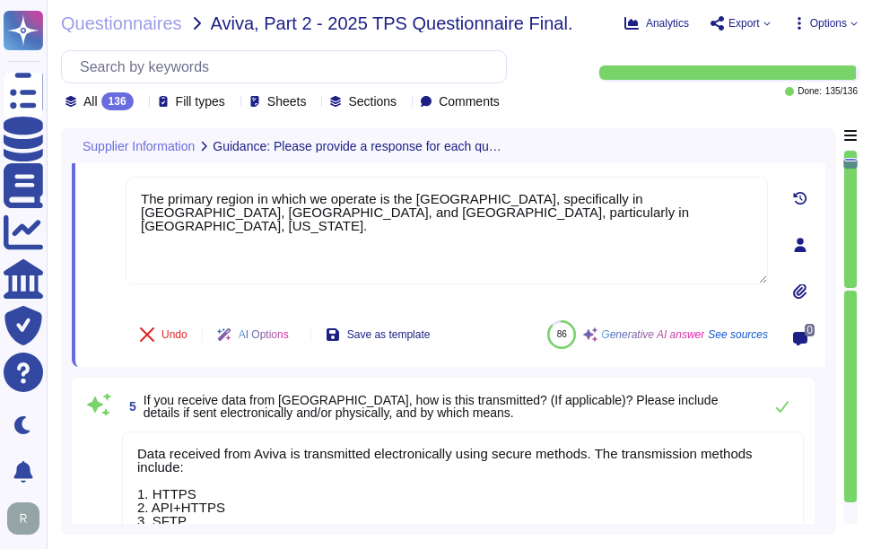
scroll to position [538, 0]
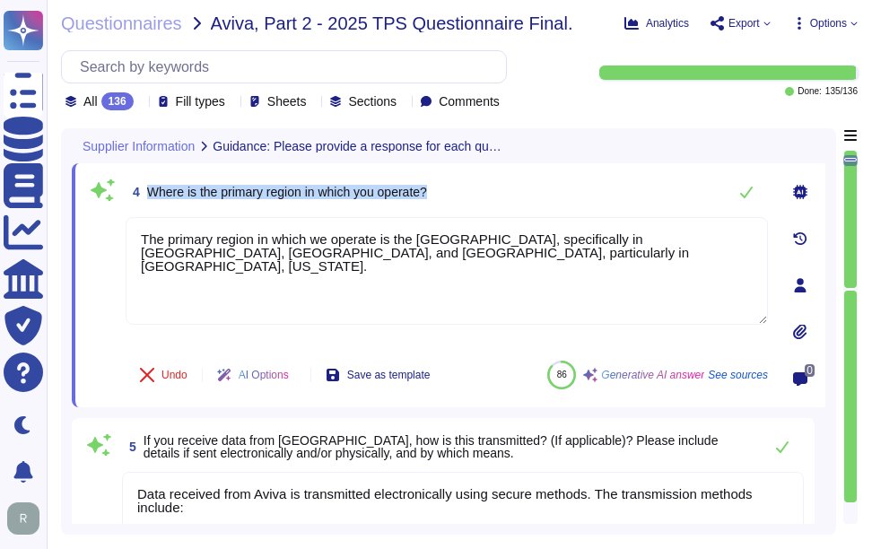
drag, startPoint x: 149, startPoint y: 194, endPoint x: 441, endPoint y: 190, distance: 292.5
click at [441, 190] on div "4 Where is the primary region in which you operate?" at bounding box center [447, 192] width 642 height 36
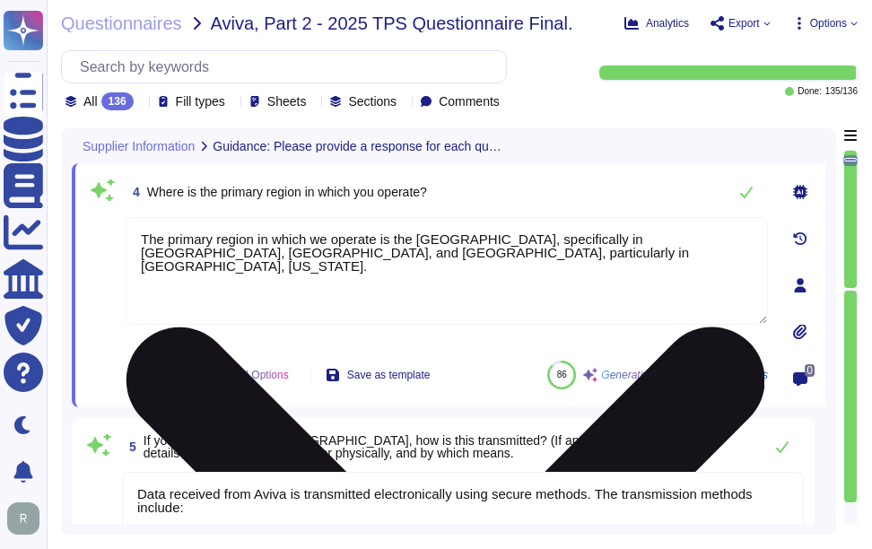
click at [496, 257] on textarea "The primary region in which we operate is the [GEOGRAPHIC_DATA], specifically i…" at bounding box center [447, 271] width 642 height 108
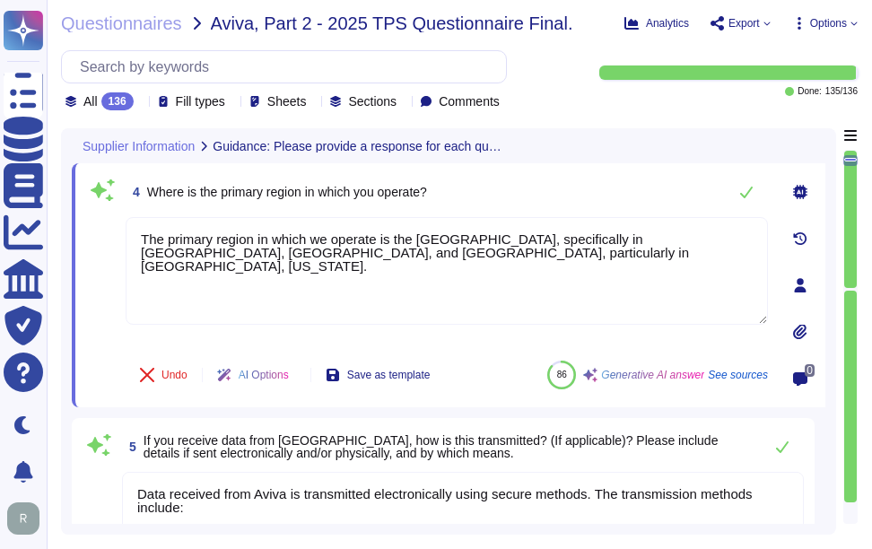
click at [554, 185] on div "4 Where is the primary region in which you operate?" at bounding box center [447, 192] width 642 height 36
click at [749, 195] on icon at bounding box center [746, 192] width 14 height 14
click at [742, 194] on icon at bounding box center [746, 193] width 13 height 12
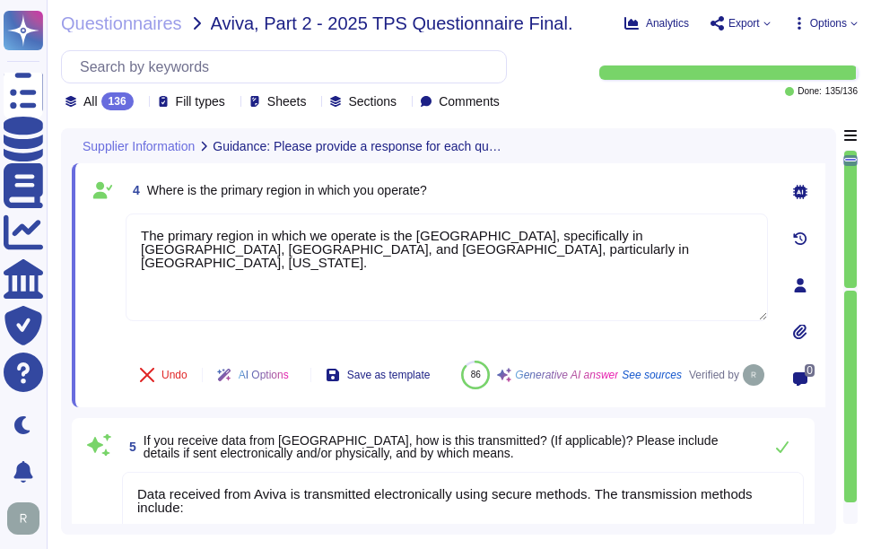
click at [735, 195] on div "4 Where is the primary region in which you operate?" at bounding box center [447, 190] width 642 height 32
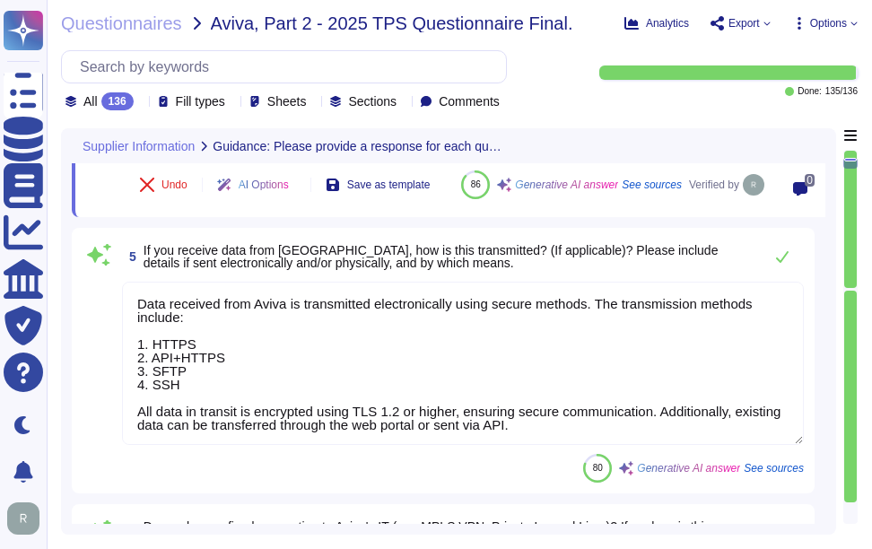
type textarea "Sectigo's products and services are designed to address digital security challe…"
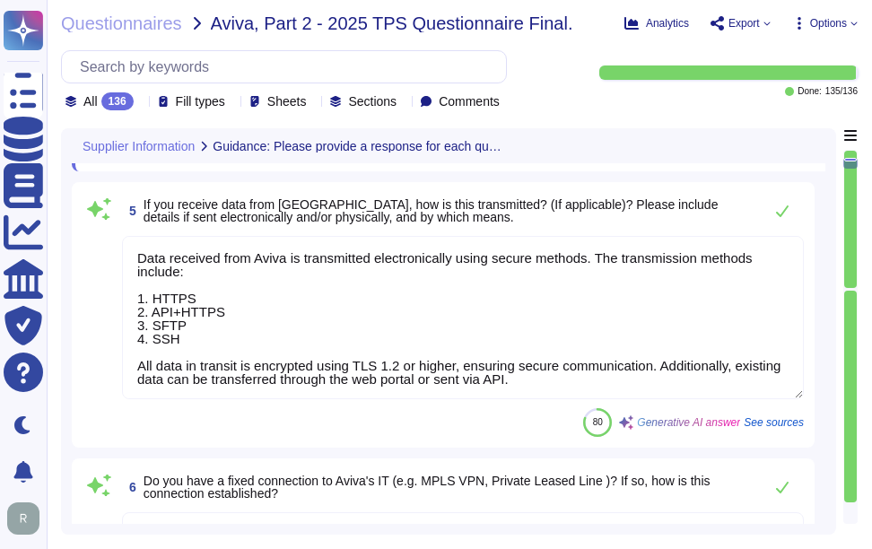
scroll to position [807, 0]
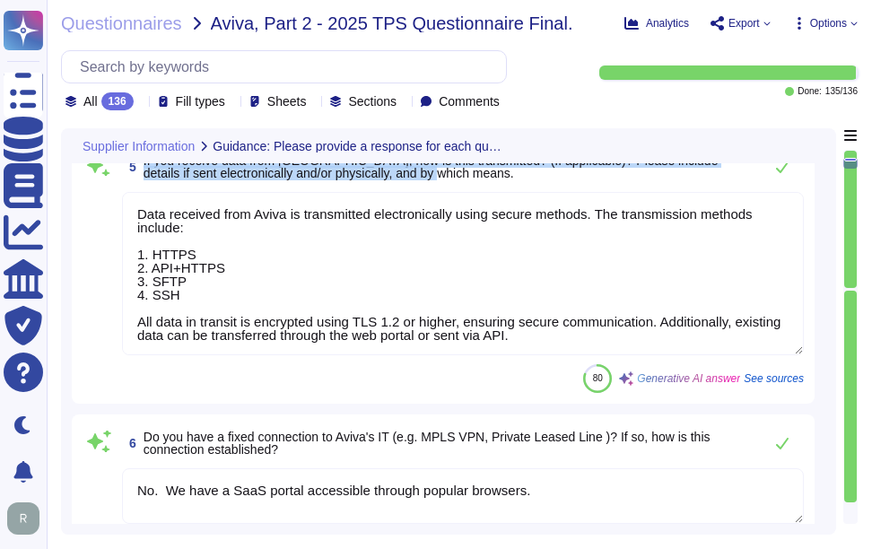
drag, startPoint x: 142, startPoint y: 173, endPoint x: 479, endPoint y: 196, distance: 338.1
click at [479, 183] on span "5 If you receive data from [GEOGRAPHIC_DATA], how is this transmitted? (If appl…" at bounding box center [438, 167] width 632 height 32
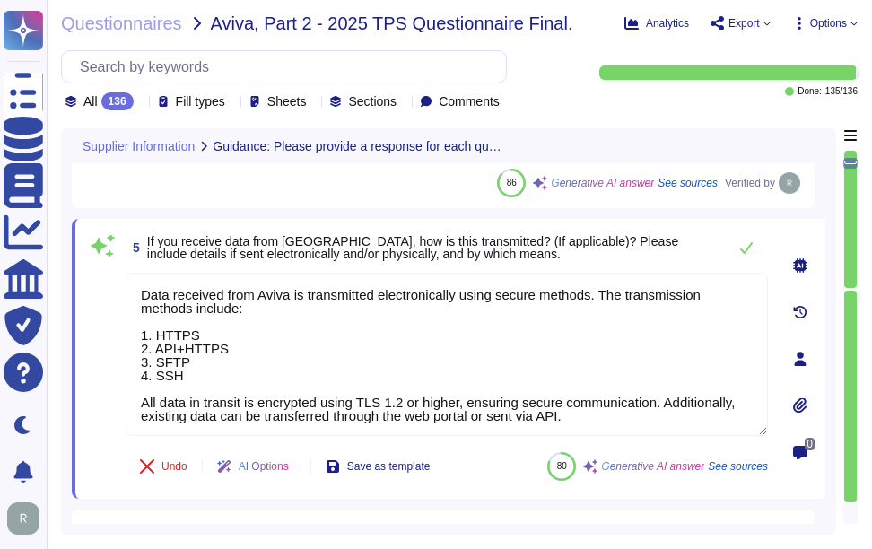
scroll to position [609, 0]
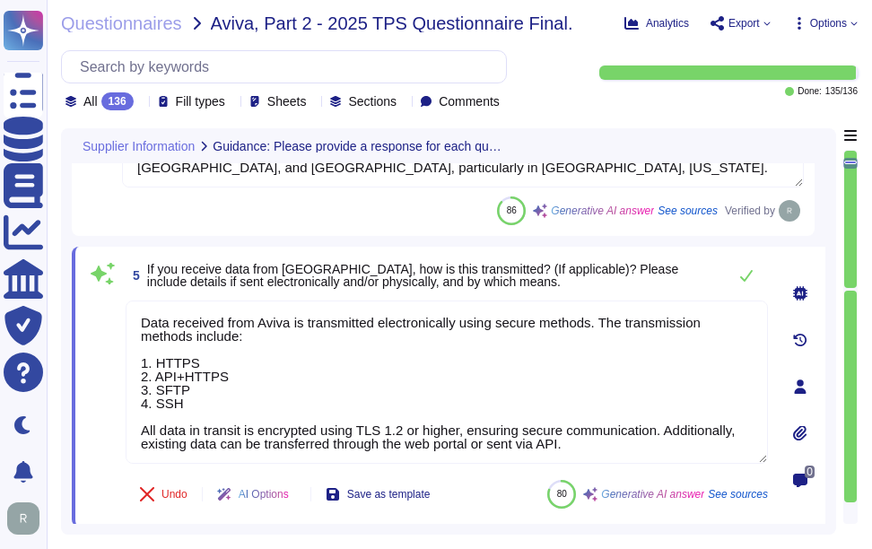
click at [161, 274] on span "If you receive data from [GEOGRAPHIC_DATA], how is this transmitted? (If applic…" at bounding box center [412, 275] width 531 height 27
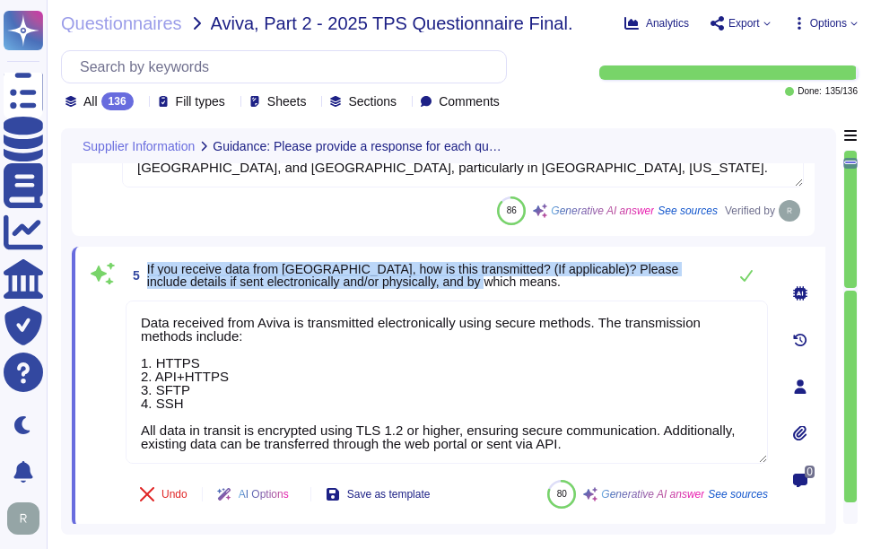
drag, startPoint x: 145, startPoint y: 267, endPoint x: 473, endPoint y: 283, distance: 327.8
click at [473, 283] on span "5 If you receive data from [GEOGRAPHIC_DATA], how is this transmitted? (If appl…" at bounding box center [422, 275] width 592 height 32
